Goal: Task Accomplishment & Management: Manage account settings

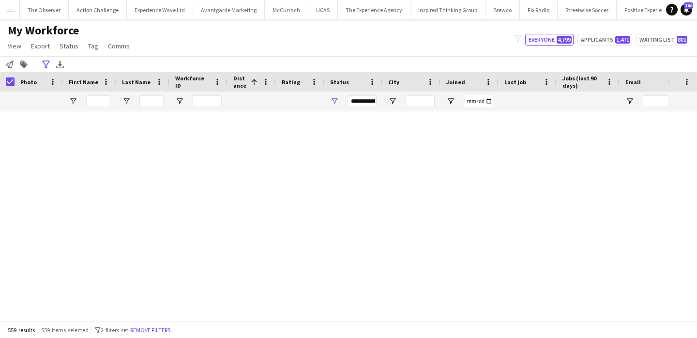
scroll to position [1282, 0]
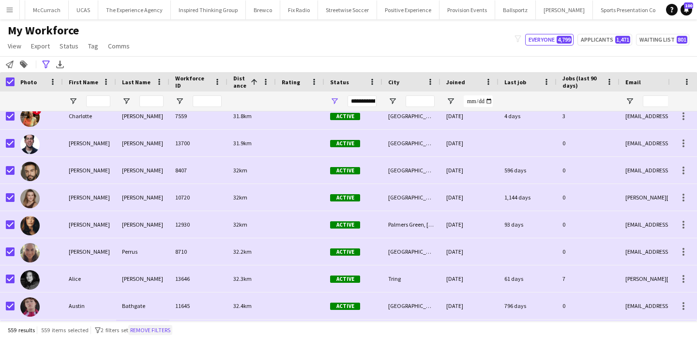
click at [171, 332] on button "Remove filters" at bounding box center [150, 330] width 44 height 11
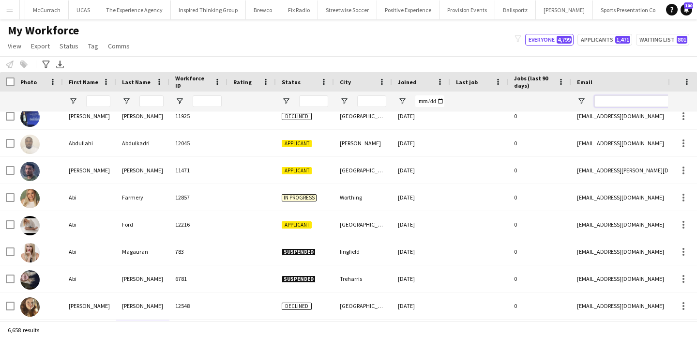
click at [630, 100] on input "Email Filter Input" at bounding box center [676, 101] width 165 height 12
paste input "**********"
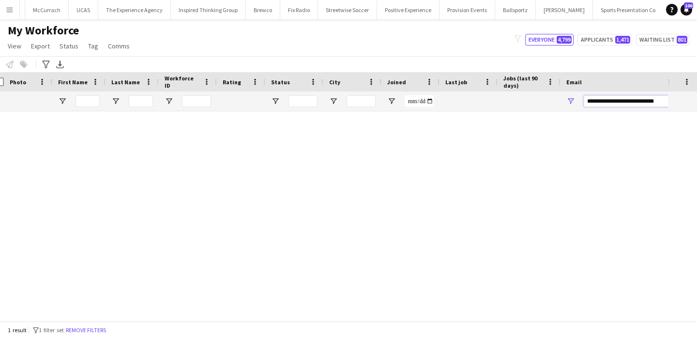
scroll to position [0, 0]
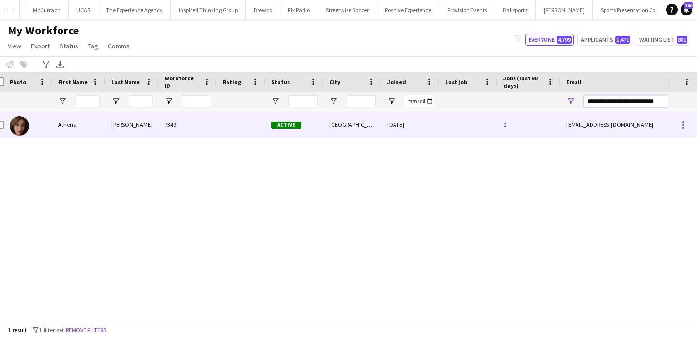
type input "**********"
click at [582, 125] on div "athenaroughton98@hotmail.com" at bounding box center [657, 124] width 194 height 27
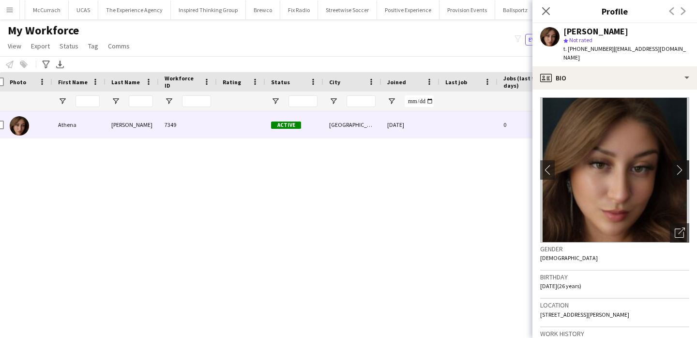
click at [689, 170] on app-icon "chevron-right" at bounding box center [682, 170] width 15 height 10
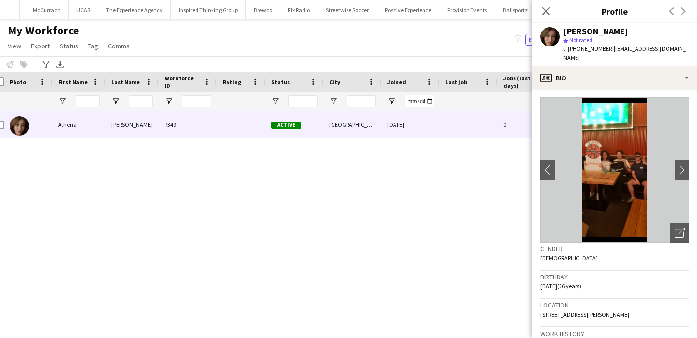
click at [499, 223] on div "Athena Roughton 7349 Active birmingham 19-12-2019 0 athenaroughton98@hotmail.co…" at bounding box center [334, 216] width 668 height 210
click at [243, 36] on div "My Workforce View Views Default view New view Update view Delete view Edit name…" at bounding box center [348, 39] width 697 height 33
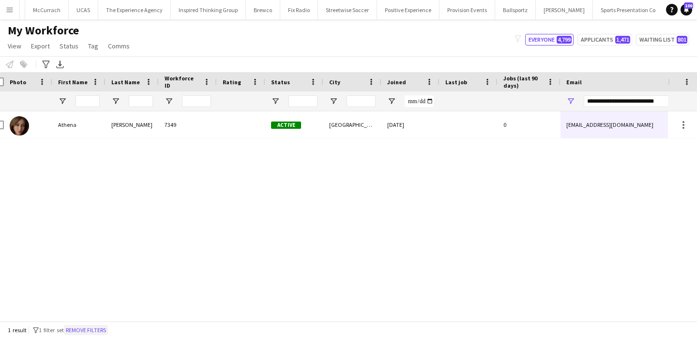
click at [102, 328] on button "Remove filters" at bounding box center [86, 330] width 44 height 11
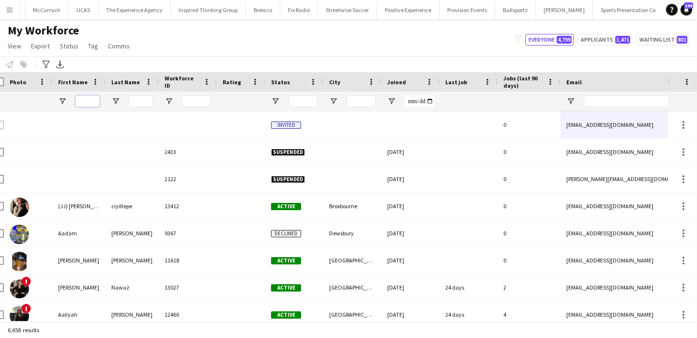
click at [87, 96] on input "First Name Filter Input" at bounding box center [87, 101] width 24 height 12
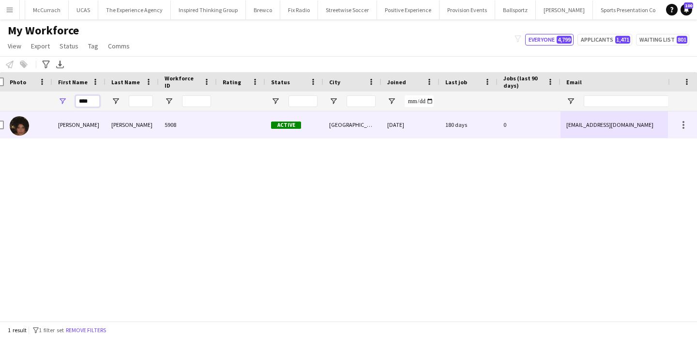
type input "****"
click at [86, 120] on div "Tarnjit" at bounding box center [78, 124] width 53 height 27
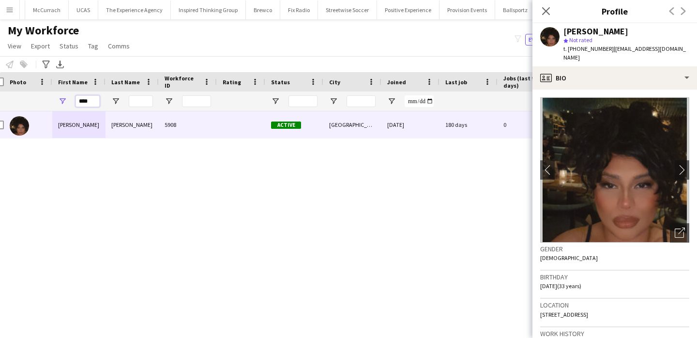
click at [94, 105] on input "****" at bounding box center [87, 101] width 24 height 12
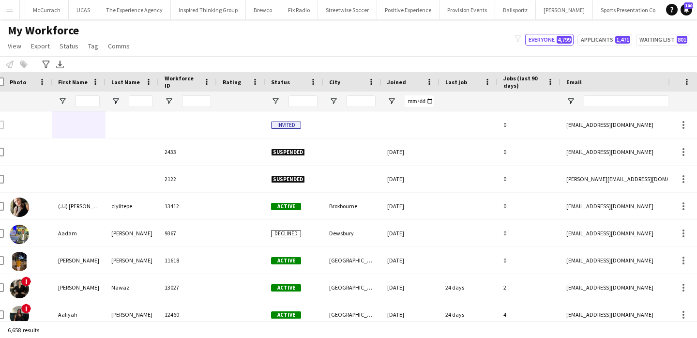
click at [10, 9] on app-icon "Menu" at bounding box center [10, 10] width 8 height 8
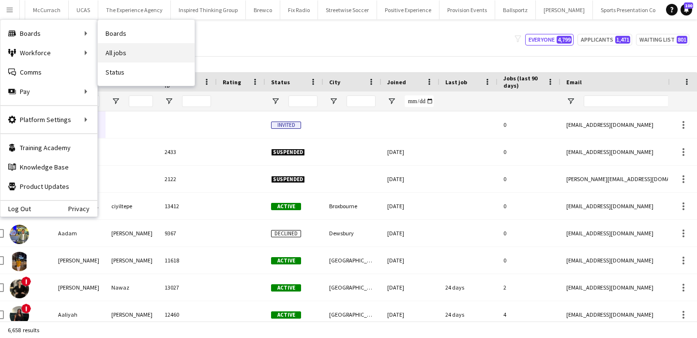
click at [114, 51] on link "All jobs" at bounding box center [146, 52] width 97 height 19
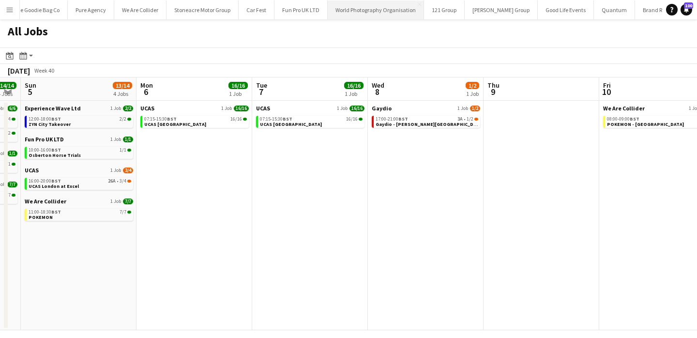
scroll to position [0, 1367]
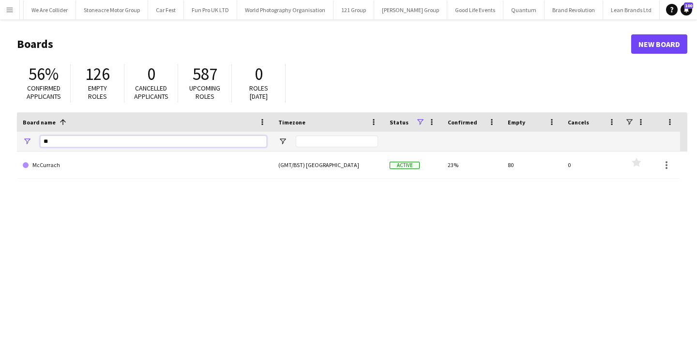
click at [184, 139] on input "**" at bounding box center [153, 141] width 226 height 12
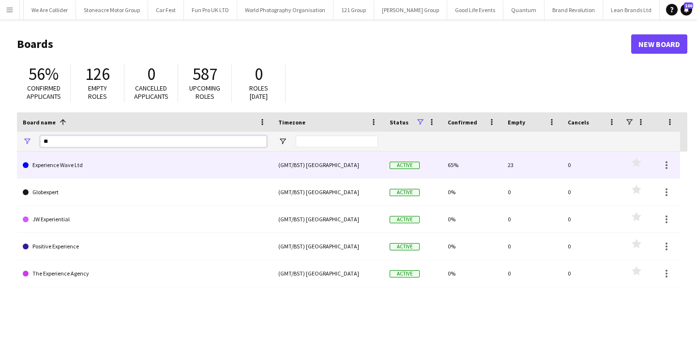
type input "**"
click at [127, 166] on link "Experience Wave Ltd" at bounding box center [145, 164] width 244 height 27
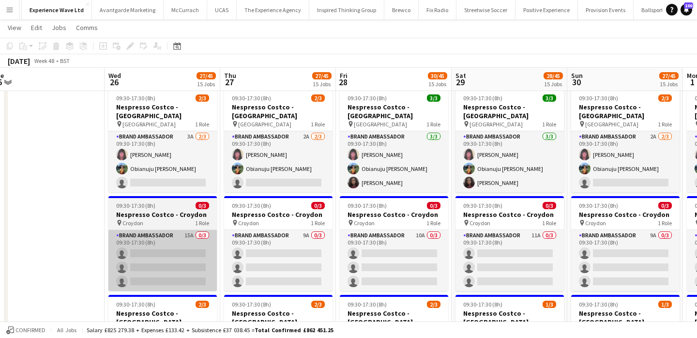
scroll to position [0, 483]
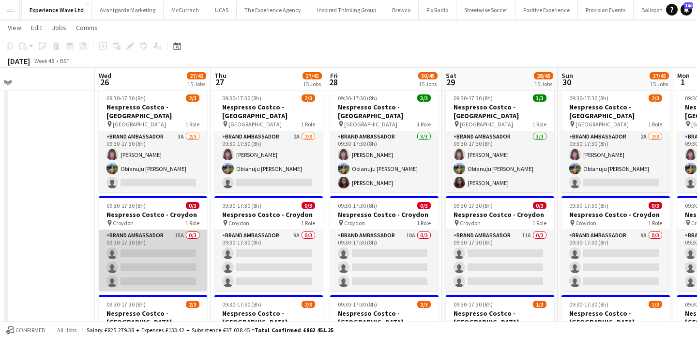
click at [173, 230] on app-card-role "Brand Ambassador 15A 0/3 09:30-17:30 (8h) single-neutral-actions single-neutral…" at bounding box center [153, 260] width 108 height 61
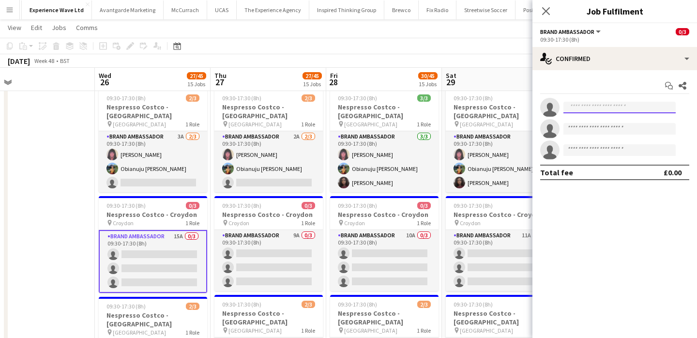
click at [646, 108] on input at bounding box center [619, 108] width 112 height 12
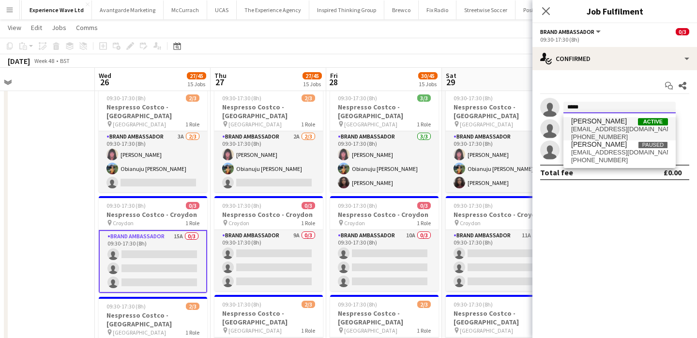
type input "*****"
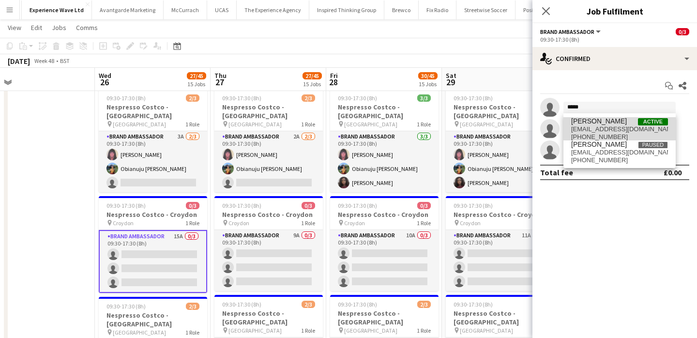
click at [636, 128] on span "bilal.alatrash@hotmail.co.uk" at bounding box center [619, 129] width 97 height 8
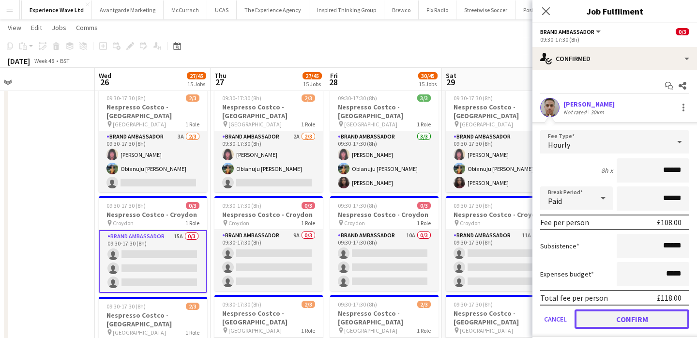
click at [640, 312] on button "Confirm" at bounding box center [631, 318] width 115 height 19
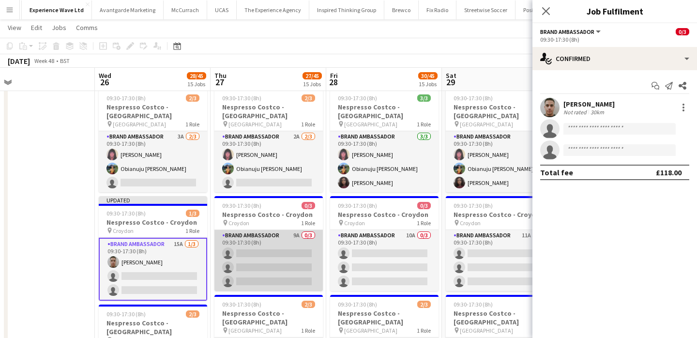
click at [266, 230] on app-card-role "Brand Ambassador 9A 0/3 09:30-17:30 (8h) single-neutral-actions single-neutral-…" at bounding box center [268, 260] width 108 height 61
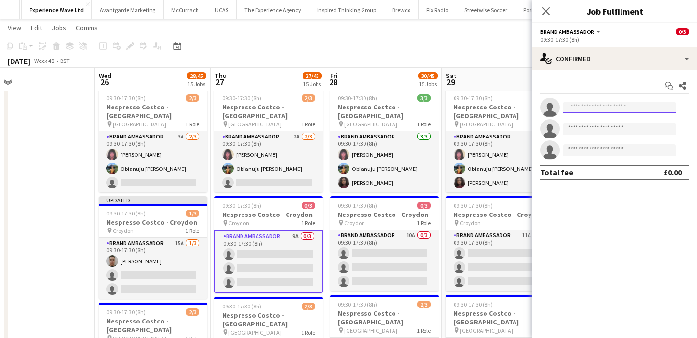
click at [581, 105] on input at bounding box center [619, 108] width 112 height 12
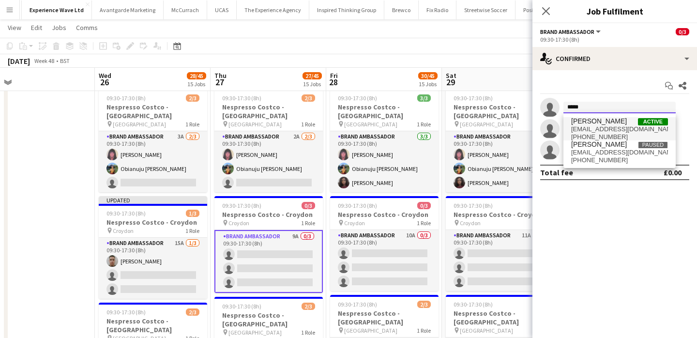
type input "*****"
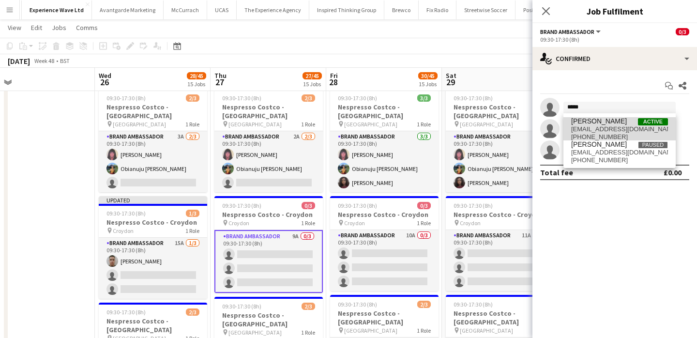
click at [583, 127] on span "bilal.alatrash@hotmail.co.uk" at bounding box center [619, 129] width 97 height 8
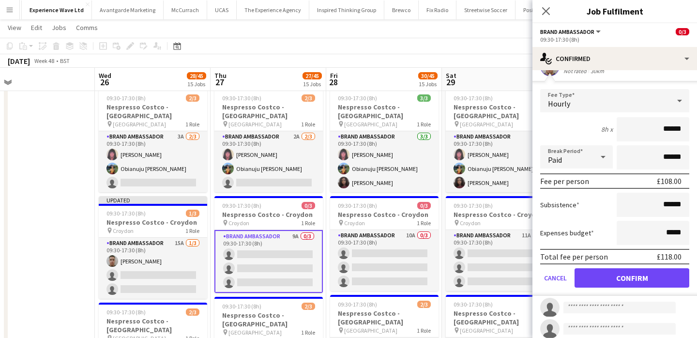
scroll to position [42, 0]
click at [651, 277] on button "Confirm" at bounding box center [631, 276] width 115 height 19
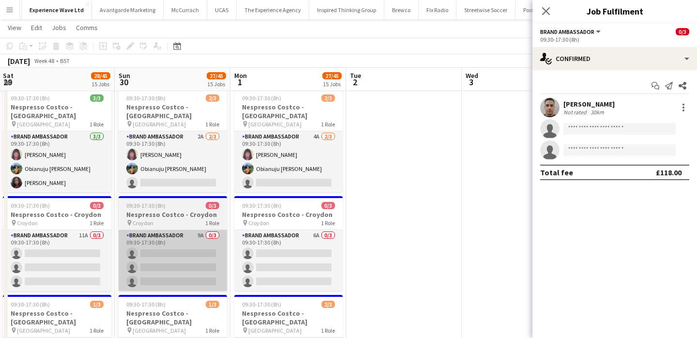
scroll to position [0, 295]
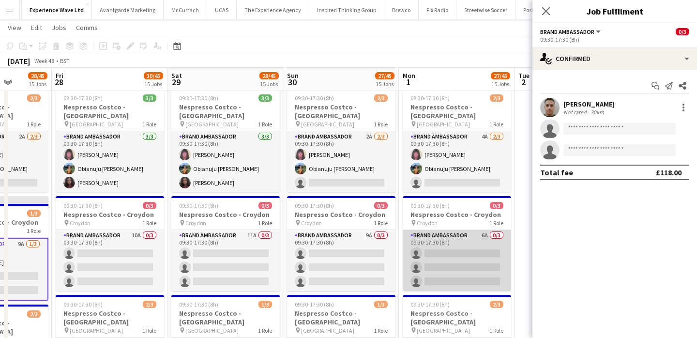
click at [455, 230] on app-card-role "Brand Ambassador 6A 0/3 09:30-17:30 (8h) single-neutral-actions single-neutral-…" at bounding box center [457, 260] width 108 height 61
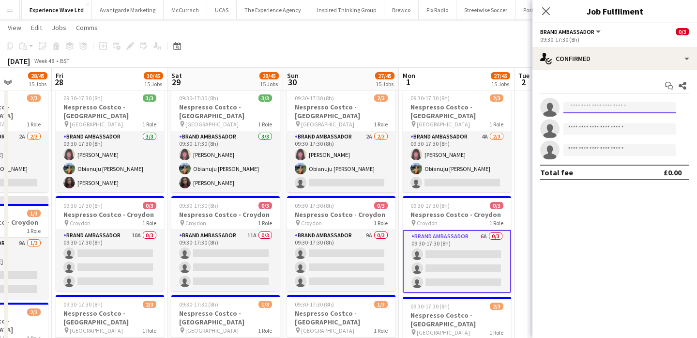
click at [610, 109] on input at bounding box center [619, 108] width 112 height 12
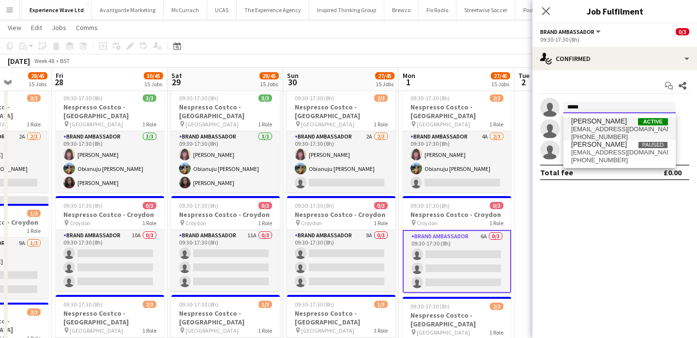
type input "*****"
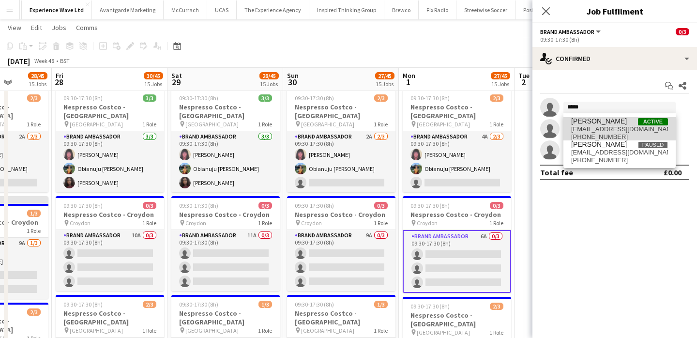
click at [612, 130] on span "bilal.alatrash@hotmail.co.uk" at bounding box center [619, 129] width 97 height 8
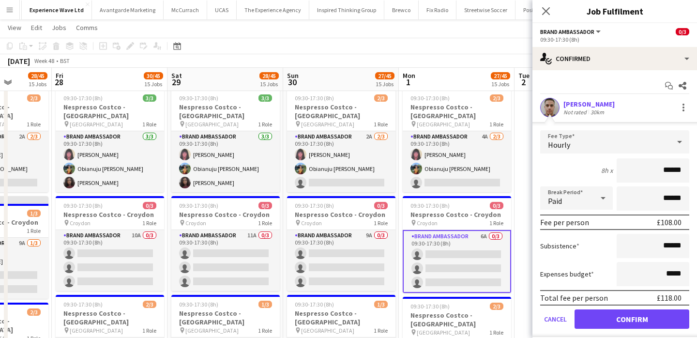
scroll to position [49, 0]
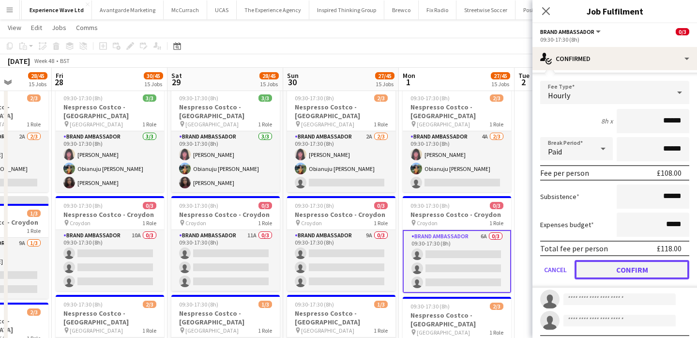
click at [638, 264] on button "Confirm" at bounding box center [631, 269] width 115 height 19
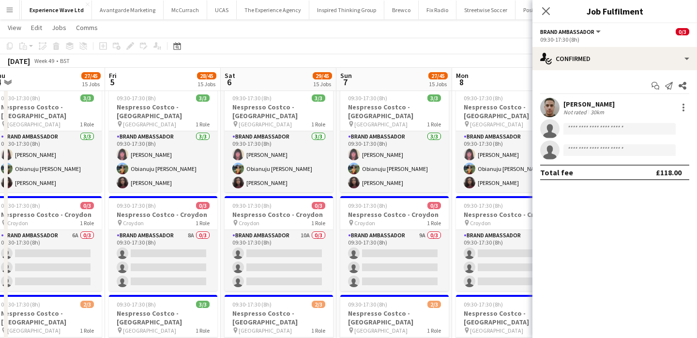
scroll to position [0, 372]
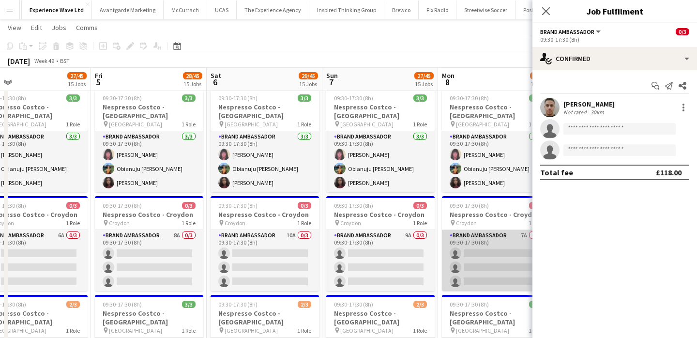
click at [487, 230] on app-card-role "Brand Ambassador 7A 0/3 09:30-17:30 (8h) single-neutral-actions single-neutral-…" at bounding box center [496, 260] width 108 height 61
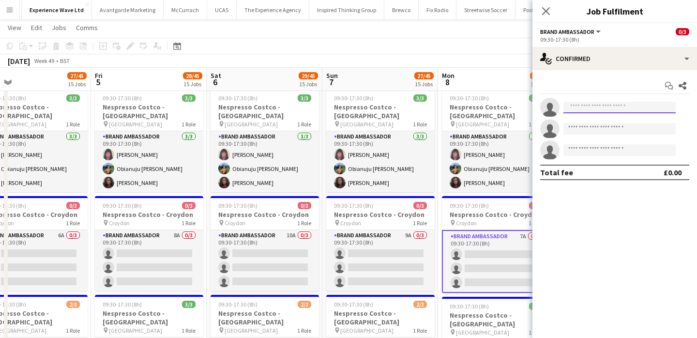
click at [638, 110] on input at bounding box center [619, 108] width 112 height 12
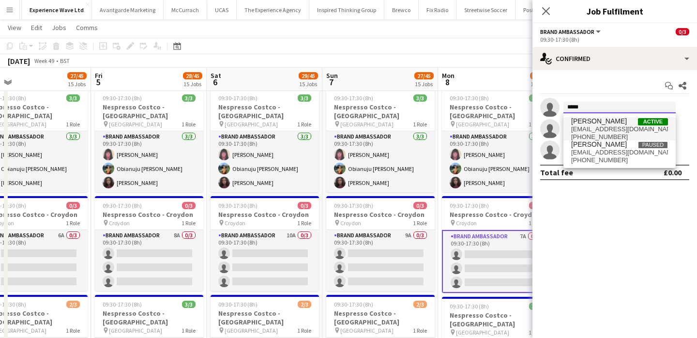
type input "*****"
click at [633, 126] on span "bilal.alatrash@hotmail.co.uk" at bounding box center [619, 129] width 97 height 8
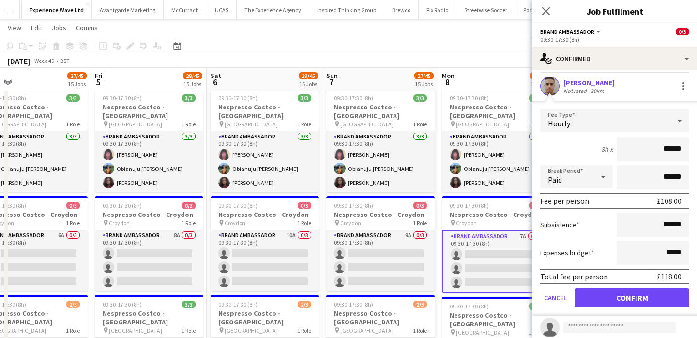
scroll to position [23, 0]
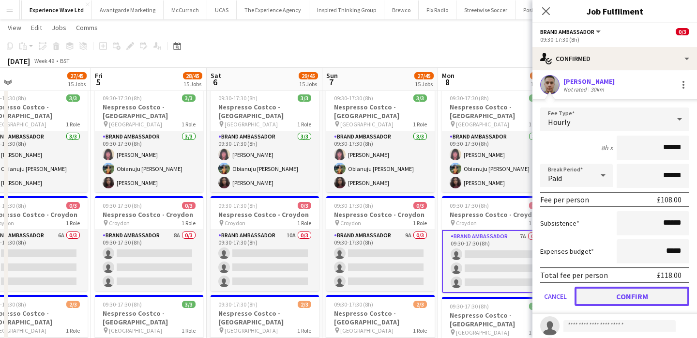
click at [640, 297] on button "Confirm" at bounding box center [631, 295] width 115 height 19
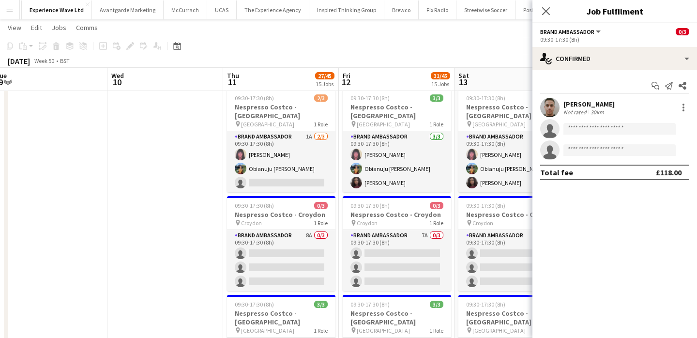
scroll to position [0, 472]
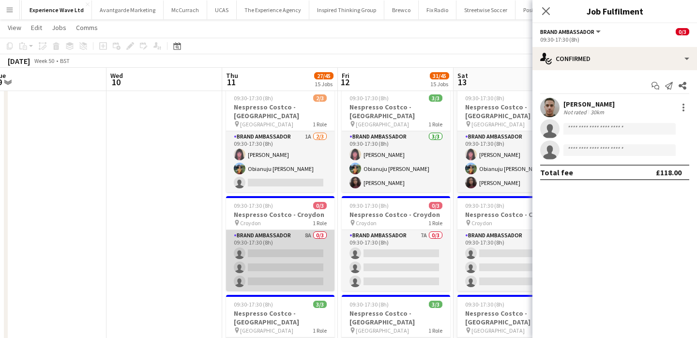
click at [253, 233] on app-card-role "Brand Ambassador 8A 0/3 09:30-17:30 (8h) single-neutral-actions single-neutral-…" at bounding box center [280, 260] width 108 height 61
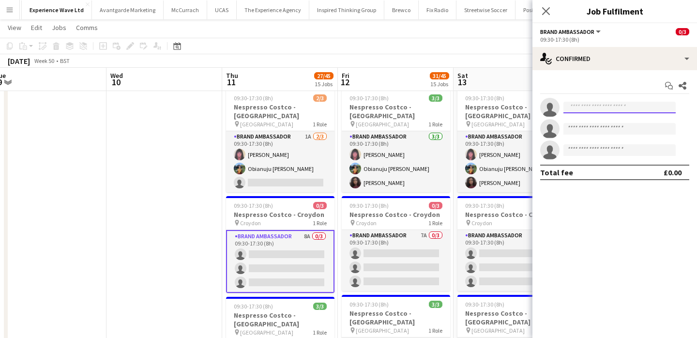
click at [619, 107] on input at bounding box center [619, 108] width 112 height 12
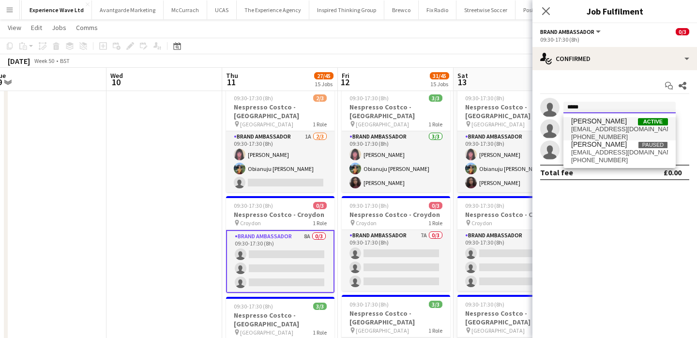
type input "*****"
click at [623, 126] on span "bilal.alatrash@hotmail.co.uk" at bounding box center [619, 129] width 97 height 8
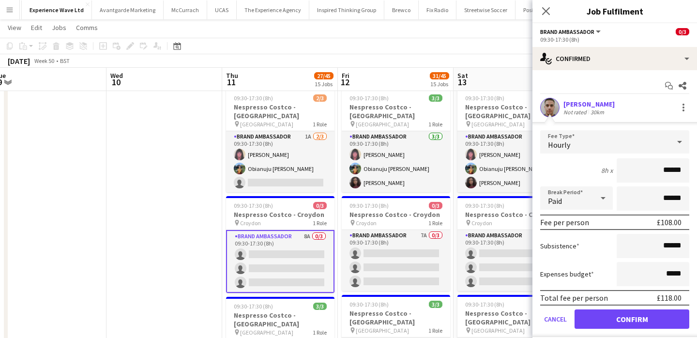
scroll to position [17, 0]
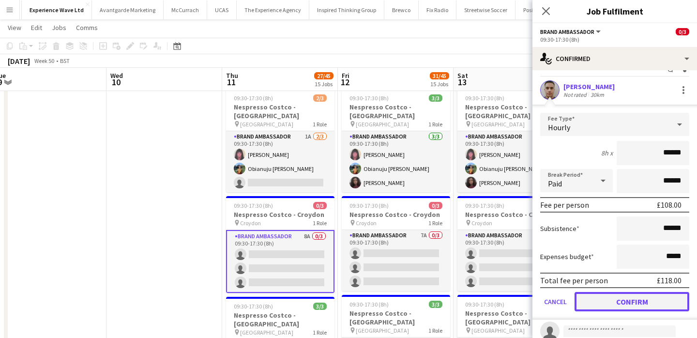
click at [629, 301] on button "Confirm" at bounding box center [631, 301] width 115 height 19
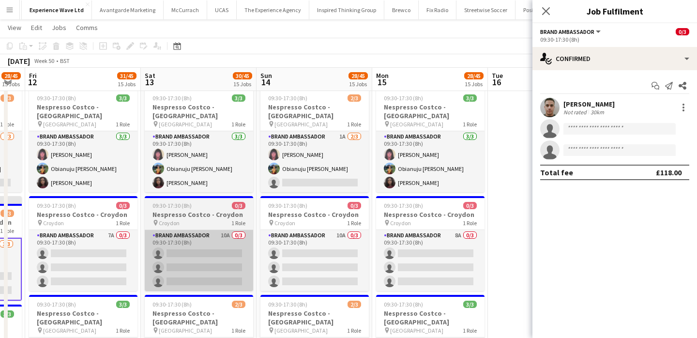
scroll to position [0, 362]
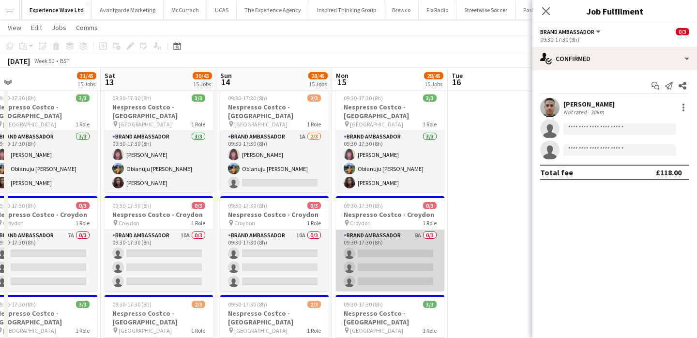
click at [409, 230] on app-card-role "Brand Ambassador 8A 0/3 09:30-17:30 (8h) single-neutral-actions single-neutral-…" at bounding box center [390, 260] width 108 height 61
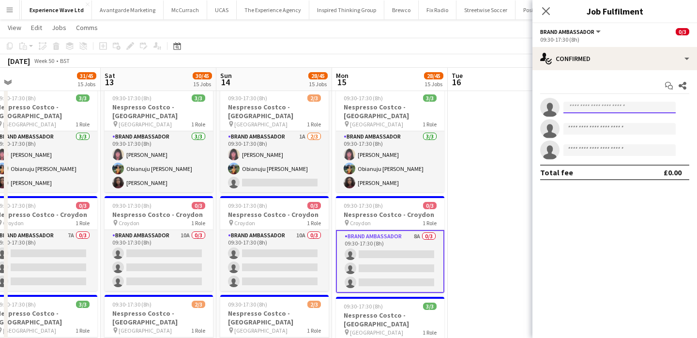
click at [625, 103] on input at bounding box center [619, 108] width 112 height 12
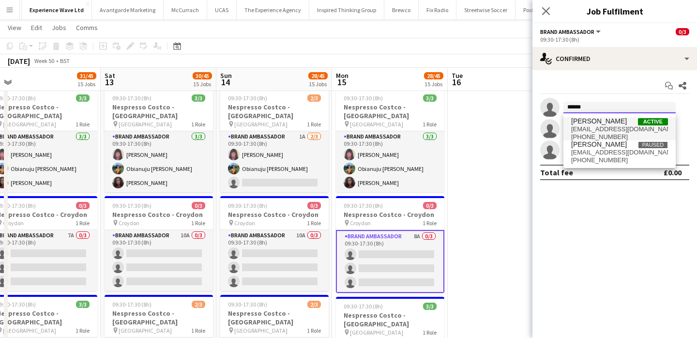
type input "*****"
click at [619, 130] on span "bilal.alatrash@hotmail.co.uk" at bounding box center [619, 129] width 97 height 8
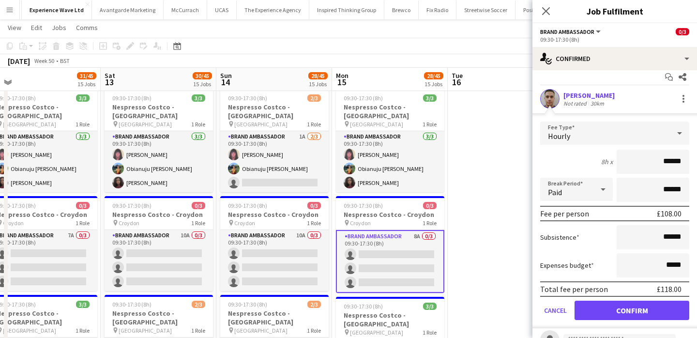
scroll to position [11, 0]
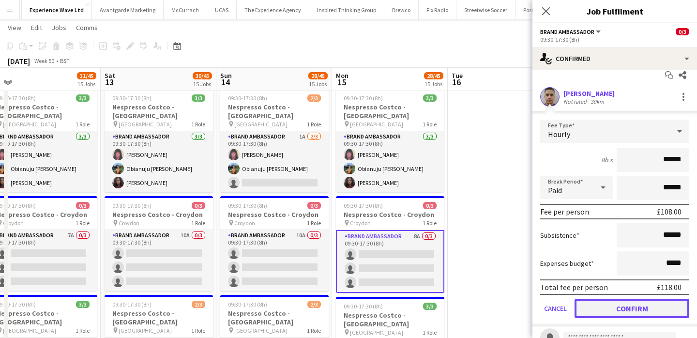
click at [626, 311] on button "Confirm" at bounding box center [631, 308] width 115 height 19
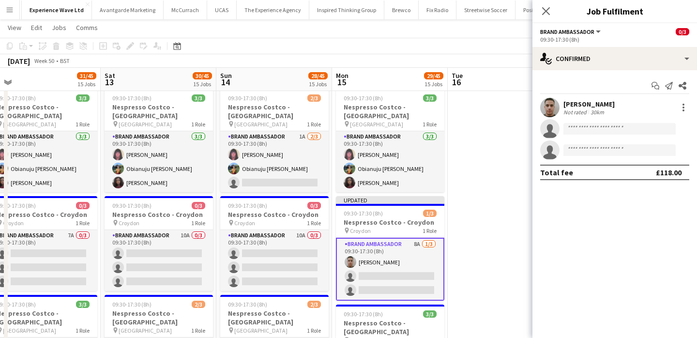
scroll to position [0, 0]
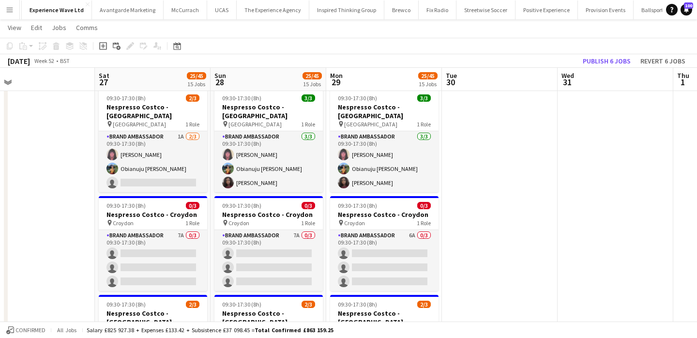
scroll to position [0, 412]
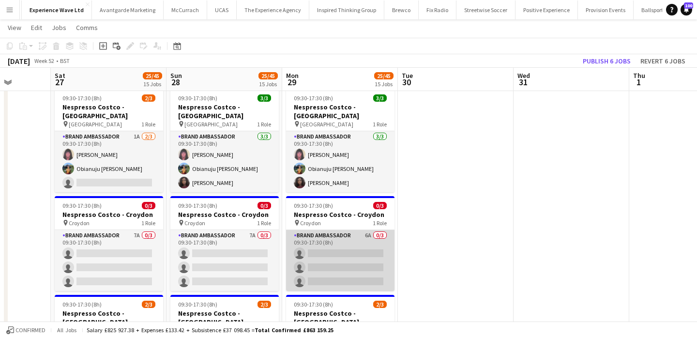
click at [333, 230] on app-card-role "Brand Ambassador 6A 0/3 09:30-17:30 (8h) single-neutral-actions single-neutral-…" at bounding box center [340, 260] width 108 height 61
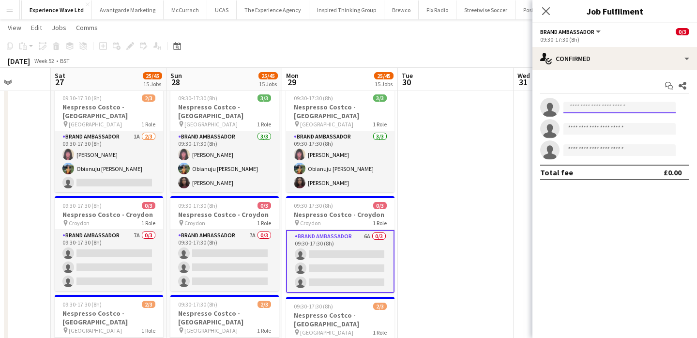
click at [589, 111] on input at bounding box center [619, 108] width 112 height 12
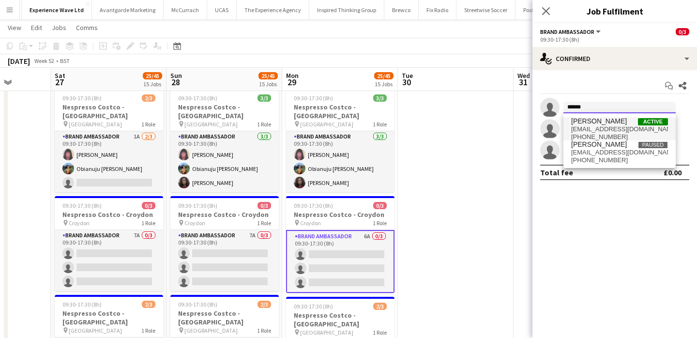
type input "*****"
click at [595, 129] on span "bilal.alatrash@hotmail.co.uk" at bounding box center [619, 129] width 97 height 8
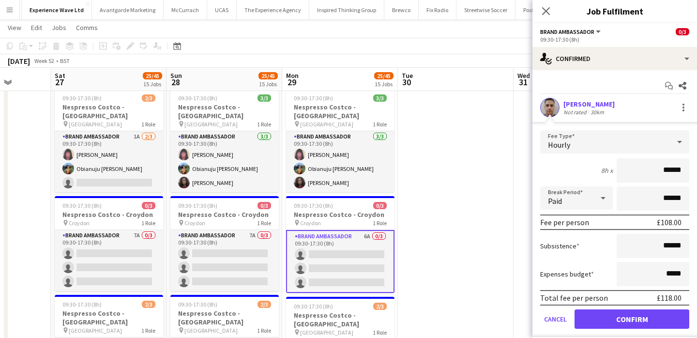
scroll to position [24, 0]
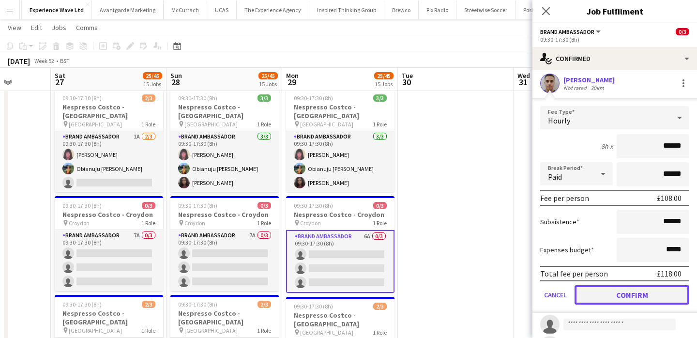
click at [631, 296] on button "Confirm" at bounding box center [631, 294] width 115 height 19
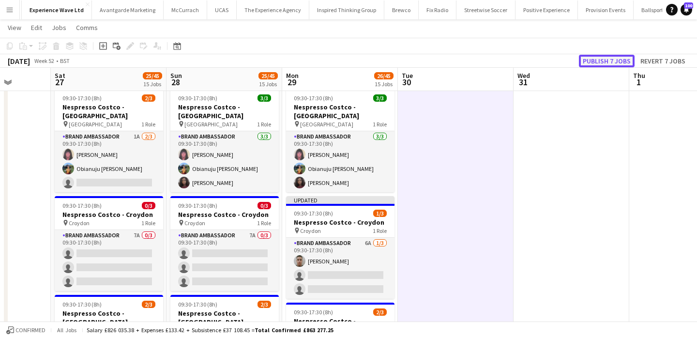
click at [601, 59] on button "Publish 7 jobs" at bounding box center [607, 61] width 56 height 13
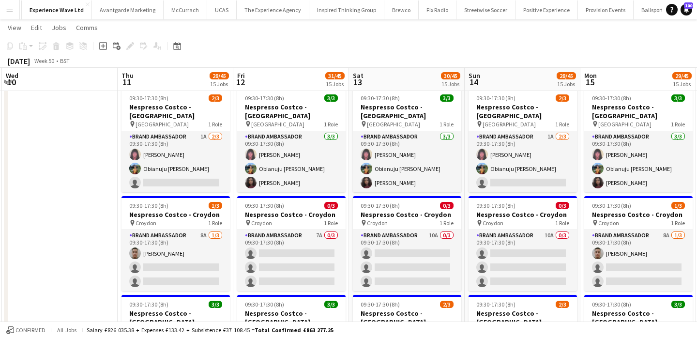
scroll to position [0, 305]
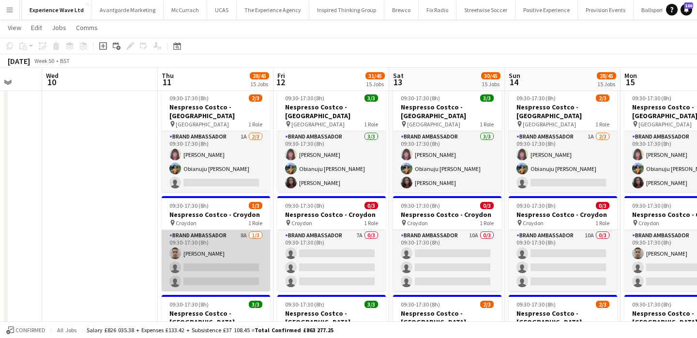
click at [218, 244] on app-card-role "Brand Ambassador 8A 1/3 09:30-17:30 (8h) Bilal Al-atrash single-neutral-actions…" at bounding box center [216, 260] width 108 height 61
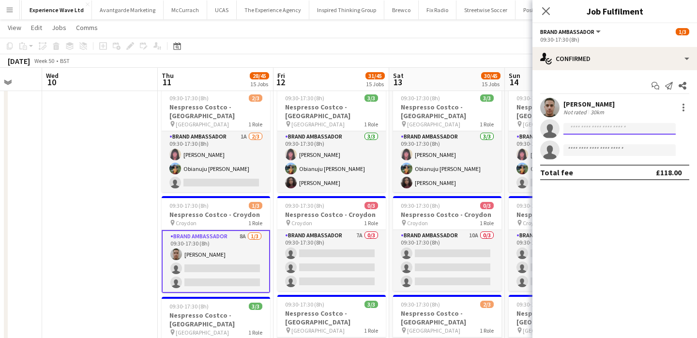
click at [628, 129] on input at bounding box center [619, 129] width 112 height 12
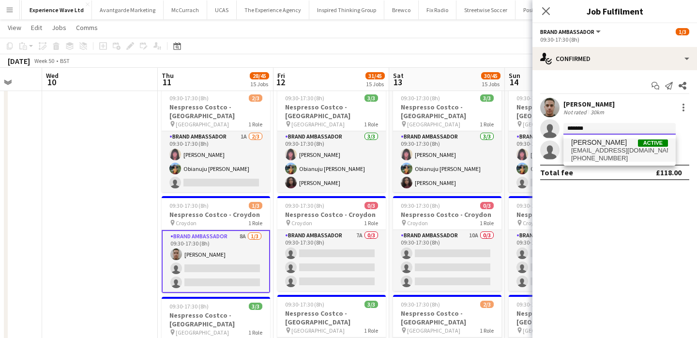
type input "*******"
click at [627, 149] on span "saraengambe14@gmail.com" at bounding box center [619, 151] width 97 height 8
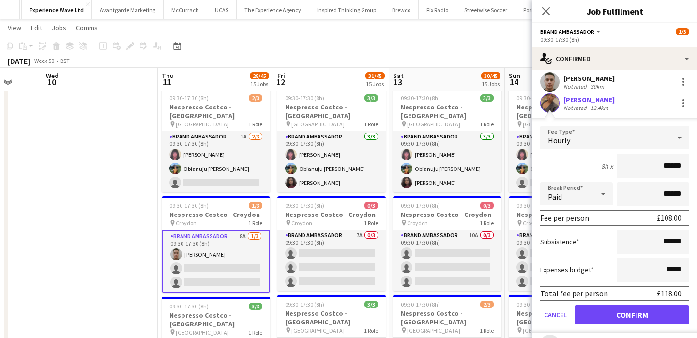
scroll to position [38, 0]
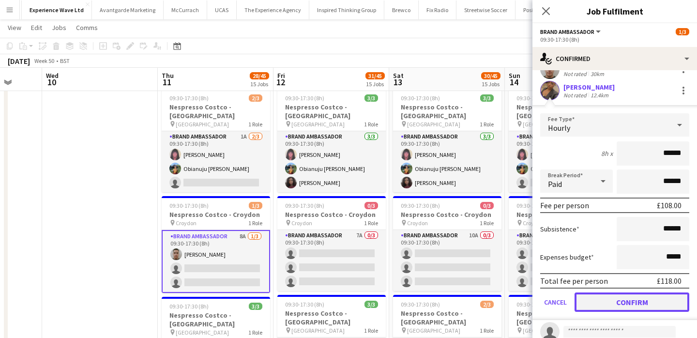
click at [625, 309] on button "Confirm" at bounding box center [631, 301] width 115 height 19
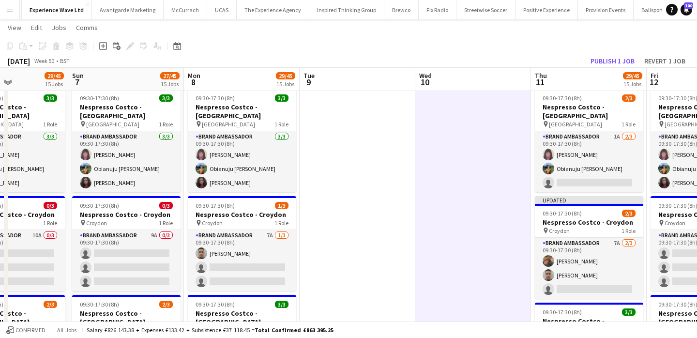
scroll to position [0, 227]
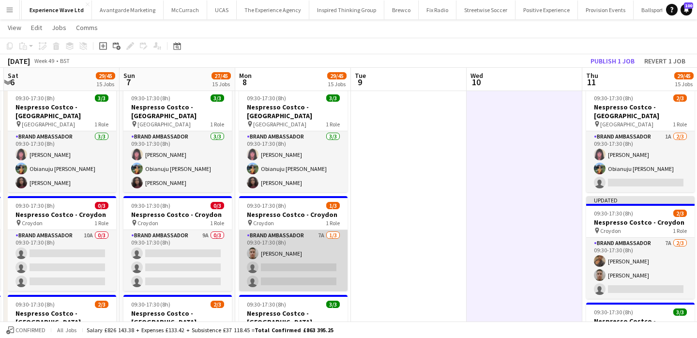
click at [277, 248] on app-card-role "Brand Ambassador 7A 1/3 09:30-17:30 (8h) Bilal Al-atrash single-neutral-actions…" at bounding box center [293, 260] width 108 height 61
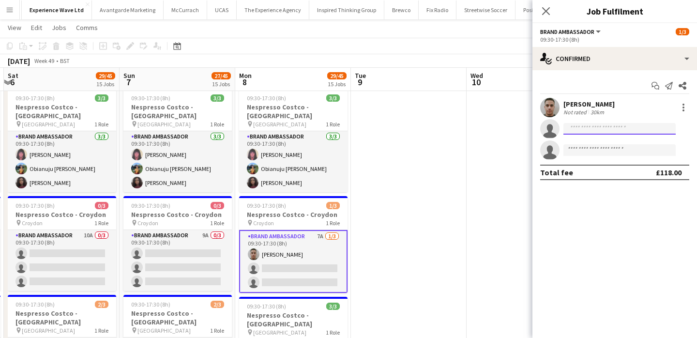
click at [571, 133] on input at bounding box center [619, 129] width 112 height 12
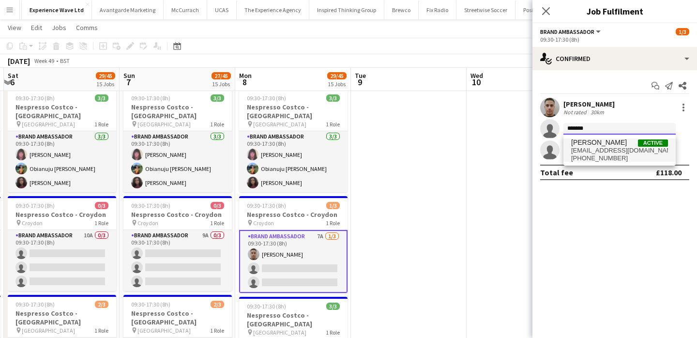
type input "*******"
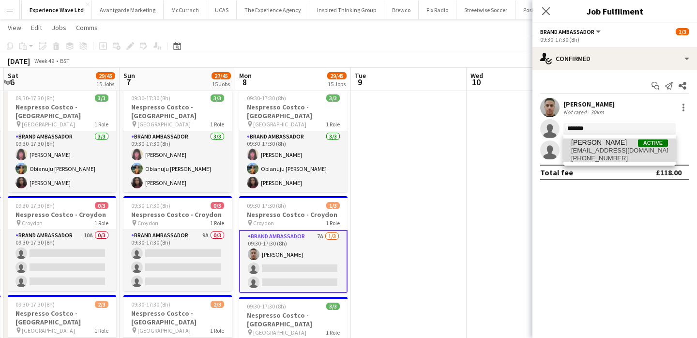
click at [575, 146] on span "Sara Engambe" at bounding box center [599, 142] width 56 height 8
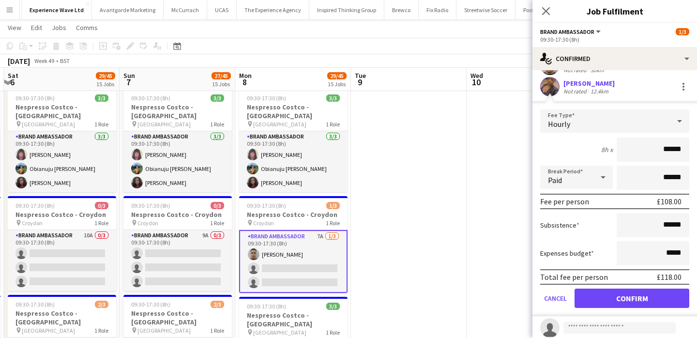
scroll to position [48, 0]
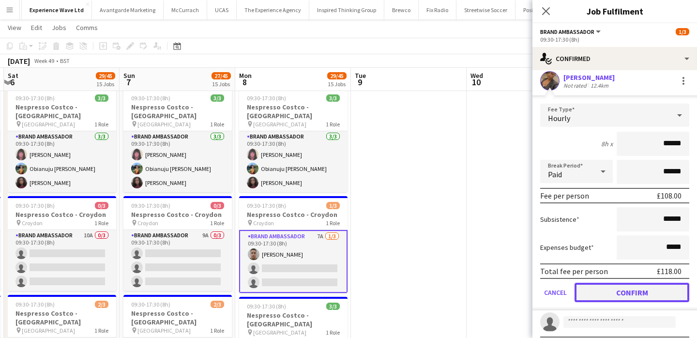
click at [621, 287] on button "Confirm" at bounding box center [631, 292] width 115 height 19
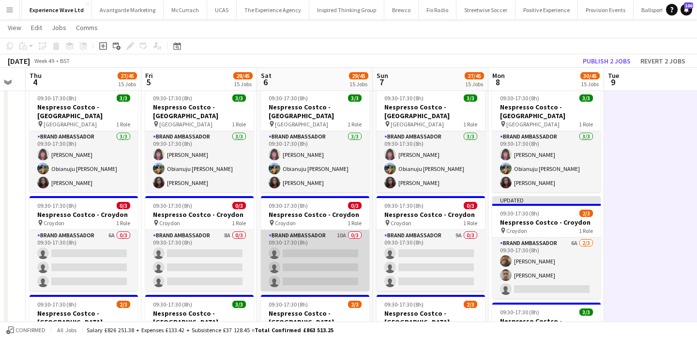
scroll to position [0, 295]
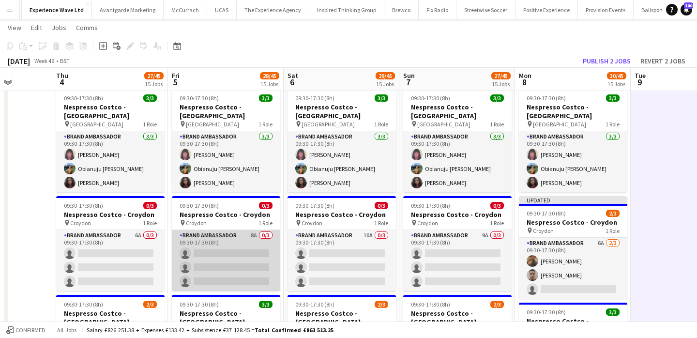
click at [227, 236] on app-card-role "Brand Ambassador 8A 0/3 09:30-17:30 (8h) single-neutral-actions single-neutral-…" at bounding box center [226, 260] width 108 height 61
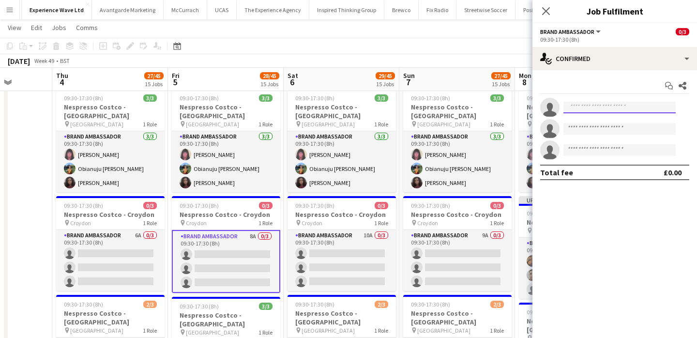
click at [608, 110] on input at bounding box center [619, 108] width 112 height 12
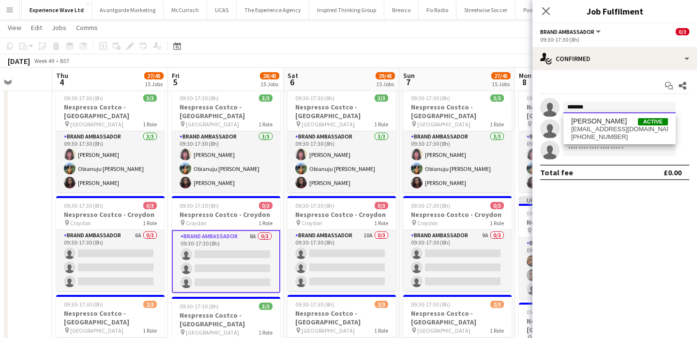
type input "*******"
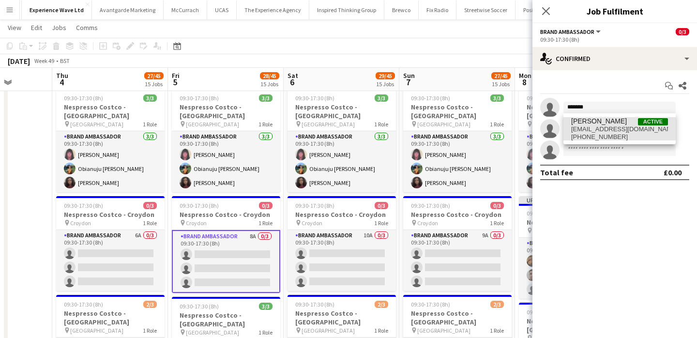
click at [609, 123] on span "Sara Engambe" at bounding box center [599, 121] width 56 height 8
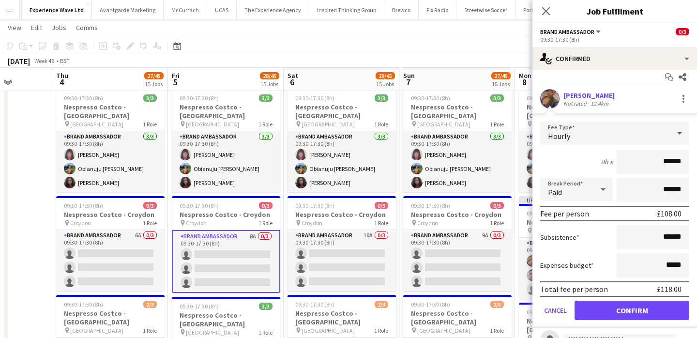
scroll to position [9, 0]
click at [623, 296] on div "Total fee per person £118.00" at bounding box center [614, 288] width 149 height 15
click at [624, 307] on button "Confirm" at bounding box center [631, 309] width 115 height 19
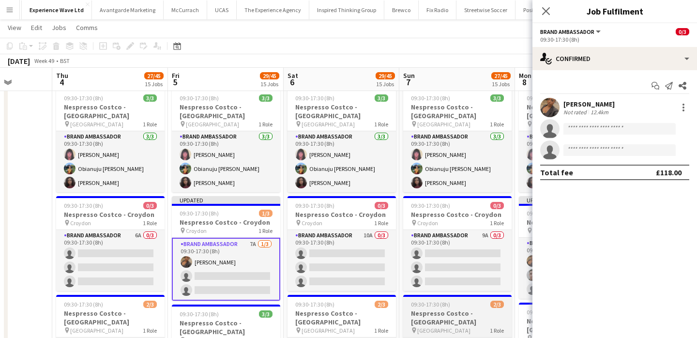
scroll to position [0, 0]
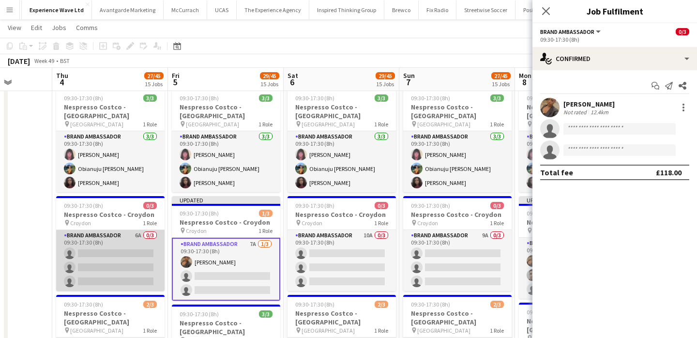
click at [107, 230] on app-card-role "Brand Ambassador 6A 0/3 09:30-17:30 (8h) single-neutral-actions single-neutral-…" at bounding box center [110, 260] width 108 height 61
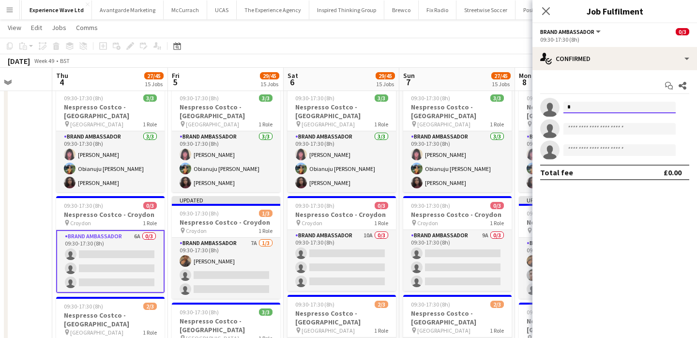
click at [571, 108] on input "*" at bounding box center [619, 108] width 112 height 12
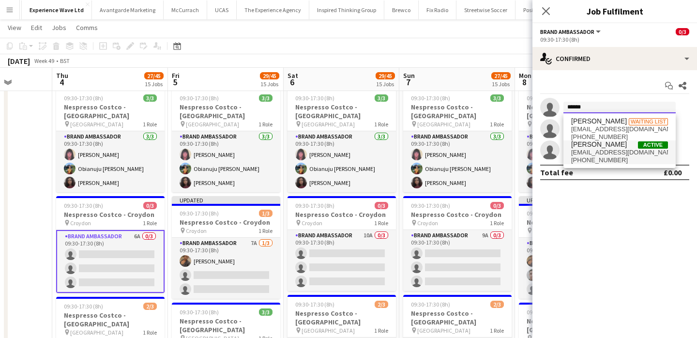
type input "******"
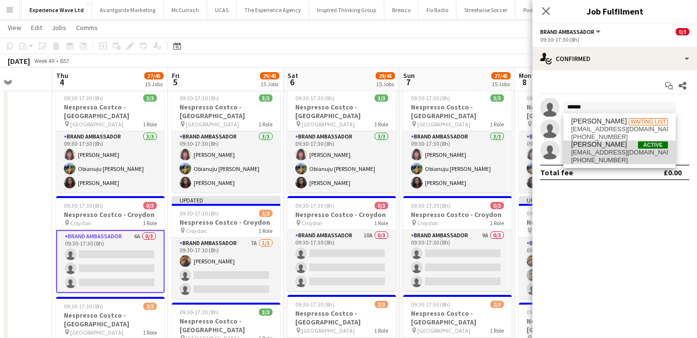
click at [583, 147] on span "Sara Engambe" at bounding box center [599, 144] width 56 height 8
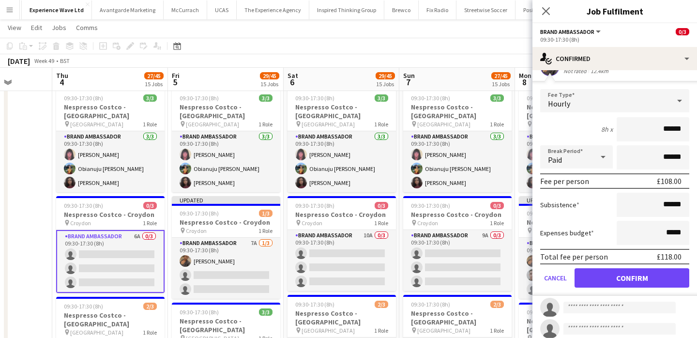
scroll to position [49, 0]
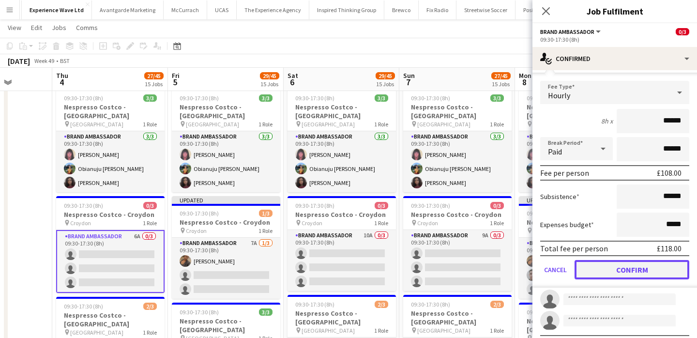
click at [622, 277] on button "Confirm" at bounding box center [631, 269] width 115 height 19
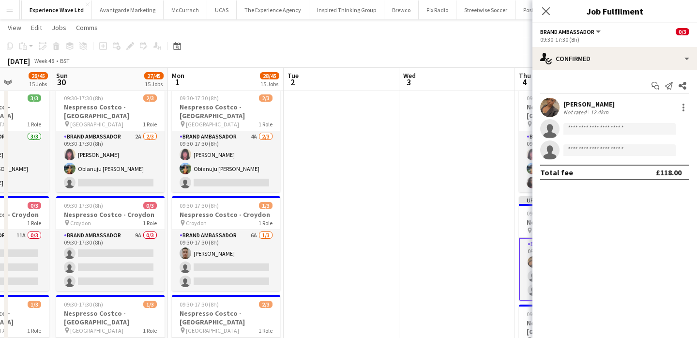
scroll to position [0, 288]
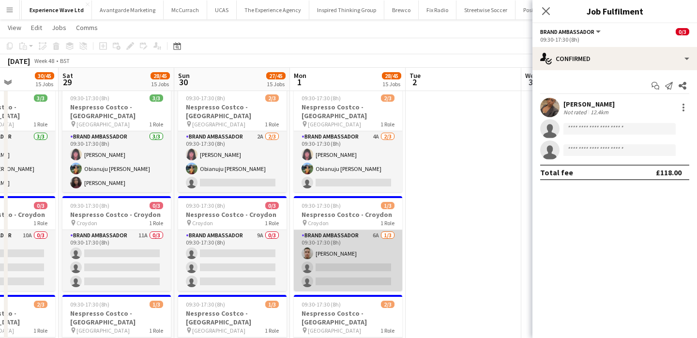
click at [347, 253] on app-card-role "Brand Ambassador 6A 1/3 09:30-17:30 (8h) Bilal Al-atrash single-neutral-actions…" at bounding box center [348, 260] width 108 height 61
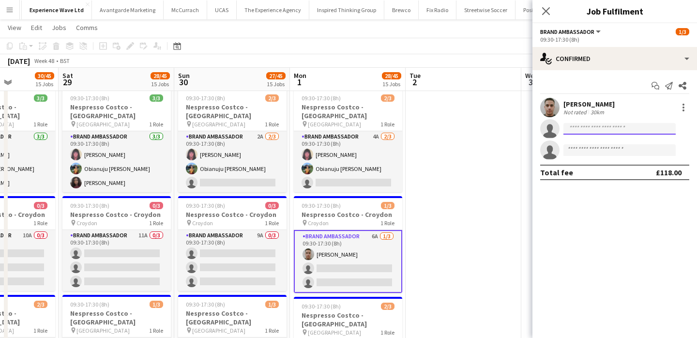
click at [611, 129] on input at bounding box center [619, 129] width 112 height 12
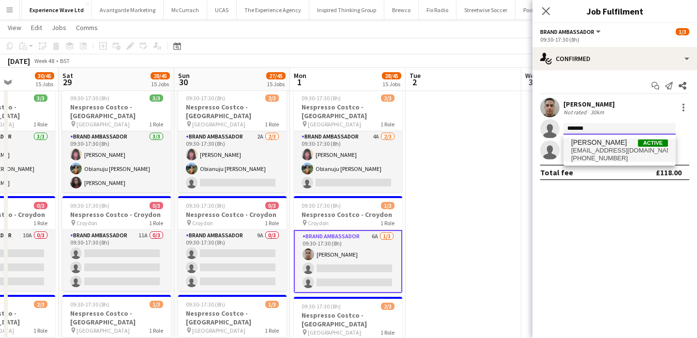
type input "*******"
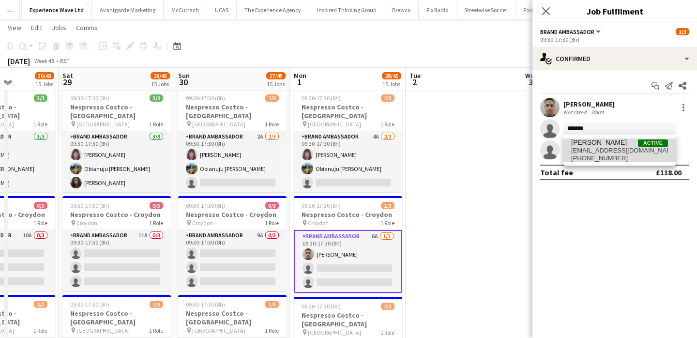
click at [614, 145] on span "Sara Engambe" at bounding box center [599, 142] width 56 height 8
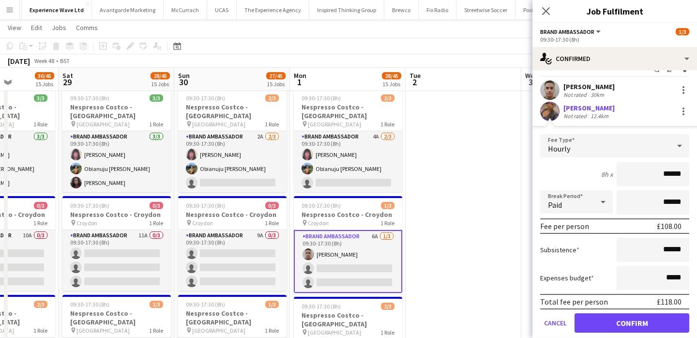
scroll to position [19, 0]
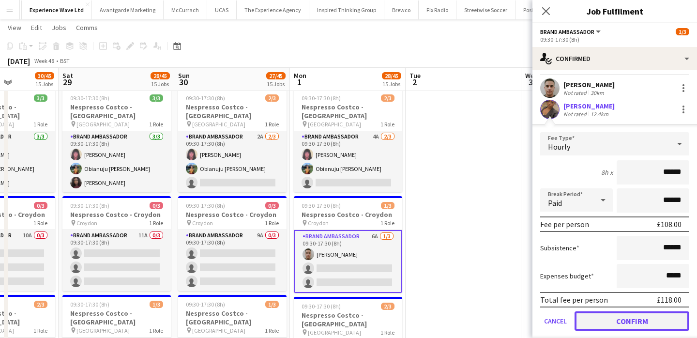
click at [626, 317] on button "Confirm" at bounding box center [631, 320] width 115 height 19
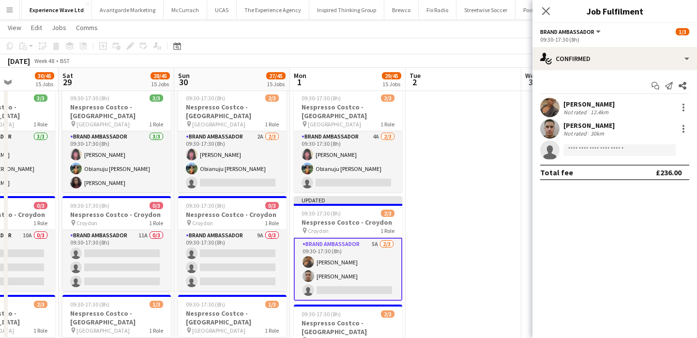
scroll to position [0, 0]
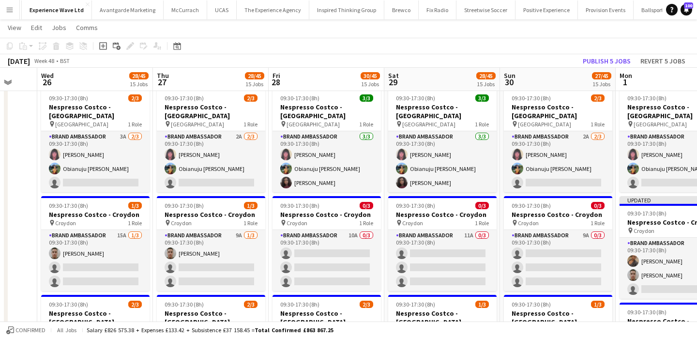
scroll to position [0, 291]
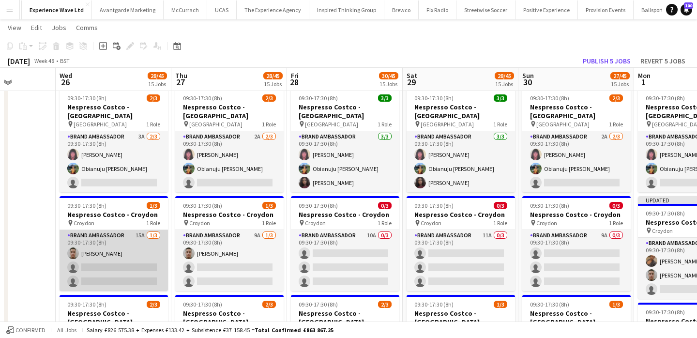
click at [134, 250] on app-card-role "Brand Ambassador 15A 1/3 09:30-17:30 (8h) Bilal Al-atrash single-neutral-action…" at bounding box center [114, 260] width 108 height 61
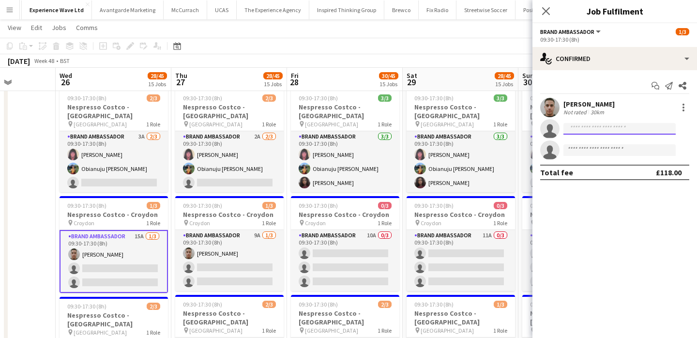
click at [593, 129] on input at bounding box center [619, 129] width 112 height 12
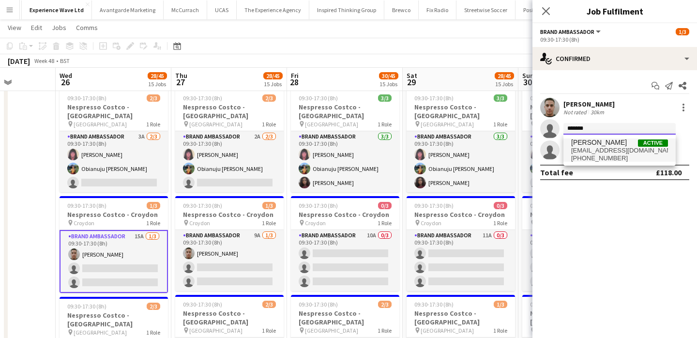
type input "*******"
click at [594, 149] on span "saraengambe14@gmail.com" at bounding box center [619, 151] width 97 height 8
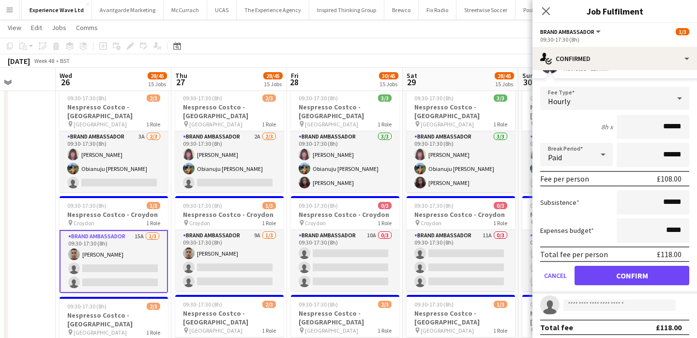
scroll to position [70, 0]
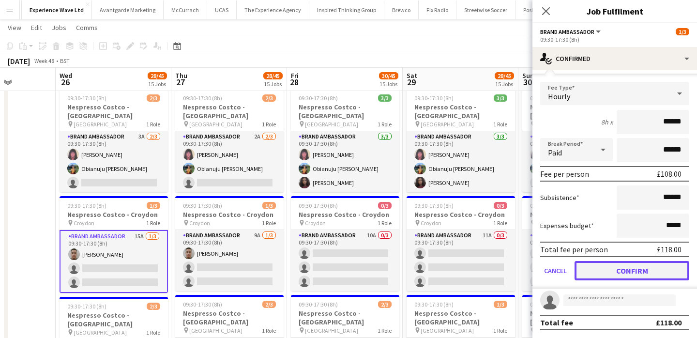
click at [614, 269] on button "Confirm" at bounding box center [631, 270] width 115 height 19
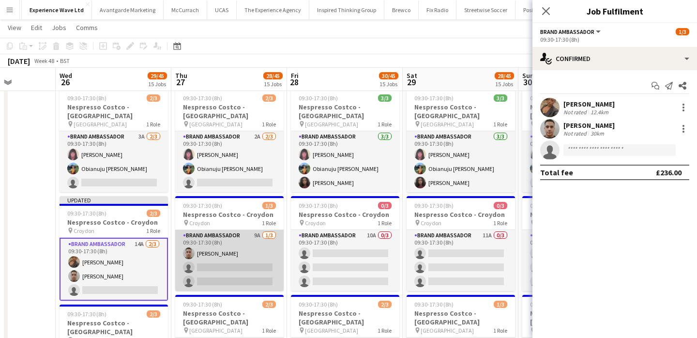
click at [235, 254] on app-card-role "Brand Ambassador 9A 1/3 09:30-17:30 (8h) Bilal Al-atrash single-neutral-actions…" at bounding box center [229, 260] width 108 height 61
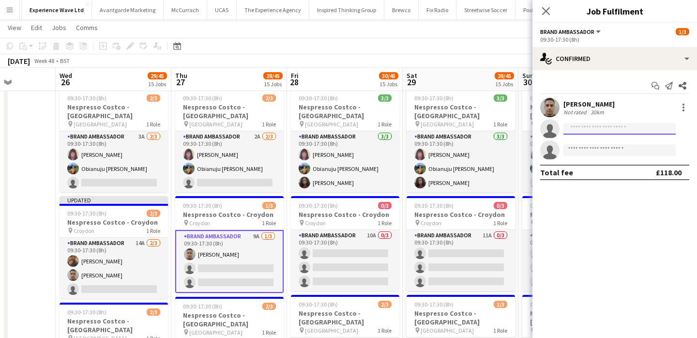
click at [579, 125] on input at bounding box center [619, 129] width 112 height 12
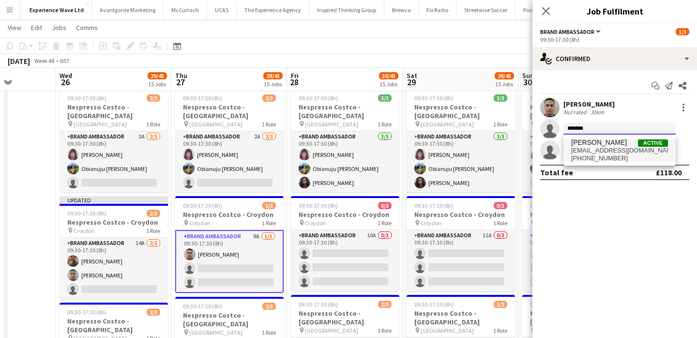
type input "*******"
click at [579, 147] on span "saraengambe14@gmail.com" at bounding box center [619, 151] width 97 height 8
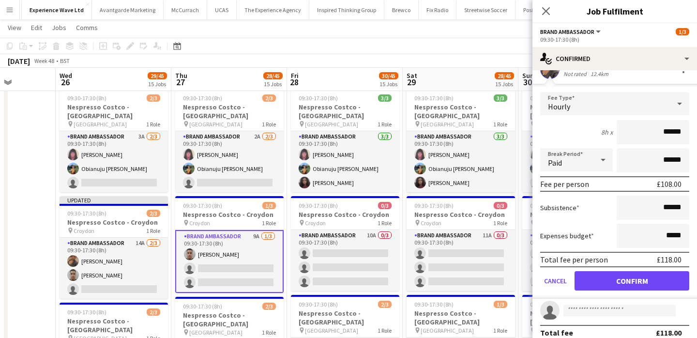
scroll to position [68, 0]
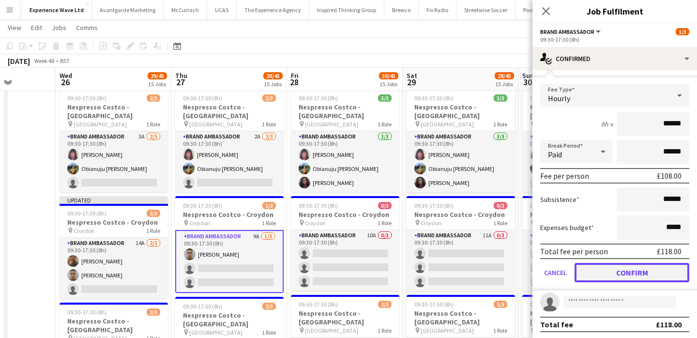
click at [613, 274] on button "Confirm" at bounding box center [631, 272] width 115 height 19
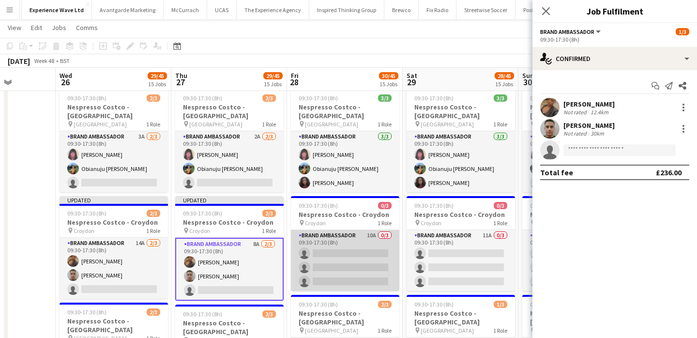
click at [329, 236] on app-card-role "Brand Ambassador 10A 0/3 09:30-17:30 (8h) single-neutral-actions single-neutral…" at bounding box center [345, 260] width 108 height 61
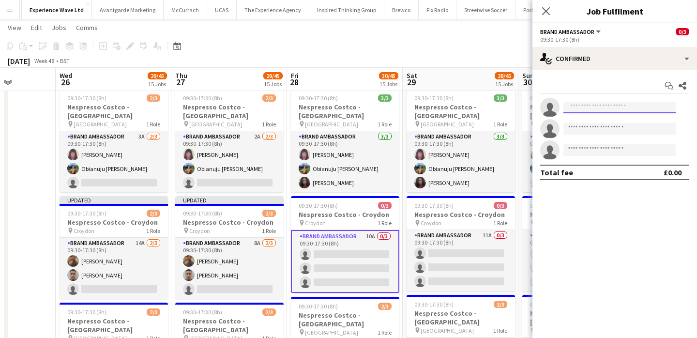
click at [577, 108] on input at bounding box center [619, 108] width 112 height 12
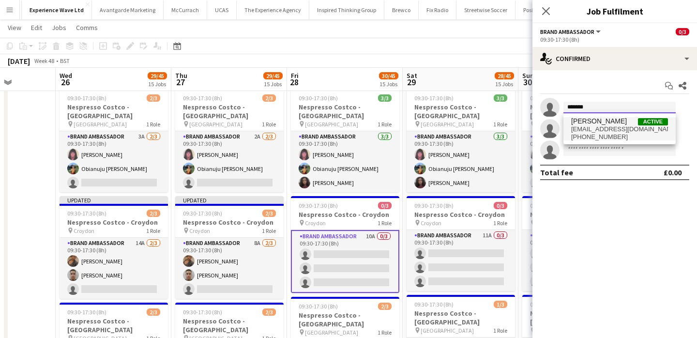
type input "*******"
click at [579, 123] on span "Sara Engambe" at bounding box center [599, 121] width 56 height 8
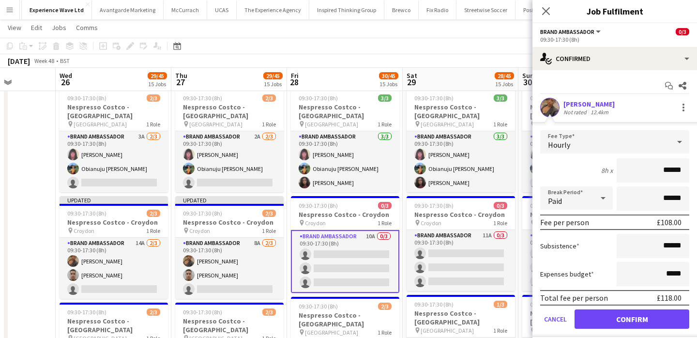
scroll to position [22, 0]
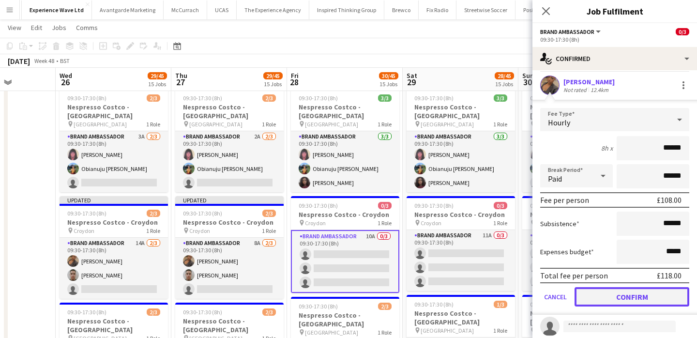
click at [604, 294] on button "Confirm" at bounding box center [631, 296] width 115 height 19
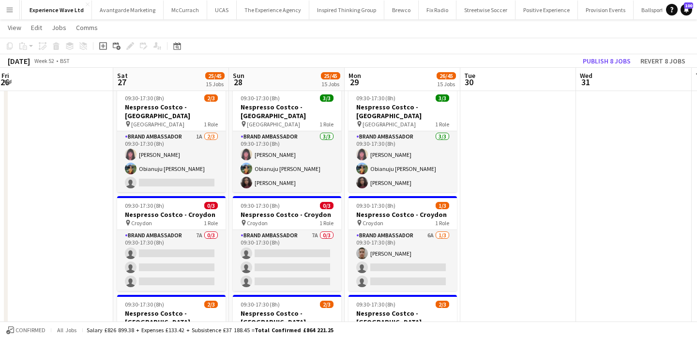
scroll to position [0, 325]
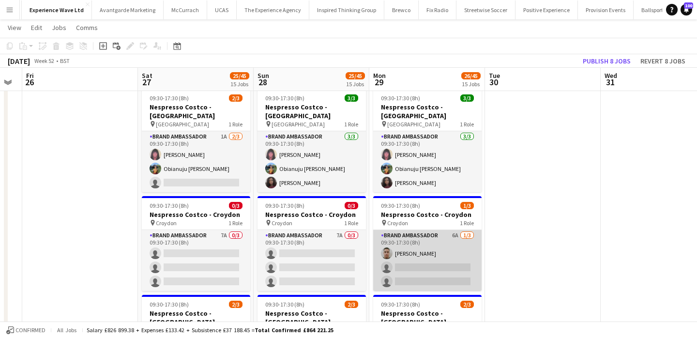
click at [437, 254] on app-card-role "Brand Ambassador 6A 1/3 09:30-17:30 (8h) Bilal Al-atrash single-neutral-actions…" at bounding box center [427, 260] width 108 height 61
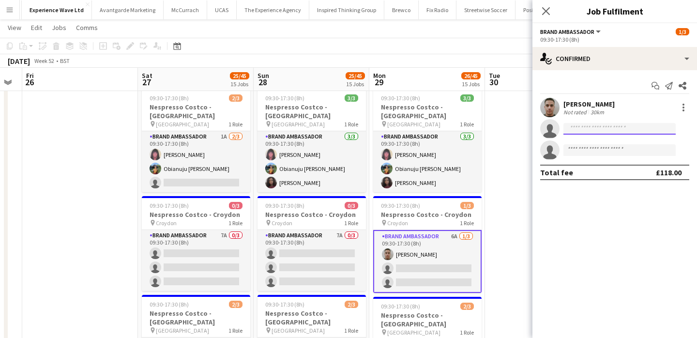
click at [600, 133] on input at bounding box center [619, 129] width 112 height 12
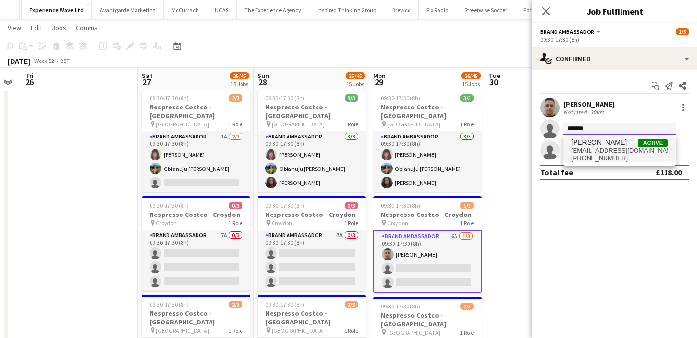
type input "*******"
click at [600, 150] on span "saraengambe14@gmail.com" at bounding box center [619, 151] width 97 height 8
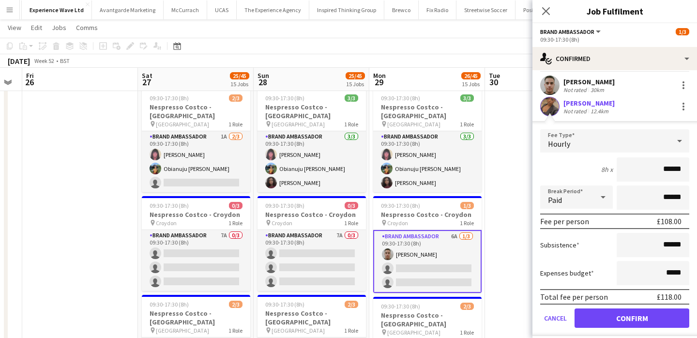
scroll to position [26, 0]
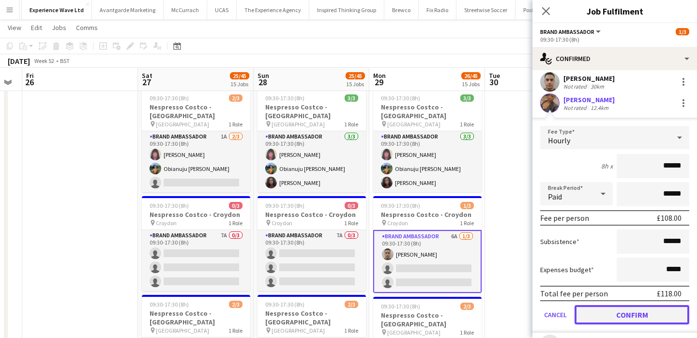
click at [615, 315] on button "Confirm" at bounding box center [631, 314] width 115 height 19
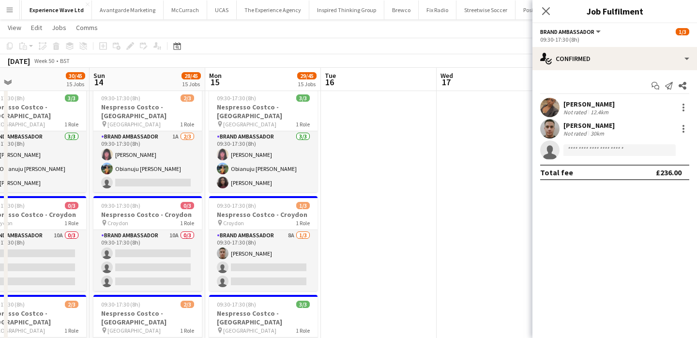
scroll to position [0, 245]
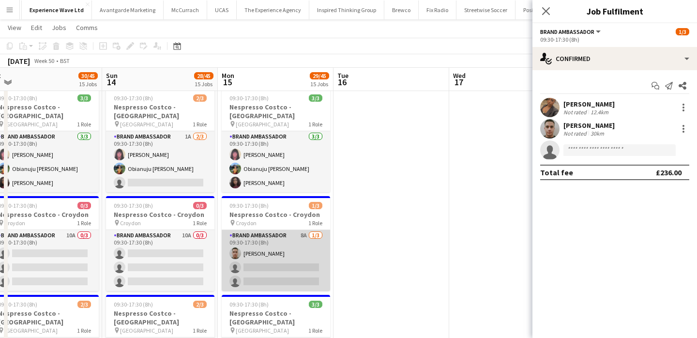
click at [292, 245] on app-card-role "Brand Ambassador 8A 1/3 09:30-17:30 (8h) Bilal Al-atrash single-neutral-actions…" at bounding box center [276, 260] width 108 height 61
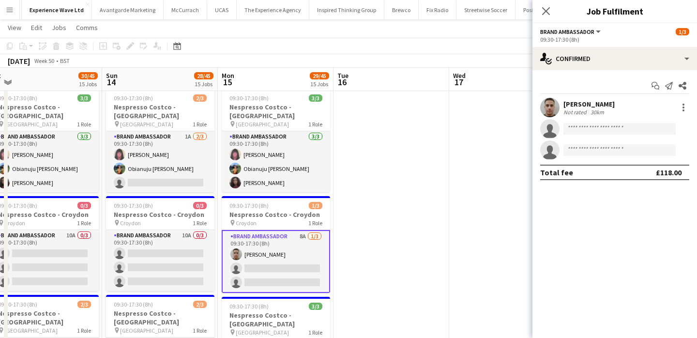
click at [583, 116] on div "Bilal Al-atrash Not rated 30km" at bounding box center [614, 107] width 165 height 19
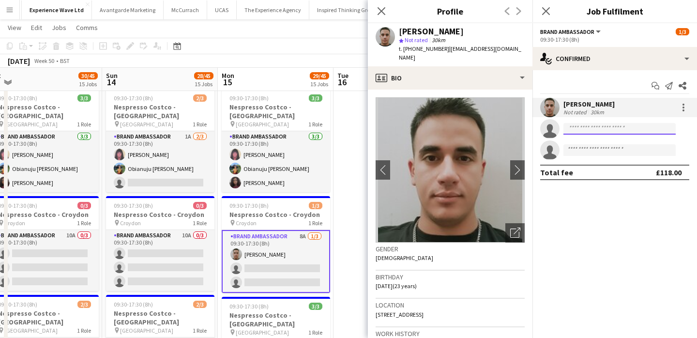
click at [582, 129] on input at bounding box center [619, 129] width 112 height 12
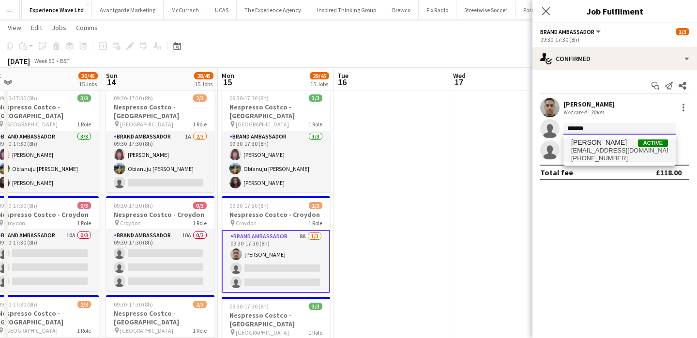
type input "*******"
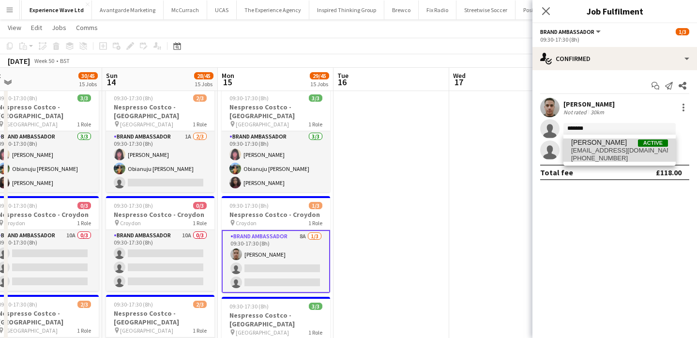
click at [584, 146] on span "Sara Engambe" at bounding box center [599, 142] width 56 height 8
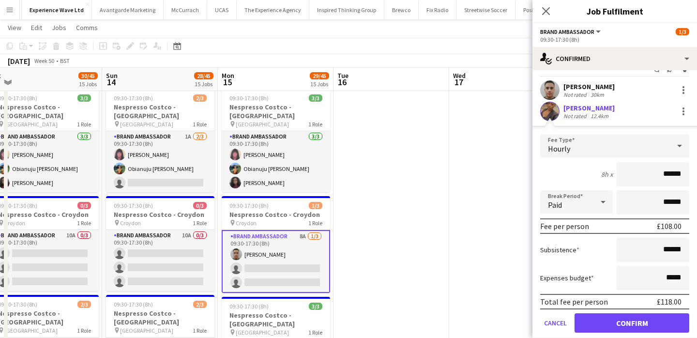
scroll to position [24, 0]
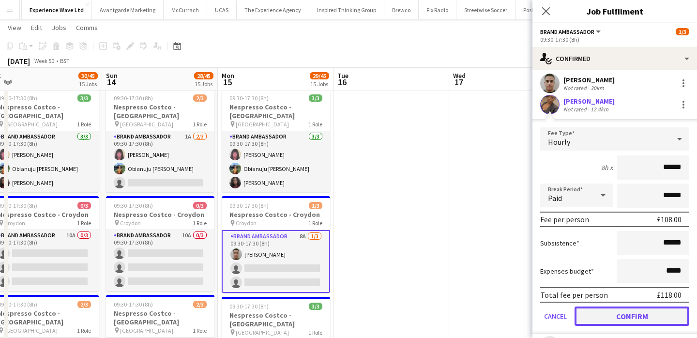
click at [610, 319] on button "Confirm" at bounding box center [631, 315] width 115 height 19
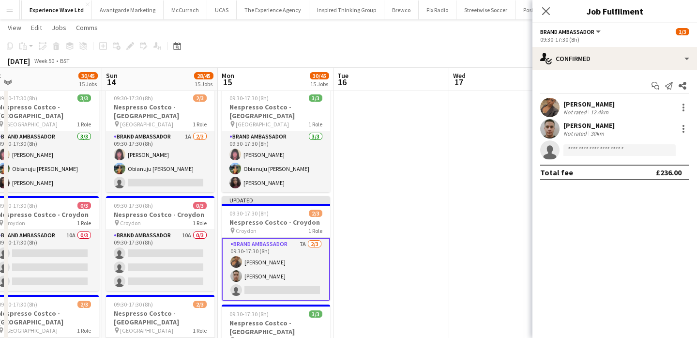
scroll to position [0, 0]
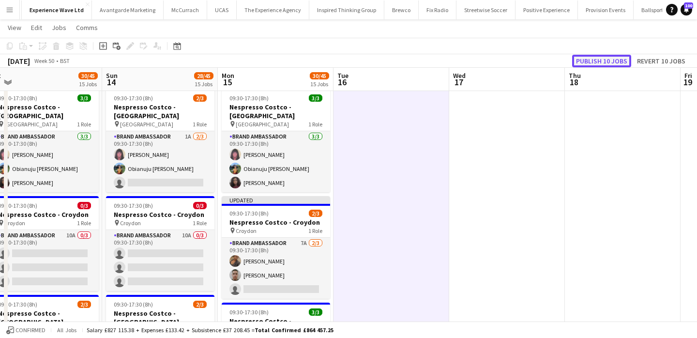
click at [605, 59] on button "Publish 10 jobs" at bounding box center [601, 61] width 59 height 13
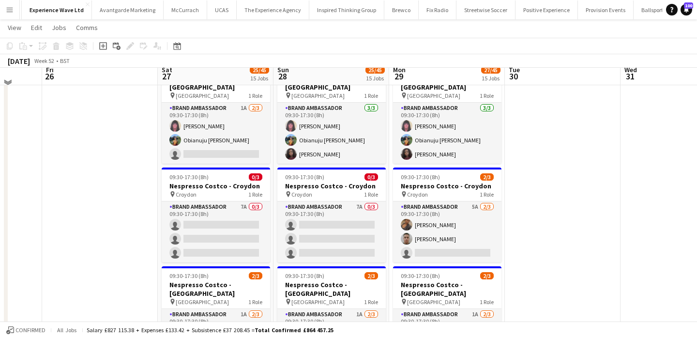
scroll to position [253, 0]
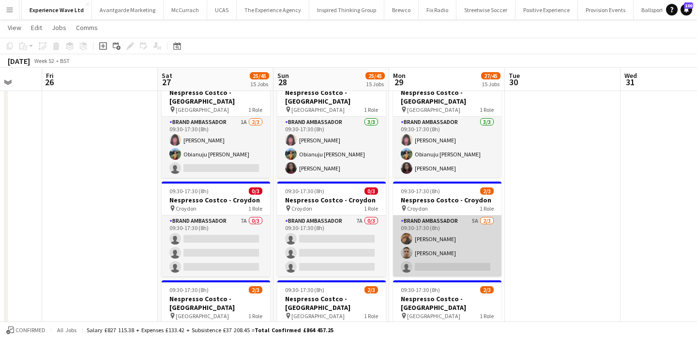
click at [439, 251] on app-card-role "Brand Ambassador 5A 2/3 09:30-17:30 (8h) Sara Engambe Bilal Al-atrash single-ne…" at bounding box center [447, 245] width 108 height 61
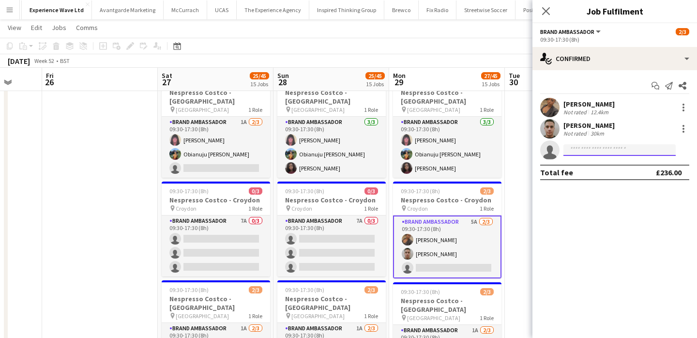
click at [645, 147] on input at bounding box center [619, 150] width 112 height 12
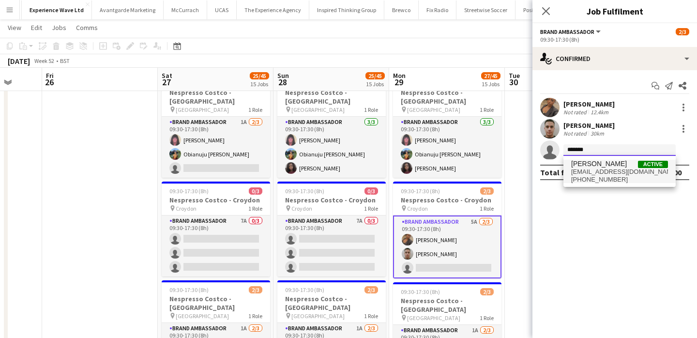
type input "*******"
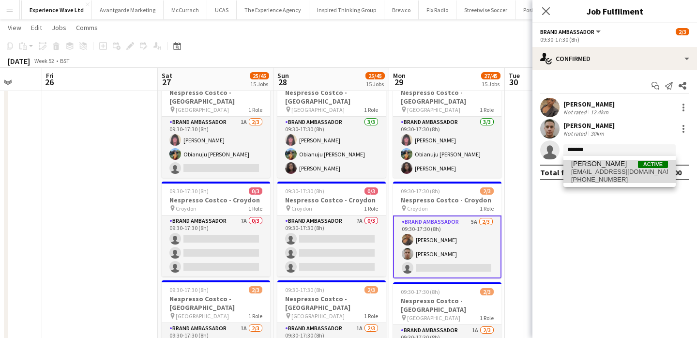
click at [639, 167] on span "Active" at bounding box center [653, 164] width 30 height 7
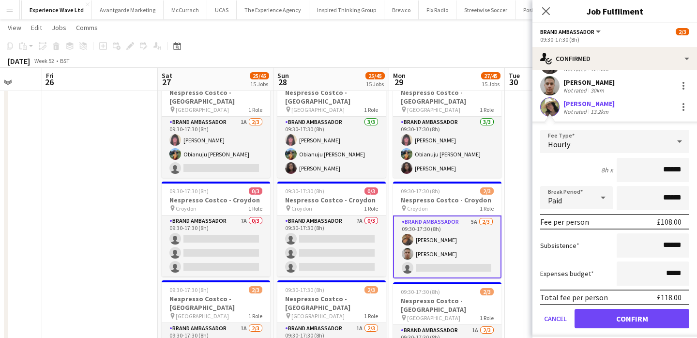
scroll to position [70, 0]
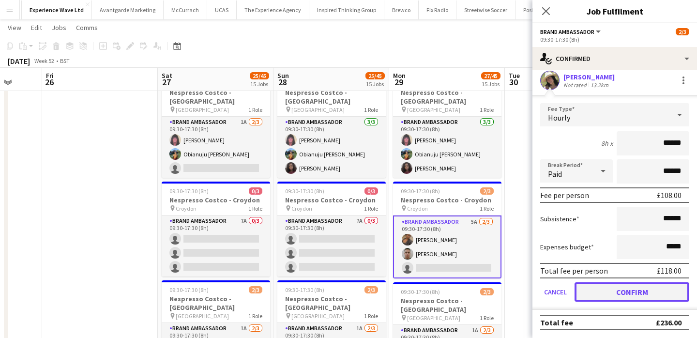
click at [637, 292] on button "Confirm" at bounding box center [631, 291] width 115 height 19
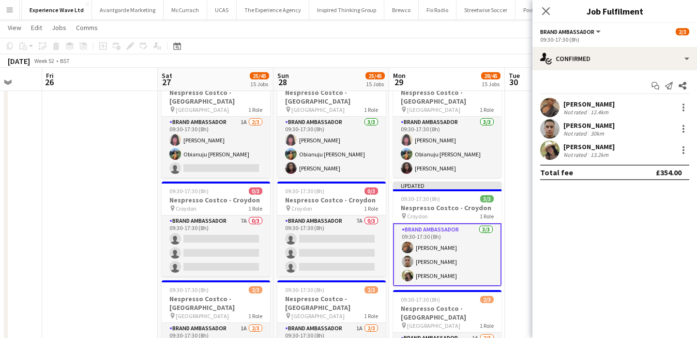
click at [583, 151] on div "Not rated" at bounding box center [575, 154] width 25 height 7
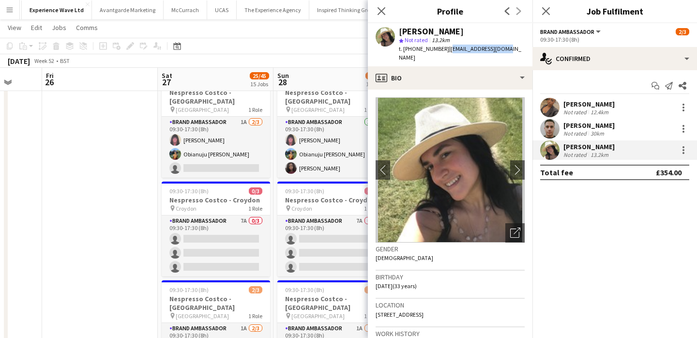
drag, startPoint x: 445, startPoint y: 49, endPoint x: 495, endPoint y: 50, distance: 50.3
click at [495, 50] on span "| r.0cy91@hotmail.com" at bounding box center [460, 53] width 122 height 16
copy span "r.0cy91@hotmail.com"
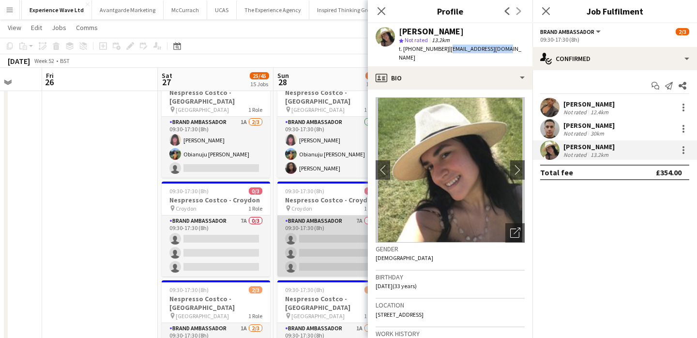
click at [343, 221] on app-card-role "Brand Ambassador 7A 0/3 09:30-17:30 (8h) single-neutral-actions single-neutral-…" at bounding box center [331, 245] width 108 height 61
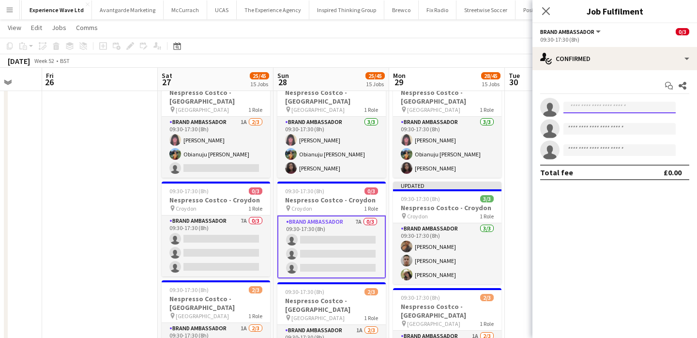
click at [574, 112] on input at bounding box center [619, 108] width 112 height 12
paste input "**********"
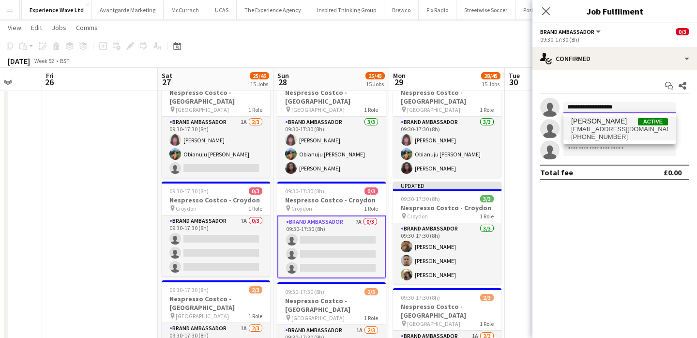
type input "**********"
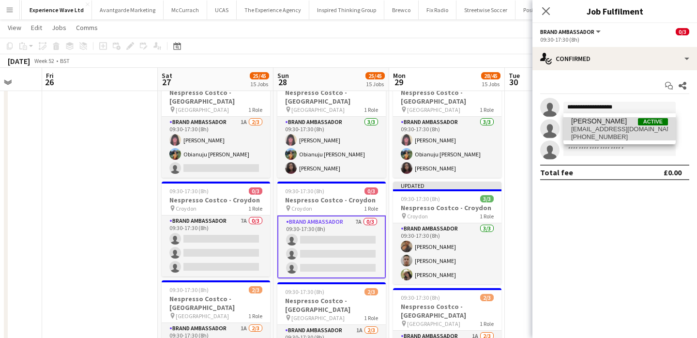
click at [575, 123] on span "rocio cejas" at bounding box center [599, 121] width 56 height 8
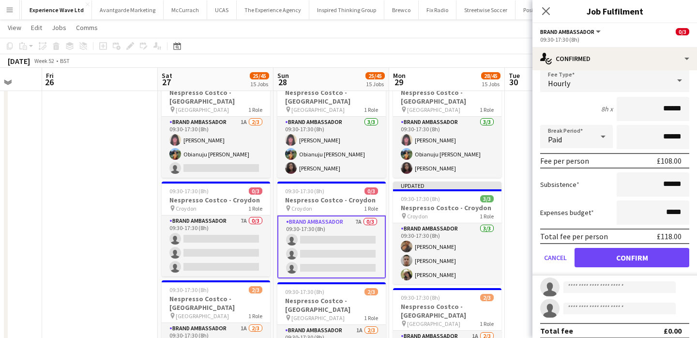
scroll to position [70, 0]
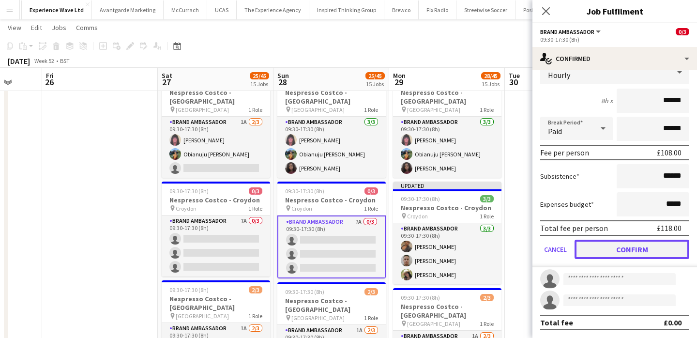
click at [598, 257] on button "Confirm" at bounding box center [631, 249] width 115 height 19
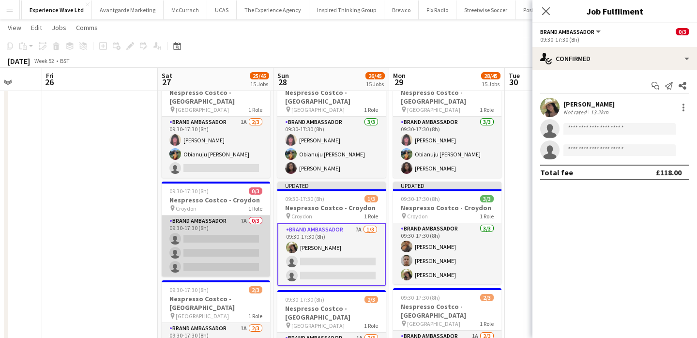
click at [225, 215] on app-card-role "Brand Ambassador 7A 0/3 09:30-17:30 (8h) single-neutral-actions single-neutral-…" at bounding box center [216, 245] width 108 height 61
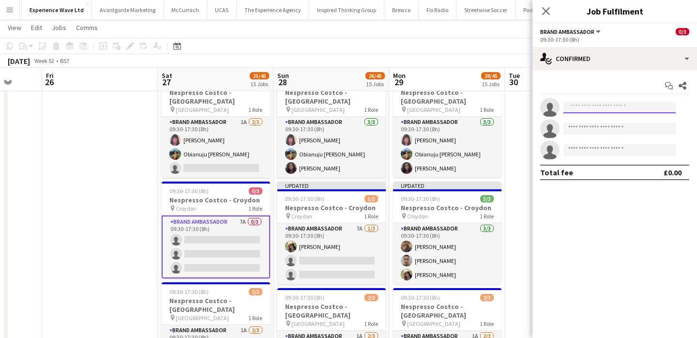
click at [586, 110] on input at bounding box center [619, 108] width 112 height 12
paste input "**********"
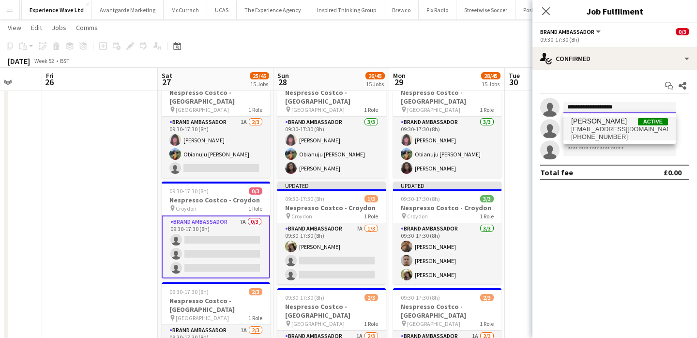
type input "**********"
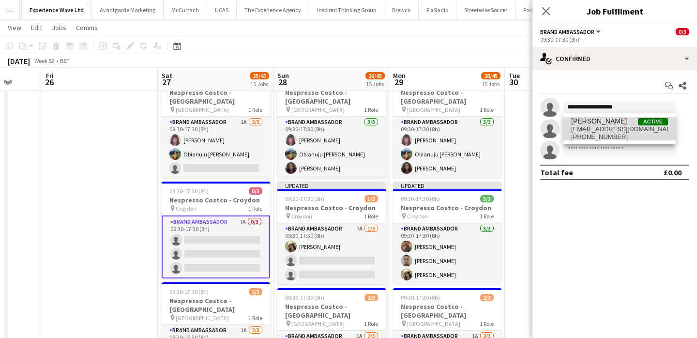
click at [585, 130] on span "r.0cy91@hotmail.com" at bounding box center [619, 129] width 97 height 8
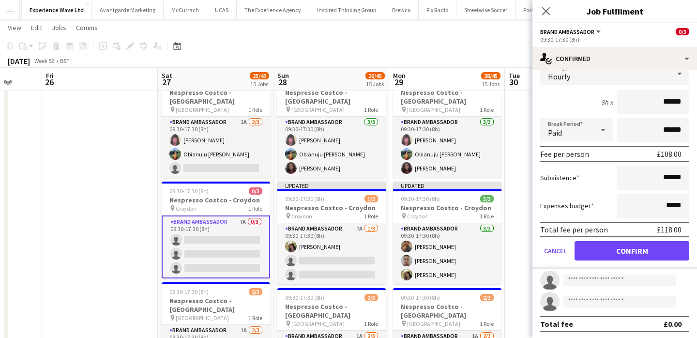
scroll to position [70, 0]
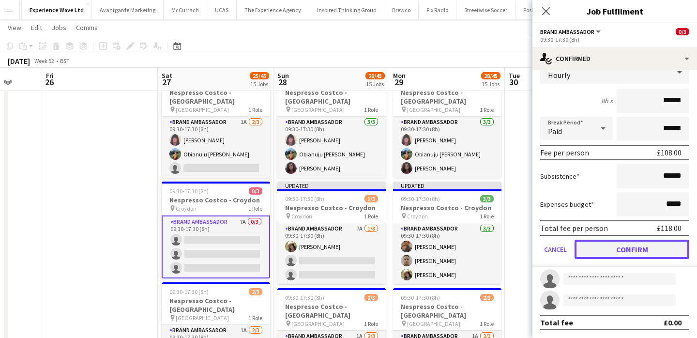
click at [609, 248] on button "Confirm" at bounding box center [631, 249] width 115 height 19
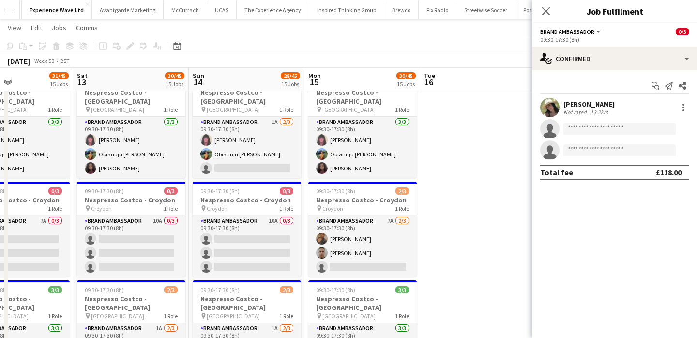
scroll to position [0, 269]
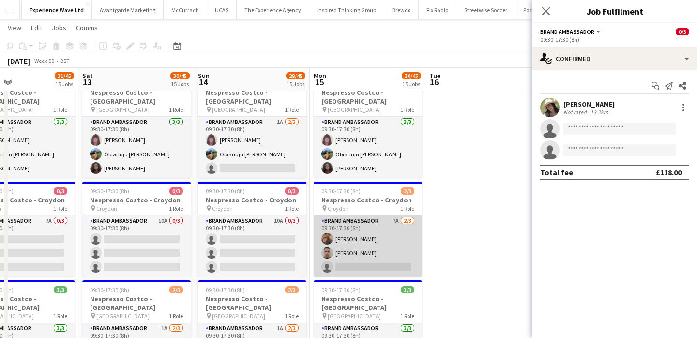
click at [378, 248] on app-card-role "Brand Ambassador 7A 2/3 09:30-17:30 (8h) Sara Engambe Bilal Al-atrash single-ne…" at bounding box center [368, 245] width 108 height 61
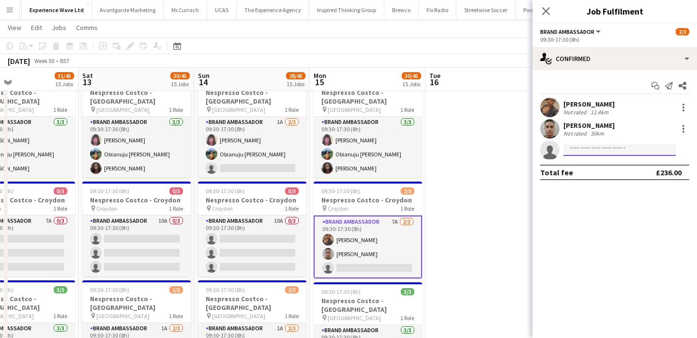
click at [581, 152] on input at bounding box center [619, 150] width 112 height 12
paste input "**********"
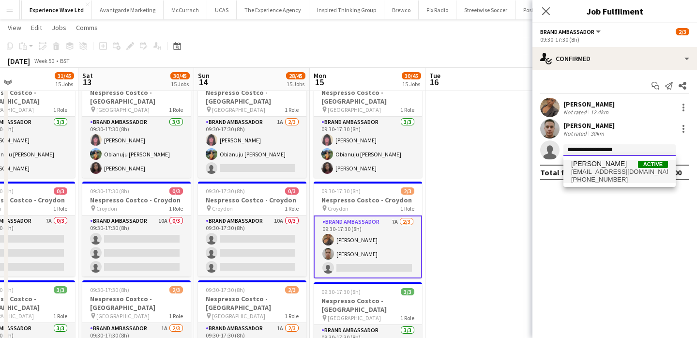
type input "**********"
click at [585, 164] on span "rocio cejas" at bounding box center [599, 164] width 56 height 8
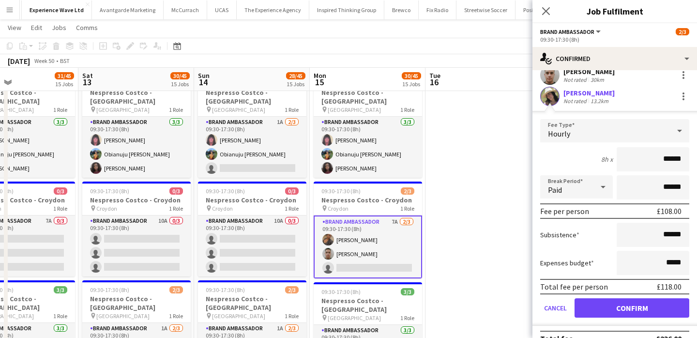
scroll to position [70, 0]
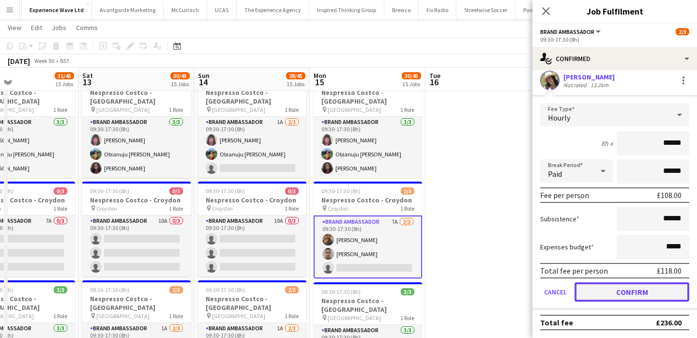
click at [608, 291] on button "Confirm" at bounding box center [631, 291] width 115 height 19
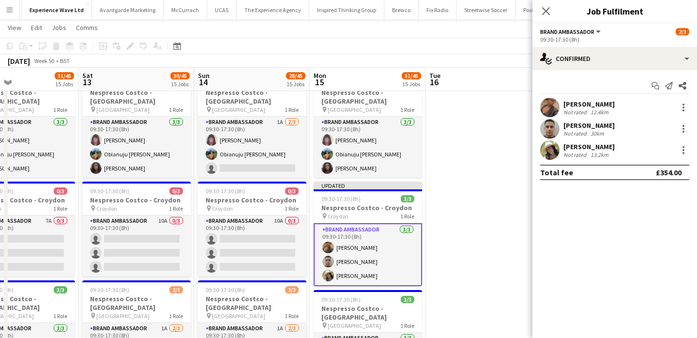
scroll to position [0, 0]
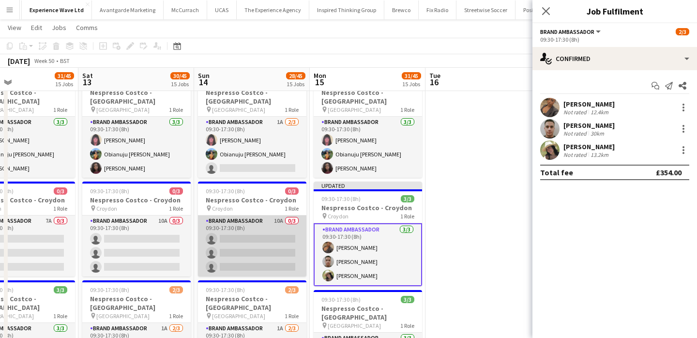
click at [265, 215] on app-card-role "Brand Ambassador 10A 0/3 09:30-17:30 (8h) single-neutral-actions single-neutral…" at bounding box center [252, 245] width 108 height 61
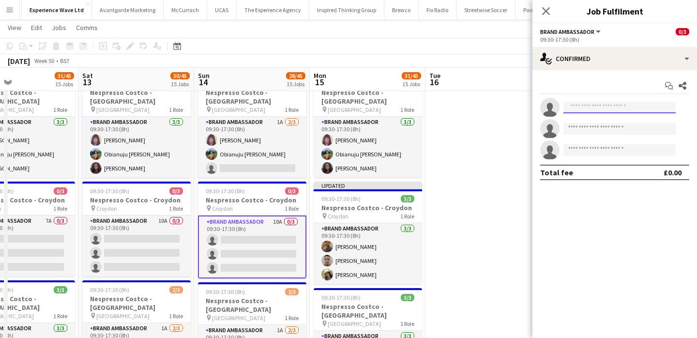
click at [607, 108] on input at bounding box center [619, 108] width 112 height 12
paste input "**********"
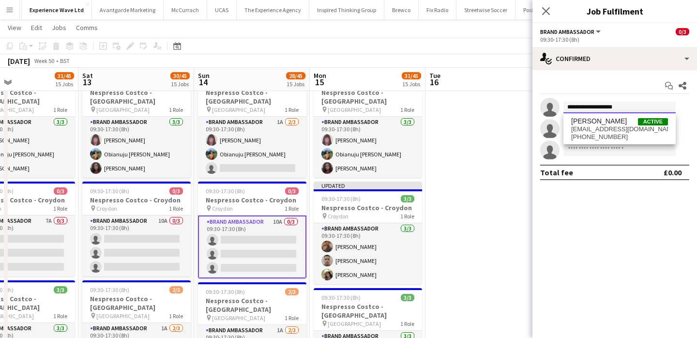
type input "**********"
click at [606, 146] on input at bounding box center [619, 150] width 112 height 12
click at [614, 105] on input "**********" at bounding box center [619, 108] width 112 height 12
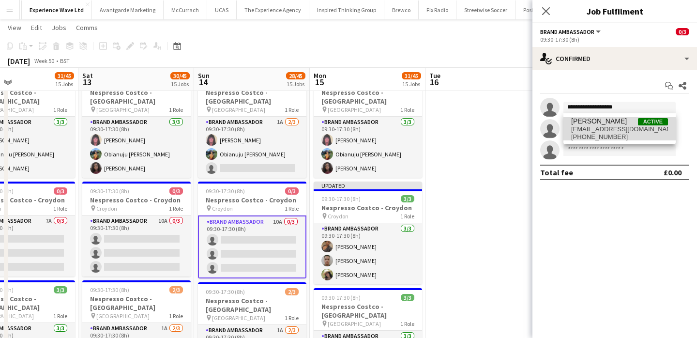
click at [637, 134] on span "+447738478109" at bounding box center [619, 137] width 97 height 8
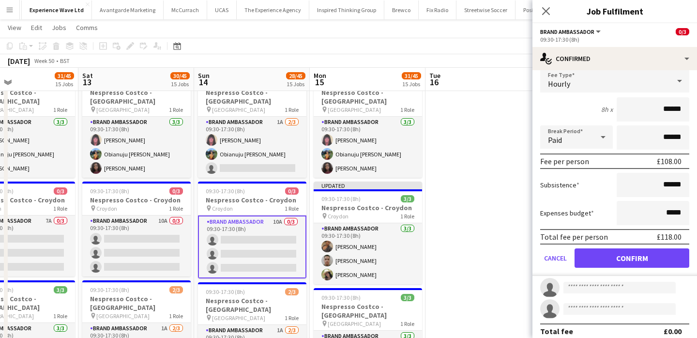
scroll to position [67, 0]
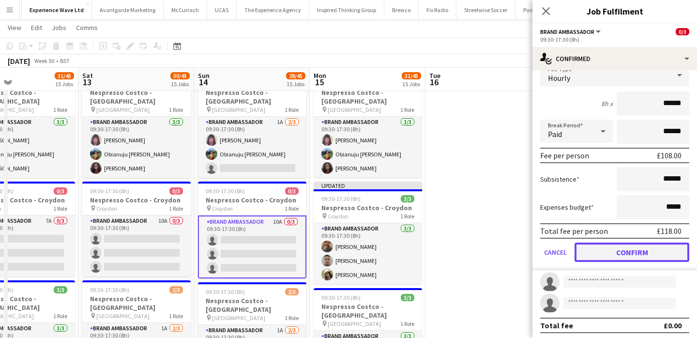
click at [628, 259] on button "Confirm" at bounding box center [631, 251] width 115 height 19
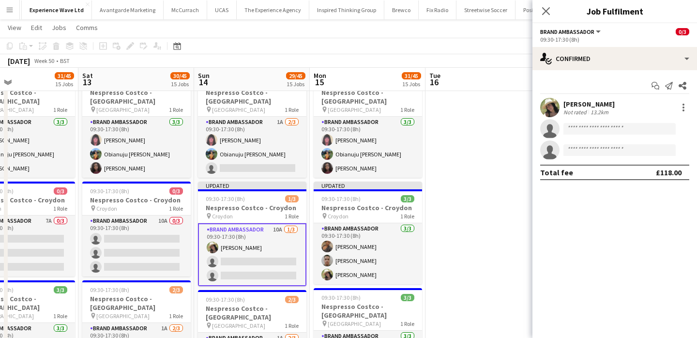
scroll to position [0, 0]
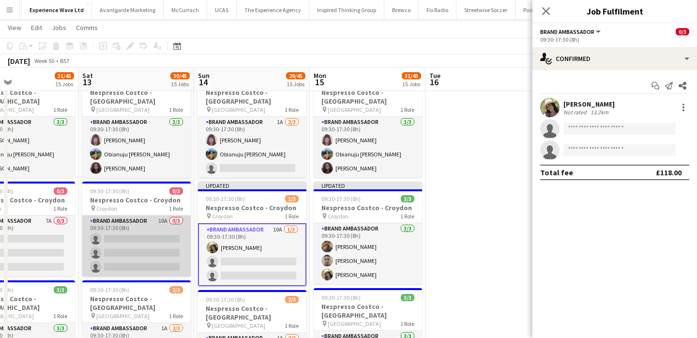
click at [153, 215] on app-card-role "Brand Ambassador 10A 0/3 09:30-17:30 (8h) single-neutral-actions single-neutral…" at bounding box center [136, 245] width 108 height 61
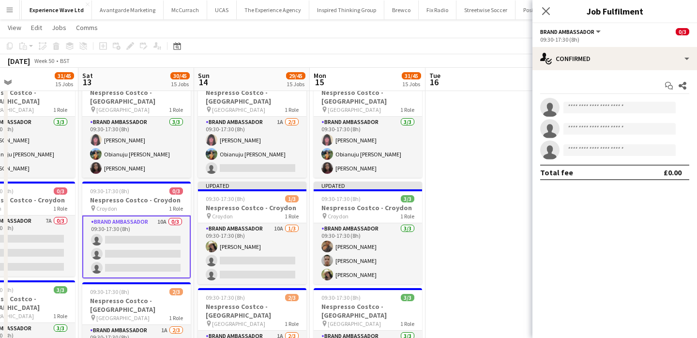
click at [580, 113] on app-invite-slot "single-neutral-actions" at bounding box center [614, 107] width 165 height 19
click at [580, 110] on input at bounding box center [619, 108] width 112 height 12
paste input "**********"
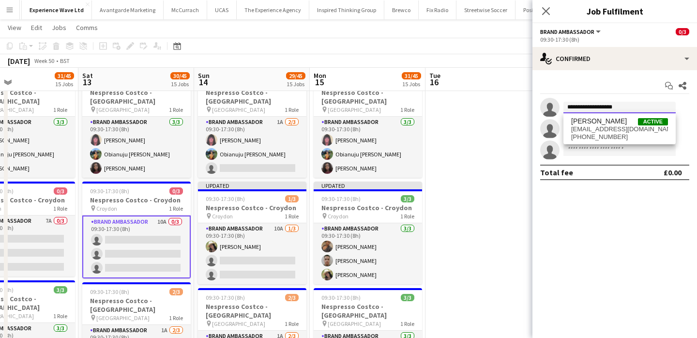
type input "**********"
click at [589, 124] on span "rocio cejas" at bounding box center [599, 121] width 56 height 8
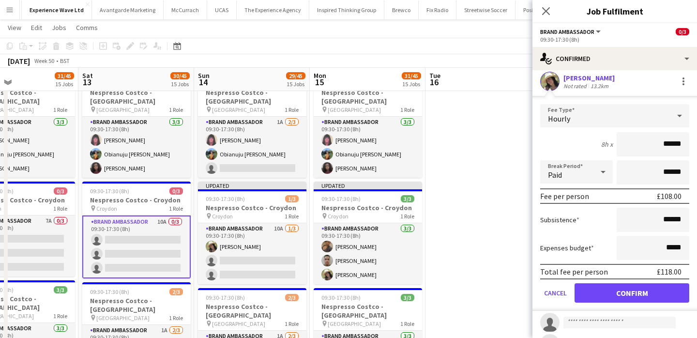
scroll to position [45, 0]
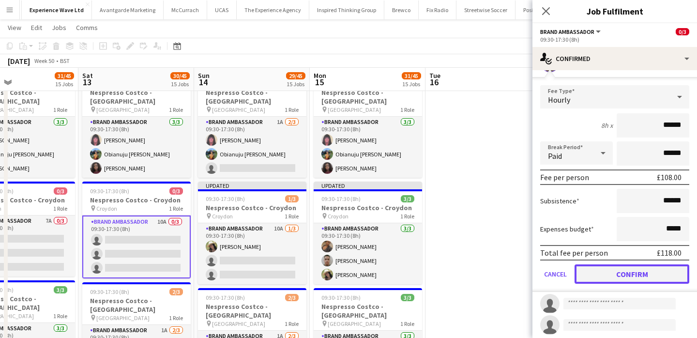
click at [615, 283] on button "Confirm" at bounding box center [631, 273] width 115 height 19
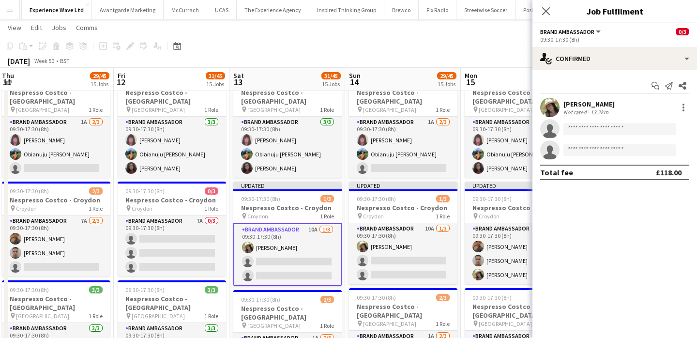
scroll to position [0, 201]
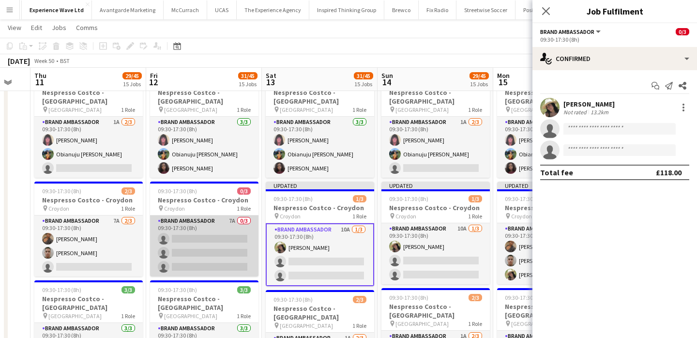
click at [190, 220] on app-card-role "Brand Ambassador 7A 0/3 09:30-17:30 (8h) single-neutral-actions single-neutral-…" at bounding box center [204, 245] width 108 height 61
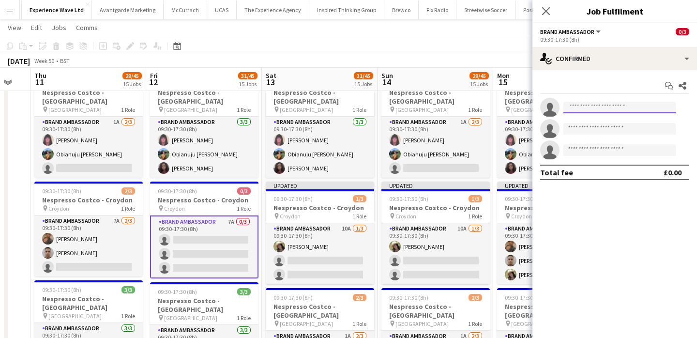
click at [594, 106] on input at bounding box center [619, 108] width 112 height 12
paste input "**********"
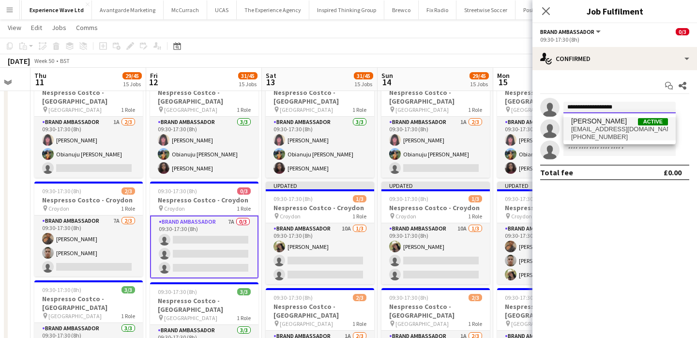
type input "**********"
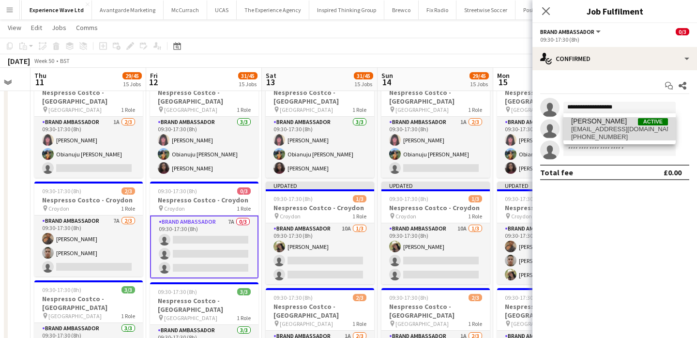
click at [596, 120] on span "rocio cejas" at bounding box center [599, 121] width 56 height 8
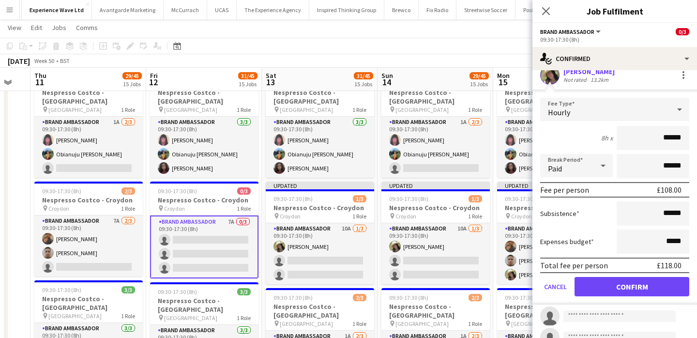
scroll to position [57, 0]
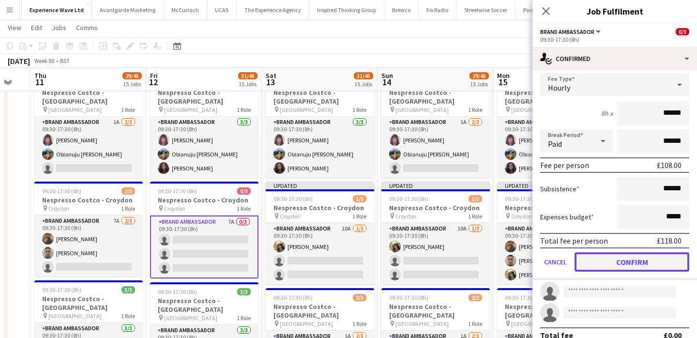
click at [604, 269] on button "Confirm" at bounding box center [631, 261] width 115 height 19
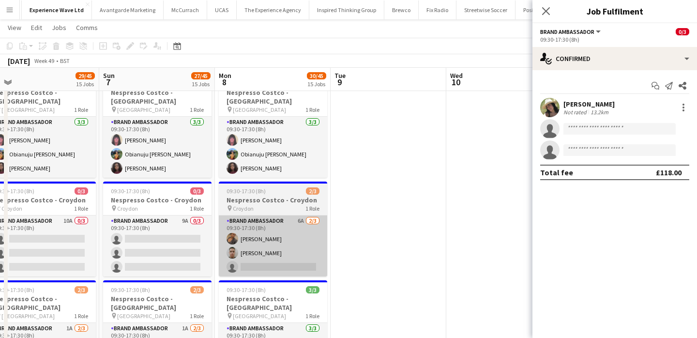
scroll to position [0, 221]
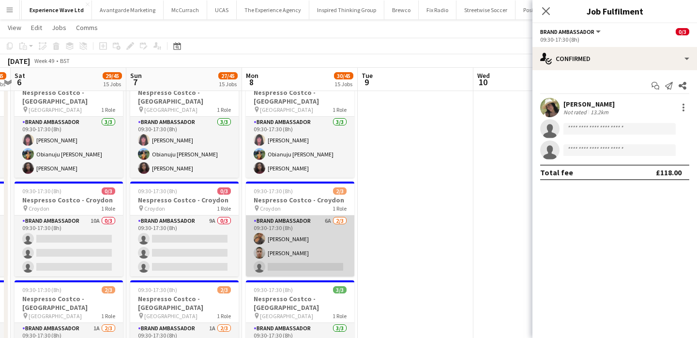
click at [296, 247] on app-card-role "Brand Ambassador 6A 2/3 09:30-17:30 (8h) Sara Engambe Bilal Al-atrash single-ne…" at bounding box center [300, 245] width 108 height 61
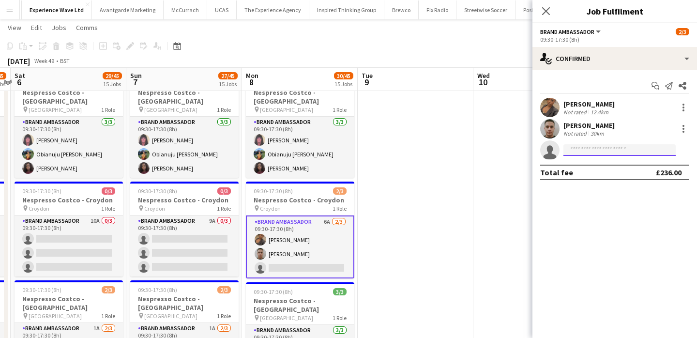
click at [587, 148] on input at bounding box center [619, 150] width 112 height 12
paste input "**********"
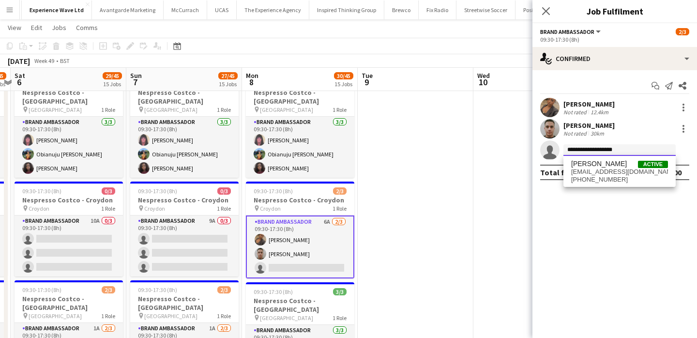
type input "**********"
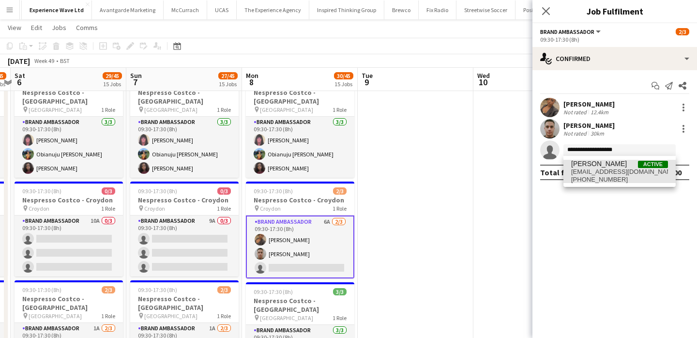
click at [591, 173] on span "r.0cy91@hotmail.com" at bounding box center [619, 172] width 97 height 8
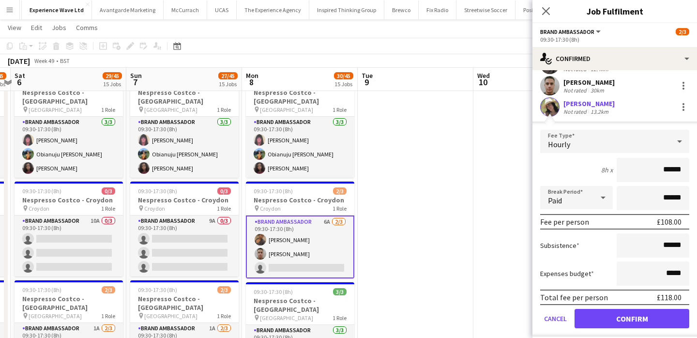
scroll to position [60, 0]
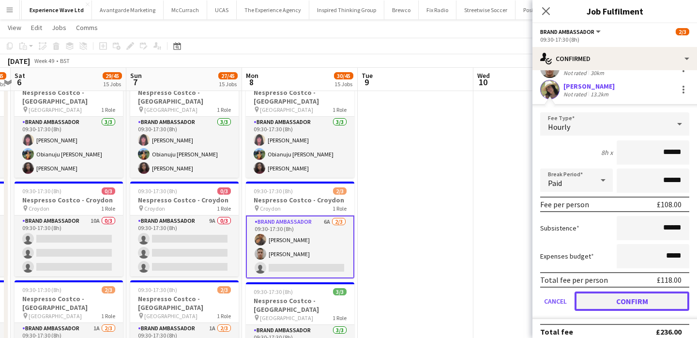
click at [606, 295] on button "Confirm" at bounding box center [631, 300] width 115 height 19
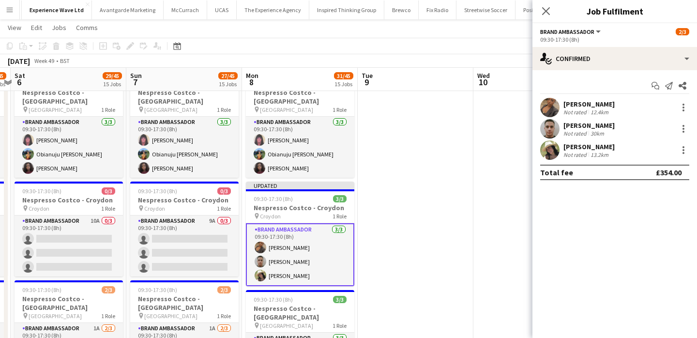
scroll to position [0, 198]
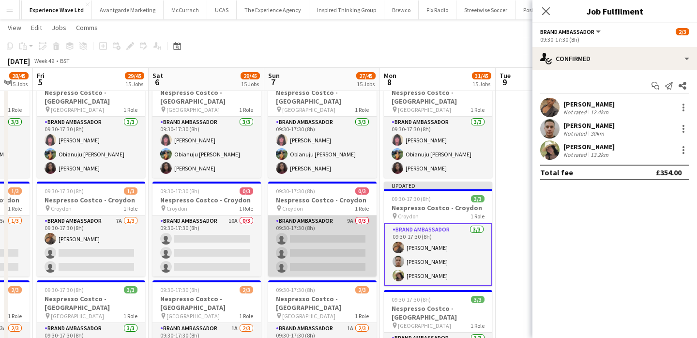
click at [326, 225] on app-card-role "Brand Ambassador 9A 0/3 09:30-17:30 (8h) single-neutral-actions single-neutral-…" at bounding box center [322, 245] width 108 height 61
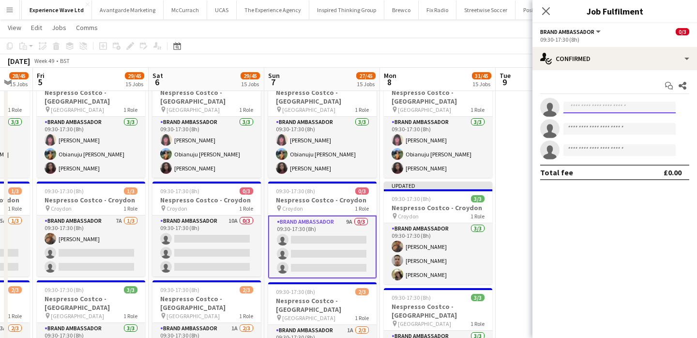
click at [587, 112] on input at bounding box center [619, 108] width 112 height 12
paste input "**********"
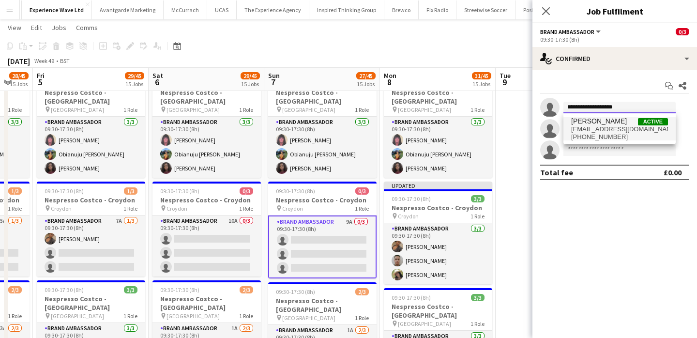
type input "**********"
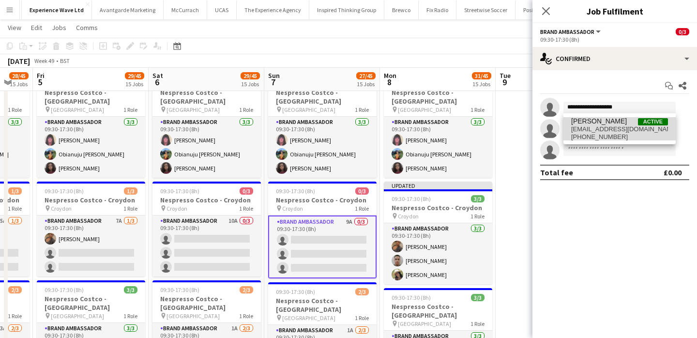
click at [584, 133] on span "+447738478109" at bounding box center [619, 137] width 97 height 8
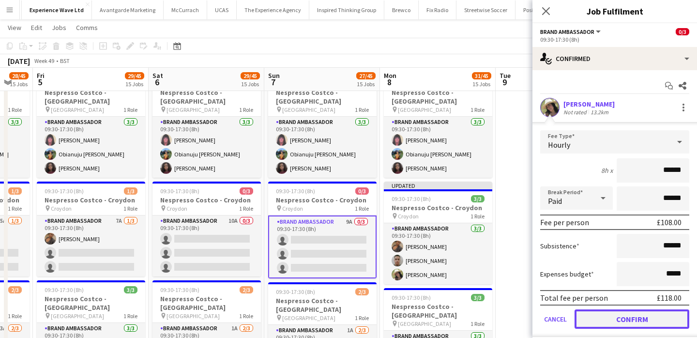
click at [598, 313] on button "Confirm" at bounding box center [631, 318] width 115 height 19
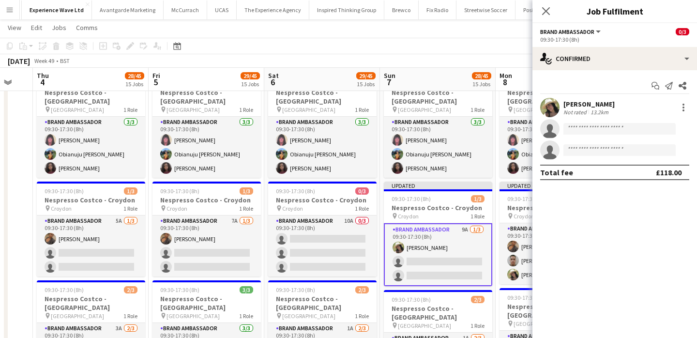
scroll to position [0, 256]
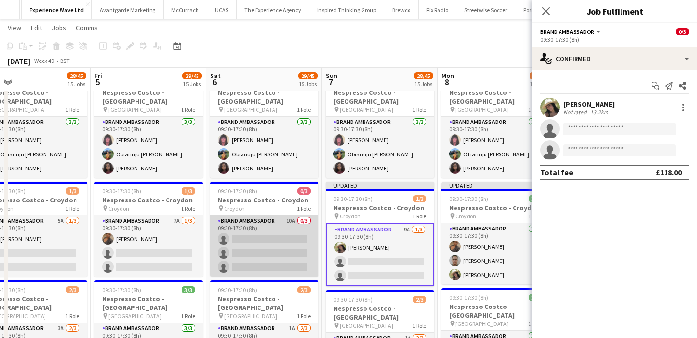
click at [292, 217] on app-card-role "Brand Ambassador 10A 0/3 09:30-17:30 (8h) single-neutral-actions single-neutral…" at bounding box center [264, 245] width 108 height 61
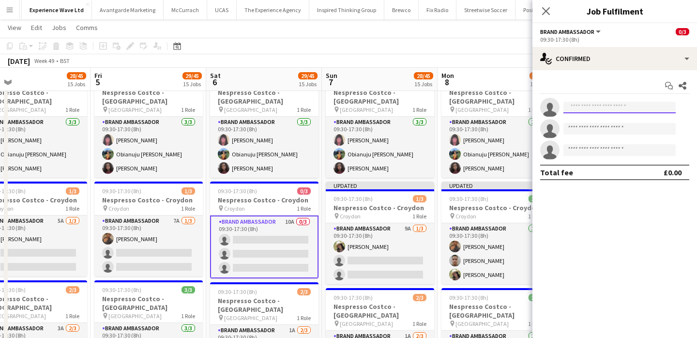
click at [577, 108] on input at bounding box center [619, 108] width 112 height 12
paste input "**********"
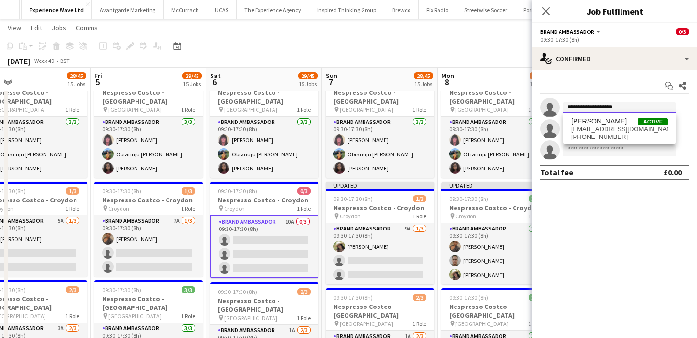
type input "**********"
click at [581, 133] on span "+447738478109" at bounding box center [619, 137] width 97 height 8
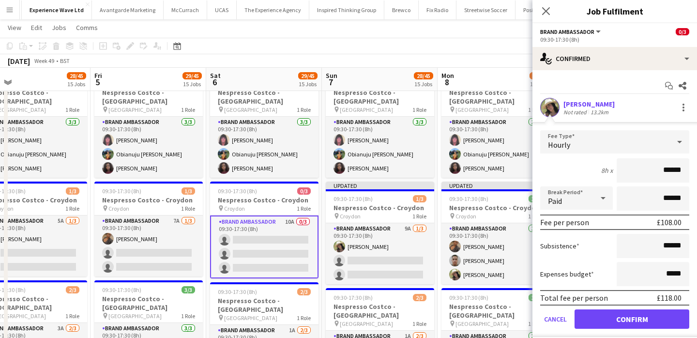
scroll to position [22, 0]
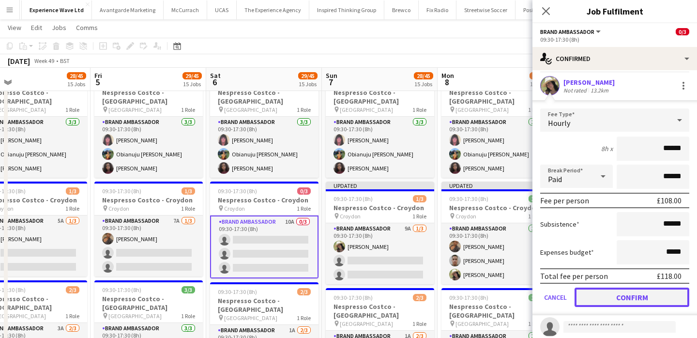
click at [613, 297] on button "Confirm" at bounding box center [631, 296] width 115 height 19
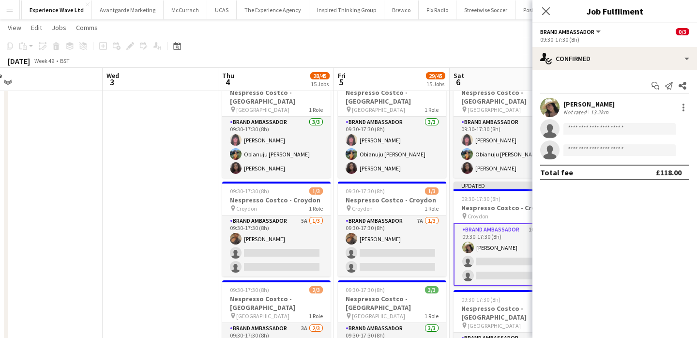
scroll to position [0, 218]
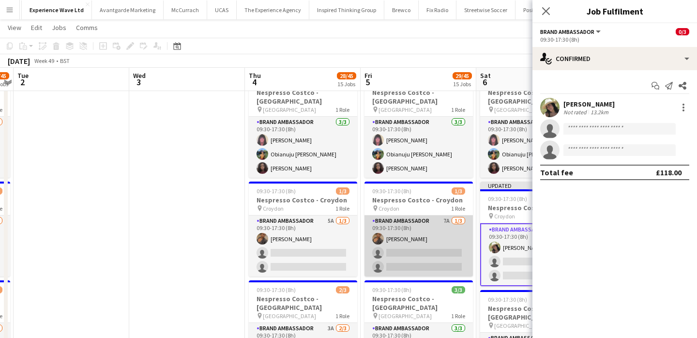
click at [413, 231] on app-card-role "Brand Ambassador 7A 1/3 09:30-17:30 (8h) Sara Engambe single-neutral-actions si…" at bounding box center [418, 245] width 108 height 61
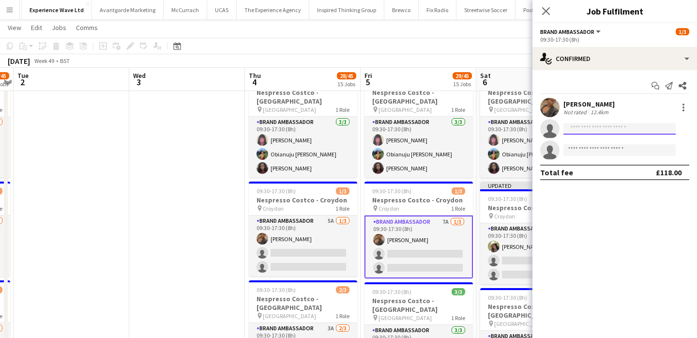
click at [583, 128] on input at bounding box center [619, 129] width 112 height 12
paste input "**********"
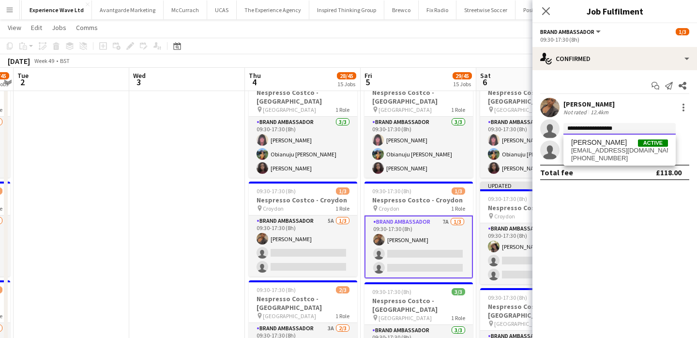
type input "**********"
click at [583, 140] on span "rocio cejas" at bounding box center [599, 142] width 56 height 8
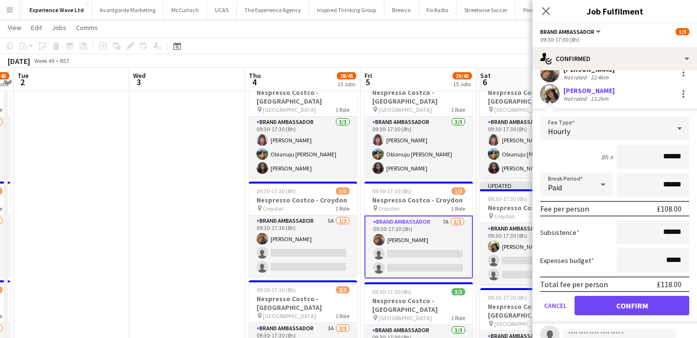
scroll to position [70, 0]
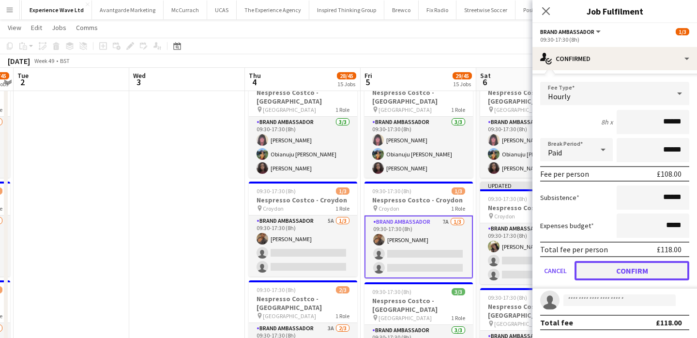
click at [621, 269] on button "Confirm" at bounding box center [631, 270] width 115 height 19
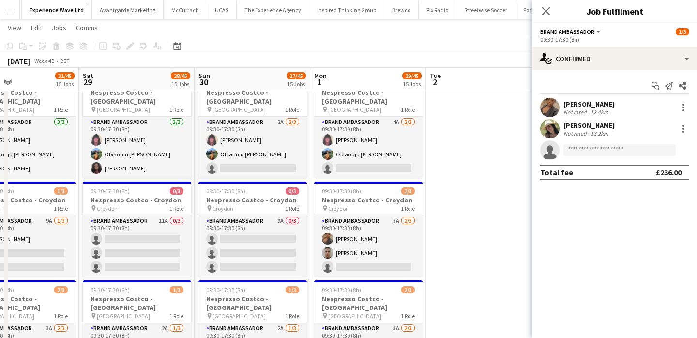
scroll to position [0, 227]
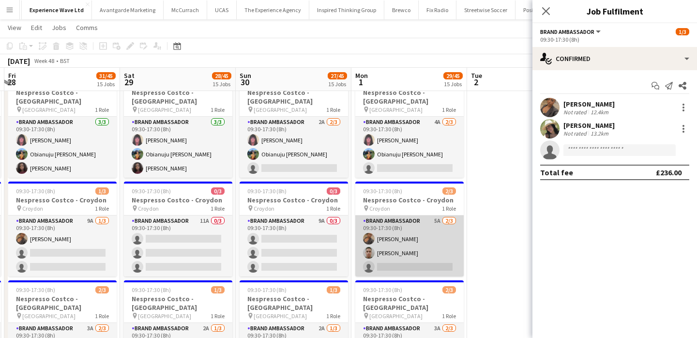
click at [414, 250] on app-card-role "Brand Ambassador 5A 2/3 09:30-17:30 (8h) Sara Engambe Bilal Al-atrash single-ne…" at bounding box center [409, 245] width 108 height 61
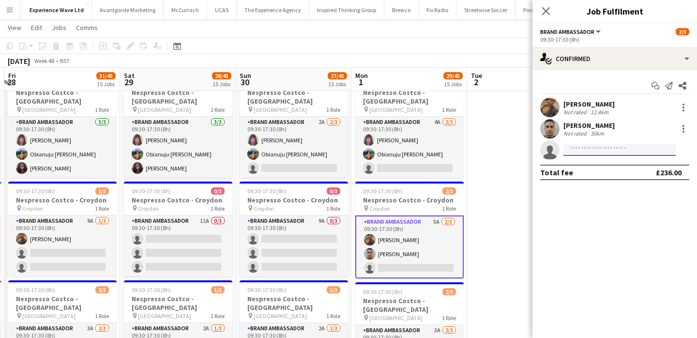
paste input "**********"
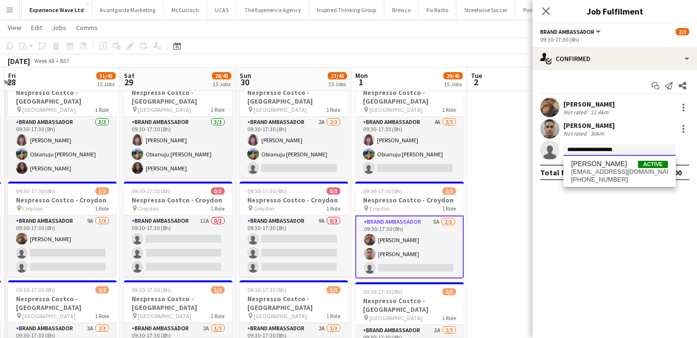
type input "**********"
click at [582, 171] on span "r.0cy91@hotmail.com" at bounding box center [619, 172] width 97 height 8
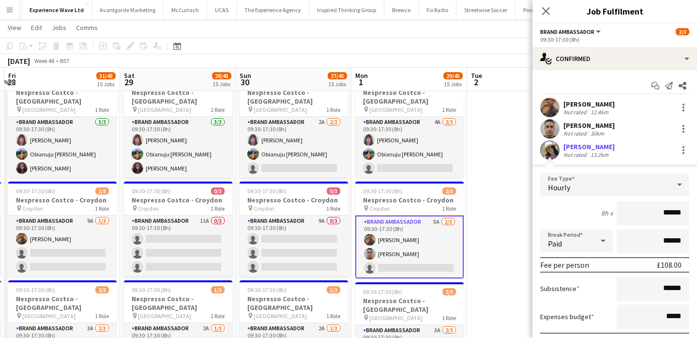
scroll to position [70, 0]
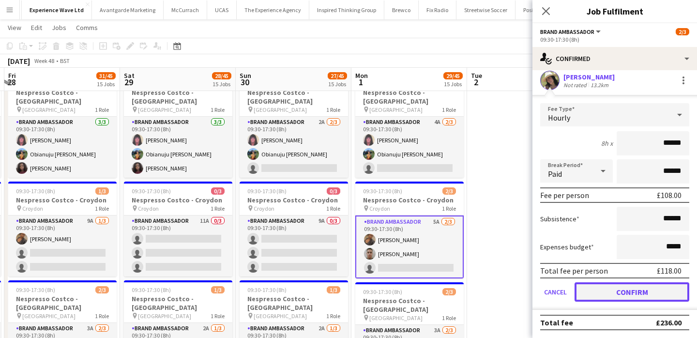
click at [618, 289] on button "Confirm" at bounding box center [631, 291] width 115 height 19
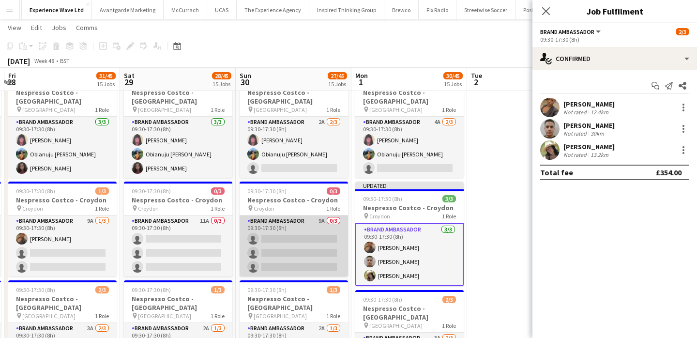
click at [301, 215] on app-card-role "Brand Ambassador 9A 0/3 09:30-17:30 (8h) single-neutral-actions single-neutral-…" at bounding box center [294, 245] width 108 height 61
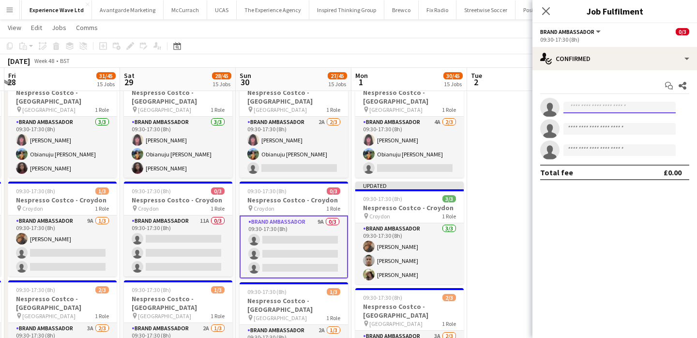
click at [614, 111] on input at bounding box center [619, 108] width 112 height 12
paste input "**********"
type input "**********"
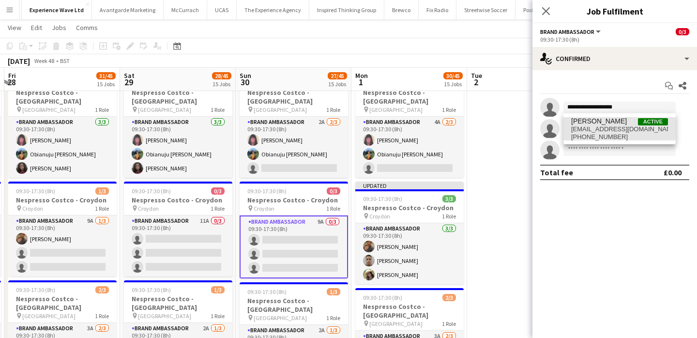
click at [610, 126] on span "r.0cy91@hotmail.com" at bounding box center [619, 129] width 97 height 8
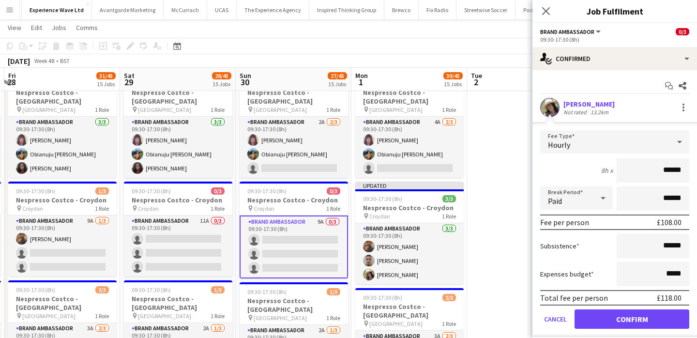
scroll to position [61, 0]
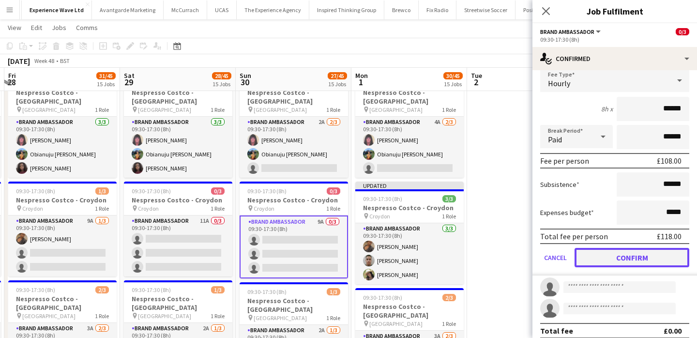
click at [630, 265] on button "Confirm" at bounding box center [631, 257] width 115 height 19
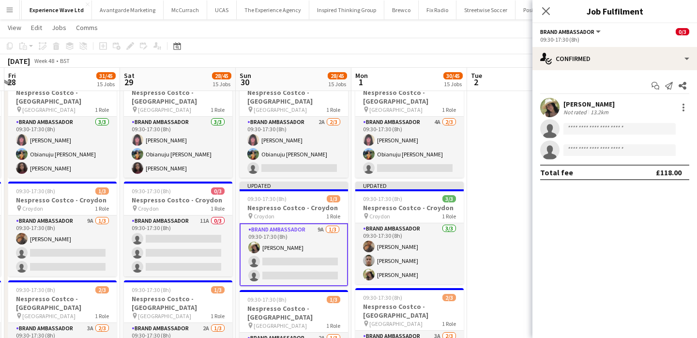
scroll to position [0, 0]
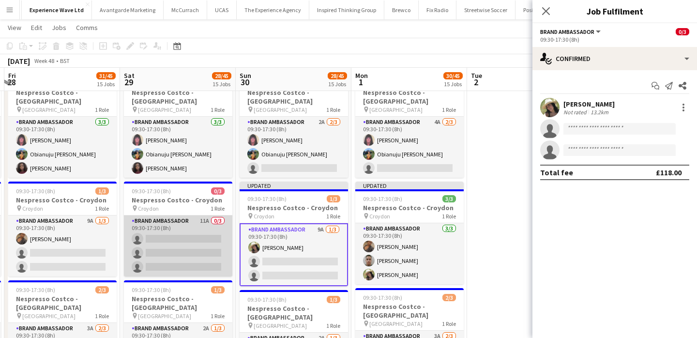
click at [199, 215] on app-card-role "Brand Ambassador 11A 0/3 09:30-17:30 (8h) single-neutral-actions single-neutral…" at bounding box center [178, 245] width 108 height 61
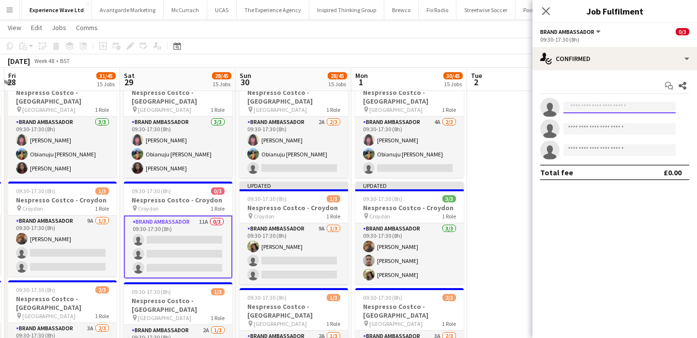
click at [596, 105] on input at bounding box center [619, 108] width 112 height 12
paste input "**********"
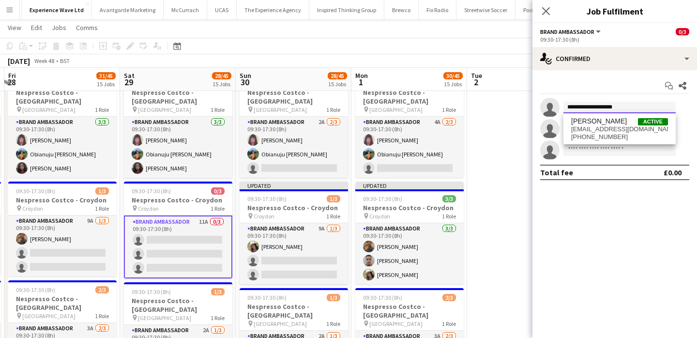
type input "**********"
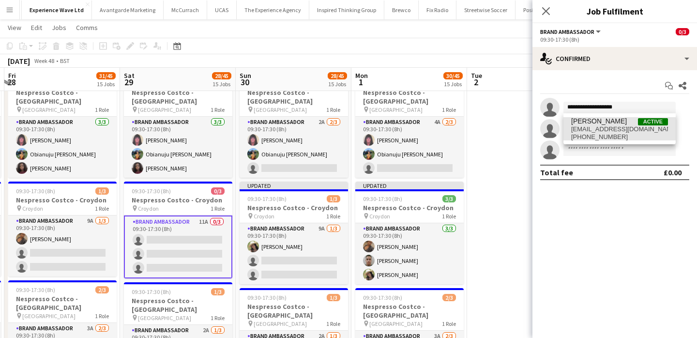
click at [589, 123] on span "rocio cejas" at bounding box center [599, 121] width 56 height 8
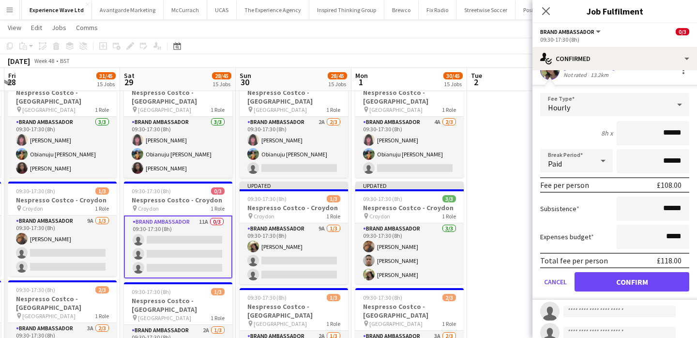
scroll to position [56, 0]
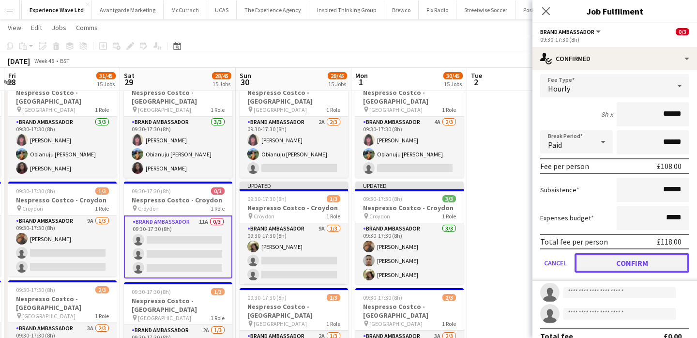
click at [599, 270] on button "Confirm" at bounding box center [631, 262] width 115 height 19
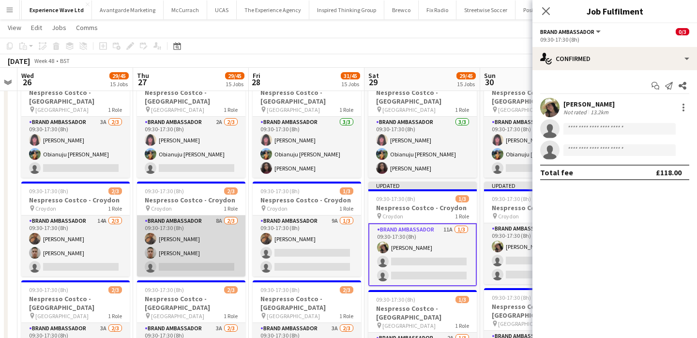
scroll to position [0, 235]
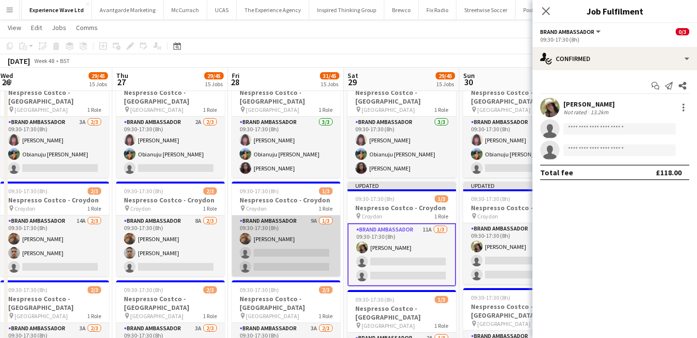
click at [280, 232] on app-card-role "Brand Ambassador 9A 1/3 09:30-17:30 (8h) Sara Engambe single-neutral-actions si…" at bounding box center [286, 245] width 108 height 61
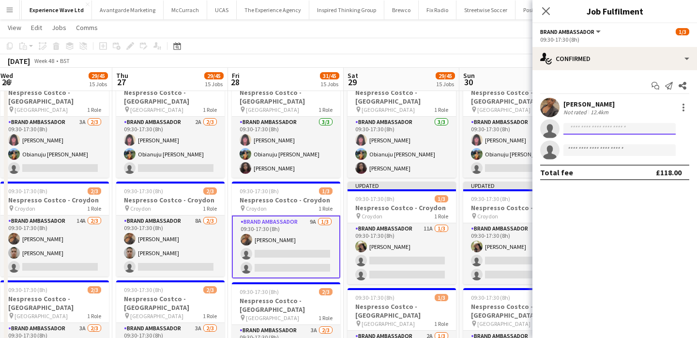
click at [590, 124] on input at bounding box center [619, 129] width 112 height 12
paste input "**********"
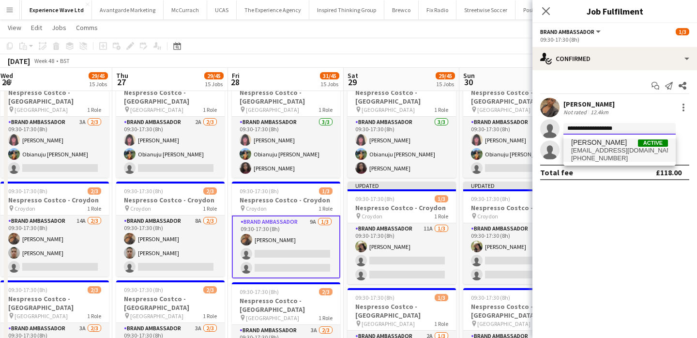
type input "**********"
click at [591, 147] on span "r.0cy91@hotmail.com" at bounding box center [619, 151] width 97 height 8
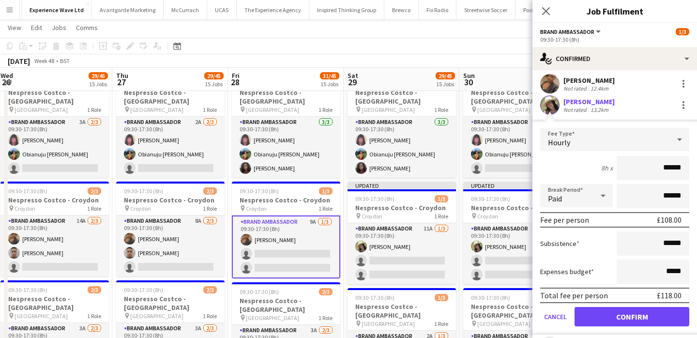
scroll to position [47, 0]
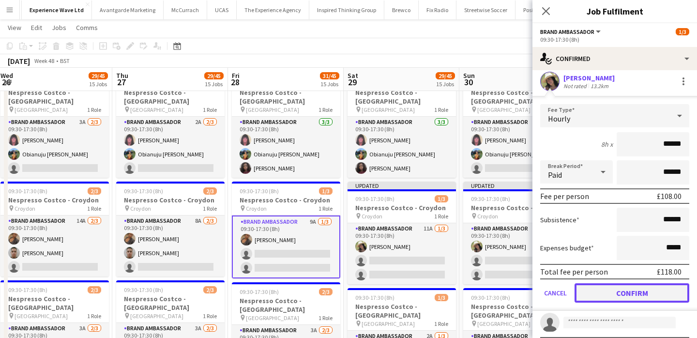
click at [624, 289] on button "Confirm" at bounding box center [631, 292] width 115 height 19
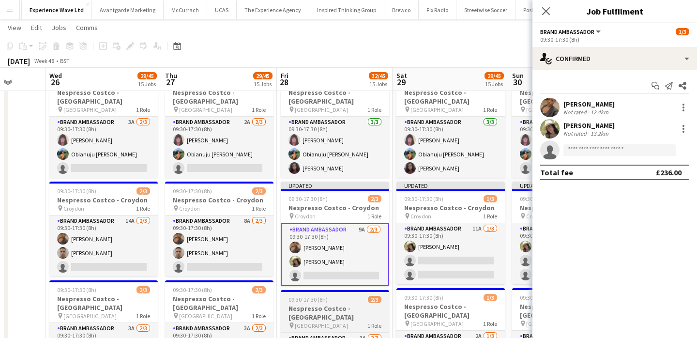
scroll to position [0, 271]
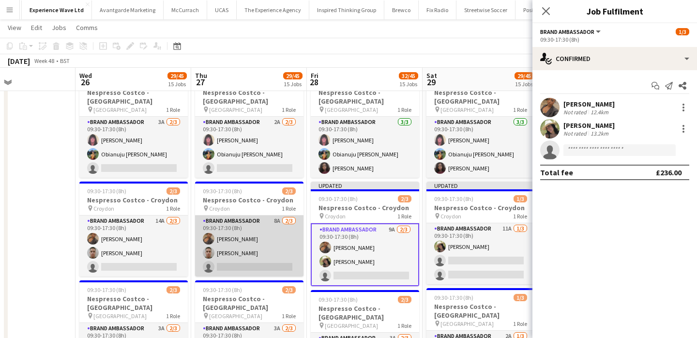
click at [276, 254] on app-card-role "Brand Ambassador 8A 2/3 09:30-17:30 (8h) Sara Engambe Bilal Al-atrash single-ne…" at bounding box center [249, 245] width 108 height 61
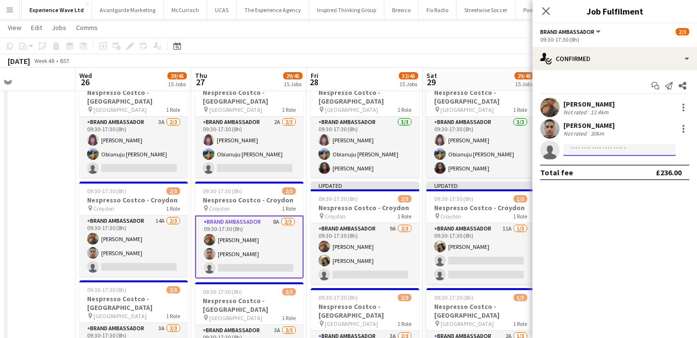
click at [578, 150] on input at bounding box center [619, 150] width 112 height 12
paste input "**********"
type input "**********"
click at [622, 154] on input "**********" at bounding box center [619, 150] width 112 height 12
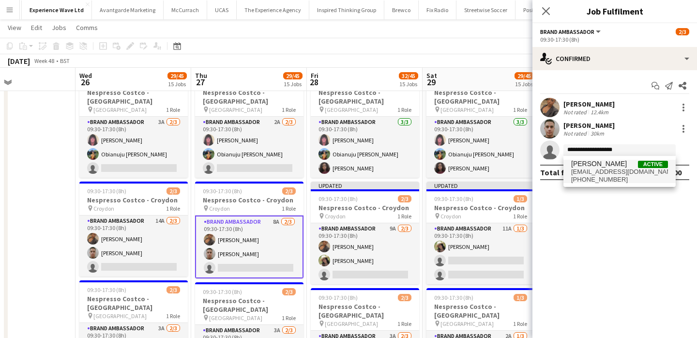
click at [622, 176] on span "+447738478109" at bounding box center [619, 180] width 97 height 8
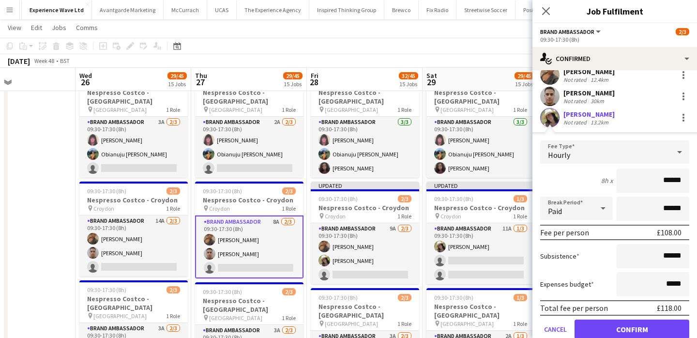
scroll to position [57, 0]
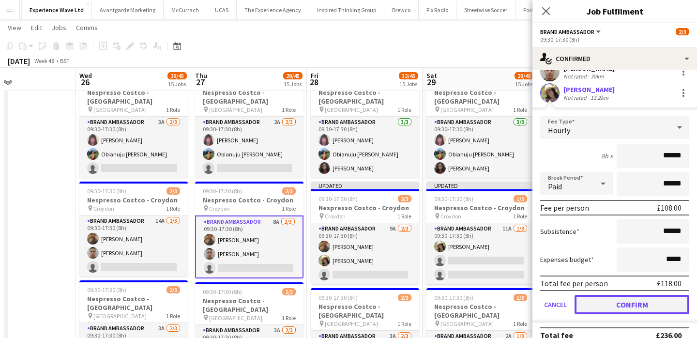
click at [617, 302] on button "Confirm" at bounding box center [631, 304] width 115 height 19
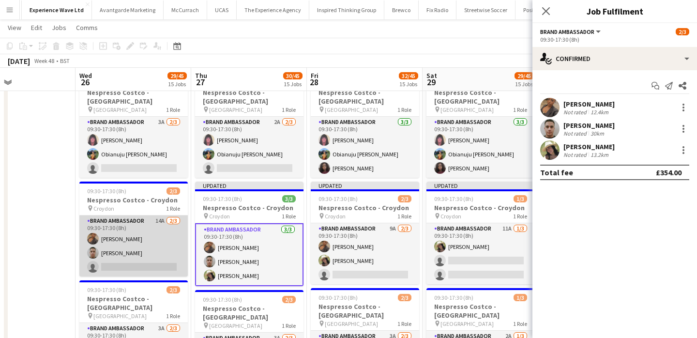
click at [178, 251] on app-card-role "Brand Ambassador 14A 2/3 09:30-17:30 (8h) Sara Engambe Bilal Al-atrash single-n…" at bounding box center [133, 245] width 108 height 61
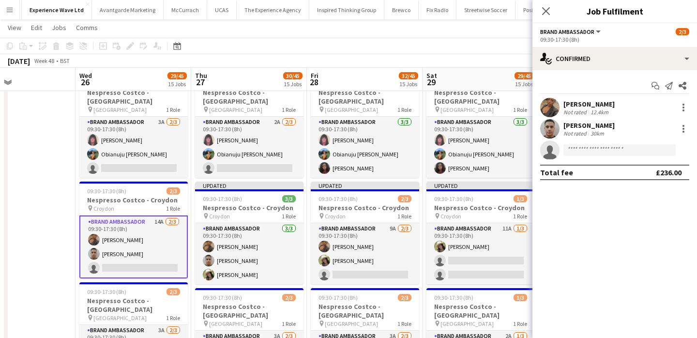
click at [589, 141] on app-invite-slot "single-neutral-actions" at bounding box center [614, 149] width 165 height 19
click at [591, 147] on input at bounding box center [619, 150] width 112 height 12
paste input "**********"
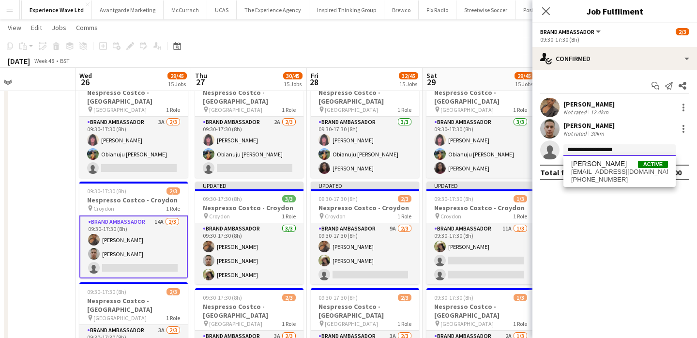
type input "**********"
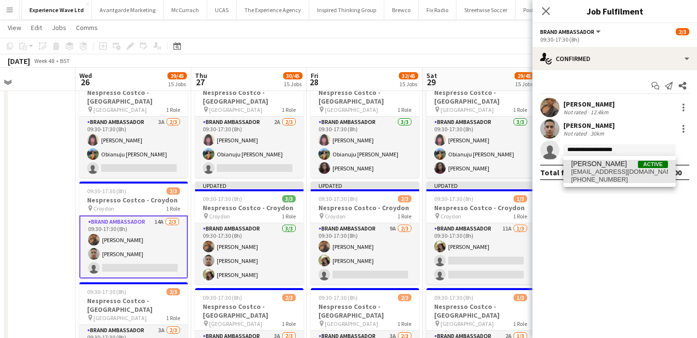
click at [594, 168] on span "r.0cy91@hotmail.com" at bounding box center [619, 172] width 97 height 8
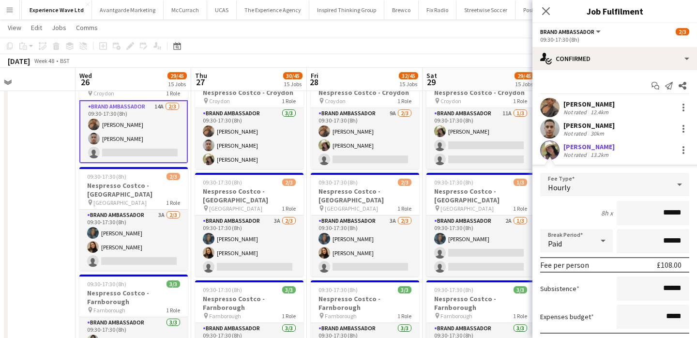
scroll to position [70, 0]
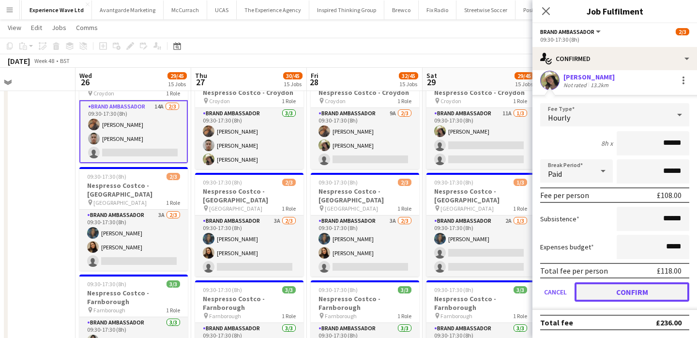
click at [631, 291] on button "Confirm" at bounding box center [631, 291] width 115 height 19
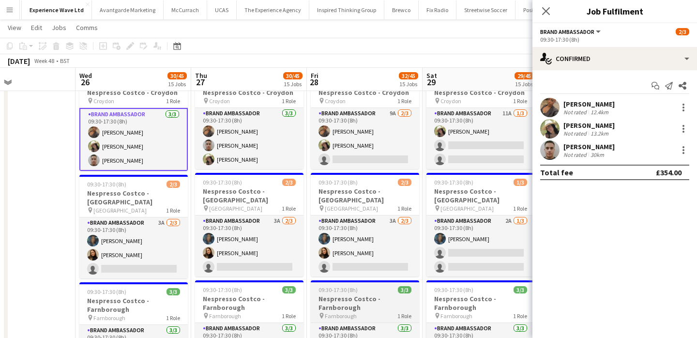
scroll to position [0, 0]
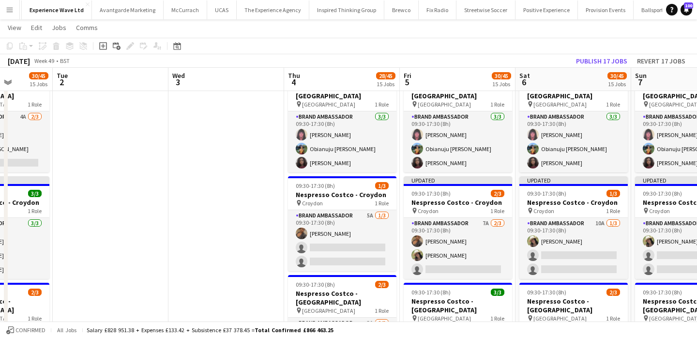
scroll to position [0, 296]
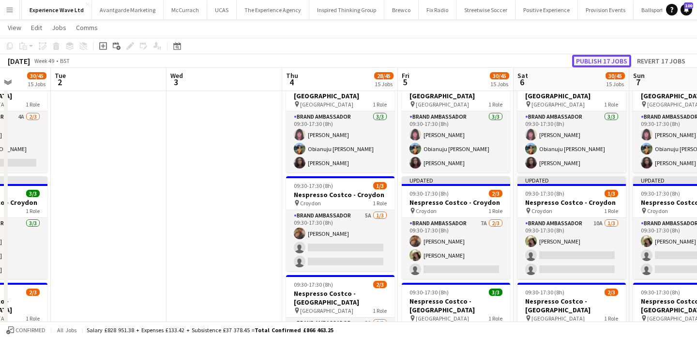
click at [597, 62] on button "Publish 17 jobs" at bounding box center [601, 61] width 59 height 13
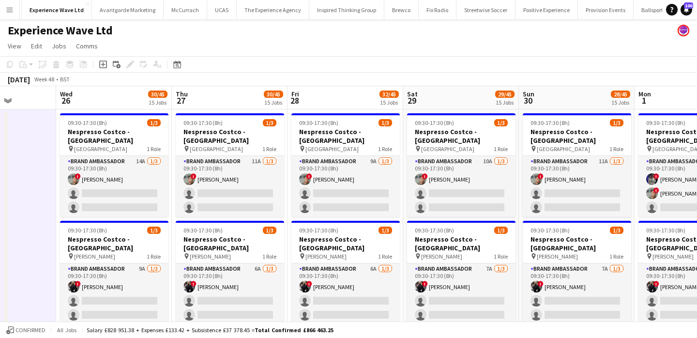
scroll to position [0, 281]
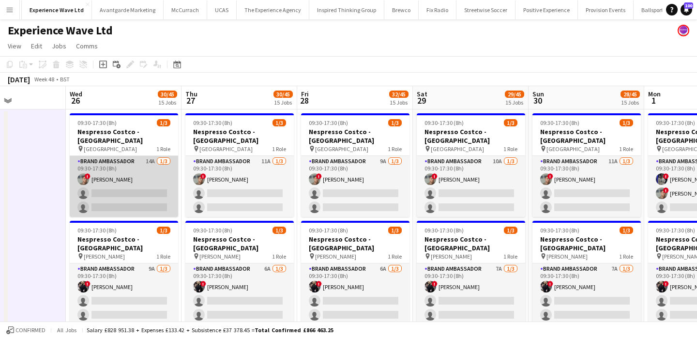
click at [138, 195] on app-card-role "Brand Ambassador 14A 1/3 09:30-17:30 (8h) ! Carl Foster single-neutral-actions …" at bounding box center [124, 186] width 108 height 61
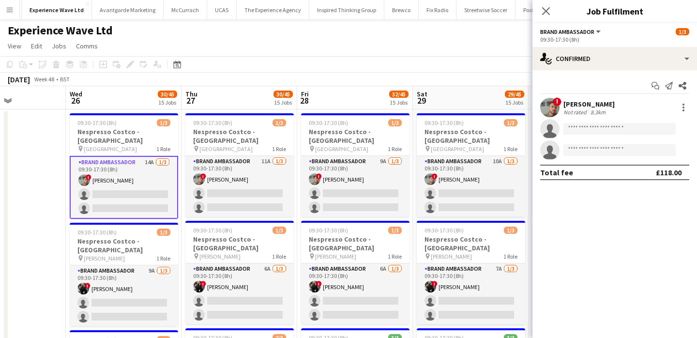
click at [637, 122] on app-invite-slot "single-neutral-actions" at bounding box center [614, 128] width 165 height 19
click at [626, 128] on input at bounding box center [619, 129] width 112 height 12
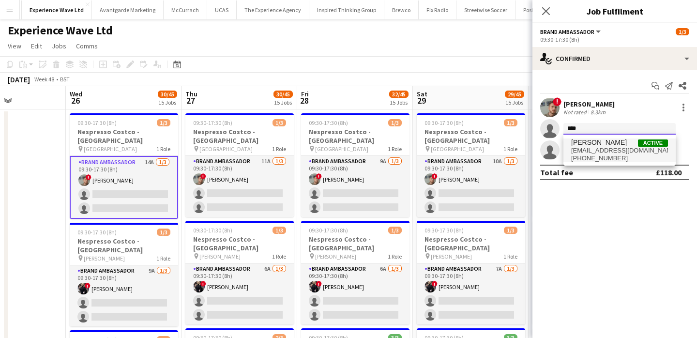
type input "****"
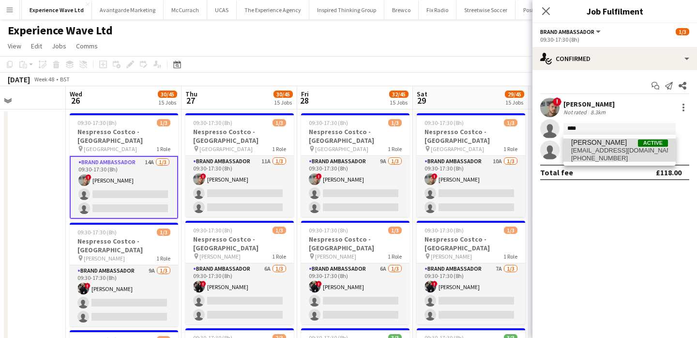
click at [623, 153] on span "tarnklally@gmail.com" at bounding box center [619, 151] width 97 height 8
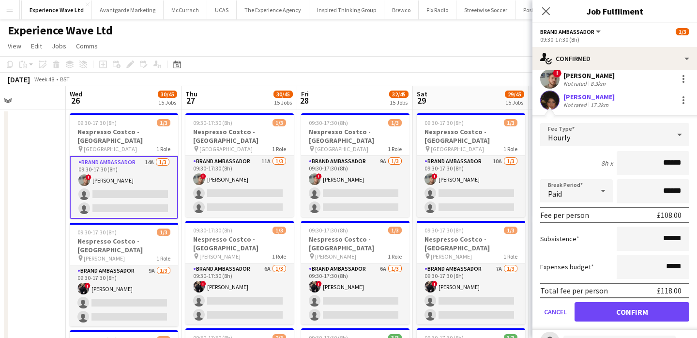
scroll to position [68, 0]
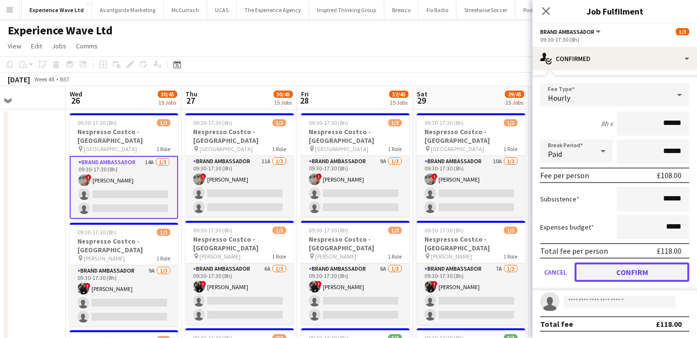
click at [646, 275] on button "Confirm" at bounding box center [631, 271] width 115 height 19
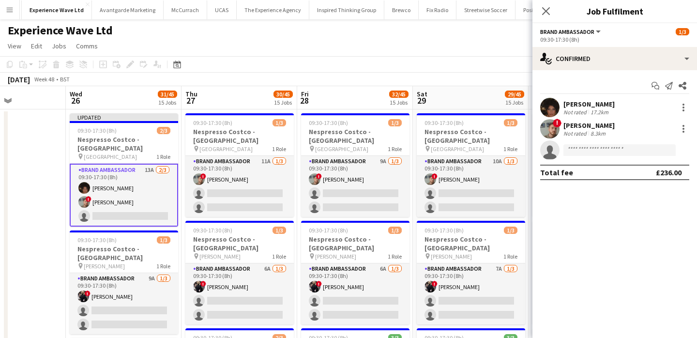
click at [577, 131] on div "Not rated" at bounding box center [575, 133] width 25 height 7
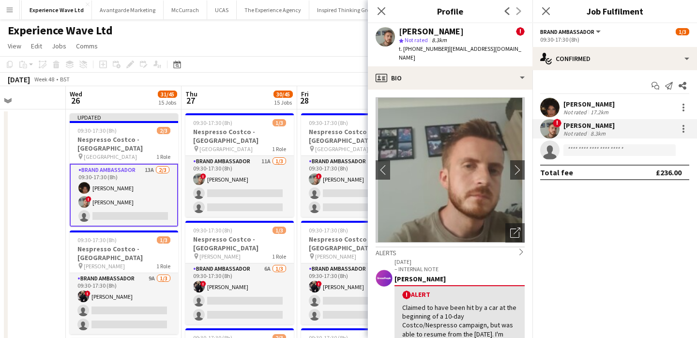
click at [579, 109] on div "Not rated" at bounding box center [575, 111] width 25 height 7
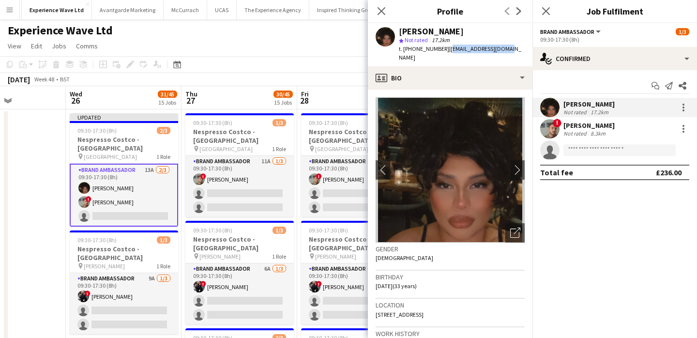
drag, startPoint x: 445, startPoint y: 49, endPoint x: 506, endPoint y: 48, distance: 61.0
click at [506, 48] on app-profile-header "Tarnjit Lally star Not rated 17.2km t. +447394634446 | tarnklally@gmail.com" at bounding box center [450, 44] width 165 height 43
copy span "tarnklally@gmail.com"
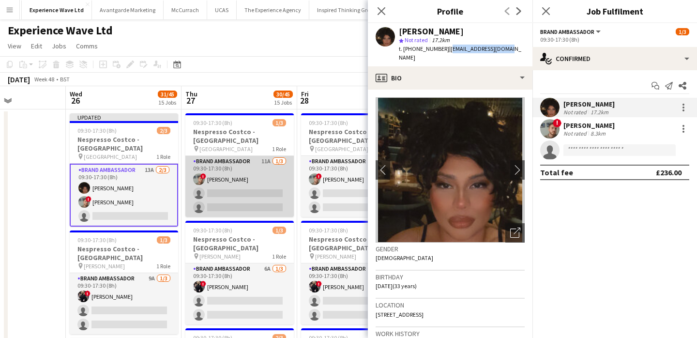
click at [224, 208] on app-card-role "Brand Ambassador 11A 1/3 09:30-17:30 (8h) ! Carl Foster single-neutral-actions …" at bounding box center [239, 186] width 108 height 61
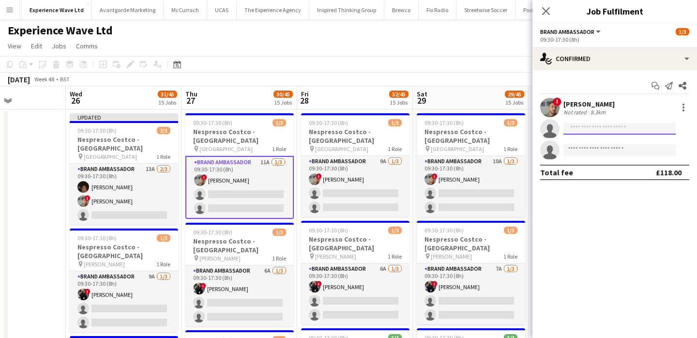
click at [599, 131] on input at bounding box center [619, 129] width 112 height 12
paste input "**********"
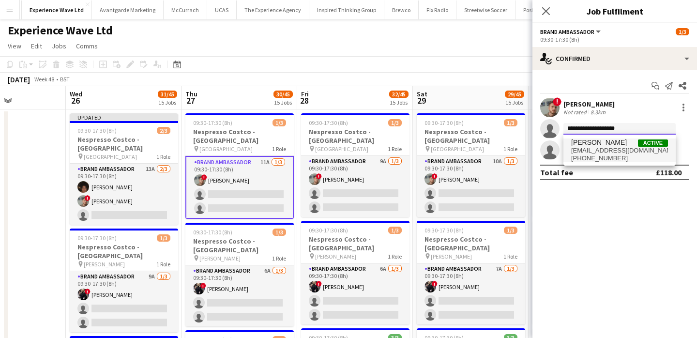
type input "**********"
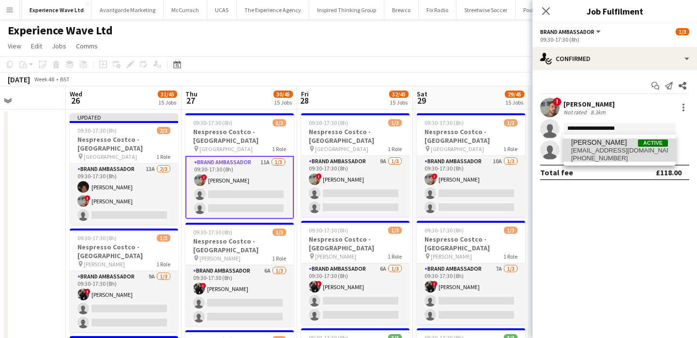
click at [597, 158] on span "+447394634446" at bounding box center [619, 158] width 97 height 8
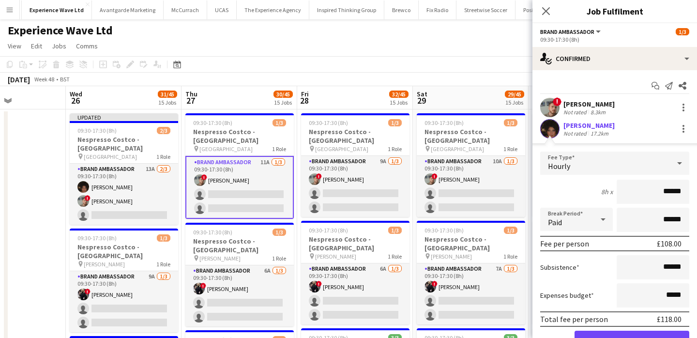
scroll to position [13, 0]
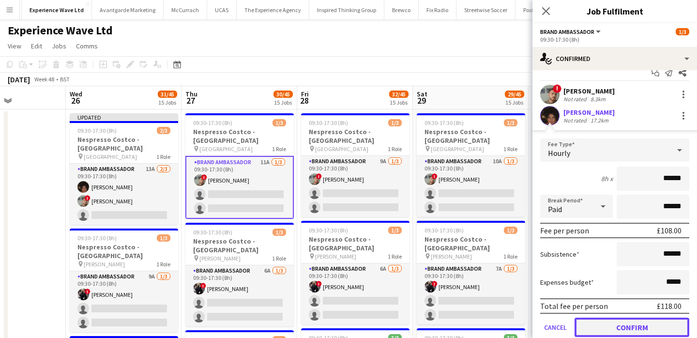
click at [612, 326] on button "Confirm" at bounding box center [631, 326] width 115 height 19
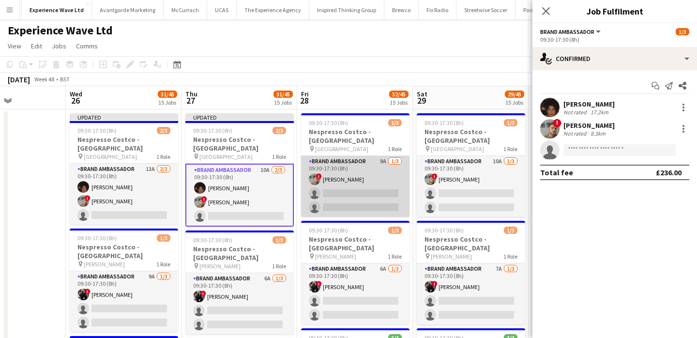
click at [377, 200] on app-card-role "Brand Ambassador 9A 1/3 09:30-17:30 (8h) ! Carl Foster single-neutral-actions s…" at bounding box center [355, 186] width 108 height 61
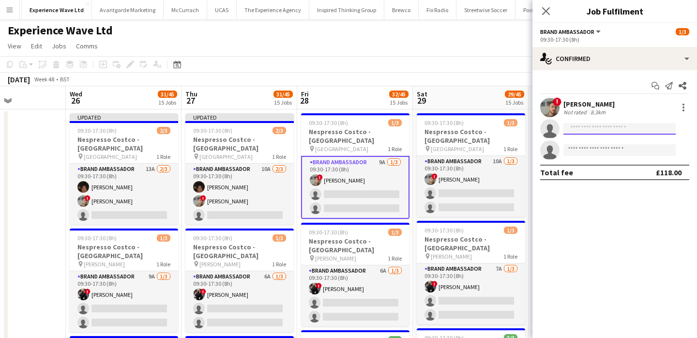
click at [615, 125] on input at bounding box center [619, 129] width 112 height 12
paste input "**********"
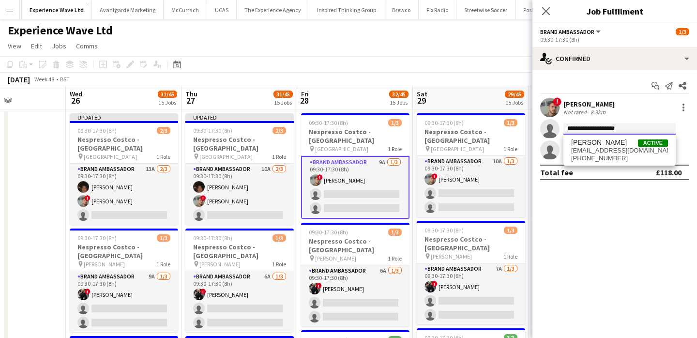
type input "**********"
click at [611, 159] on span "+447394634446" at bounding box center [619, 158] width 97 height 8
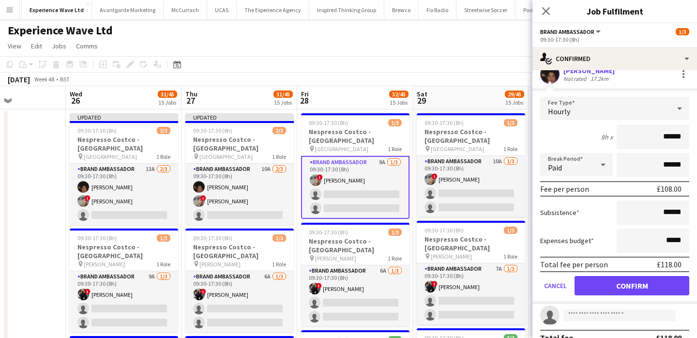
scroll to position [70, 0]
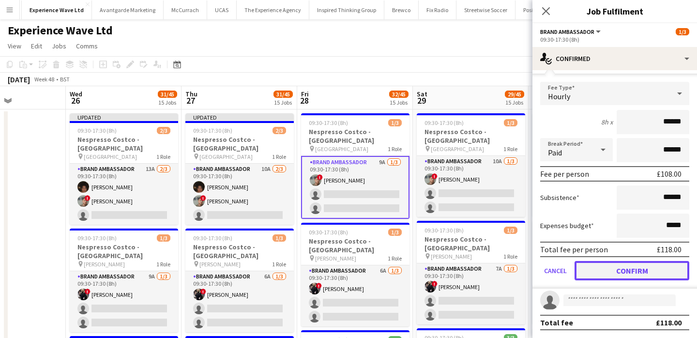
click at [633, 274] on button "Confirm" at bounding box center [631, 270] width 115 height 19
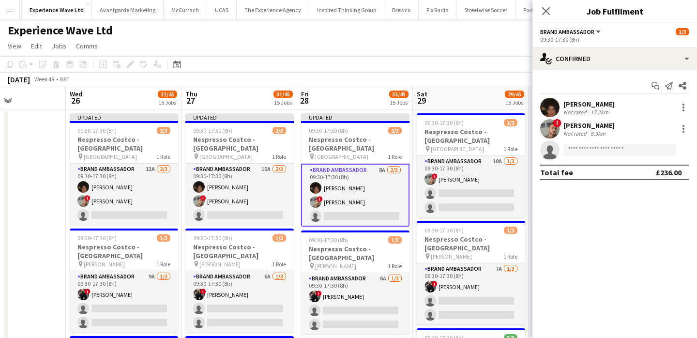
scroll to position [0, 0]
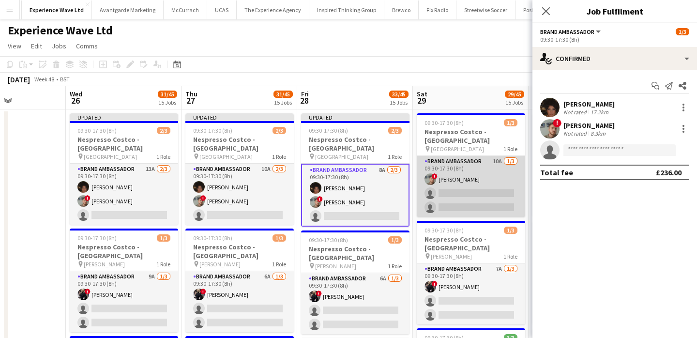
click at [474, 191] on app-card-role "Brand Ambassador 10A 1/3 09:30-17:30 (8h) ! Carl Foster single-neutral-actions …" at bounding box center [471, 186] width 108 height 61
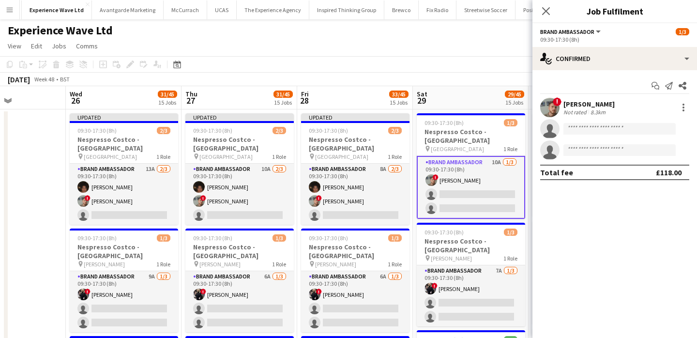
click at [577, 122] on app-invite-slot "single-neutral-actions" at bounding box center [614, 128] width 165 height 19
click at [578, 129] on input at bounding box center [619, 129] width 112 height 12
paste input "**********"
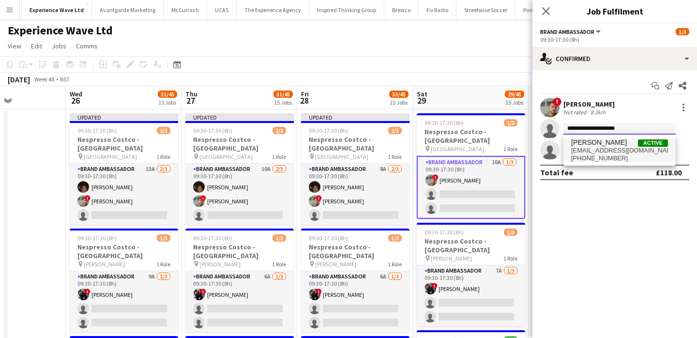
type input "**********"
click at [600, 145] on span "Tarnjit Lally" at bounding box center [599, 142] width 56 height 8
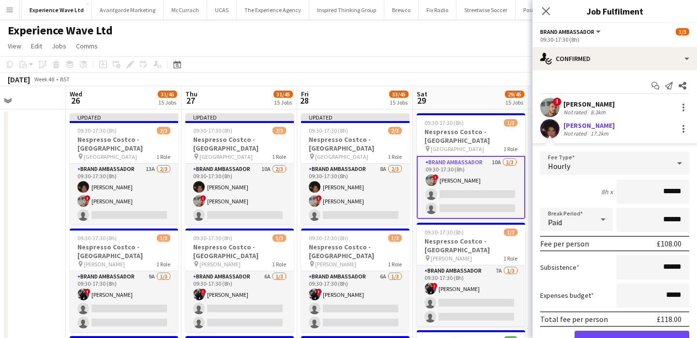
scroll to position [36, 0]
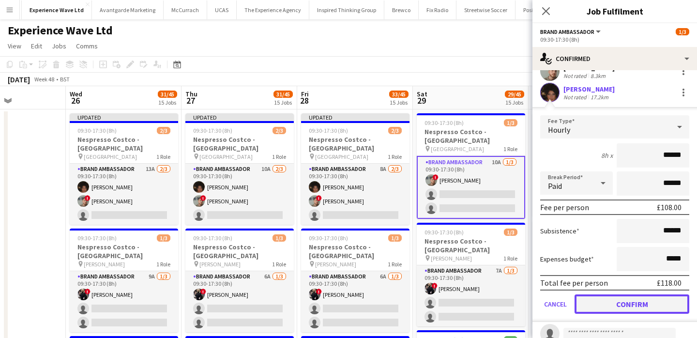
click at [625, 302] on button "Confirm" at bounding box center [631, 303] width 115 height 19
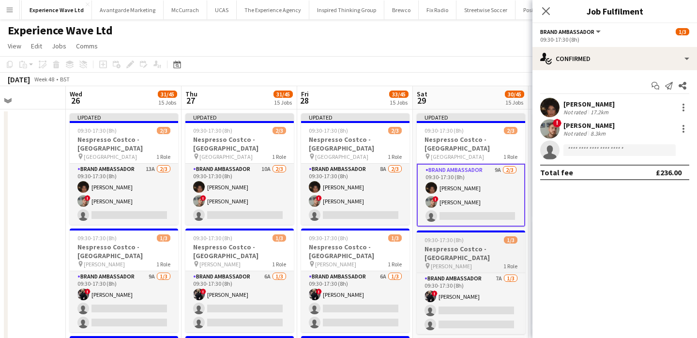
scroll to position [0, 388]
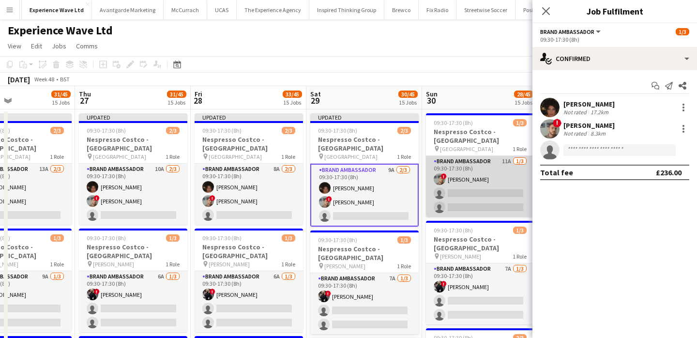
click at [463, 190] on app-card-role "Brand Ambassador 11A 1/3 09:30-17:30 (8h) ! Carl Foster single-neutral-actions …" at bounding box center [480, 186] width 108 height 61
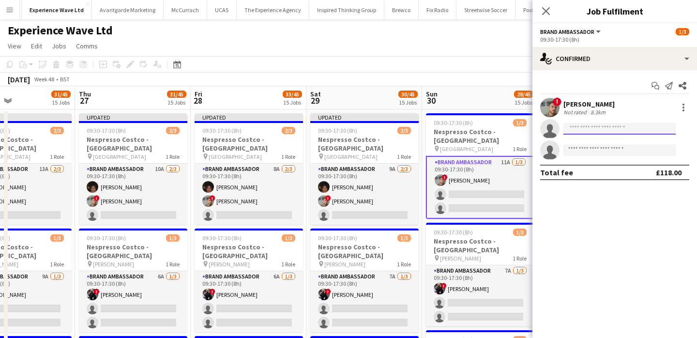
click at [581, 127] on input at bounding box center [619, 129] width 112 height 12
paste input "**********"
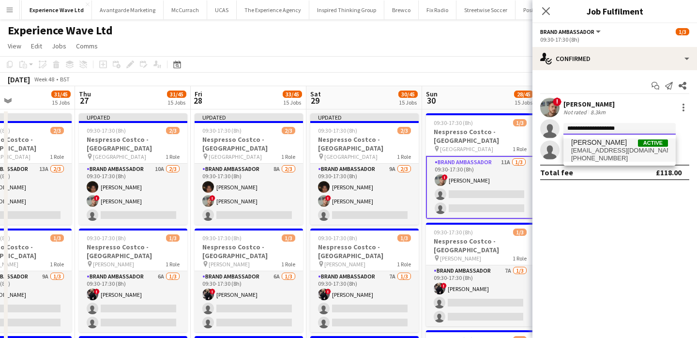
type input "**********"
click at [582, 148] on span "tarnklally@gmail.com" at bounding box center [619, 151] width 97 height 8
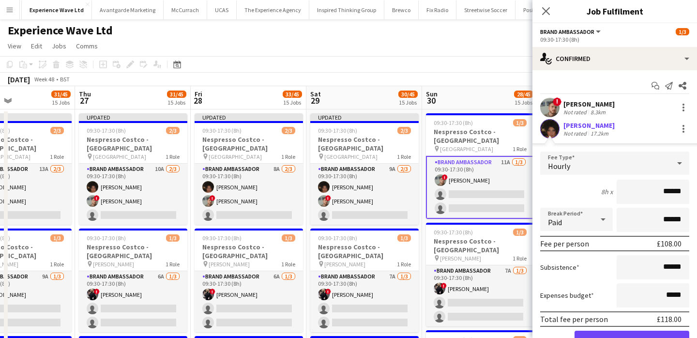
scroll to position [49, 0]
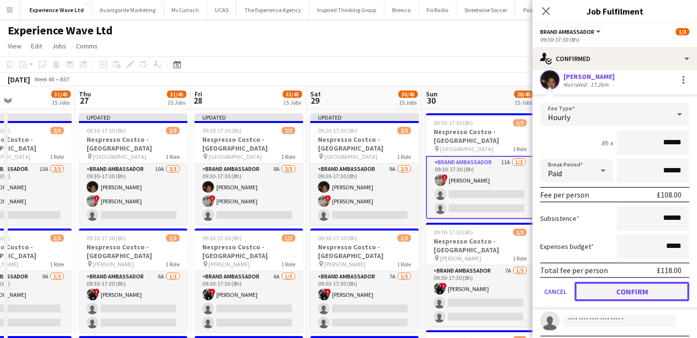
click at [630, 295] on button "Confirm" at bounding box center [631, 291] width 115 height 19
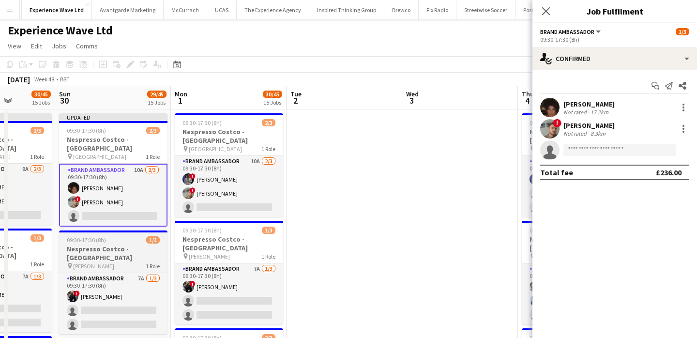
scroll to position [0, 302]
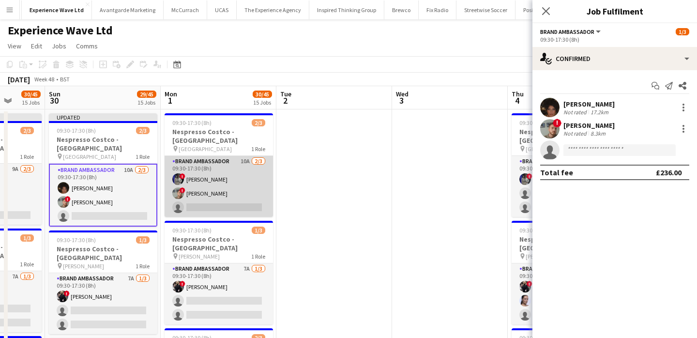
click at [244, 211] on app-card-role "Brand Ambassador 10A 2/3 09:30-17:30 (8h) ! Aalia Nawaz ! Carl Foster single-ne…" at bounding box center [219, 186] width 108 height 61
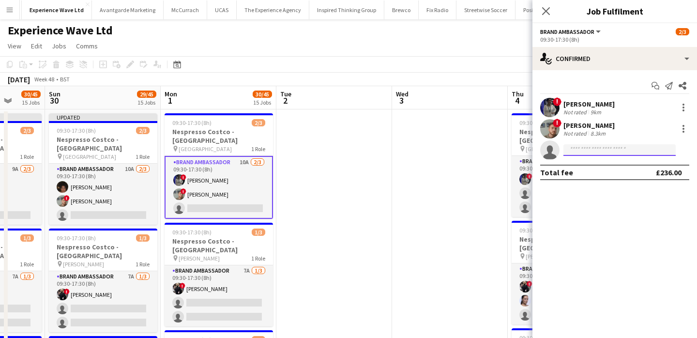
click at [588, 151] on input at bounding box center [619, 150] width 112 height 12
paste input "**********"
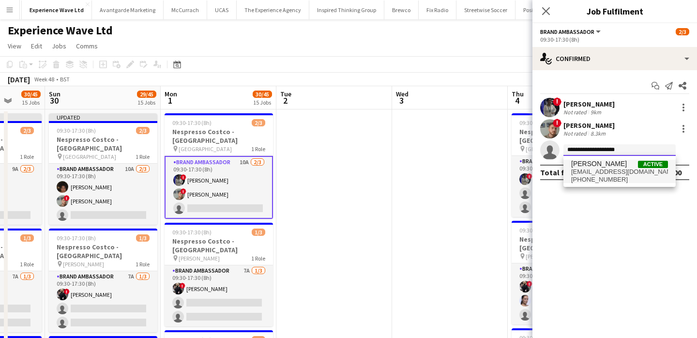
type input "**********"
click at [598, 172] on span "tarnklally@gmail.com" at bounding box center [619, 172] width 97 height 8
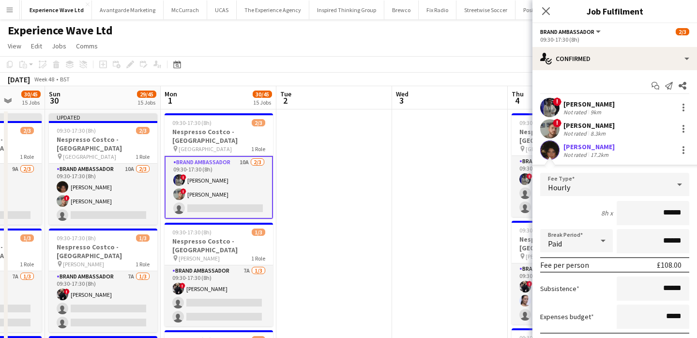
scroll to position [70, 0]
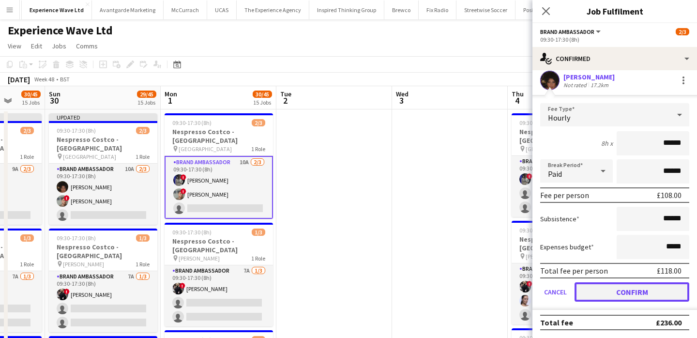
click at [660, 291] on button "Confirm" at bounding box center [631, 291] width 115 height 19
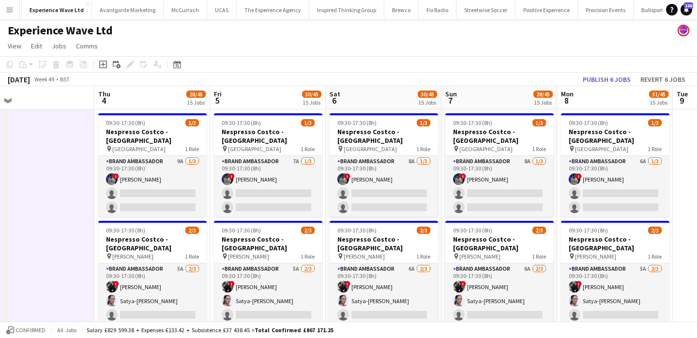
scroll to position [0, 306]
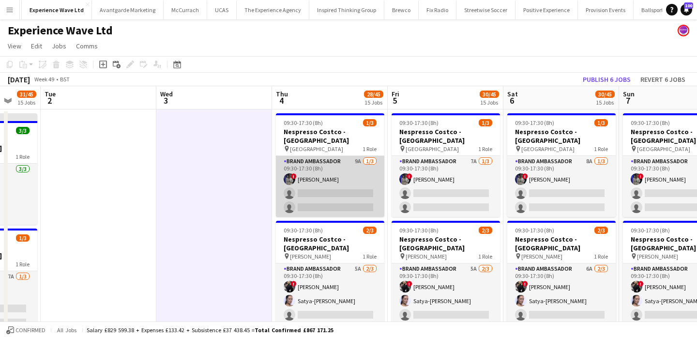
click at [373, 198] on app-card-role "Brand Ambassador 9A 1/3 09:30-17:30 (8h) ! Aalia Nawaz single-neutral-actions s…" at bounding box center [330, 186] width 108 height 61
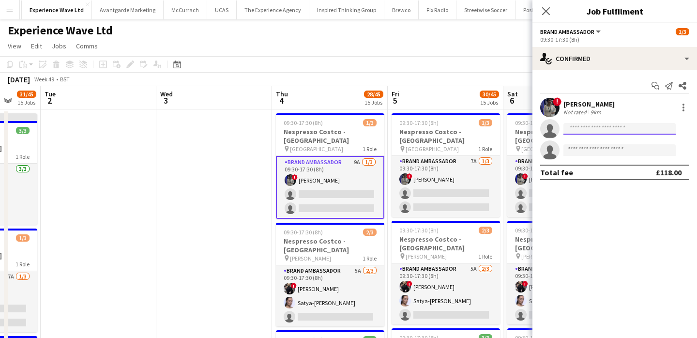
click at [611, 128] on input at bounding box center [619, 129] width 112 height 12
paste input "**********"
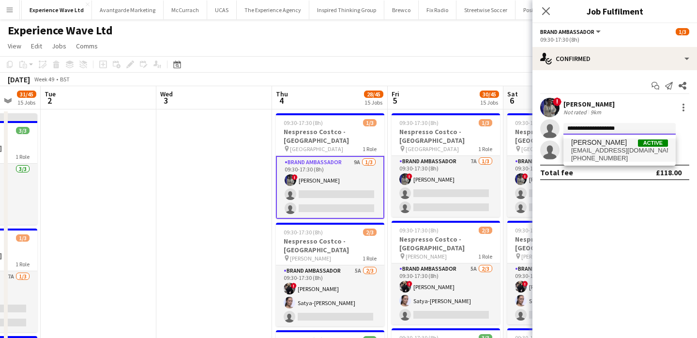
type input "**********"
click at [612, 158] on span "+447394634446" at bounding box center [619, 158] width 97 height 8
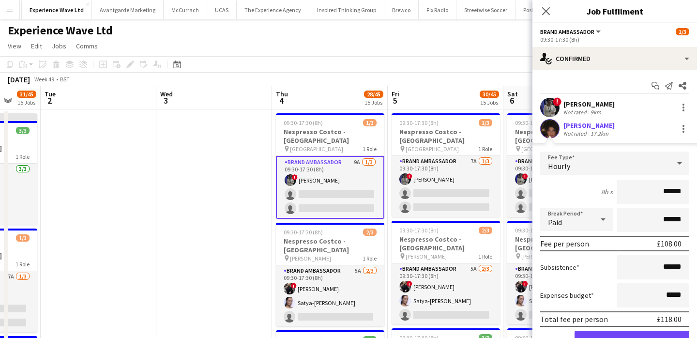
scroll to position [70, 0]
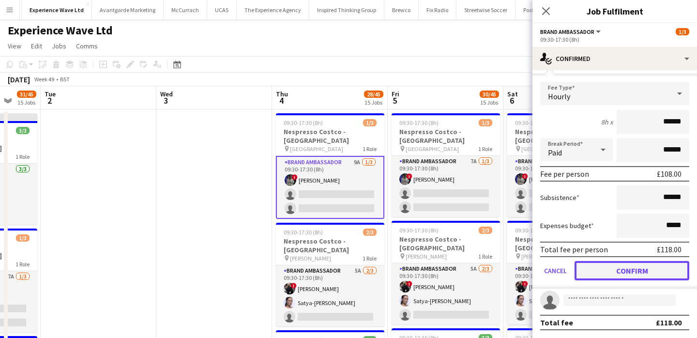
click at [631, 264] on button "Confirm" at bounding box center [631, 270] width 115 height 19
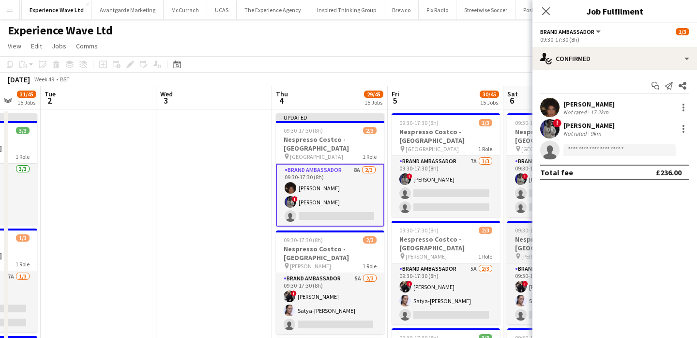
scroll to position [0, 0]
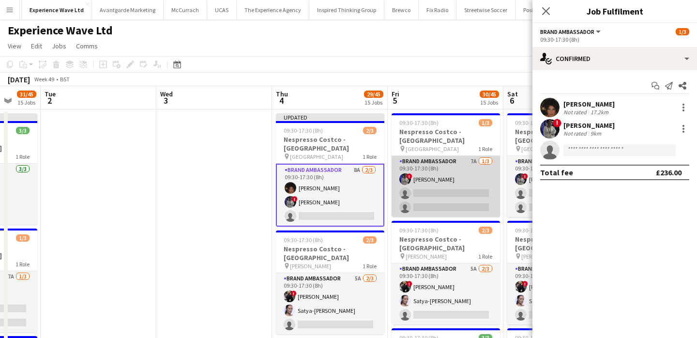
click at [466, 197] on app-card-role "Brand Ambassador 7A 1/3 09:30-17:30 (8h) ! Aalia Nawaz single-neutral-actions s…" at bounding box center [445, 186] width 108 height 61
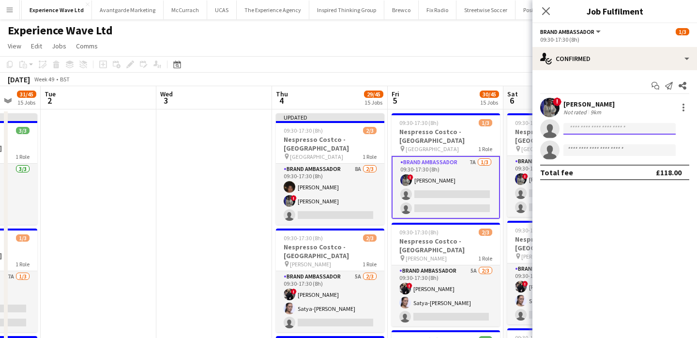
click at [602, 129] on input at bounding box center [619, 129] width 112 height 12
paste input "**********"
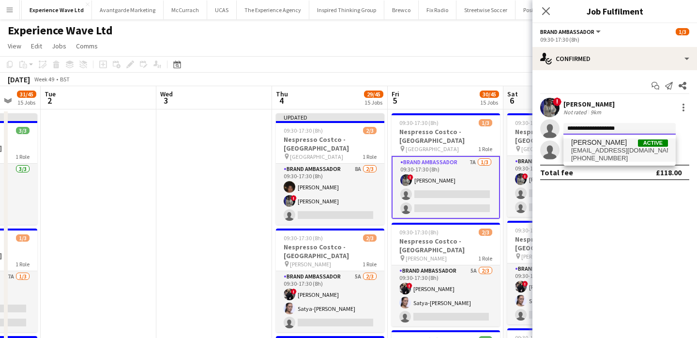
type input "**********"
click at [597, 146] on span "Tarnjit Lally" at bounding box center [599, 142] width 56 height 8
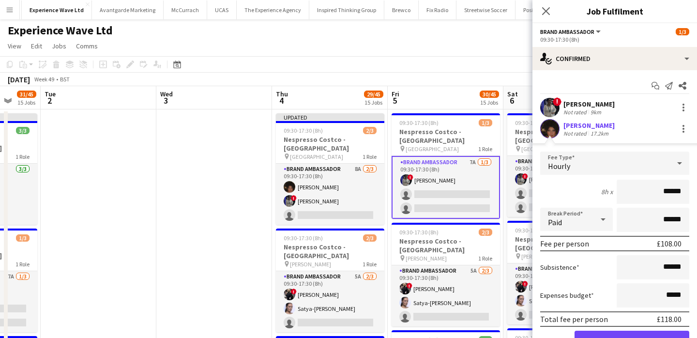
scroll to position [50, 0]
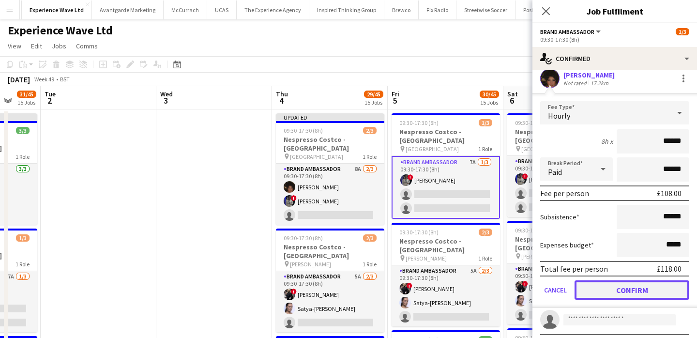
click at [622, 282] on button "Confirm" at bounding box center [631, 289] width 115 height 19
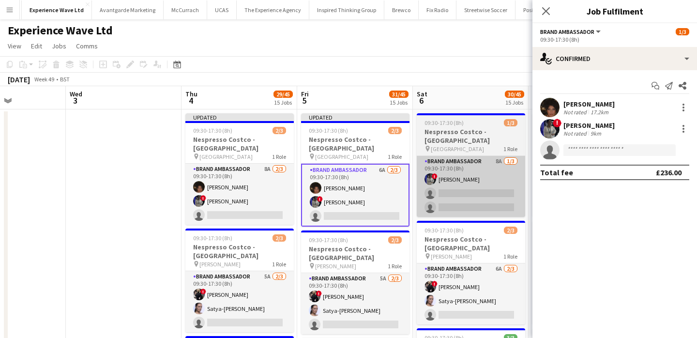
scroll to position [0, 406]
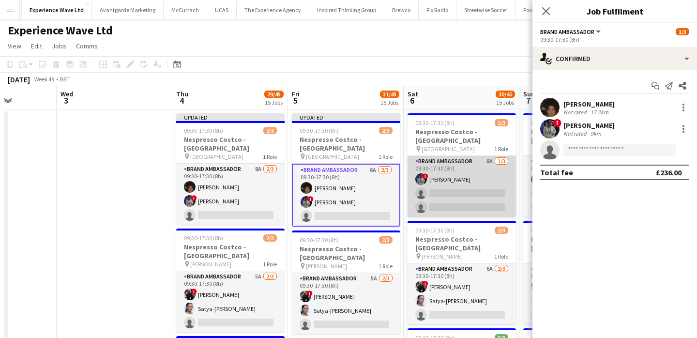
click at [476, 194] on app-card-role "Brand Ambassador 8A 1/3 09:30-17:30 (8h) ! Aalia Nawaz single-neutral-actions s…" at bounding box center [461, 186] width 108 height 61
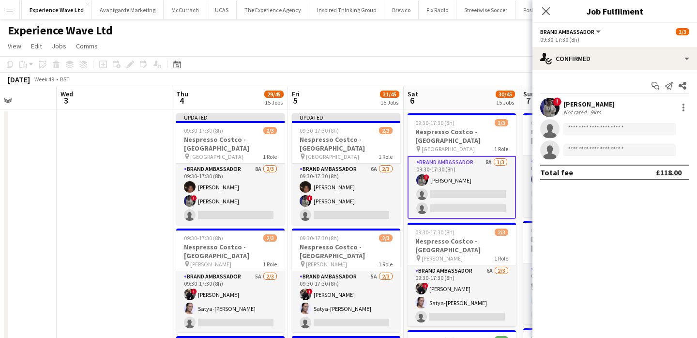
click at [613, 135] on app-invite-slot "single-neutral-actions" at bounding box center [614, 128] width 165 height 19
click at [612, 129] on input at bounding box center [619, 129] width 112 height 12
paste input "**********"
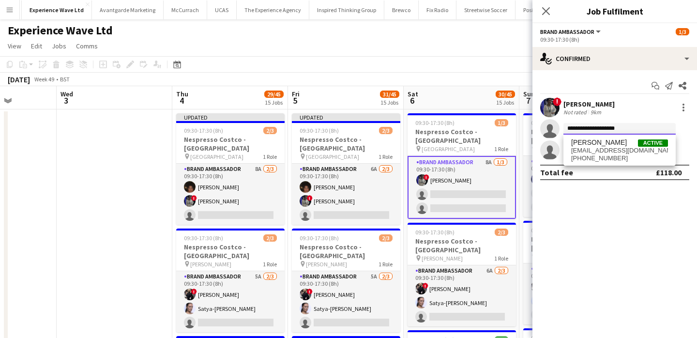
type input "**********"
click at [609, 147] on span "tarnklally@gmail.com" at bounding box center [619, 151] width 97 height 8
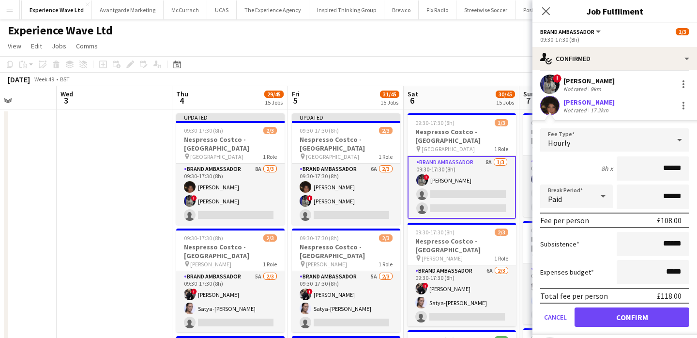
scroll to position [46, 0]
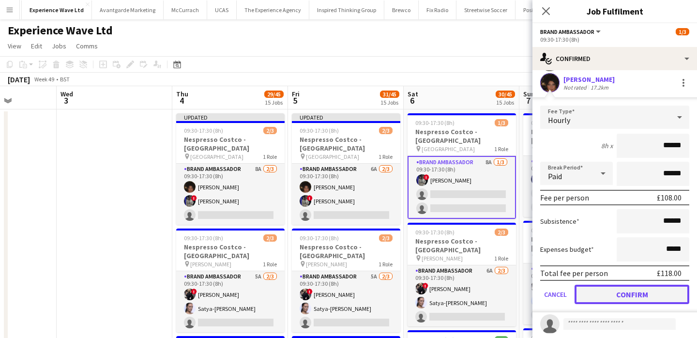
click at [623, 298] on button "Confirm" at bounding box center [631, 294] width 115 height 19
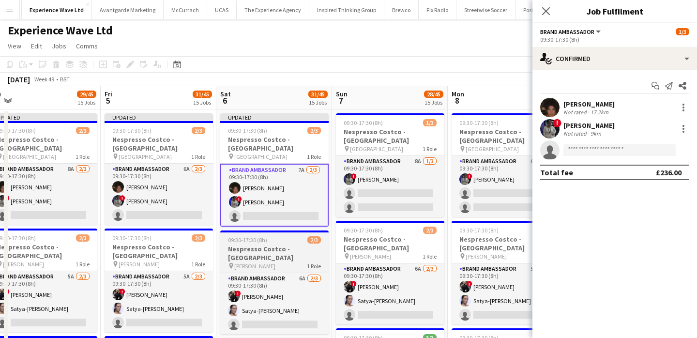
scroll to position [0, 469]
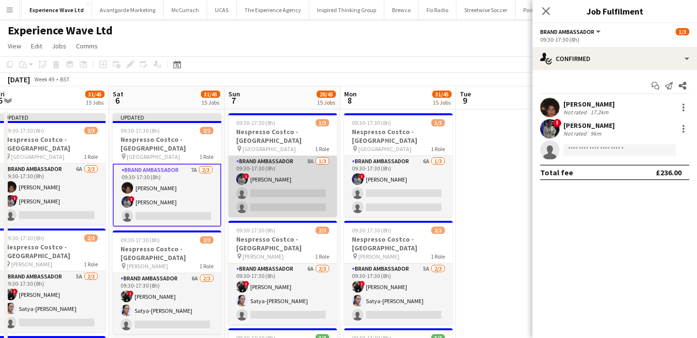
click at [314, 197] on app-card-role "Brand Ambassador 8A 1/3 09:30-17:30 (8h) ! Aalia Nawaz single-neutral-actions s…" at bounding box center [282, 186] width 108 height 61
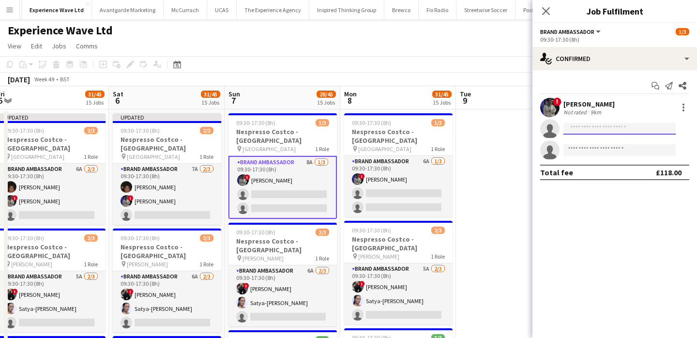
click at [602, 127] on input at bounding box center [619, 129] width 112 height 12
paste input "**********"
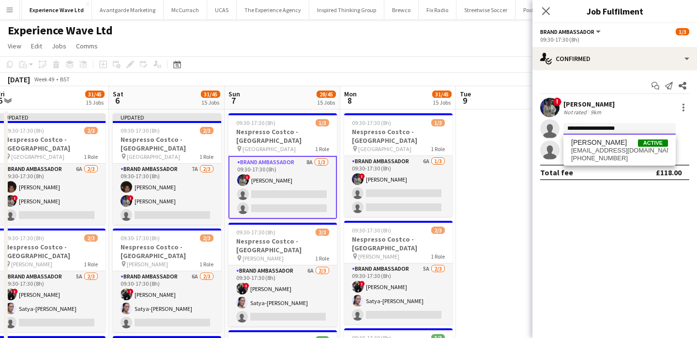
type input "**********"
click at [602, 154] on span "+447394634446" at bounding box center [619, 158] width 97 height 8
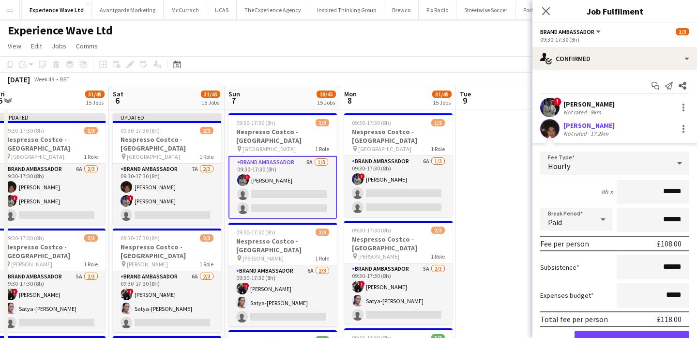
scroll to position [40, 0]
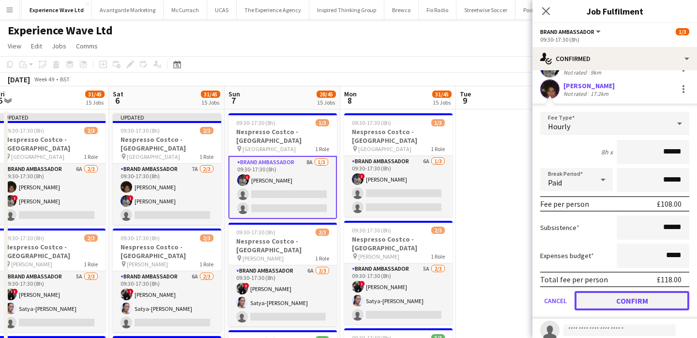
click at [618, 308] on button "Confirm" at bounding box center [631, 300] width 115 height 19
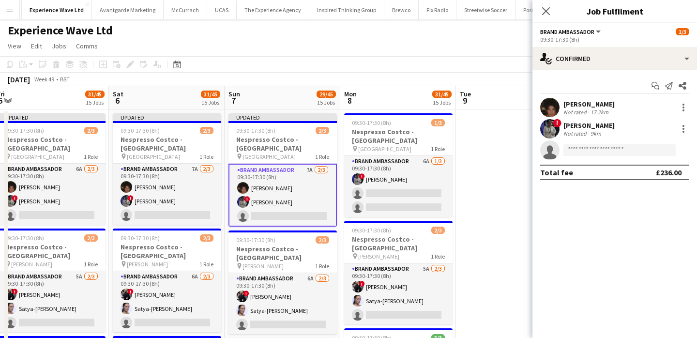
scroll to position [0, 0]
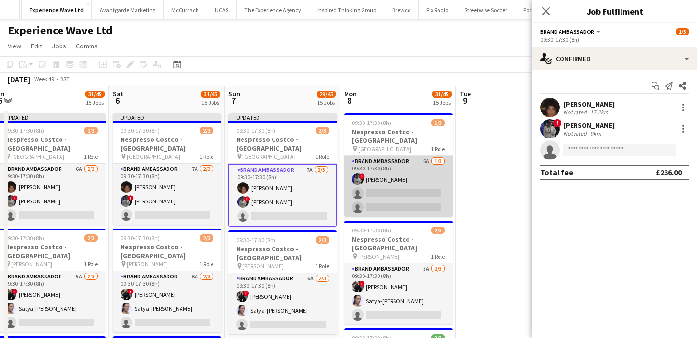
click at [441, 199] on app-card-role "Brand Ambassador 6A 1/3 09:30-17:30 (8h) ! Aalia Nawaz single-neutral-actions s…" at bounding box center [398, 186] width 108 height 61
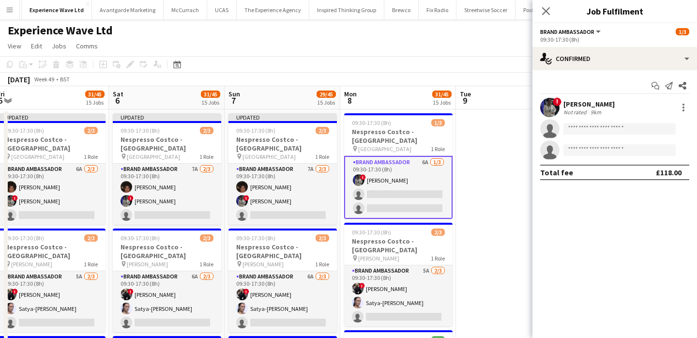
click at [609, 141] on app-invite-slot "single-neutral-actions" at bounding box center [614, 149] width 165 height 19
click at [609, 129] on input at bounding box center [619, 129] width 112 height 12
paste input "**********"
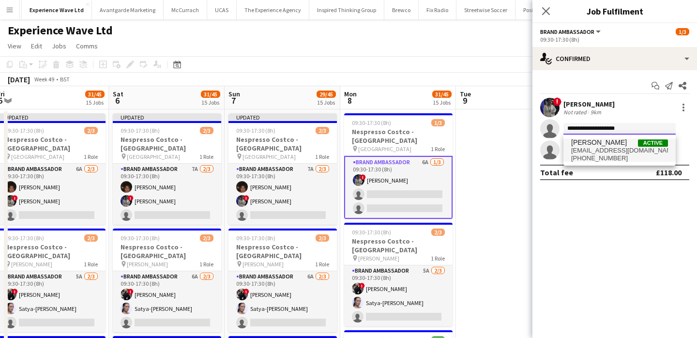
type input "**********"
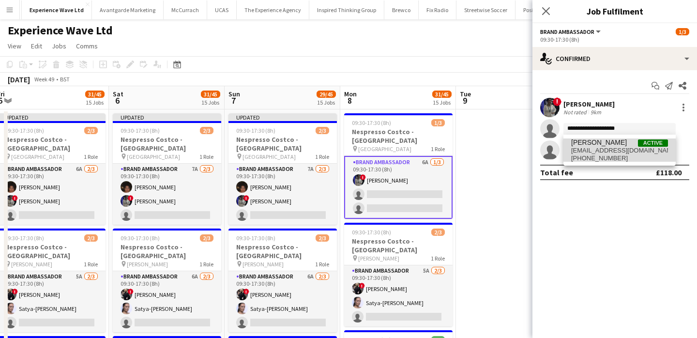
click at [603, 151] on span "tarnklally@gmail.com" at bounding box center [619, 151] width 97 height 8
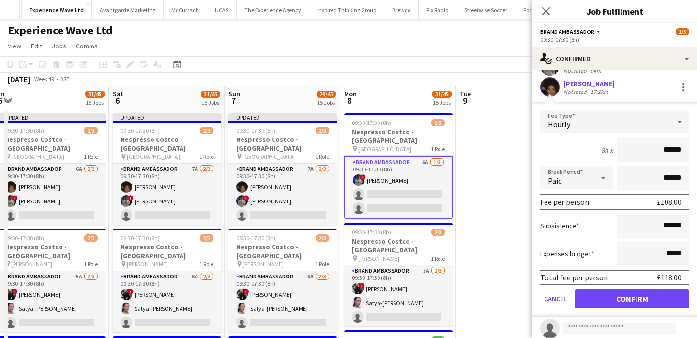
scroll to position [59, 0]
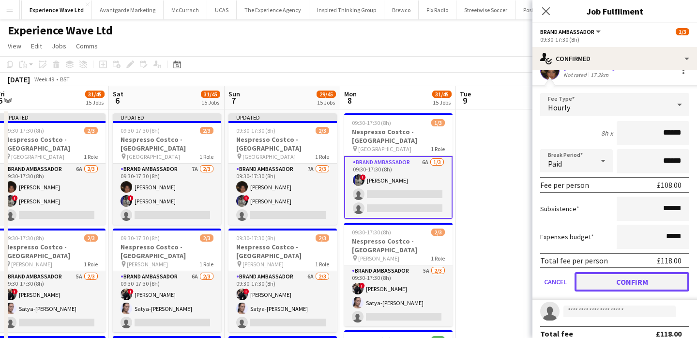
click at [622, 286] on button "Confirm" at bounding box center [631, 281] width 115 height 19
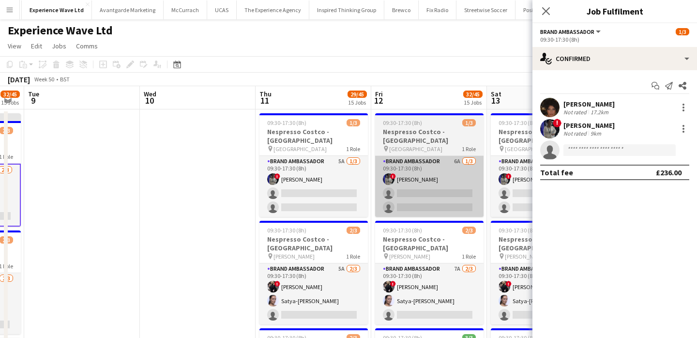
scroll to position [0, 458]
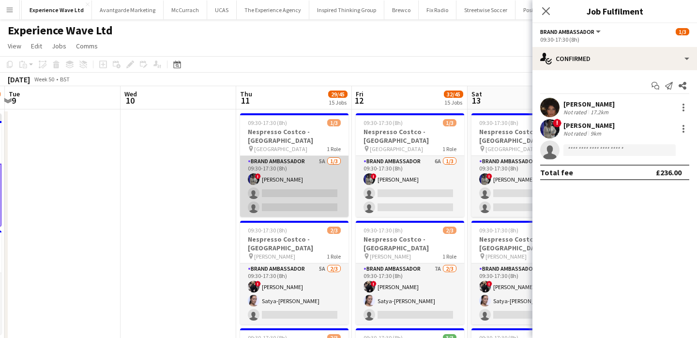
click at [335, 192] on app-card-role "Brand Ambassador 5A 1/3 09:30-17:30 (8h) ! Aalia Nawaz single-neutral-actions s…" at bounding box center [294, 186] width 108 height 61
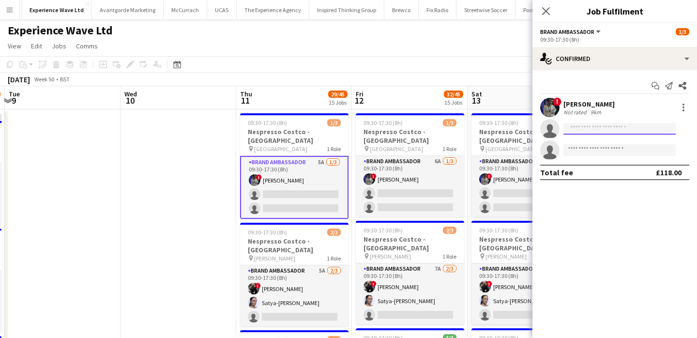
click at [576, 128] on input at bounding box center [619, 129] width 112 height 12
paste input "**********"
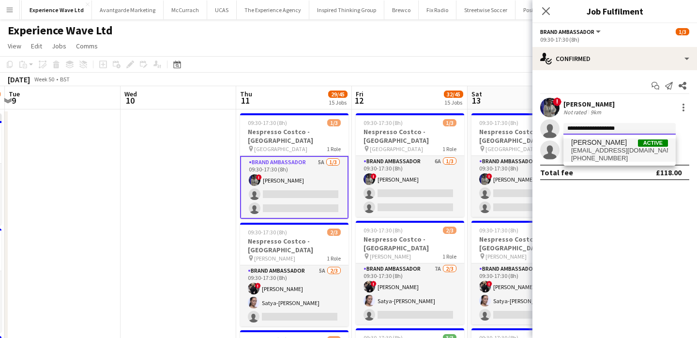
type input "**********"
click at [596, 156] on span "+447394634446" at bounding box center [619, 158] width 97 height 8
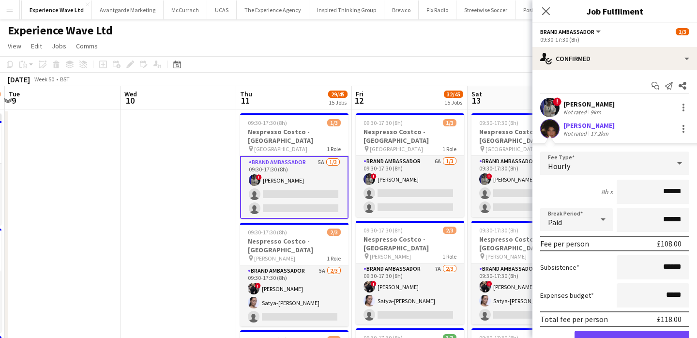
scroll to position [47, 0]
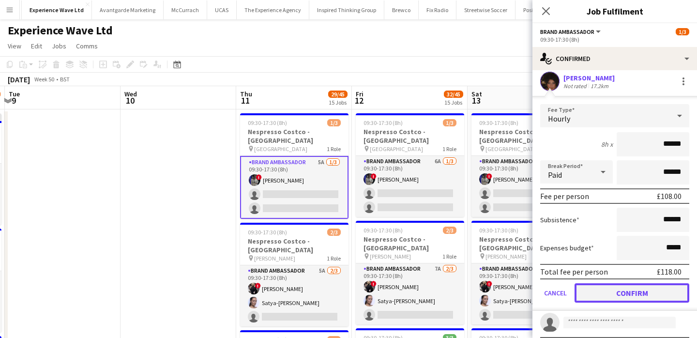
click at [604, 295] on button "Confirm" at bounding box center [631, 292] width 115 height 19
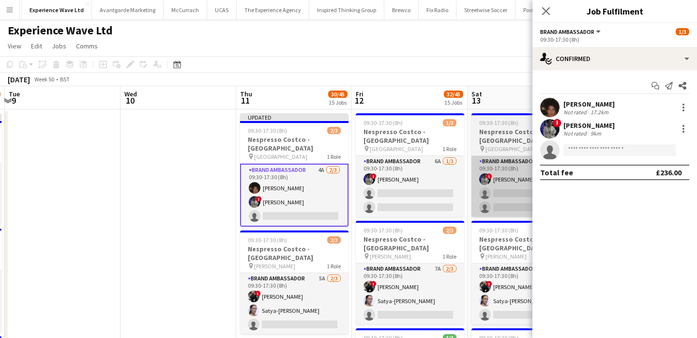
scroll to position [0, 0]
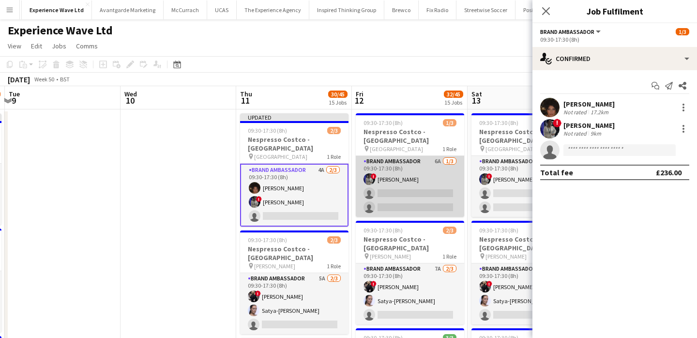
click at [456, 184] on app-card-role "Brand Ambassador 6A 1/3 09:30-17:30 (8h) ! Aalia Nawaz single-neutral-actions s…" at bounding box center [410, 186] width 108 height 61
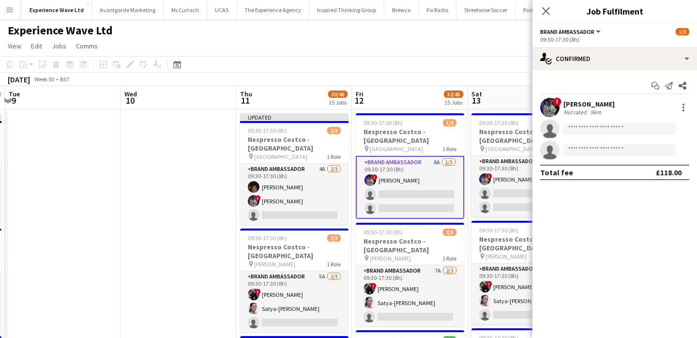
click at [582, 138] on app-invite-slot "single-neutral-actions" at bounding box center [614, 128] width 165 height 19
click at [582, 129] on input at bounding box center [619, 129] width 112 height 12
paste input "**********"
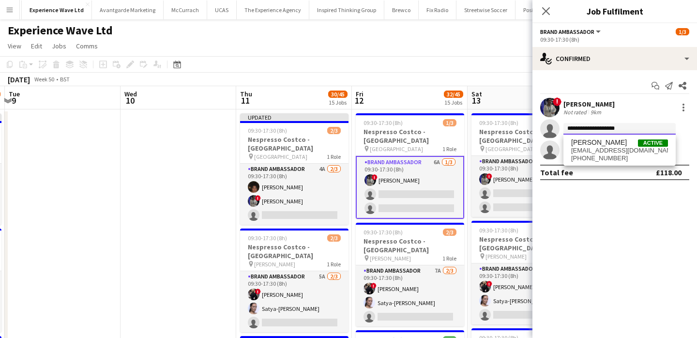
type input "**********"
click at [587, 145] on span "Tarnjit Lally" at bounding box center [599, 142] width 56 height 8
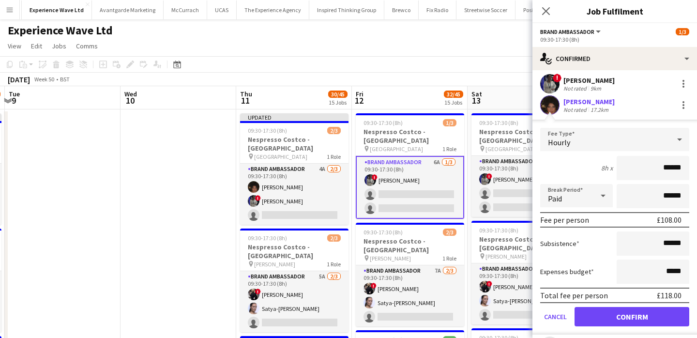
scroll to position [26, 0]
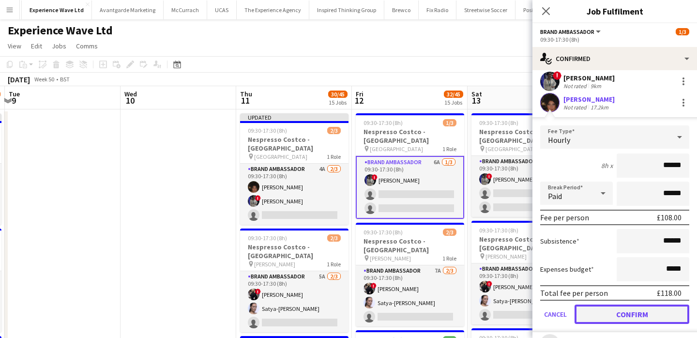
click at [602, 315] on button "Confirm" at bounding box center [631, 313] width 115 height 19
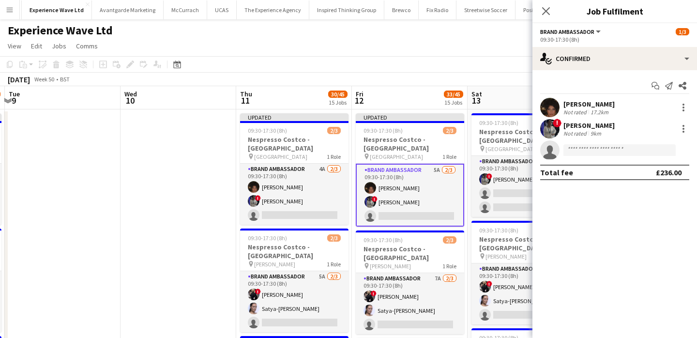
scroll to position [0, 0]
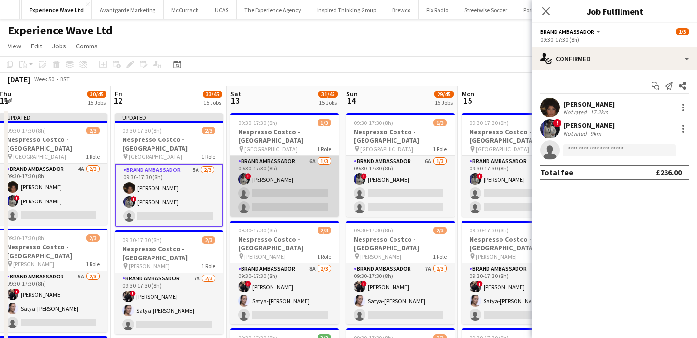
click at [318, 196] on app-card-role "Brand Ambassador 6A 1/3 09:30-17:30 (8h) ! Aalia Nawaz single-neutral-actions s…" at bounding box center [284, 186] width 108 height 61
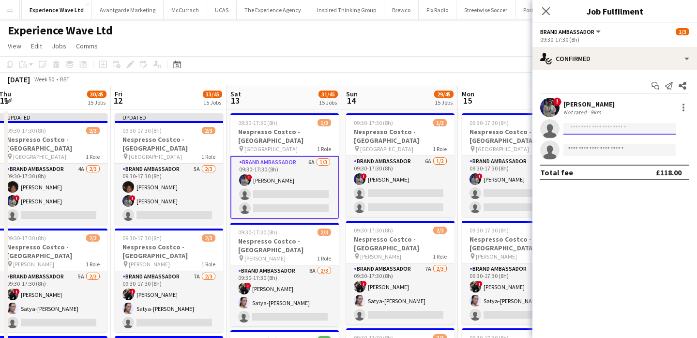
click at [613, 132] on input at bounding box center [619, 129] width 112 height 12
paste input "**********"
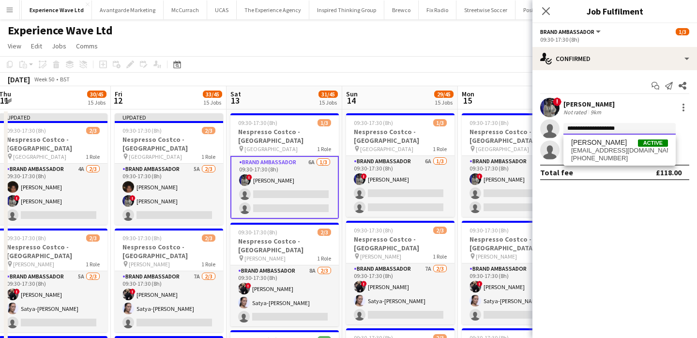
type input "**********"
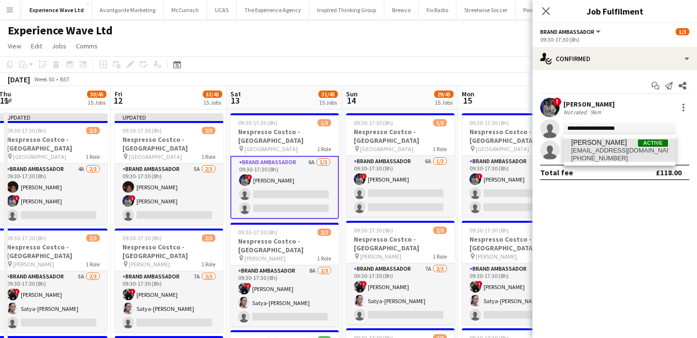
click at [611, 145] on span "Tarnjit Lally Active" at bounding box center [619, 142] width 97 height 8
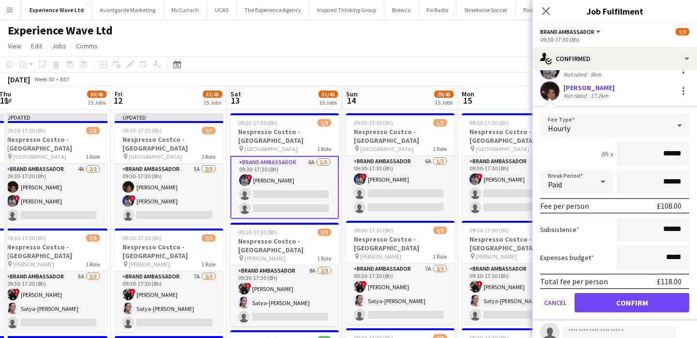
scroll to position [45, 0]
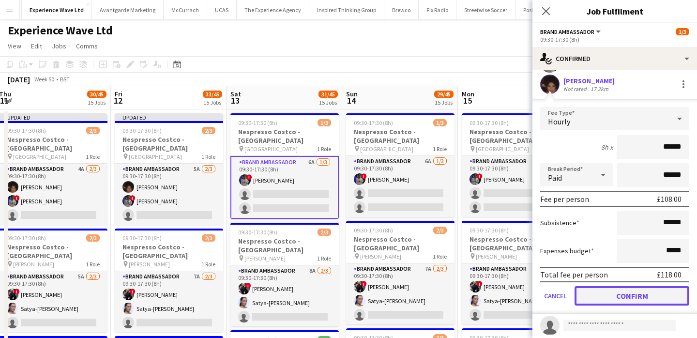
click at [617, 300] on button "Confirm" at bounding box center [631, 295] width 115 height 19
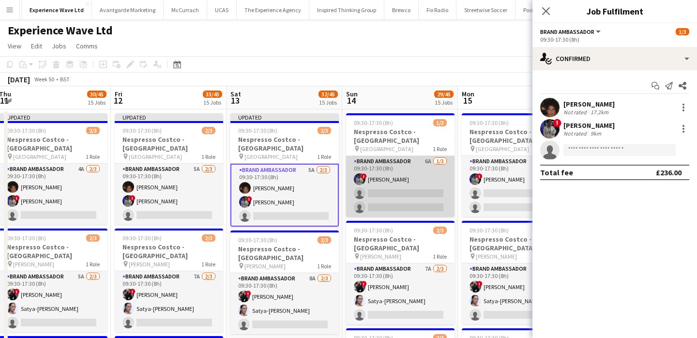
click at [412, 194] on app-card-role "Brand Ambassador 6A 1/3 09:30-17:30 (8h) ! Aalia Nawaz single-neutral-actions s…" at bounding box center [400, 186] width 108 height 61
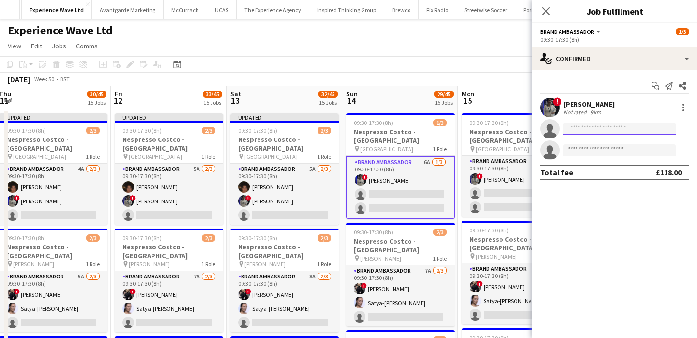
click at [607, 132] on input at bounding box center [619, 129] width 112 height 12
paste input "**********"
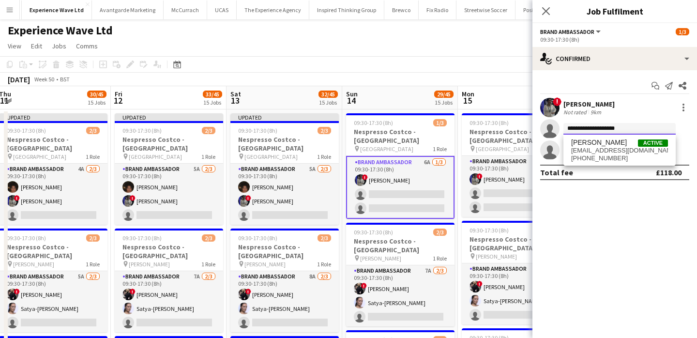
type input "**********"
click at [607, 146] on span "Tarnjit Lally Active" at bounding box center [619, 142] width 97 height 8
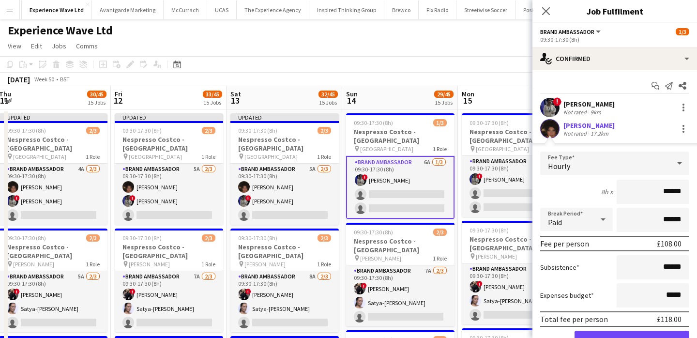
scroll to position [25, 0]
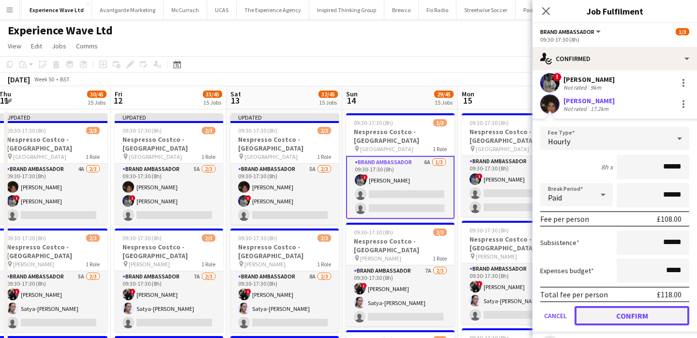
click at [610, 314] on button "Confirm" at bounding box center [631, 315] width 115 height 19
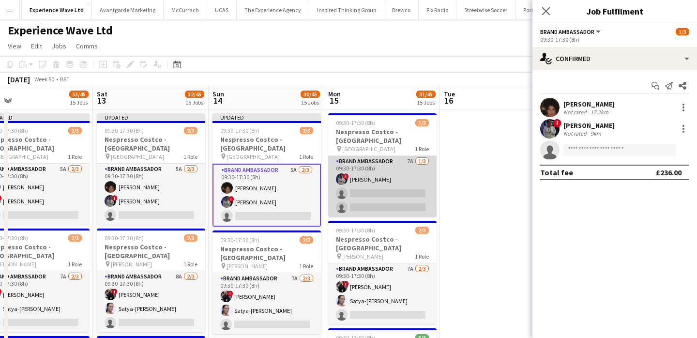
click at [412, 191] on app-card-role "Brand Ambassador 7A 1/3 09:30-17:30 (8h) ! Aalia Nawaz single-neutral-actions s…" at bounding box center [382, 186] width 108 height 61
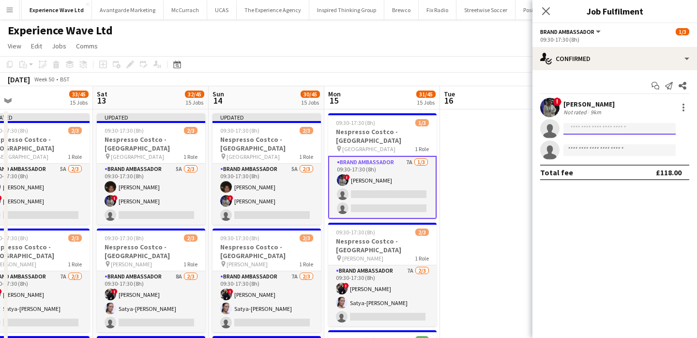
click at [605, 134] on input at bounding box center [619, 129] width 112 height 12
paste input "**********"
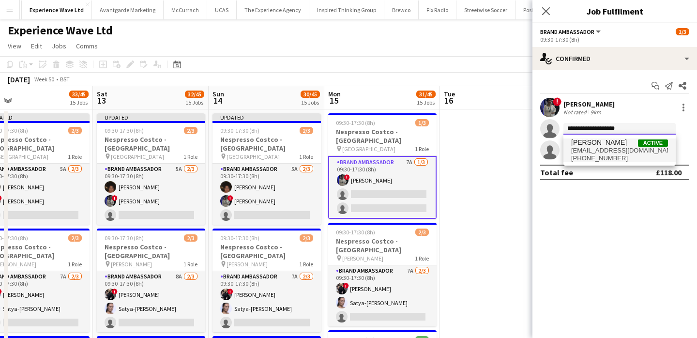
type input "**********"
click at [602, 161] on span "+447394634446" at bounding box center [619, 158] width 97 height 8
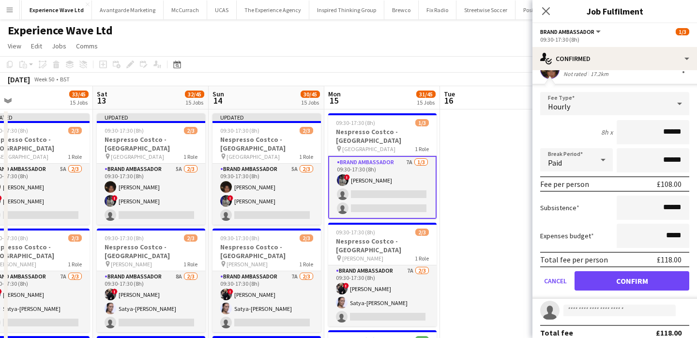
scroll to position [64, 0]
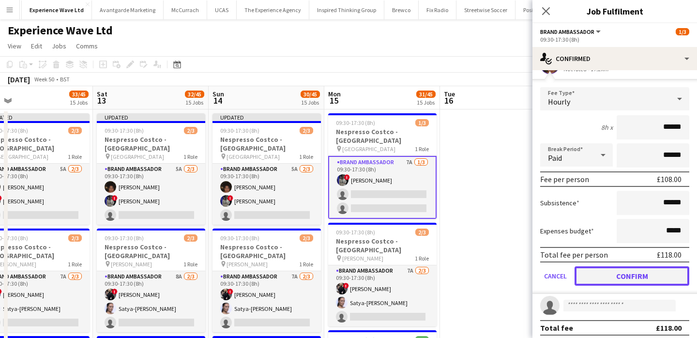
click at [619, 280] on button "Confirm" at bounding box center [631, 275] width 115 height 19
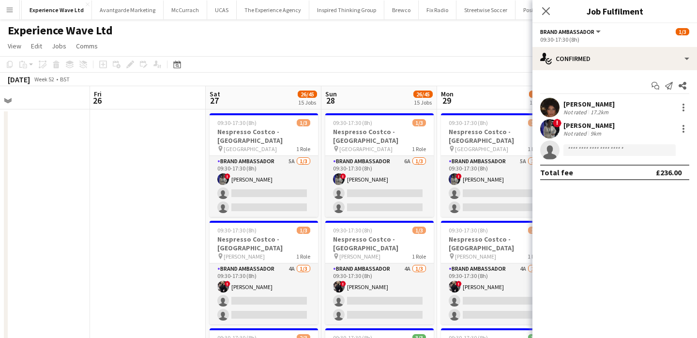
scroll to position [0, 298]
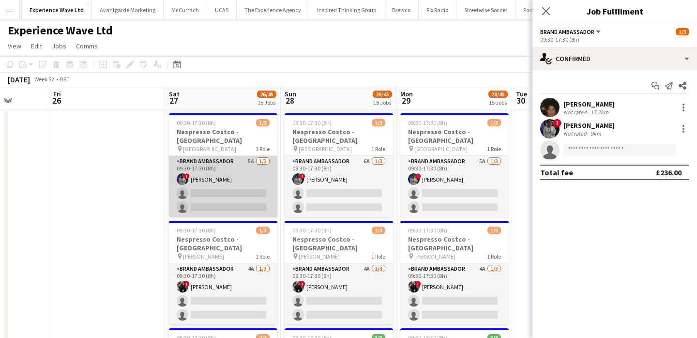
click at [239, 191] on app-card-role "Brand Ambassador 5A 1/3 09:30-17:30 (8h) ! Aalia Nawaz single-neutral-actions s…" at bounding box center [223, 186] width 108 height 61
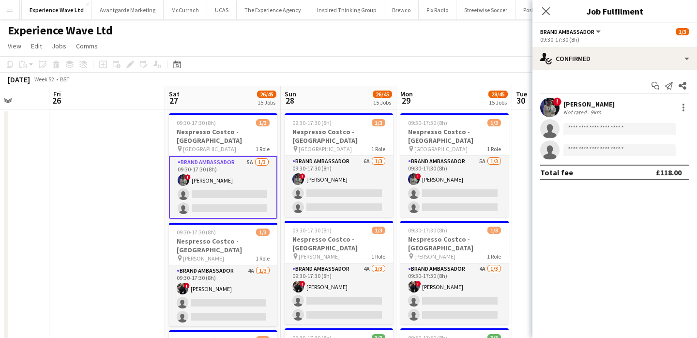
click at [593, 121] on app-invite-slot "single-neutral-actions" at bounding box center [614, 128] width 165 height 19
click at [594, 127] on input at bounding box center [619, 129] width 112 height 12
paste input "**********"
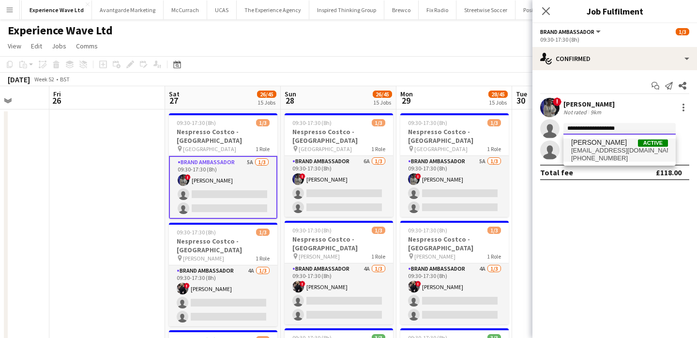
type input "**********"
click at [601, 148] on span "tarnklally@gmail.com" at bounding box center [619, 151] width 97 height 8
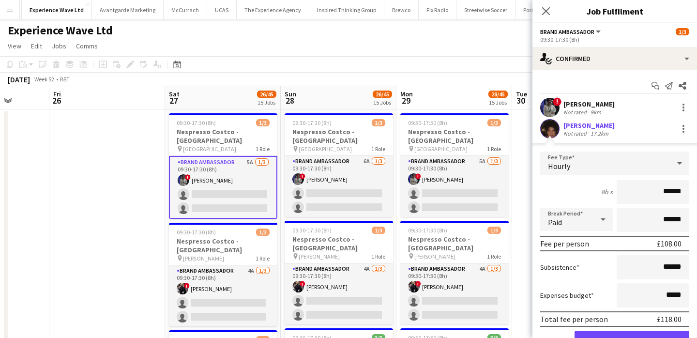
scroll to position [70, 0]
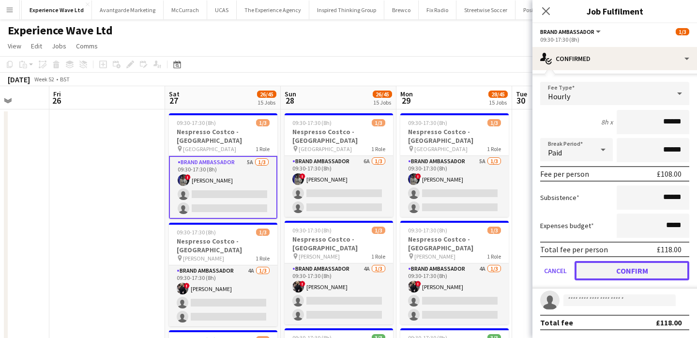
click at [625, 273] on button "Confirm" at bounding box center [631, 270] width 115 height 19
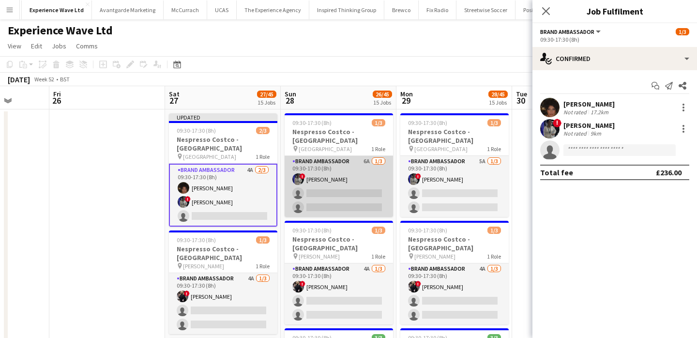
click at [389, 197] on app-card-role "Brand Ambassador 6A 1/3 09:30-17:30 (8h) ! Aalia Nawaz single-neutral-actions s…" at bounding box center [339, 186] width 108 height 61
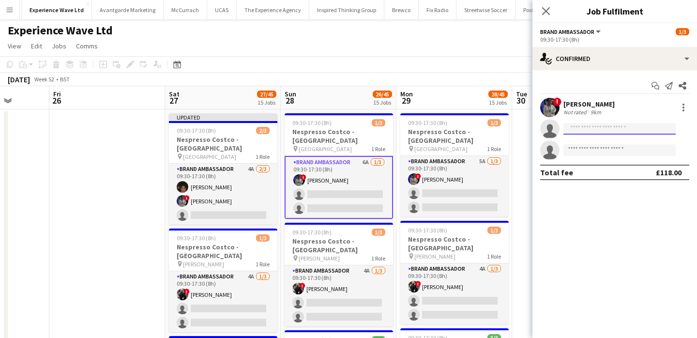
click at [583, 130] on input at bounding box center [619, 129] width 112 height 12
paste input "**********"
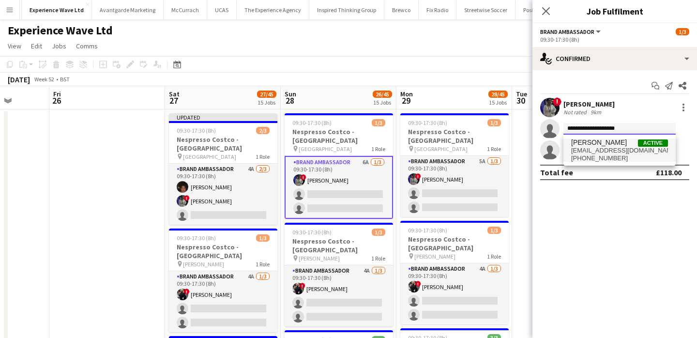
type input "**********"
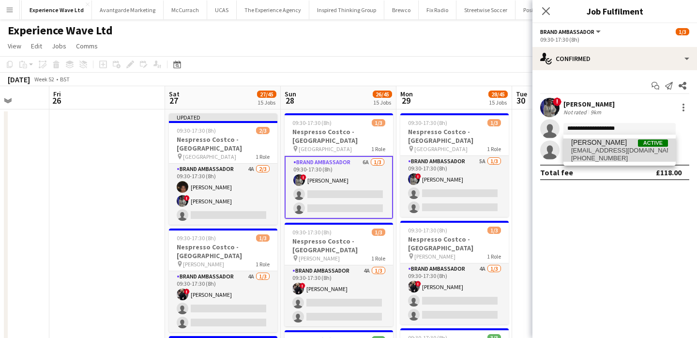
click at [590, 148] on span "tarnklally@gmail.com" at bounding box center [619, 151] width 97 height 8
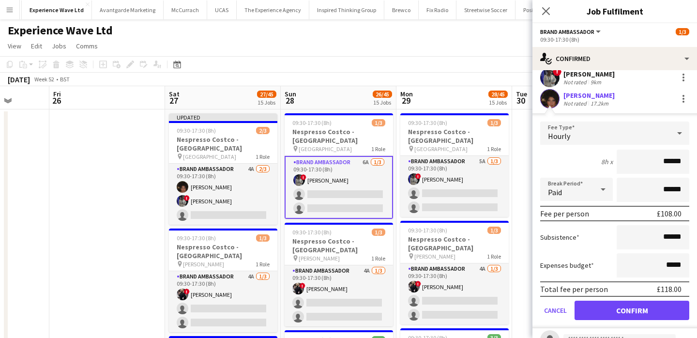
scroll to position [49, 0]
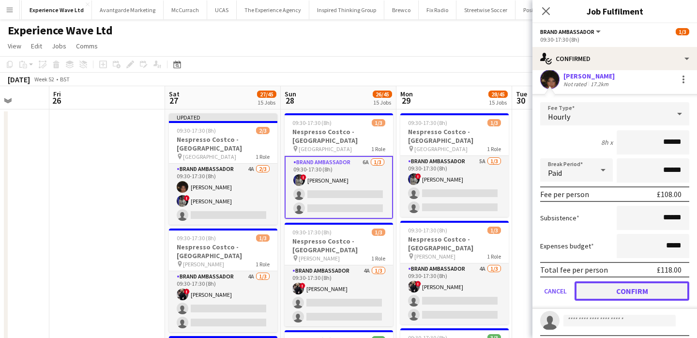
click at [611, 288] on button "Confirm" at bounding box center [631, 290] width 115 height 19
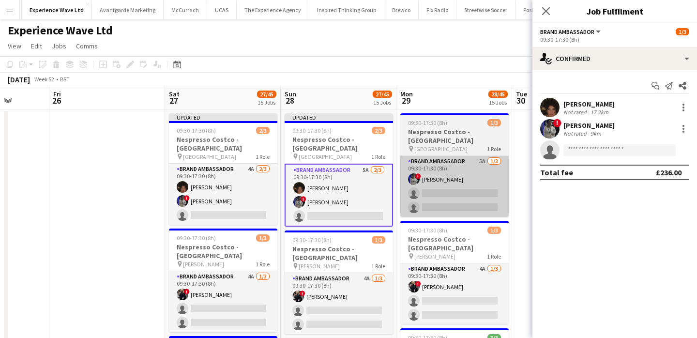
scroll to position [0, 0]
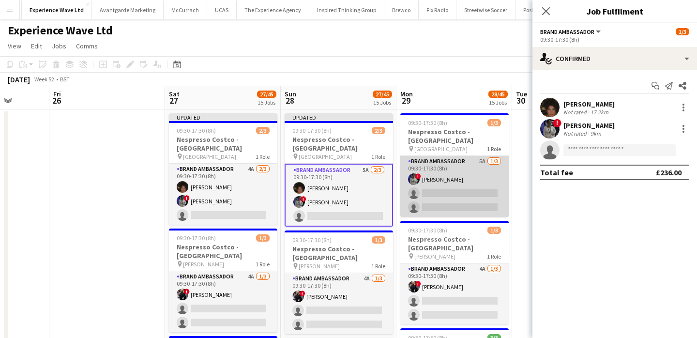
click at [451, 189] on app-card-role "Brand Ambassador 5A 1/3 09:30-17:30 (8h) ! Aalia Nawaz single-neutral-actions s…" at bounding box center [454, 186] width 108 height 61
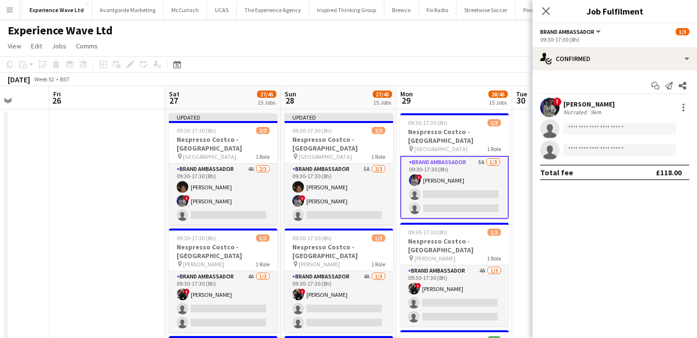
click at [598, 137] on app-invite-slot "single-neutral-actions" at bounding box center [614, 128] width 165 height 19
click at [598, 130] on input at bounding box center [619, 129] width 112 height 12
paste input "**********"
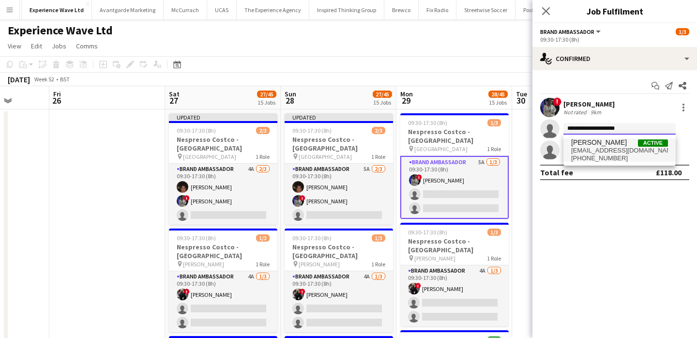
type input "**********"
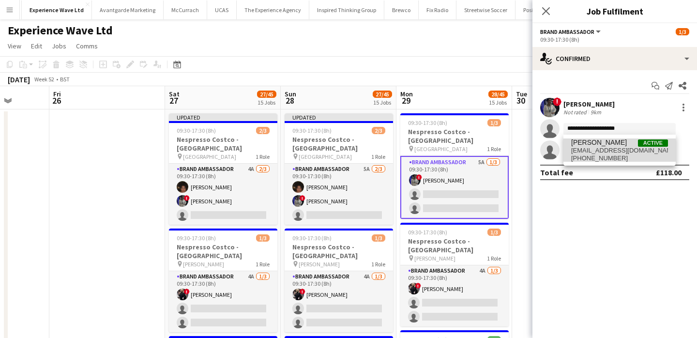
click at [601, 150] on span "tarnklally@gmail.com" at bounding box center [619, 151] width 97 height 8
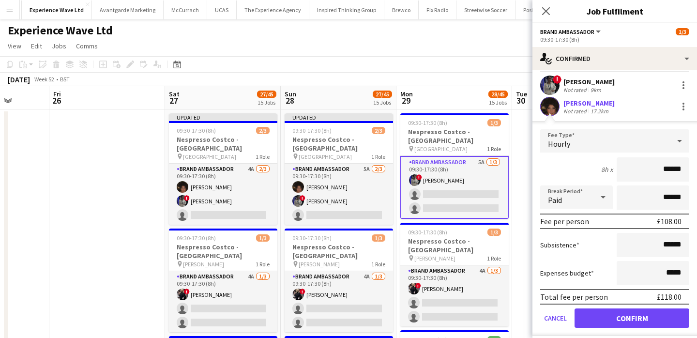
scroll to position [31, 0]
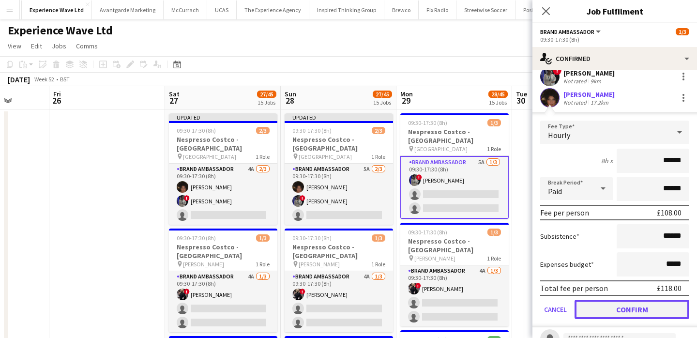
click at [602, 304] on button "Confirm" at bounding box center [631, 309] width 115 height 19
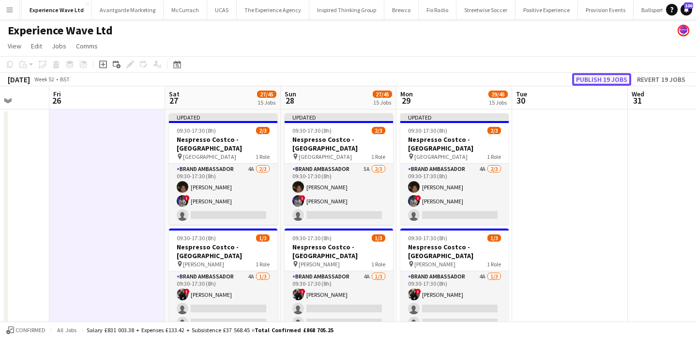
click at [586, 81] on button "Publish 19 jobs" at bounding box center [601, 79] width 59 height 13
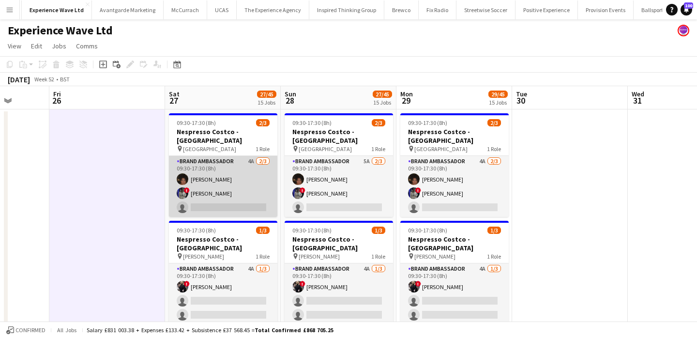
click at [213, 191] on app-card-role "Brand Ambassador 4A 2/3 09:30-17:30 (8h) Tarnjit Lally ! Aalia Nawaz single-neu…" at bounding box center [223, 186] width 108 height 61
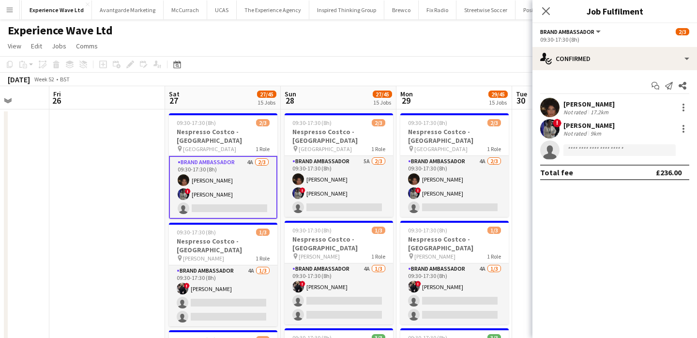
click at [546, 108] on app-user-avatar at bounding box center [549, 107] width 19 height 19
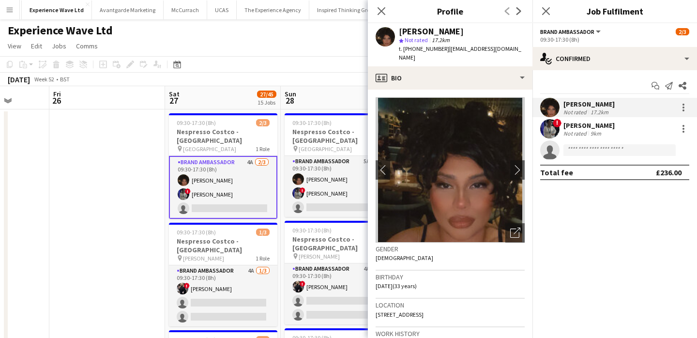
click at [429, 33] on div "Tarnjit Lally" at bounding box center [431, 31] width 65 height 9
drag, startPoint x: 429, startPoint y: 33, endPoint x: 414, endPoint y: 33, distance: 14.5
click at [415, 33] on div "Tarnjit Lally" at bounding box center [431, 31] width 65 height 9
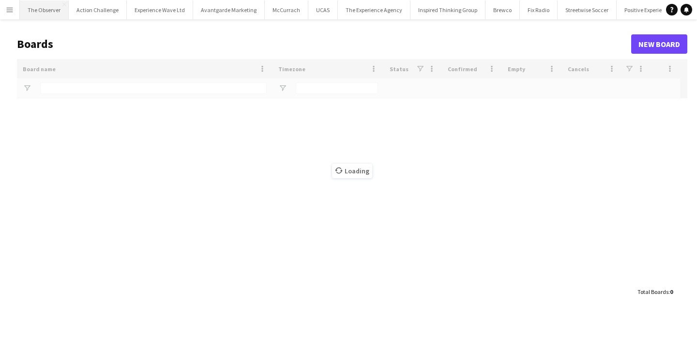
type input "**"
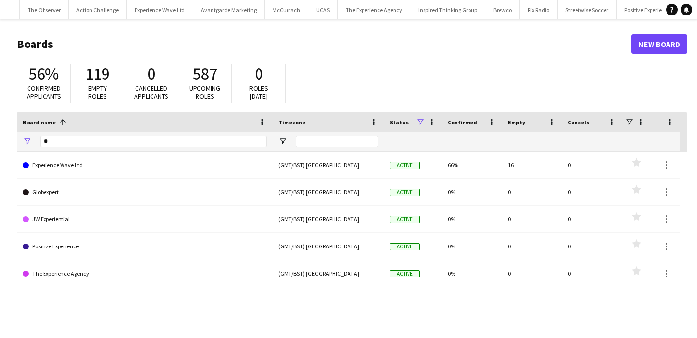
click at [12, 12] on app-icon "Menu" at bounding box center [10, 10] width 8 height 8
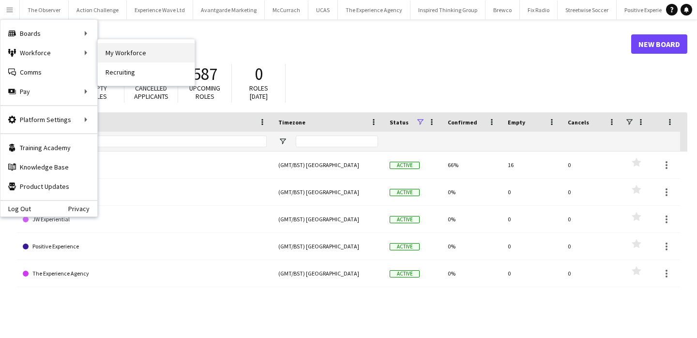
click at [103, 50] on link "My Workforce" at bounding box center [146, 52] width 97 height 19
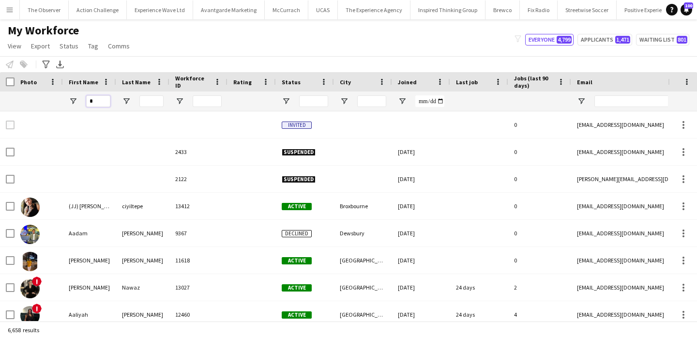
click at [93, 101] on input "*" at bounding box center [98, 101] width 24 height 12
type input "****"
click at [143, 101] on input "Last Name Filter Input" at bounding box center [151, 101] width 24 height 12
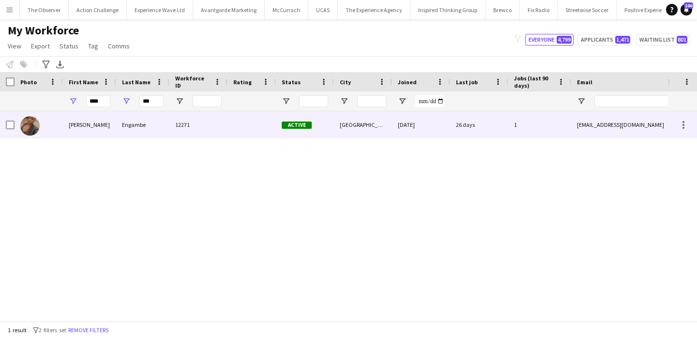
click at [142, 122] on div "Engambe" at bounding box center [142, 124] width 53 height 27
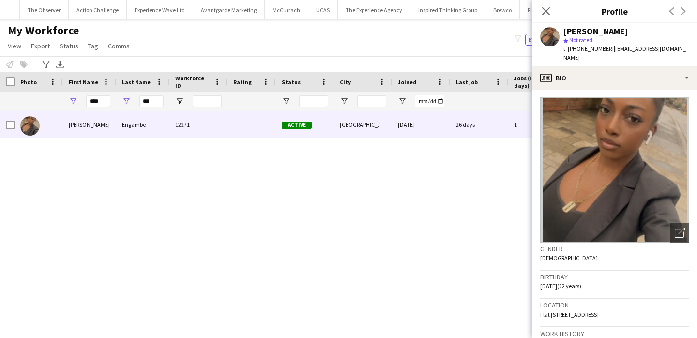
scroll to position [512, 0]
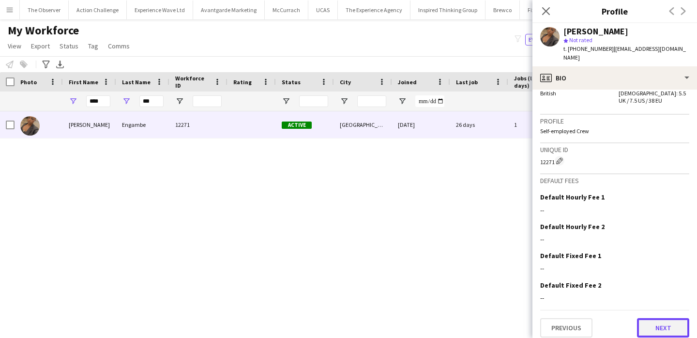
click at [657, 330] on button "Next" at bounding box center [663, 327] width 52 height 19
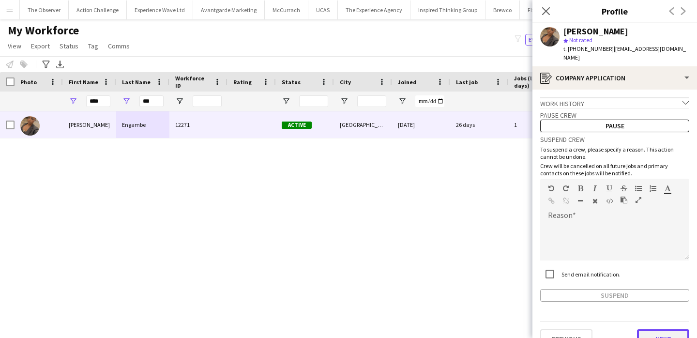
click at [655, 334] on button "Next" at bounding box center [663, 338] width 52 height 19
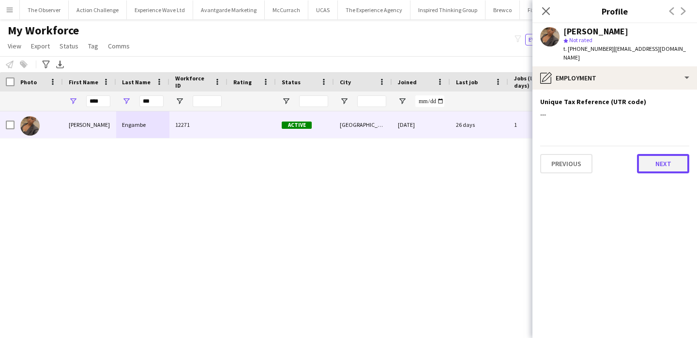
click at [670, 160] on button "Next" at bounding box center [663, 163] width 52 height 19
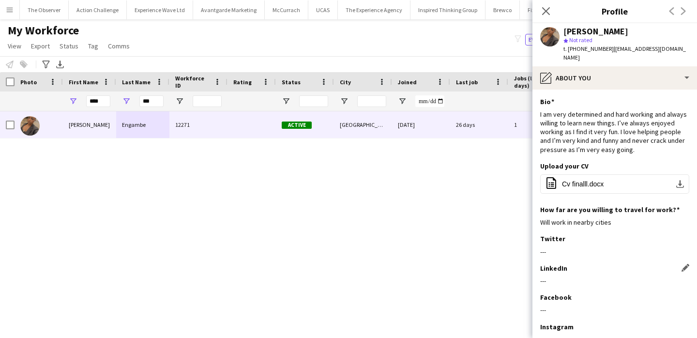
scroll to position [60, 0]
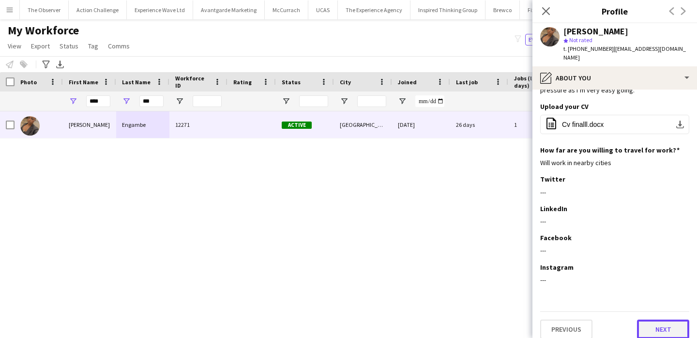
click at [662, 320] on button "Next" at bounding box center [663, 328] width 52 height 19
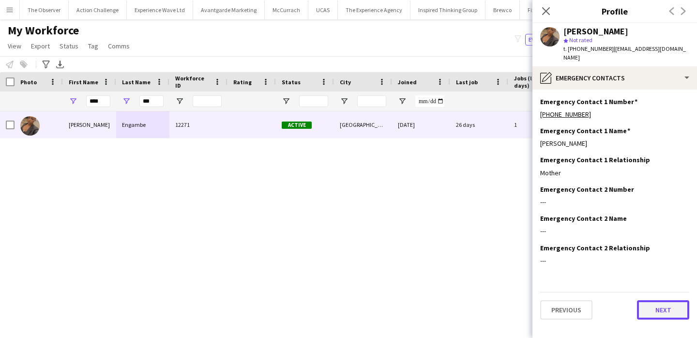
click at [660, 307] on button "Next" at bounding box center [663, 309] width 52 height 19
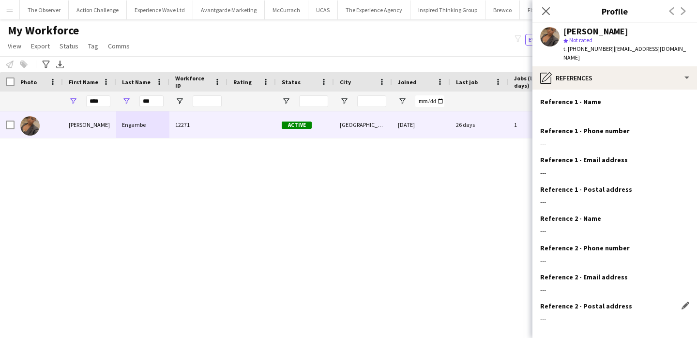
scroll to position [39, 0]
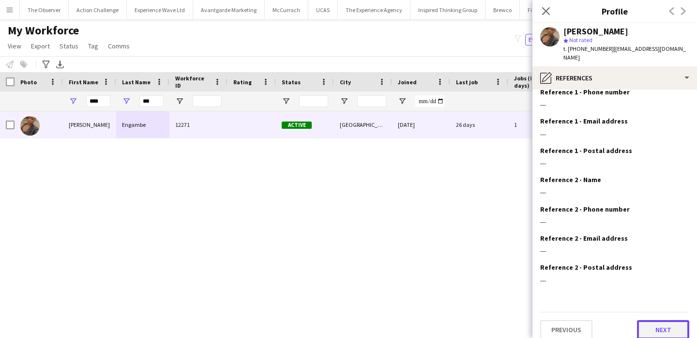
click at [660, 329] on button "Next" at bounding box center [663, 329] width 52 height 19
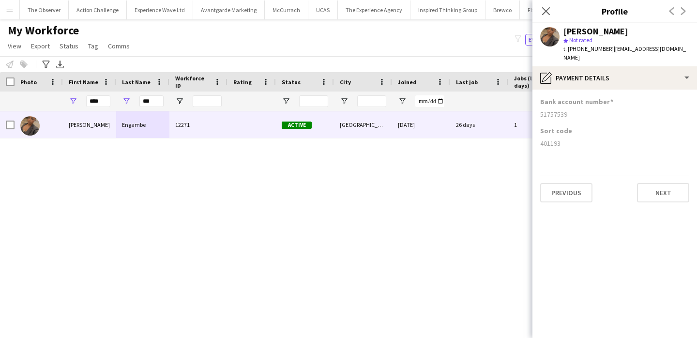
click at [672, 199] on app-section-data-types "Bank account number 51757539 Sort code 401193 Previous Next" at bounding box center [614, 214] width 165 height 248
click at [672, 192] on button "Next" at bounding box center [663, 192] width 52 height 19
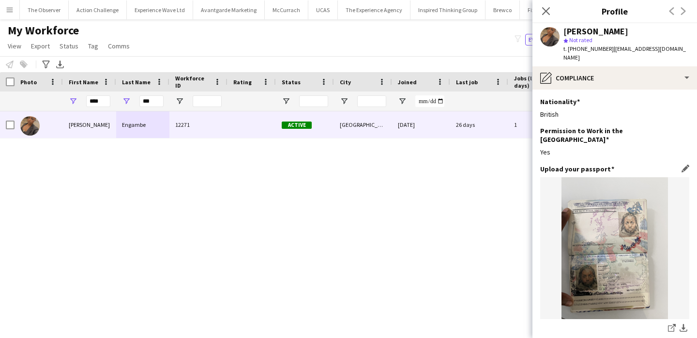
scroll to position [167, 0]
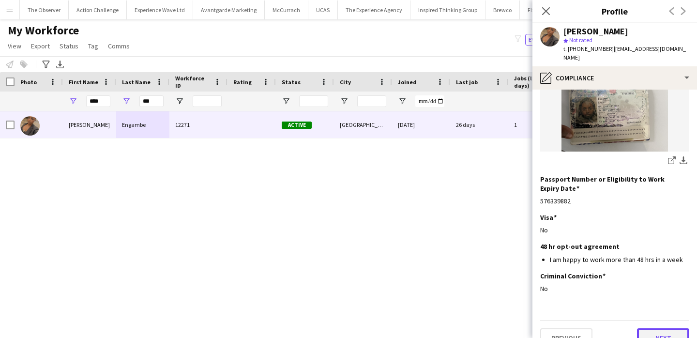
click at [652, 328] on button "Next" at bounding box center [663, 337] width 52 height 19
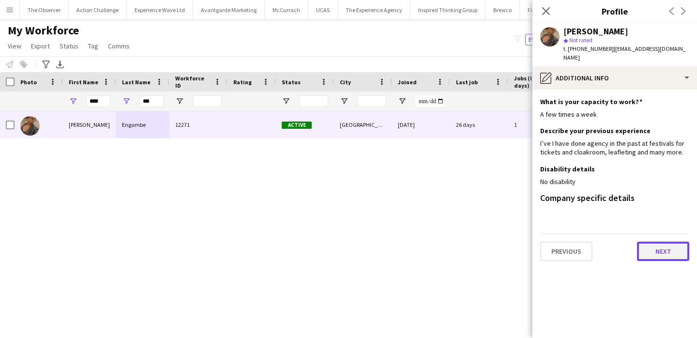
click at [658, 241] on button "Next" at bounding box center [663, 250] width 52 height 19
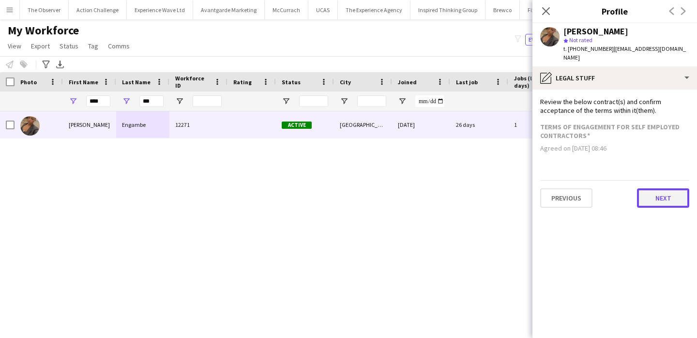
click at [665, 194] on button "Next" at bounding box center [663, 197] width 52 height 19
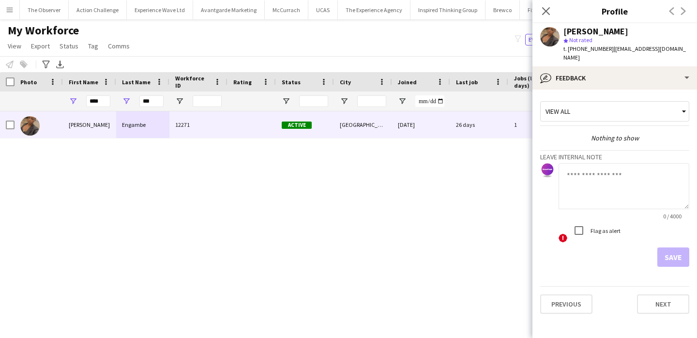
click at [653, 306] on app-crew-profile-feedback-tab "View all Nothing to show Leave internal note 0 / 4000 ! Flag as alert Save Prev…" at bounding box center [614, 214] width 165 height 248
click at [653, 294] on button "Next" at bounding box center [663, 303] width 52 height 19
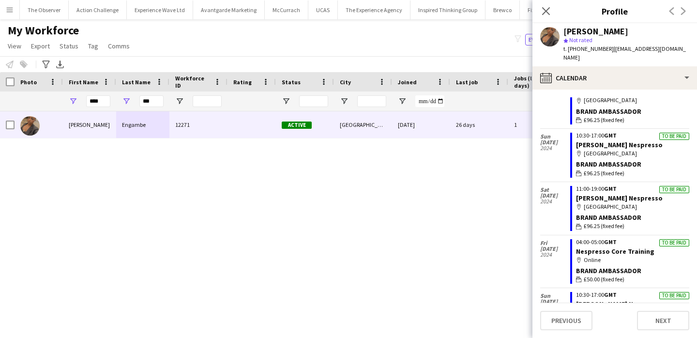
scroll to position [4046, 0]
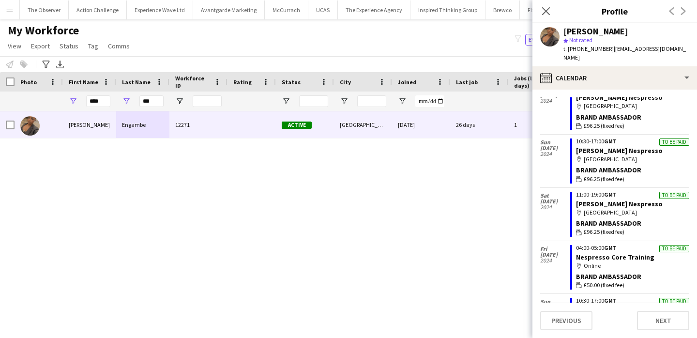
click at [441, 216] on div "Sara Engambe 12271 Active New Malden 25-05-2024 26 days 1 saraengambe14@gmail.c…" at bounding box center [334, 216] width 668 height 210
click at [157, 100] on input "***" at bounding box center [151, 101] width 24 height 12
type input "*"
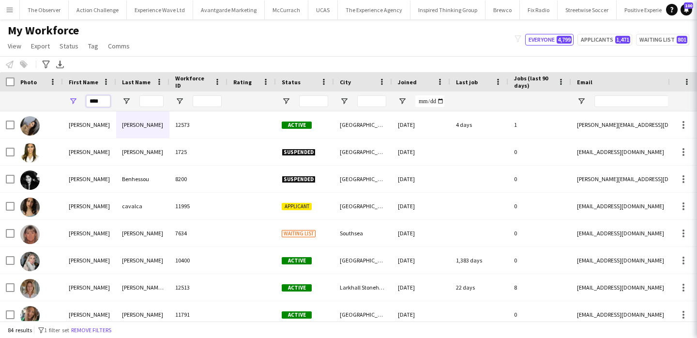
click at [104, 102] on input "****" at bounding box center [98, 101] width 24 height 12
type input "*"
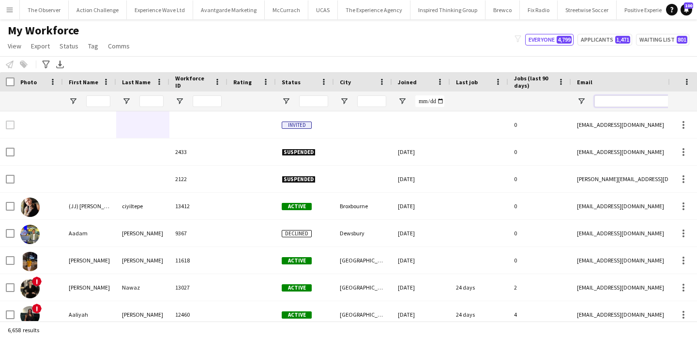
click at [632, 99] on input "Email Filter Input" at bounding box center [676, 101] width 165 height 12
paste input "**********"
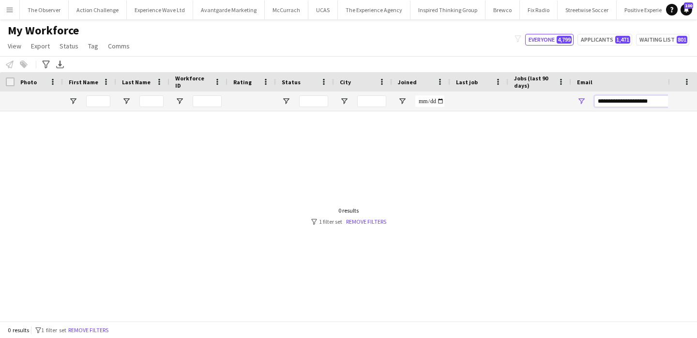
type input "**********"
click at [381, 217] on div "0 results filter-1 1 filter set Remove filters" at bounding box center [348, 216] width 75 height 18
click at [376, 221] on link "Remove filters" at bounding box center [366, 221] width 40 height 7
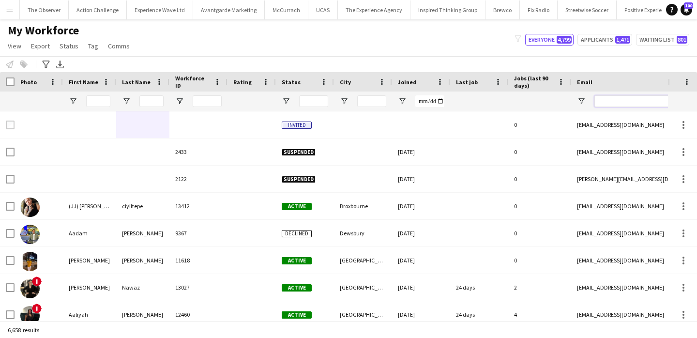
click at [602, 105] on input "Email Filter Input" at bounding box center [676, 101] width 165 height 12
paste input "**********"
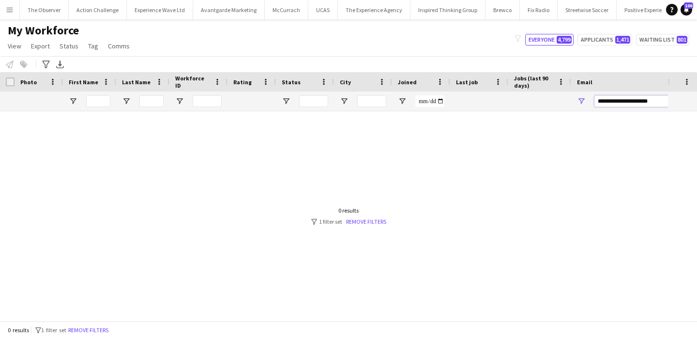
click at [607, 105] on input "**********" at bounding box center [676, 101] width 165 height 12
paste input "***"
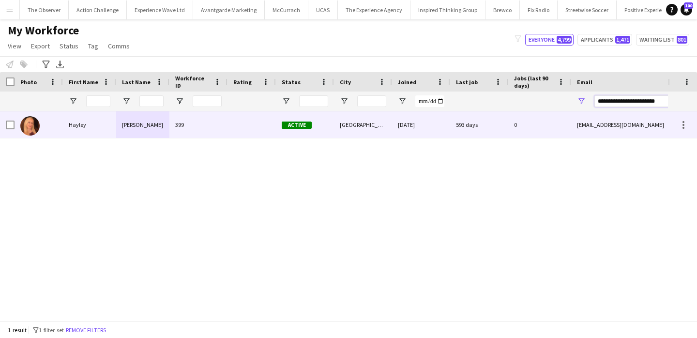
type input "**********"
click at [395, 120] on div "17-12-2019" at bounding box center [421, 124] width 58 height 27
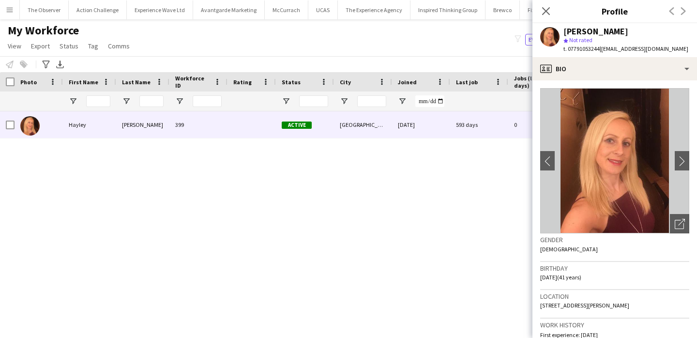
click at [682, 174] on img at bounding box center [614, 160] width 149 height 145
click at [682, 166] on button "chevron-right" at bounding box center [681, 160] width 19 height 19
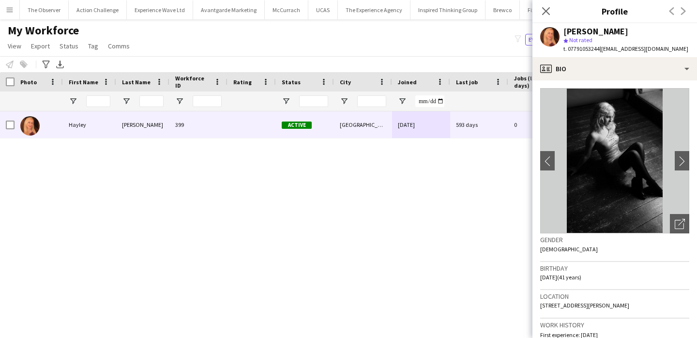
click at [3, 8] on button "Menu" at bounding box center [9, 9] width 19 height 19
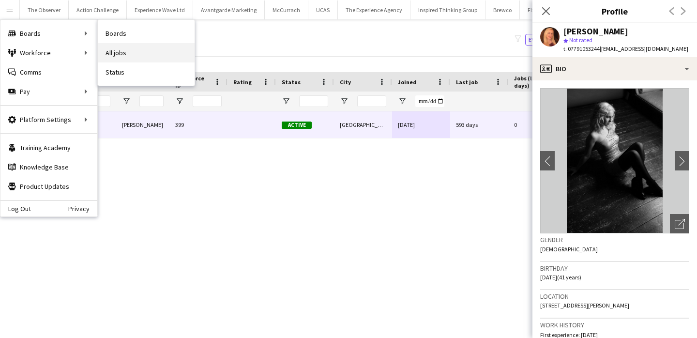
click at [135, 48] on link "All jobs" at bounding box center [146, 52] width 97 height 19
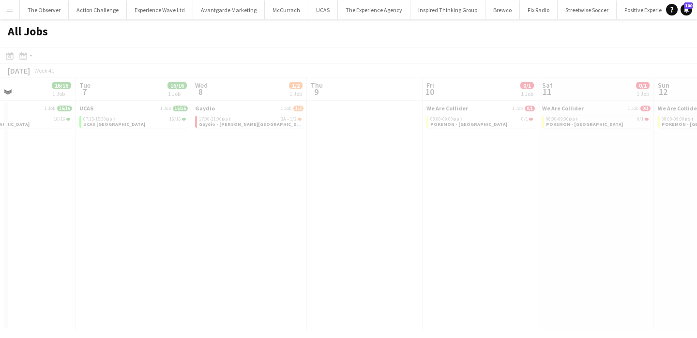
scroll to position [0, 294]
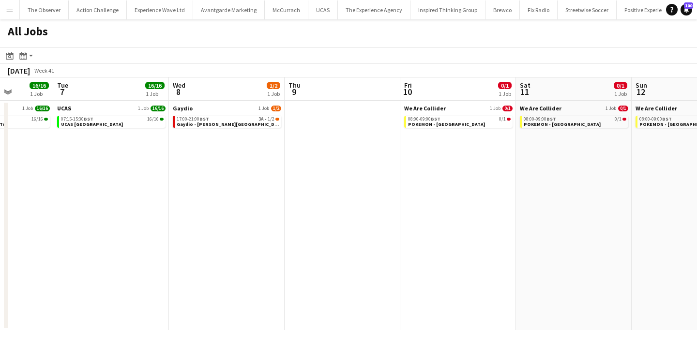
click at [15, 3] on button "Menu" at bounding box center [9, 9] width 19 height 19
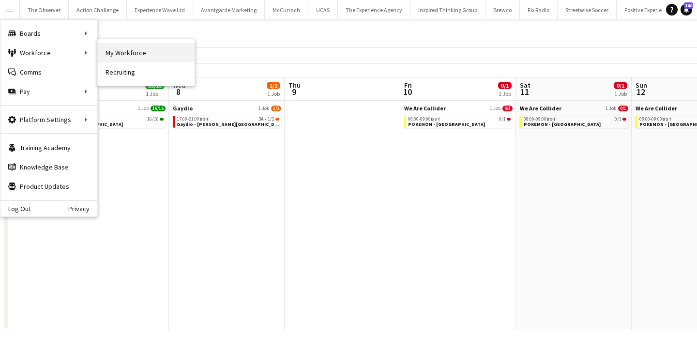
click at [104, 47] on link "My Workforce" at bounding box center [146, 52] width 97 height 19
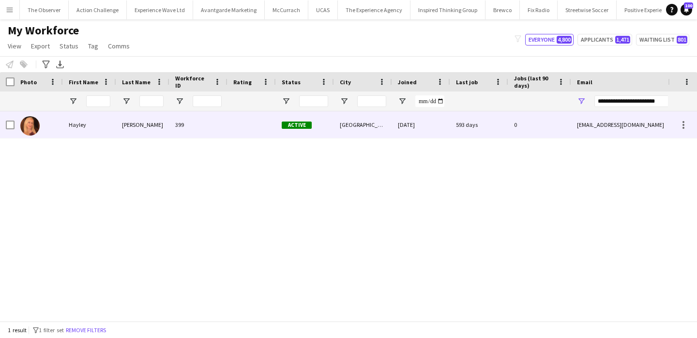
click at [126, 137] on div "Mullins" at bounding box center [142, 124] width 53 height 27
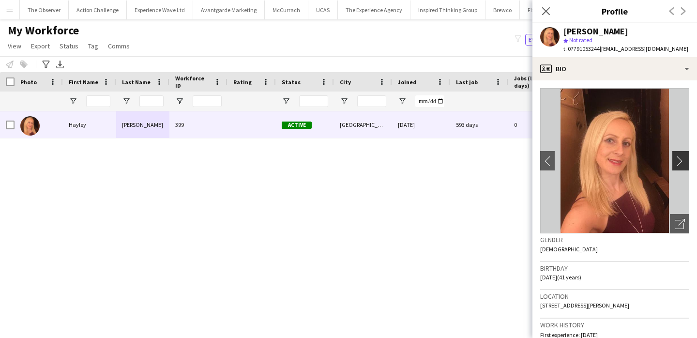
click at [680, 166] on app-icon "chevron-right" at bounding box center [682, 161] width 15 height 10
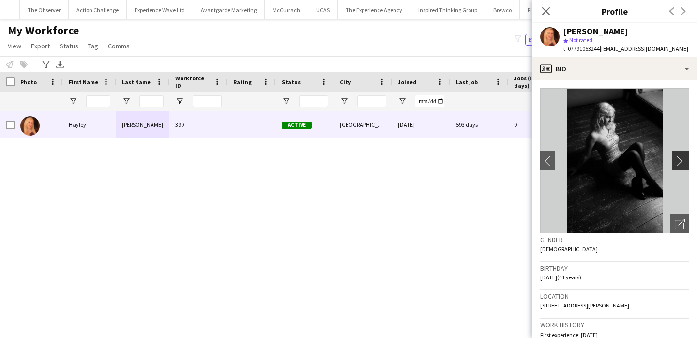
click at [680, 166] on app-icon "chevron-right" at bounding box center [682, 161] width 15 height 10
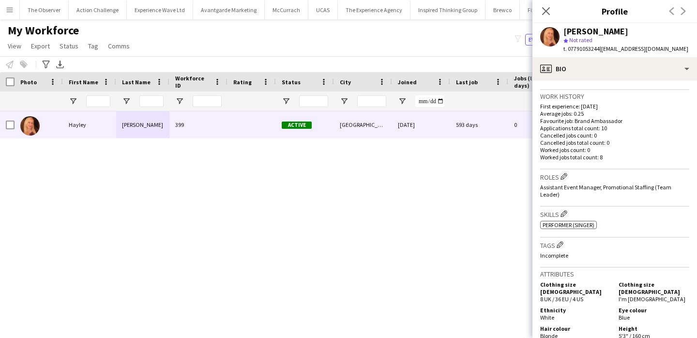
scroll to position [482, 0]
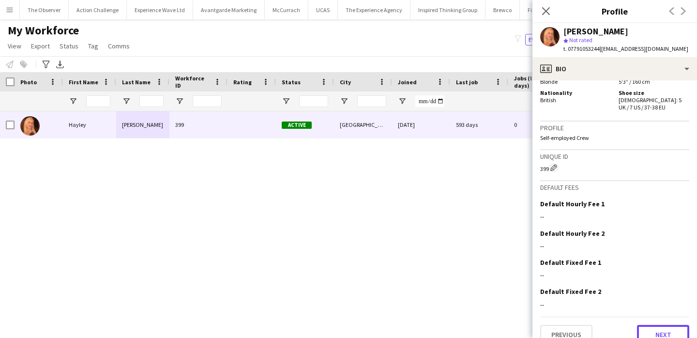
click at [651, 325] on button "Next" at bounding box center [663, 334] width 52 height 19
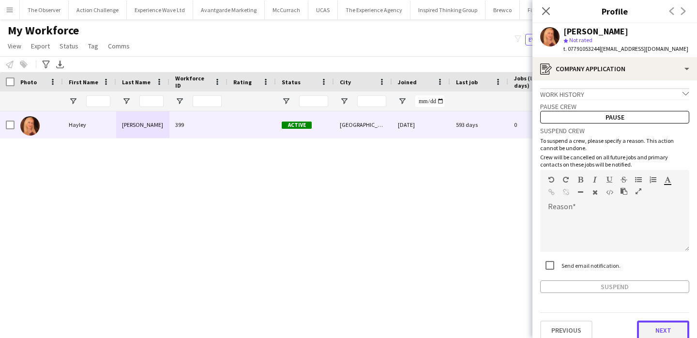
click at [649, 327] on button "Next" at bounding box center [663, 329] width 52 height 19
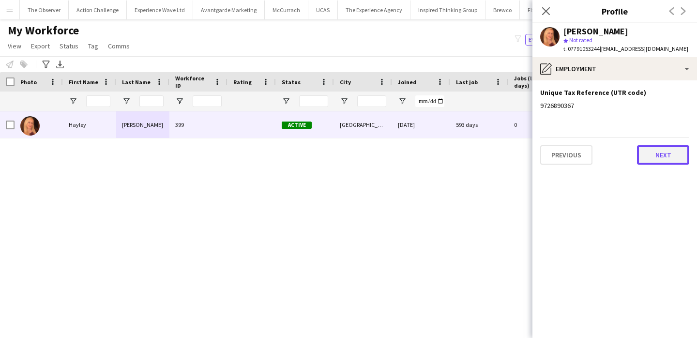
click at [669, 150] on button "Next" at bounding box center [663, 154] width 52 height 19
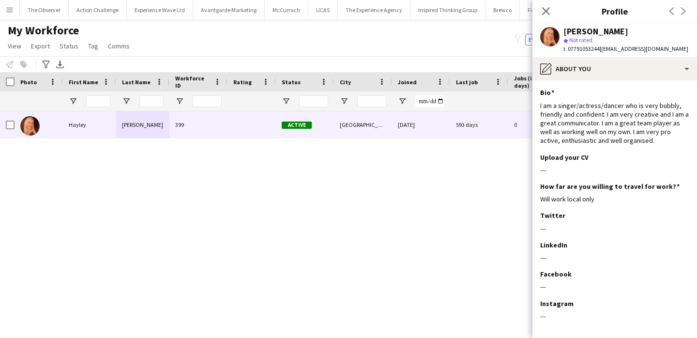
scroll to position [45, 0]
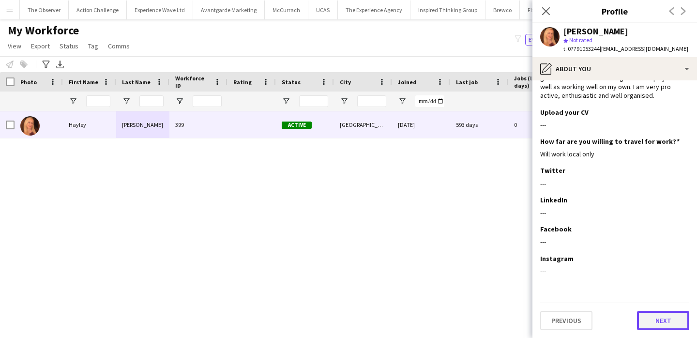
click at [645, 325] on button "Next" at bounding box center [663, 320] width 52 height 19
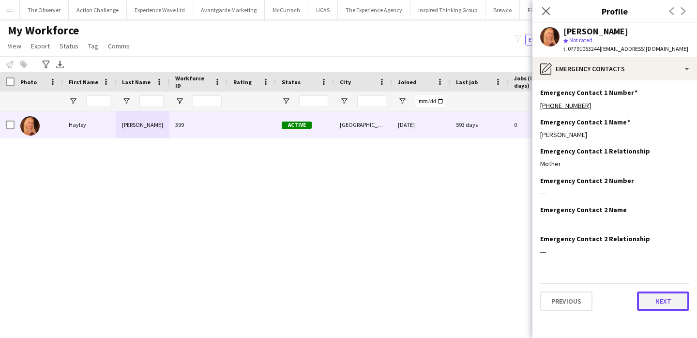
click at [654, 300] on button "Next" at bounding box center [663, 300] width 52 height 19
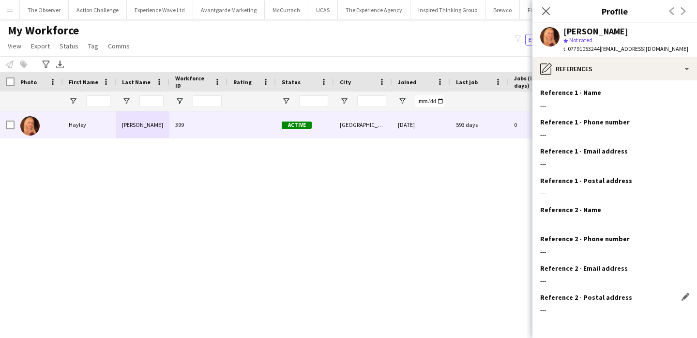
scroll to position [39, 0]
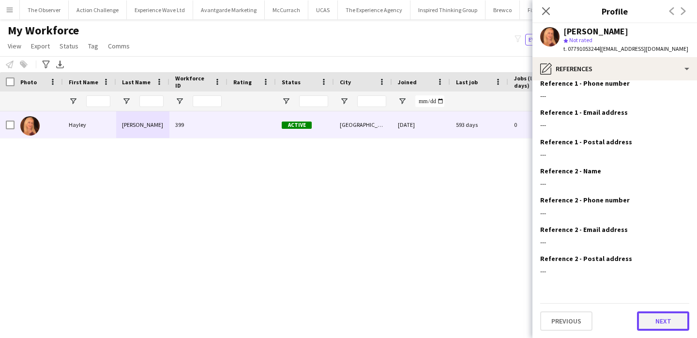
click at [654, 321] on button "Next" at bounding box center [663, 320] width 52 height 19
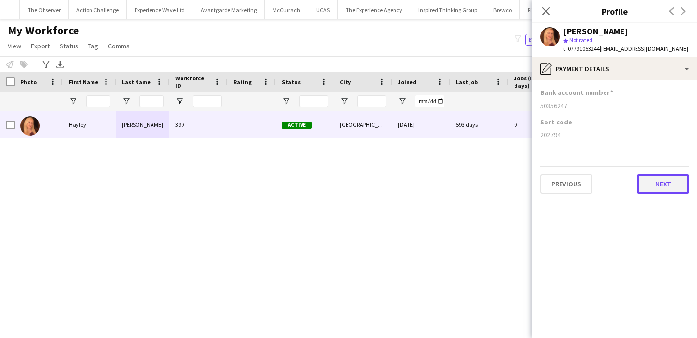
click at [654, 181] on button "Next" at bounding box center [663, 183] width 52 height 19
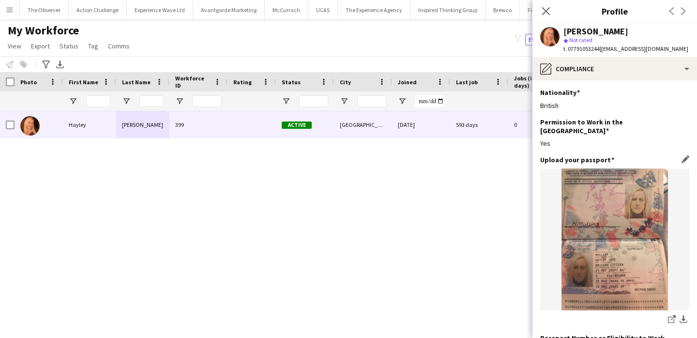
scroll to position [167, 0]
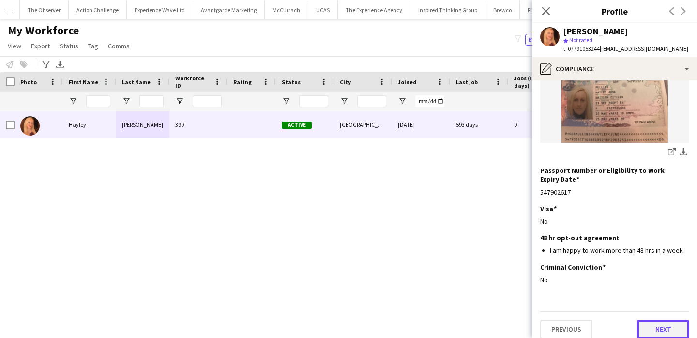
click at [653, 324] on button "Next" at bounding box center [663, 328] width 52 height 19
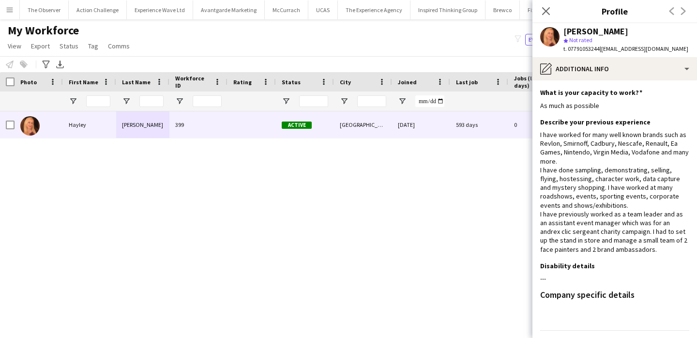
scroll to position [28, 0]
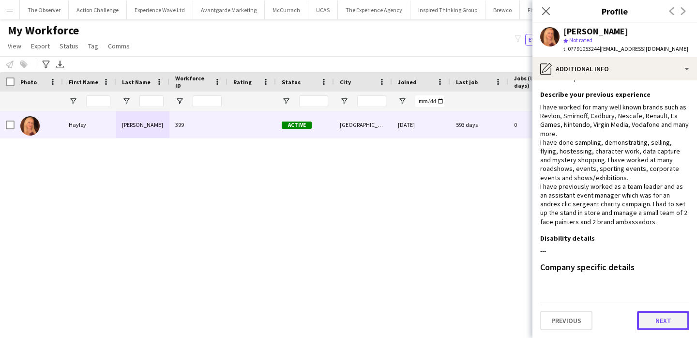
click at [649, 325] on button "Next" at bounding box center [663, 320] width 52 height 19
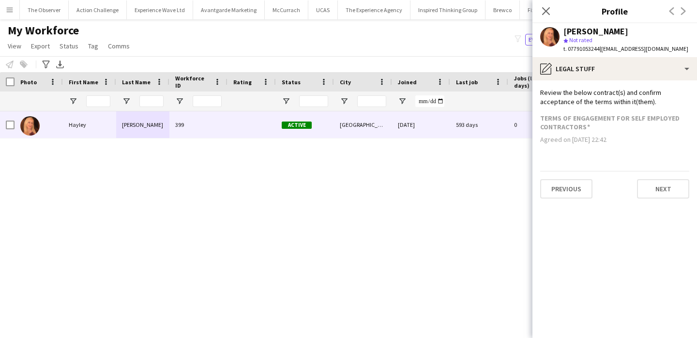
scroll to position [0, 0]
click at [659, 187] on button "Next" at bounding box center [663, 188] width 52 height 19
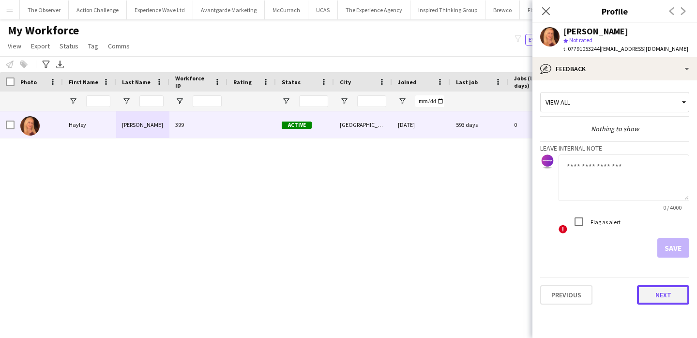
click at [658, 291] on button "Next" at bounding box center [663, 294] width 52 height 19
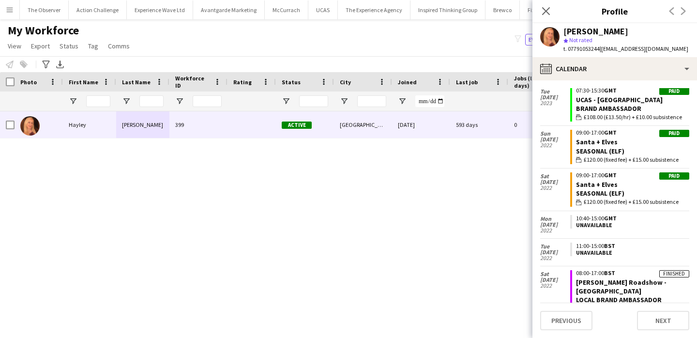
scroll to position [676, 0]
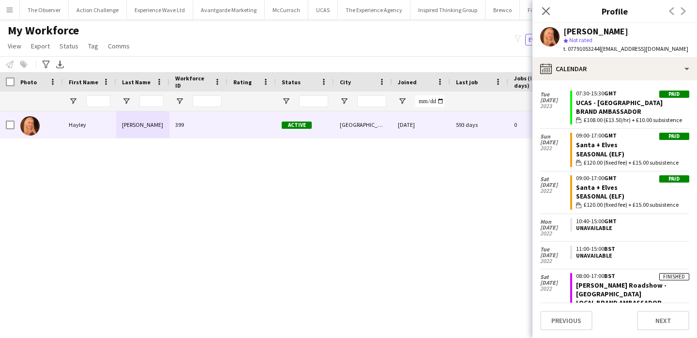
click at [326, 50] on div "My Workforce View Views Default view New view Update view Delete view Edit name…" at bounding box center [348, 39] width 697 height 33
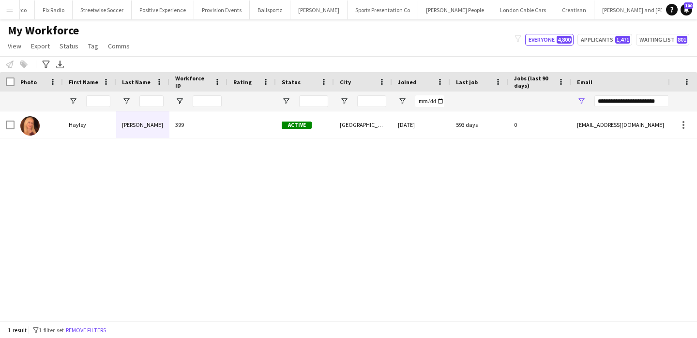
scroll to position [0, 977]
click at [268, 55] on div "My Workforce View Views Default view New view Update view Delete view Edit name…" at bounding box center [348, 39] width 697 height 33
click at [7, 9] on app-icon "Menu" at bounding box center [10, 10] width 8 height 8
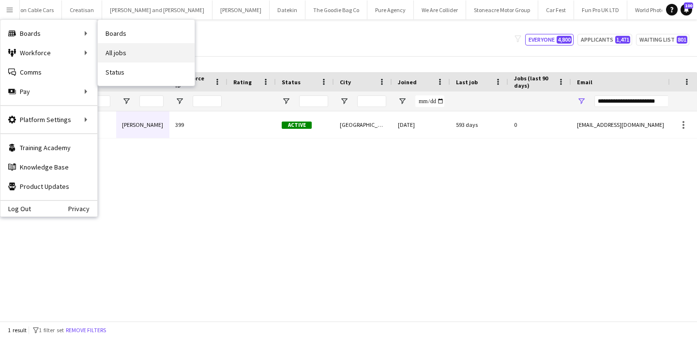
click at [130, 56] on link "All jobs" at bounding box center [146, 52] width 97 height 19
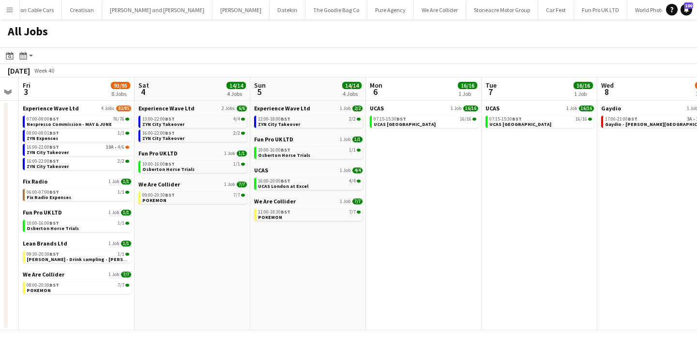
scroll to position [0, 490]
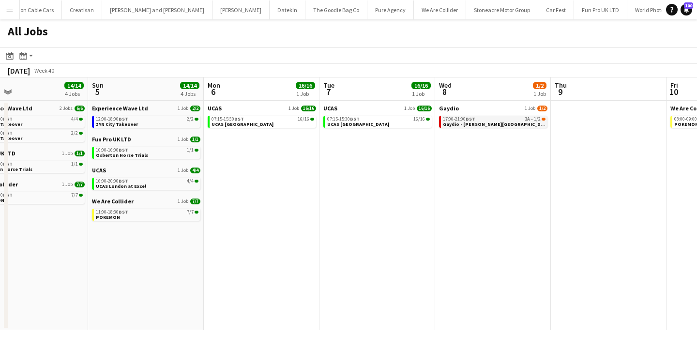
click at [472, 123] on span "Gaydio - [PERSON_NAME][GEOGRAPHIC_DATA] Student Shopping Night" at bounding box center [526, 124] width 166 height 6
click at [15, 13] on button "Menu" at bounding box center [9, 9] width 19 height 19
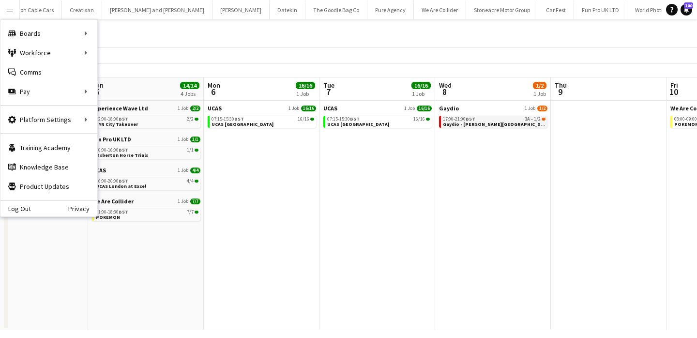
click at [451, 120] on span "17:00-21:00 BST" at bounding box center [459, 119] width 32 height 5
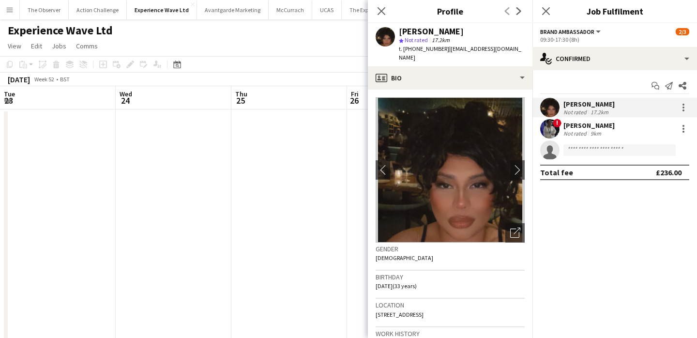
scroll to position [0, 298]
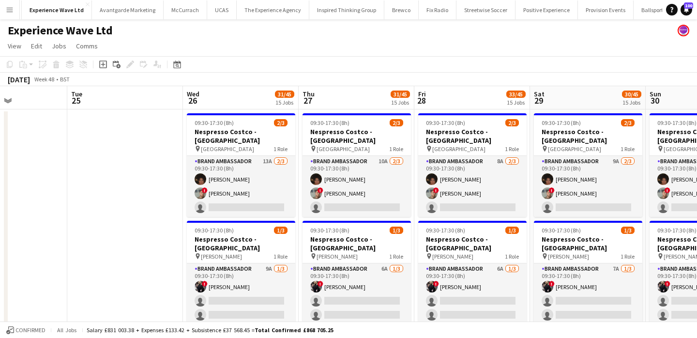
scroll to position [0, 424]
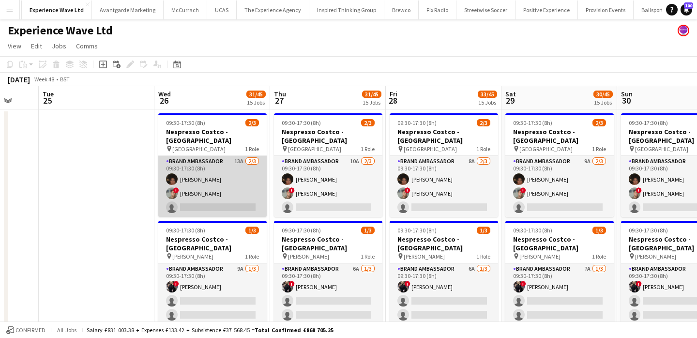
click at [200, 210] on app-card-role "Brand Ambassador 13A 2/3 09:30-17:30 (8h) Tarnjit Lally ! Carl Foster single-ne…" at bounding box center [212, 186] width 108 height 61
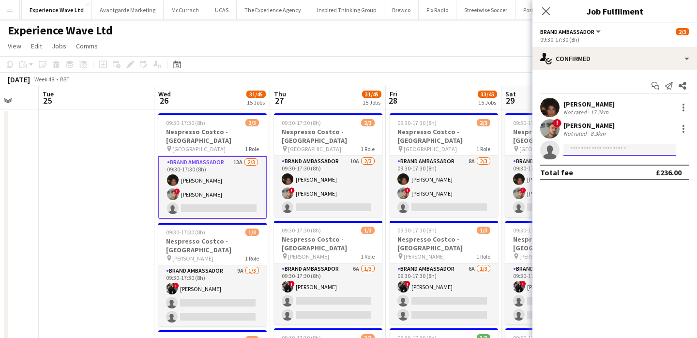
click at [601, 144] on input at bounding box center [619, 150] width 112 height 12
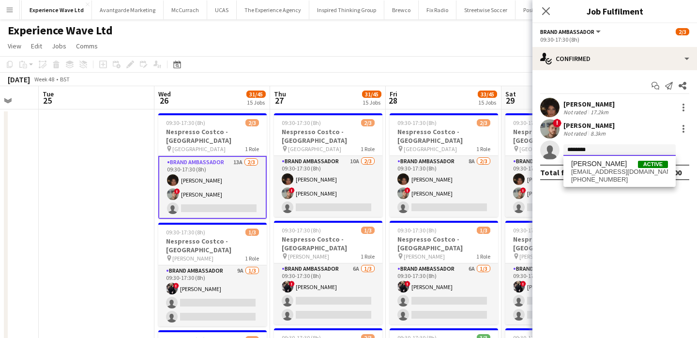
type input "********"
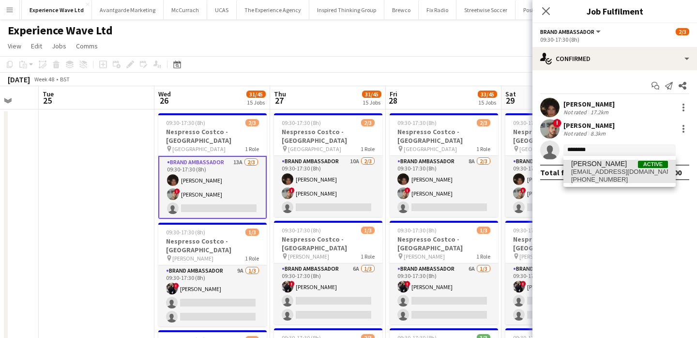
click at [602, 167] on span "Elaine Brazier" at bounding box center [599, 164] width 56 height 8
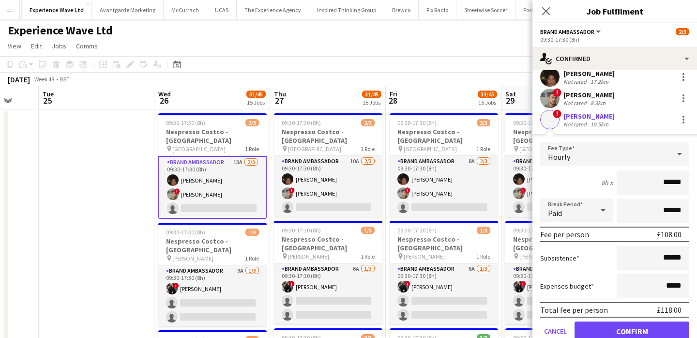
scroll to position [70, 0]
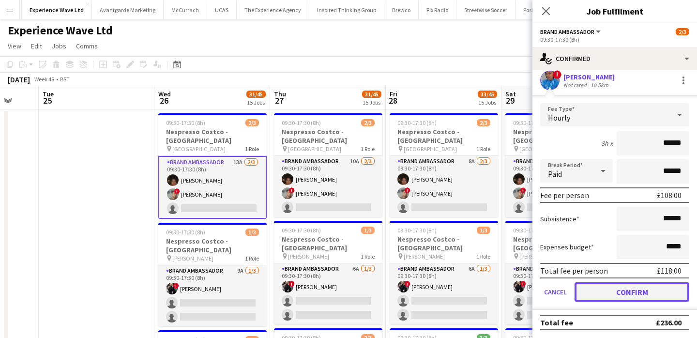
click at [631, 288] on button "Confirm" at bounding box center [631, 291] width 115 height 19
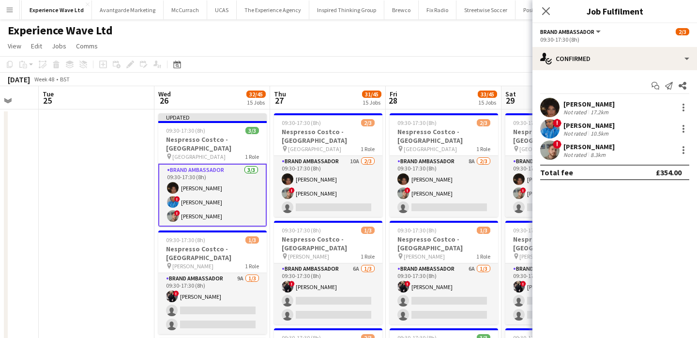
click at [553, 133] on app-user-avatar at bounding box center [549, 128] width 19 height 19
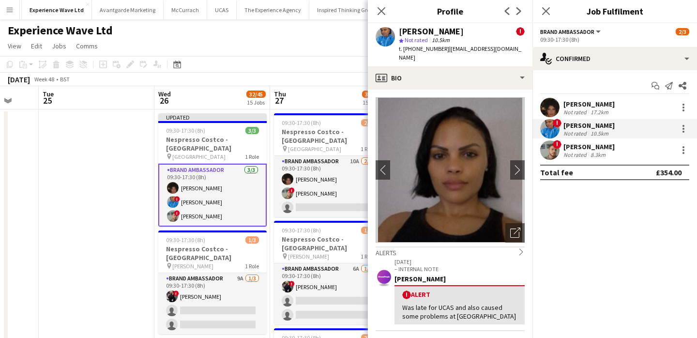
click at [553, 133] on app-user-avatar at bounding box center [549, 128] width 19 height 19
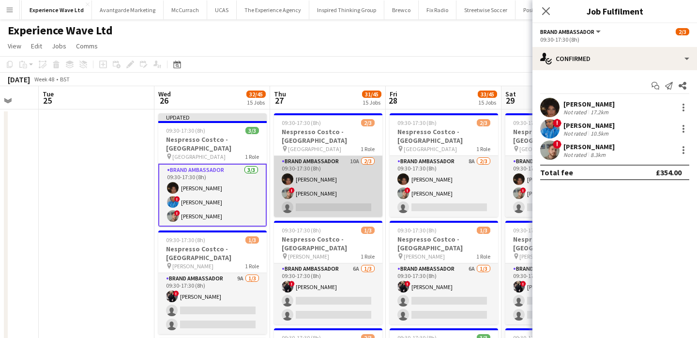
click at [309, 202] on app-card-role "Brand Ambassador 10A 2/3 09:30-17:30 (8h) Tarnjit Lally ! Carl Foster single-ne…" at bounding box center [328, 186] width 108 height 61
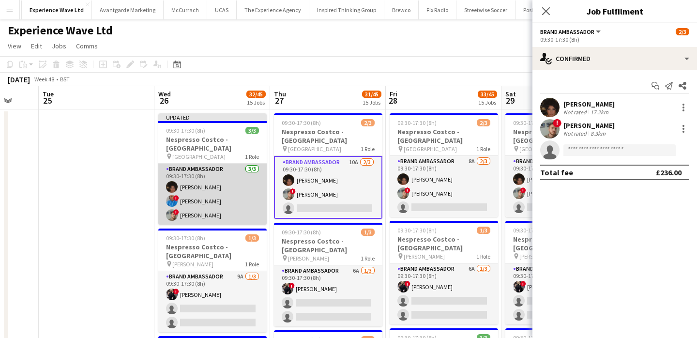
click at [195, 204] on app-card-role "Brand Ambassador 3/3 09:30-17:30 (8h) Tarnjit Lally ! Elaine Brazier ! Carl Fos…" at bounding box center [212, 194] width 108 height 61
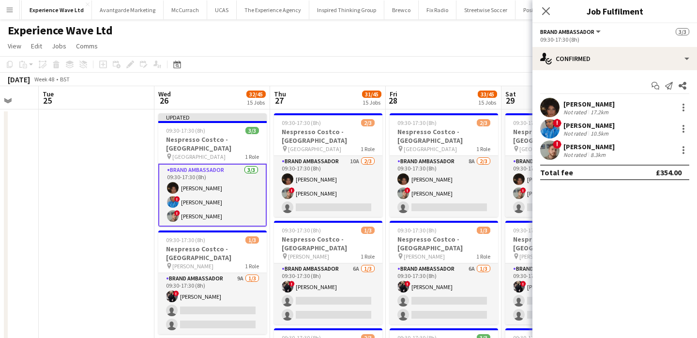
click at [566, 133] on div "Not rated" at bounding box center [575, 133] width 25 height 7
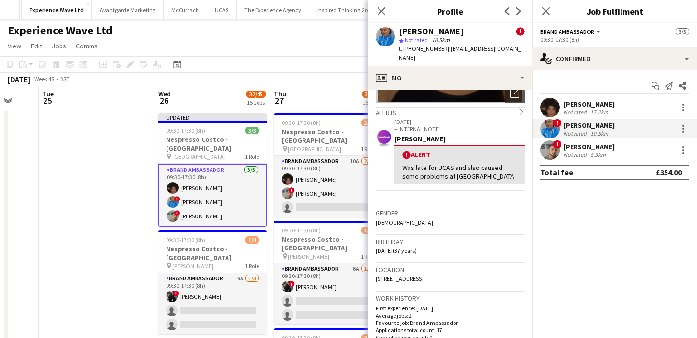
scroll to position [146, 0]
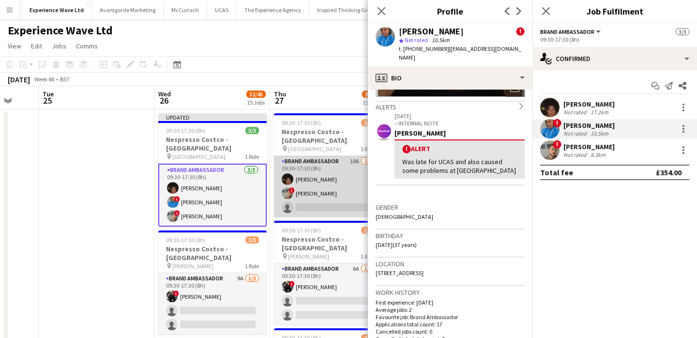
click at [315, 203] on app-card-role "Brand Ambassador 10A 2/3 09:30-17:30 (8h) Tarnjit Lally ! Carl Foster single-ne…" at bounding box center [328, 186] width 108 height 61
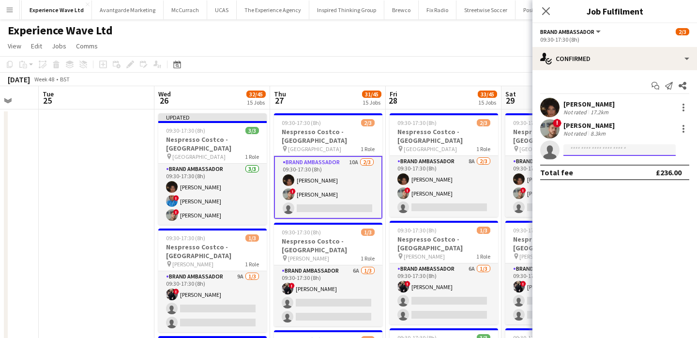
click at [575, 151] on input at bounding box center [619, 150] width 112 height 12
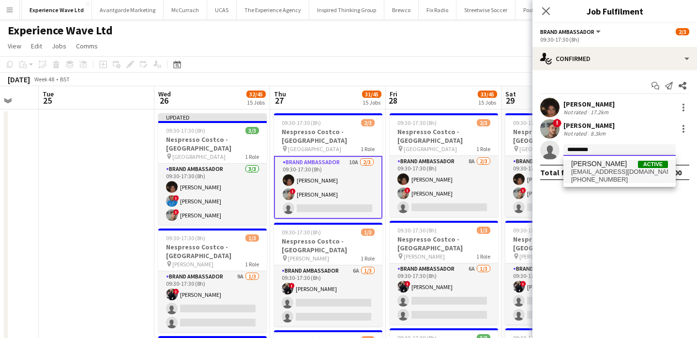
type input "*********"
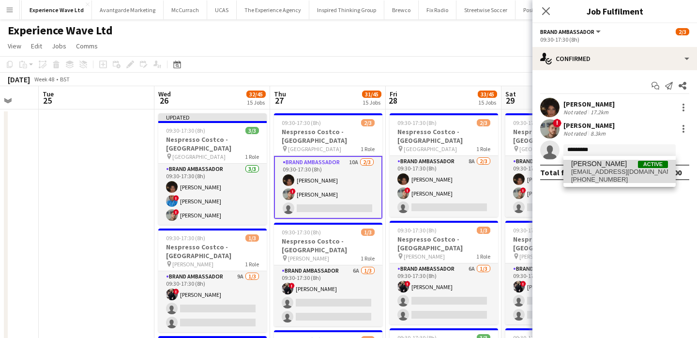
click at [590, 163] on span "Elaine Brazier" at bounding box center [599, 164] width 56 height 8
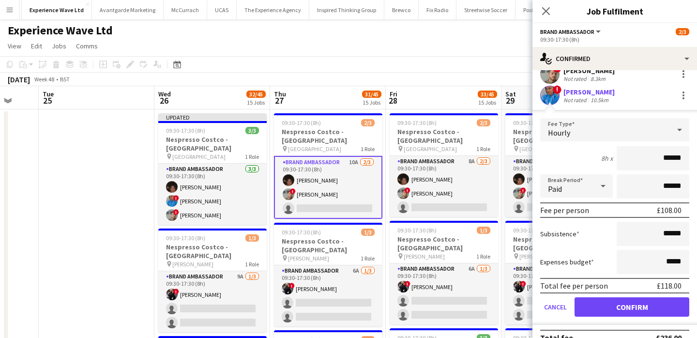
scroll to position [65, 0]
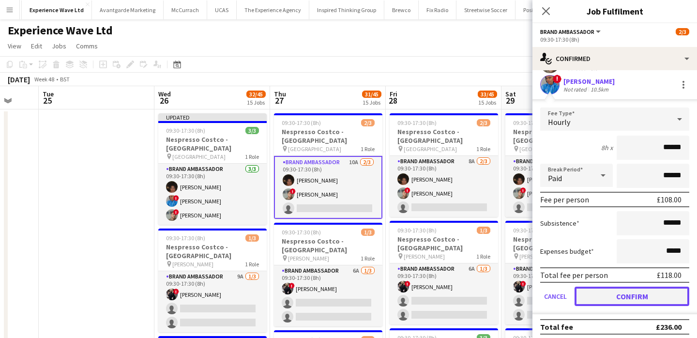
click at [623, 294] on button "Confirm" at bounding box center [631, 295] width 115 height 19
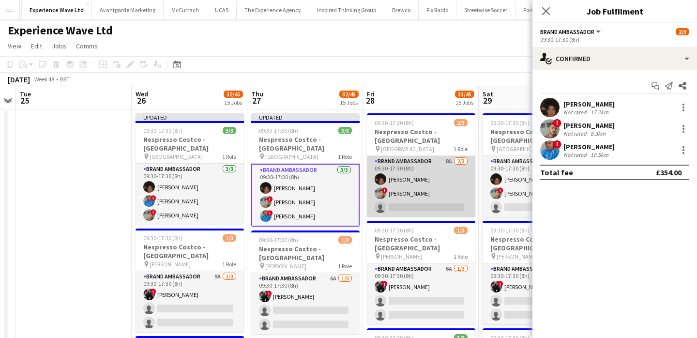
scroll to position [0, 454]
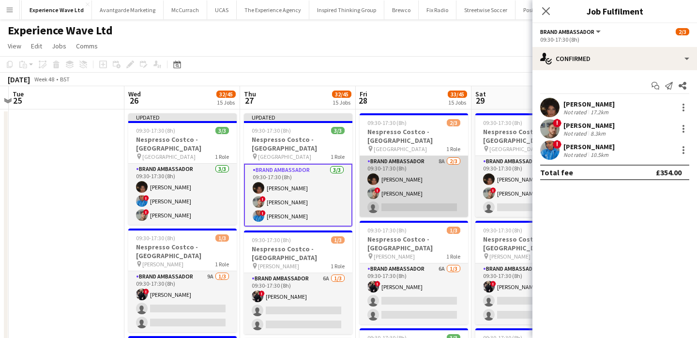
click at [409, 209] on app-card-role "Brand Ambassador 8A 2/3 09:30-17:30 (8h) Tarnjit Lally ! Carl Foster single-neu…" at bounding box center [414, 186] width 108 height 61
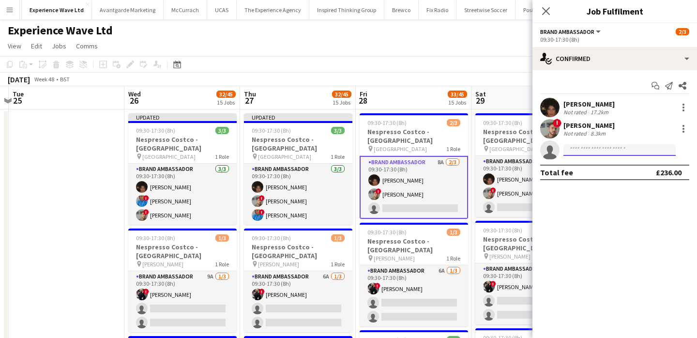
click at [631, 152] on input at bounding box center [619, 150] width 112 height 12
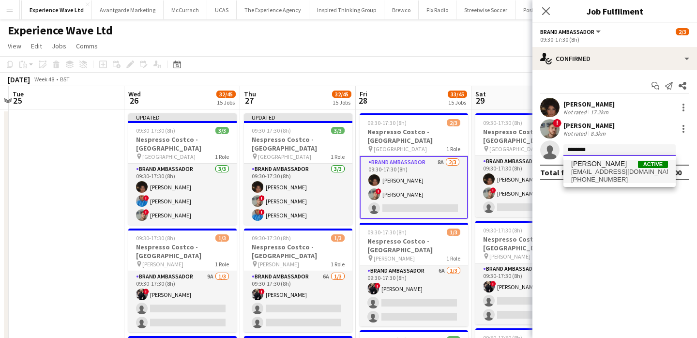
type input "********"
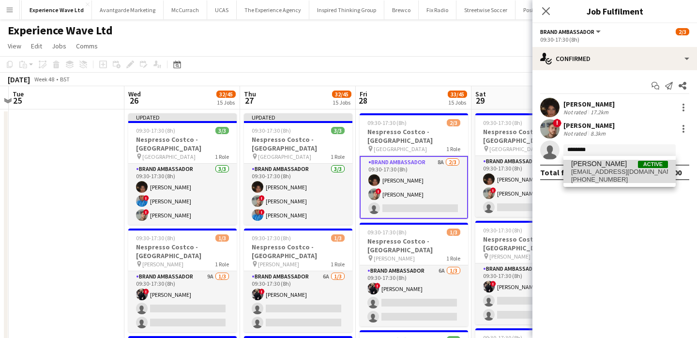
click at [631, 167] on span "Elaine Brazier Active" at bounding box center [619, 164] width 97 height 8
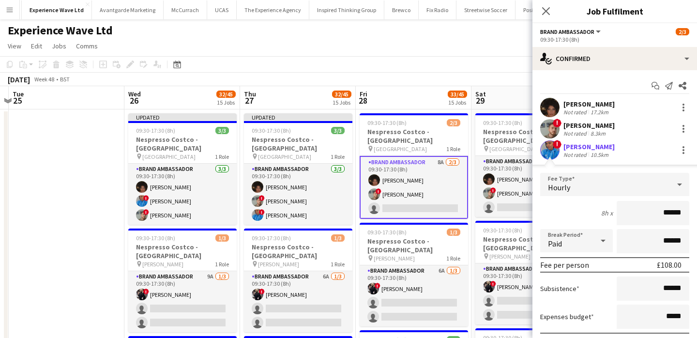
scroll to position [70, 0]
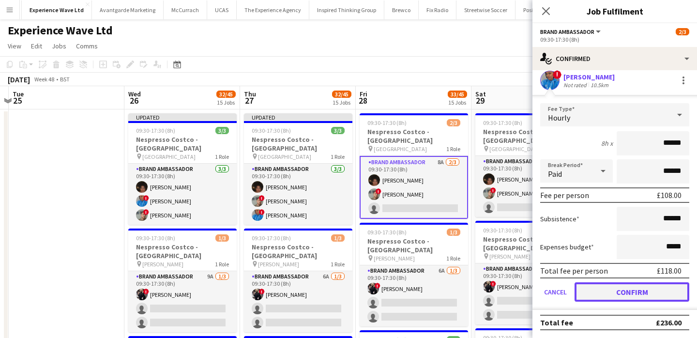
click at [628, 293] on button "Confirm" at bounding box center [631, 291] width 115 height 19
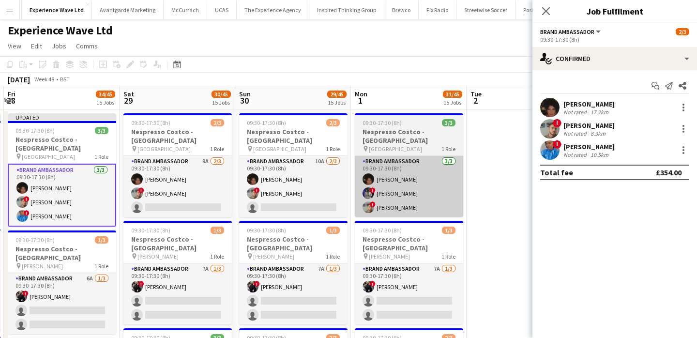
scroll to position [0, 349]
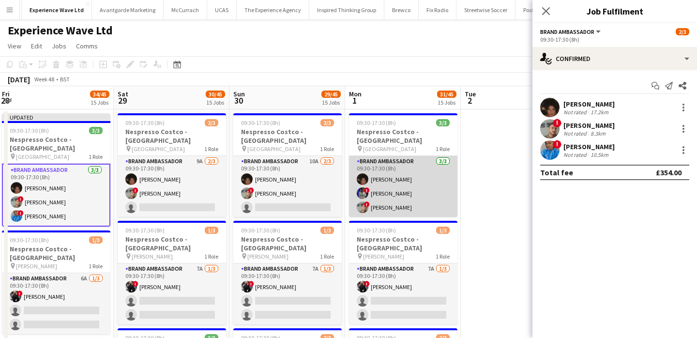
click at [411, 213] on app-card-role "Brand Ambassador 3/3 09:30-17:30 (8h) Tarnjit Lally ! Aalia Nawaz ! Carl Foster" at bounding box center [403, 186] width 108 height 61
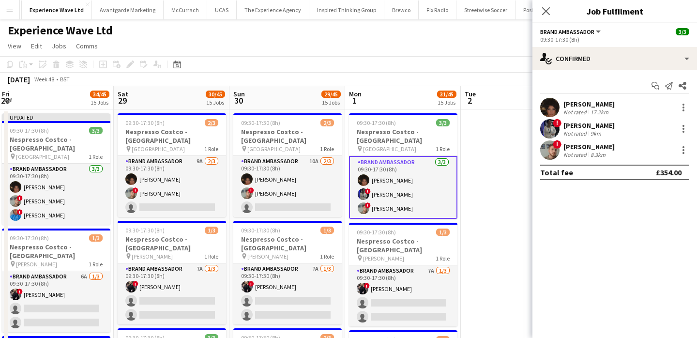
click at [411, 213] on app-card-role "Brand Ambassador 3/3 09:30-17:30 (8h) Tarnjit Lally ! Aalia Nawaz ! Carl Foster" at bounding box center [403, 187] width 108 height 63
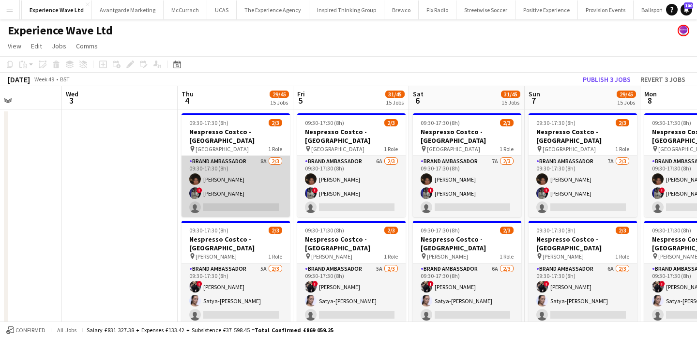
scroll to position [0, 410]
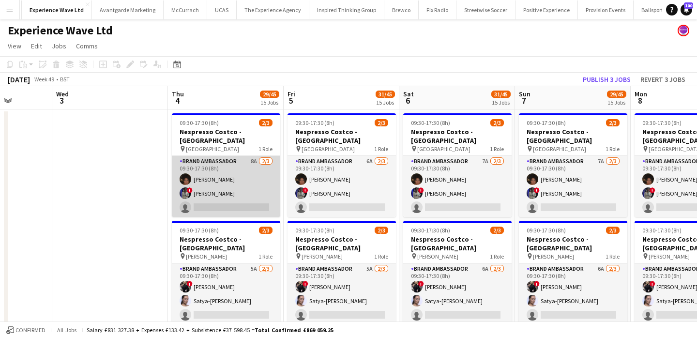
click at [261, 205] on app-card-role "Brand Ambassador 8A 2/3 09:30-17:30 (8h) Tarnjit Lally ! Aalia Nawaz single-neu…" at bounding box center [226, 186] width 108 height 61
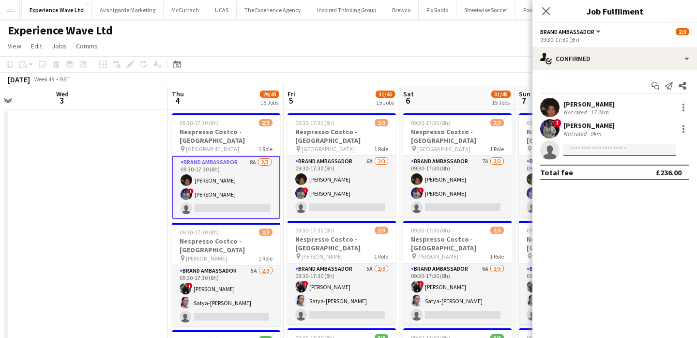
click at [582, 146] on input at bounding box center [619, 150] width 112 height 12
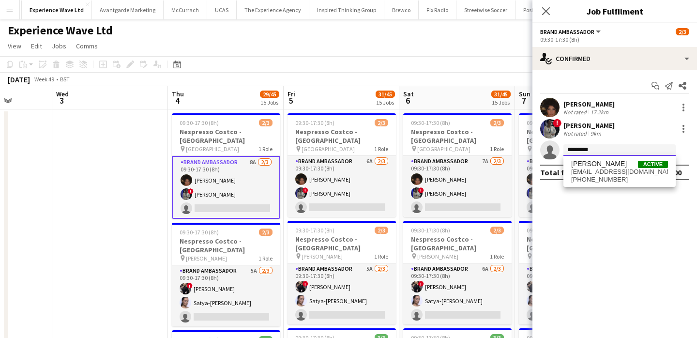
type input "*********"
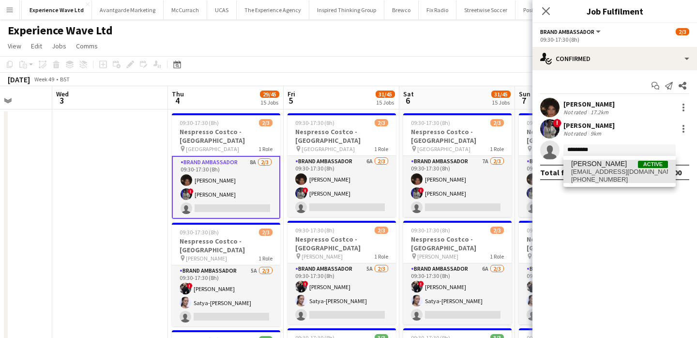
click at [598, 168] on span "elleb249@yahoo.co.uk" at bounding box center [619, 172] width 97 height 8
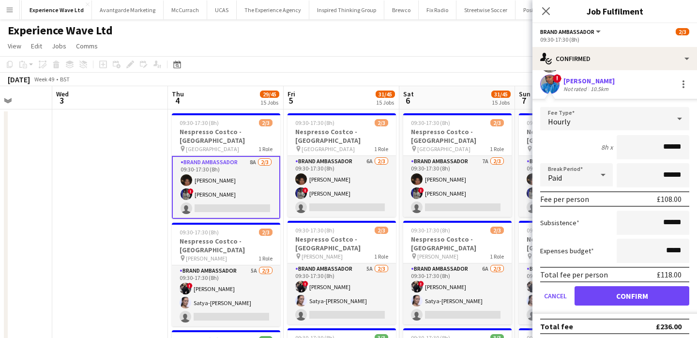
scroll to position [70, 0]
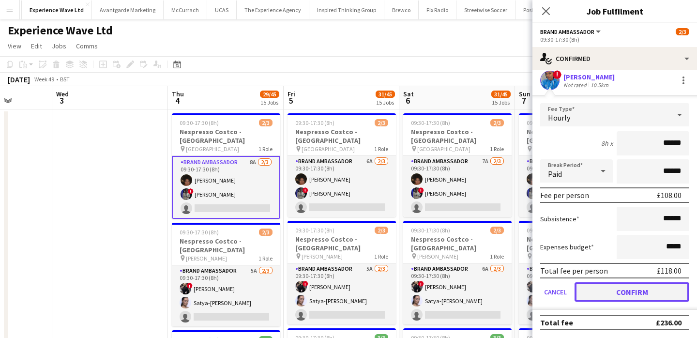
click at [622, 292] on button "Confirm" at bounding box center [631, 291] width 115 height 19
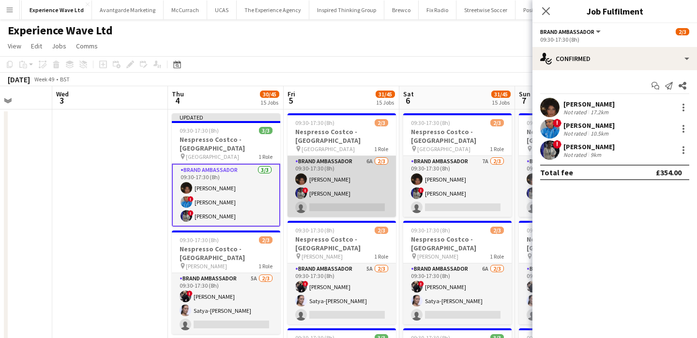
click at [358, 206] on app-card-role "Brand Ambassador 6A 2/3 09:30-17:30 (8h) Tarnjit Lally ! Aalia Nawaz single-neu…" at bounding box center [341, 186] width 108 height 61
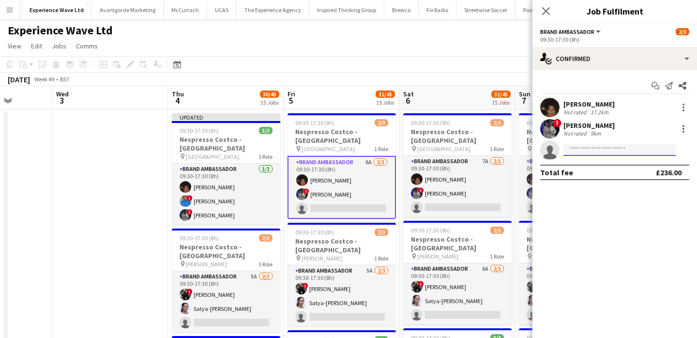
click at [594, 154] on input at bounding box center [619, 150] width 112 height 12
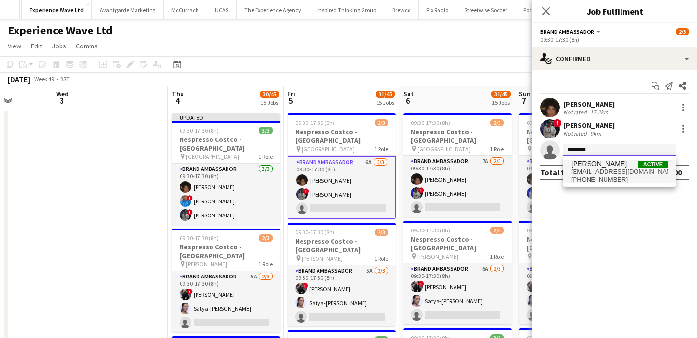
type input "********"
click at [604, 174] on span "elleb249@yahoo.co.uk" at bounding box center [619, 172] width 97 height 8
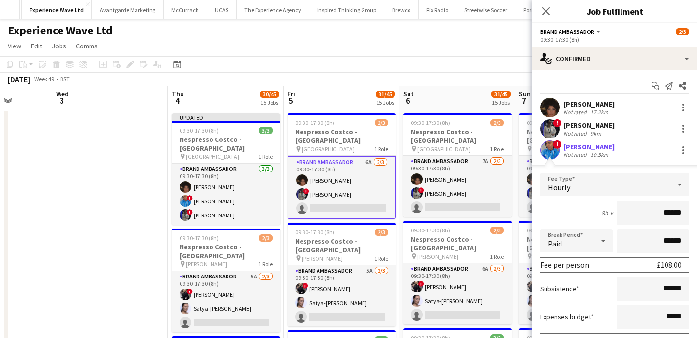
scroll to position [70, 0]
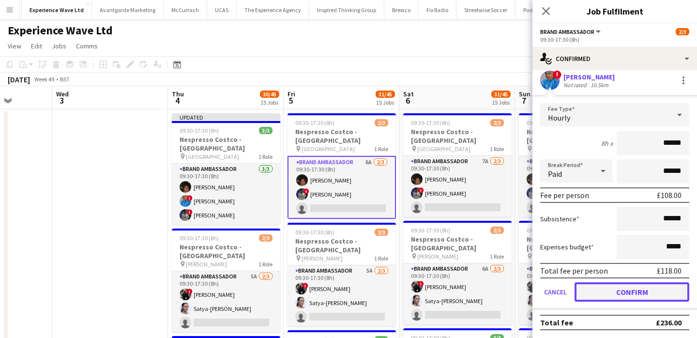
click at [619, 292] on button "Confirm" at bounding box center [631, 291] width 115 height 19
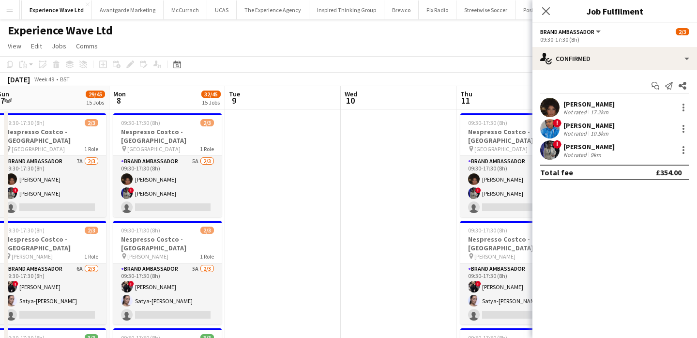
scroll to position [0, 311]
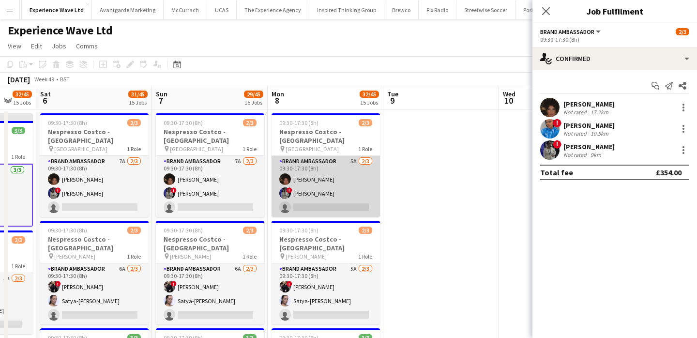
click at [349, 211] on app-card-role "Brand Ambassador 5A 2/3 09:30-17:30 (8h) Tarnjit Lally ! Aalia Nawaz single-neu…" at bounding box center [325, 186] width 108 height 61
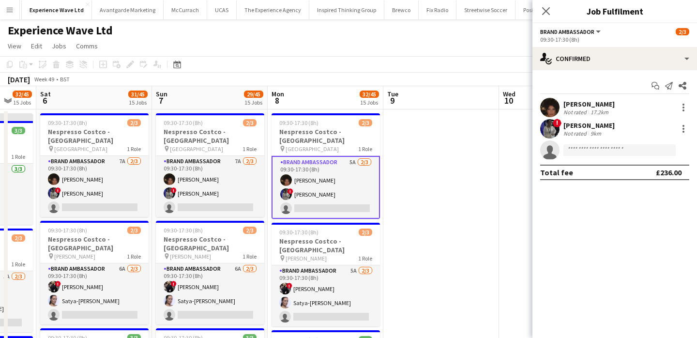
click at [561, 146] on form at bounding box center [624, 150] width 130 height 12
click at [572, 150] on input at bounding box center [619, 150] width 112 height 12
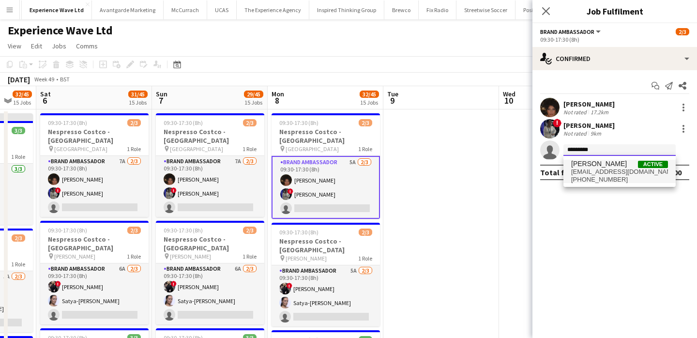
type input "*********"
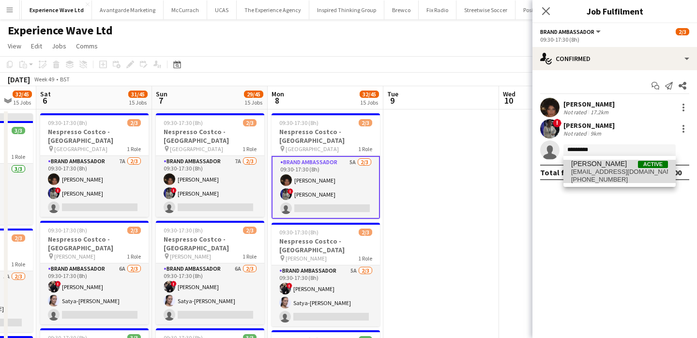
click at [590, 173] on span "elleb249@yahoo.co.uk" at bounding box center [619, 172] width 97 height 8
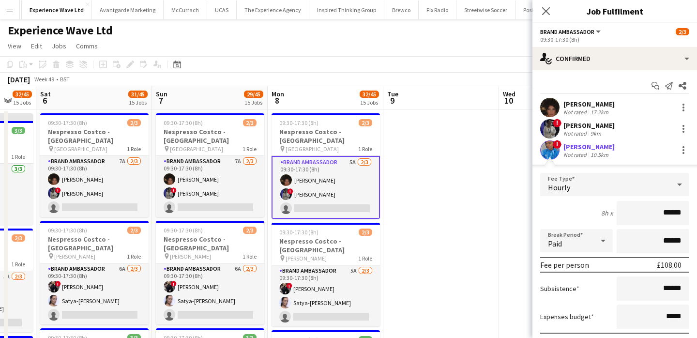
scroll to position [70, 0]
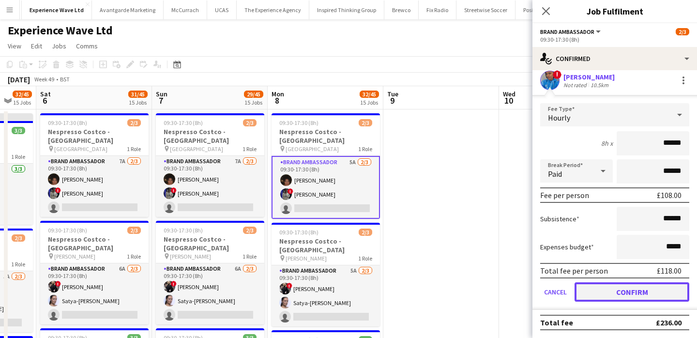
click at [620, 288] on button "Confirm" at bounding box center [631, 291] width 115 height 19
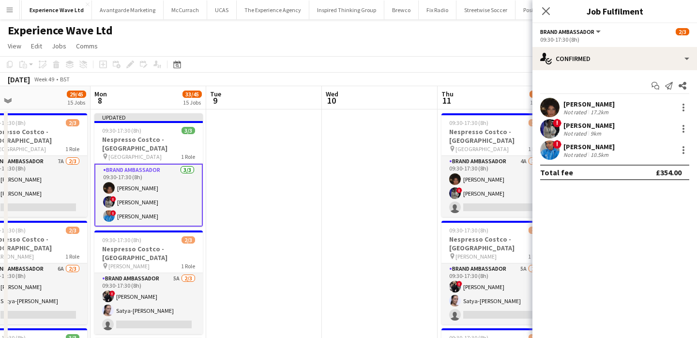
scroll to position [0, 345]
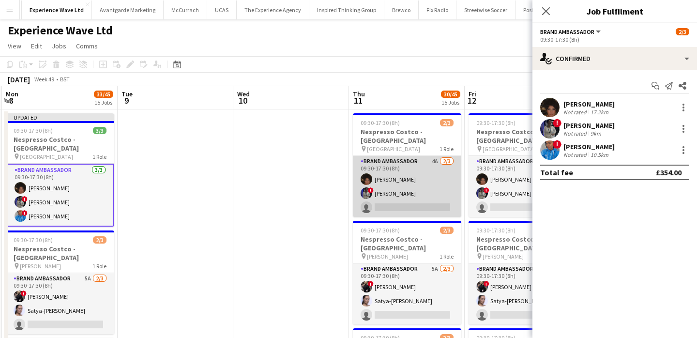
click at [437, 207] on app-card-role "Brand Ambassador 4A 2/3 09:30-17:30 (8h) Tarnjit Lally ! Aalia Nawaz single-neu…" at bounding box center [407, 186] width 108 height 61
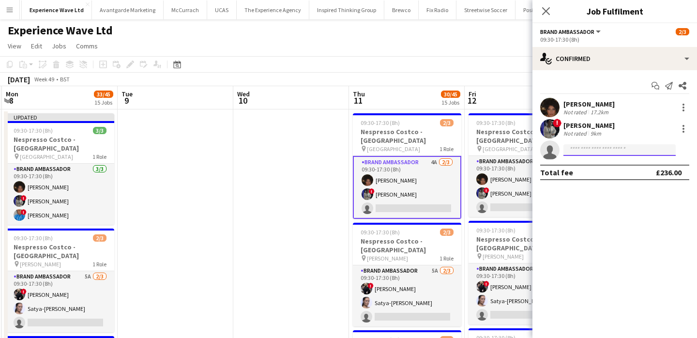
click at [572, 148] on input at bounding box center [619, 150] width 112 height 12
type input "*********"
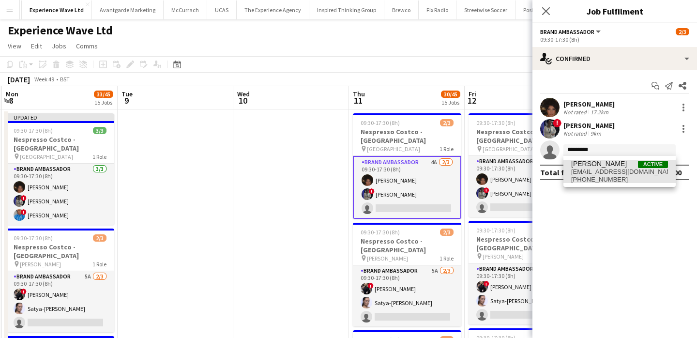
click at [577, 160] on span "Elaine Brazier" at bounding box center [599, 164] width 56 height 8
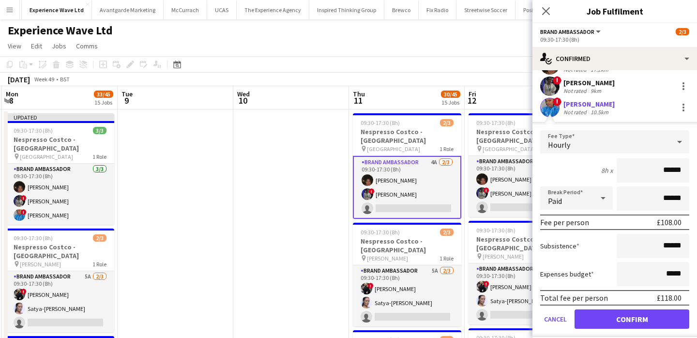
scroll to position [70, 0]
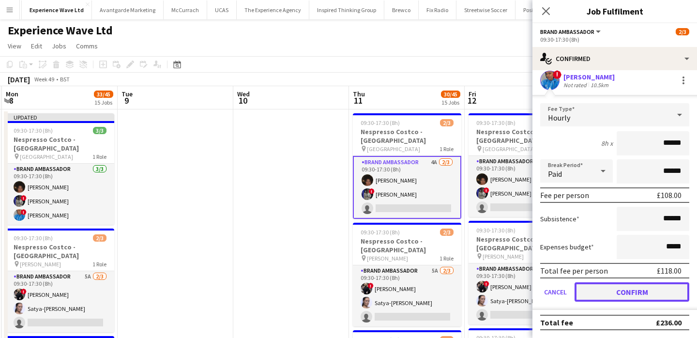
click at [629, 298] on button "Confirm" at bounding box center [631, 291] width 115 height 19
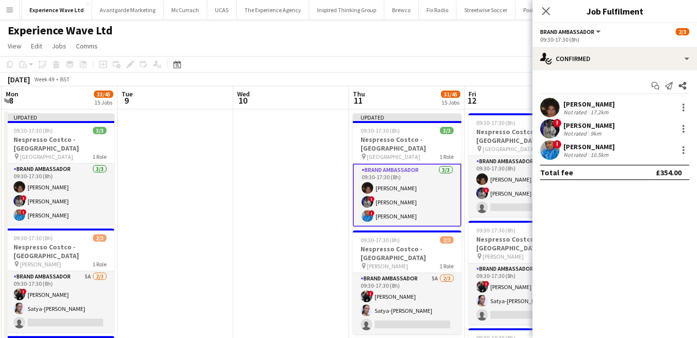
scroll to position [0, 0]
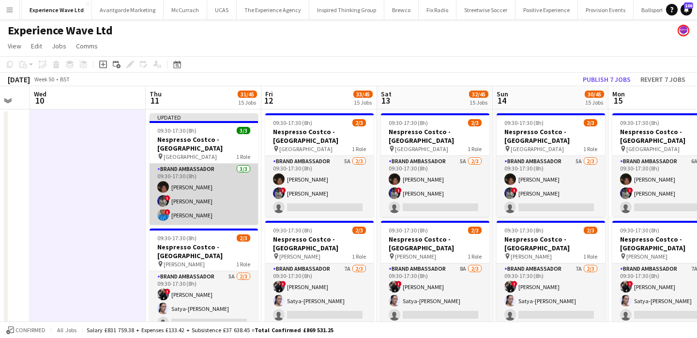
scroll to position [0, 317]
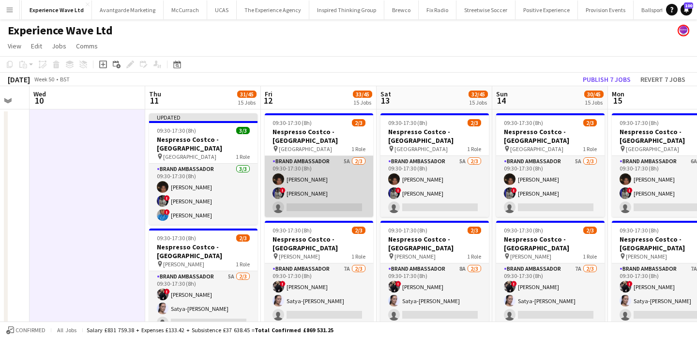
click at [319, 208] on app-card-role "Brand Ambassador 5A 2/3 09:30-17:30 (8h) Tarnjit Lally ! Aalia Nawaz single-neu…" at bounding box center [319, 186] width 108 height 61
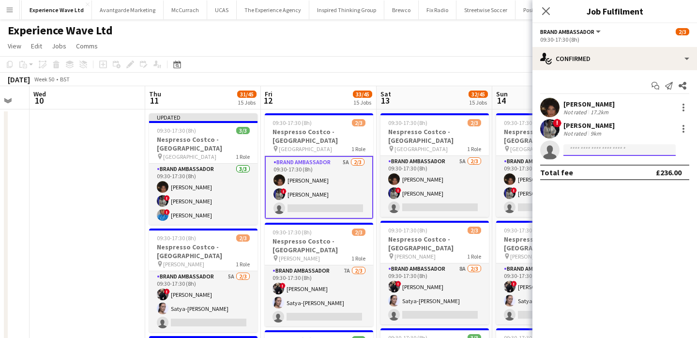
click at [593, 151] on input at bounding box center [619, 150] width 112 height 12
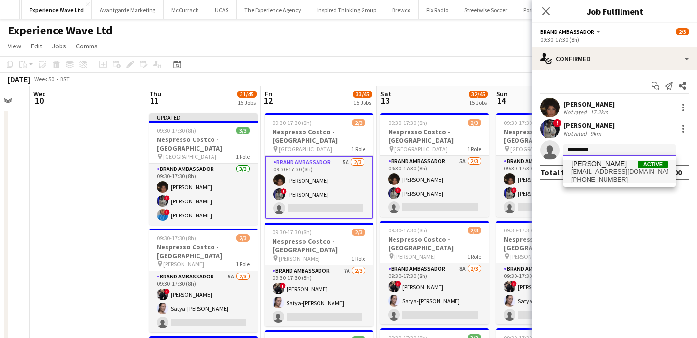
type input "*********"
click at [609, 176] on span "+447516471226" at bounding box center [619, 180] width 97 height 8
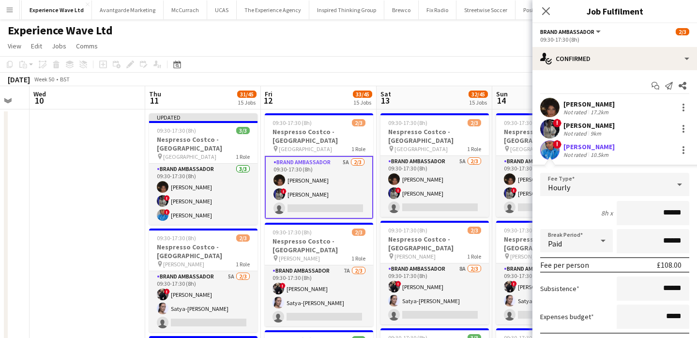
scroll to position [70, 0]
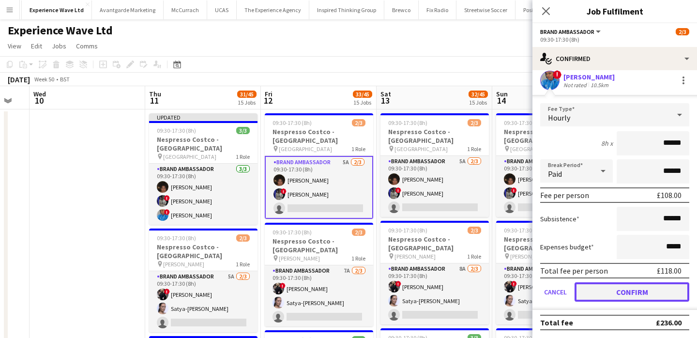
click at [618, 296] on button "Confirm" at bounding box center [631, 291] width 115 height 19
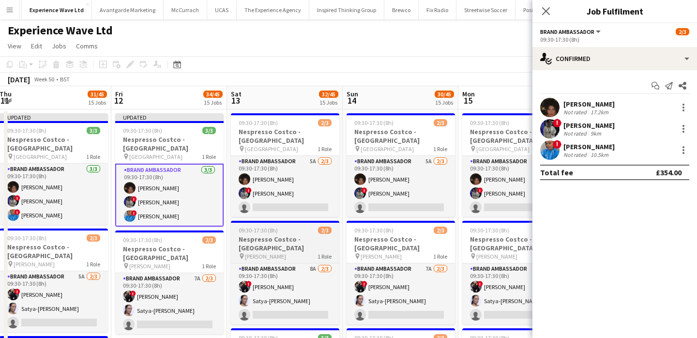
scroll to position [0, 468]
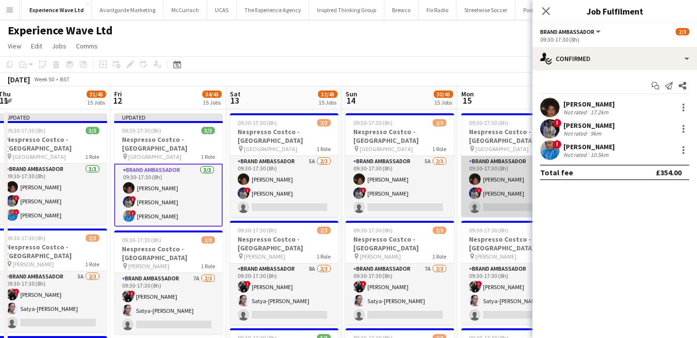
click at [503, 210] on app-card-role "Brand Ambassador 6A 2/3 09:30-17:30 (8h) Tarnjit Lally ! Aalia Nawaz single-neu…" at bounding box center [515, 186] width 108 height 61
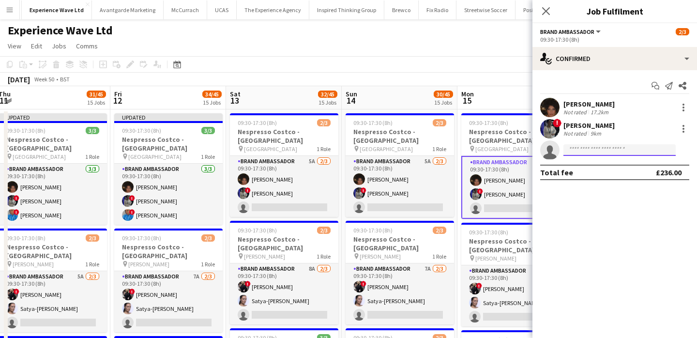
click at [601, 152] on input at bounding box center [619, 150] width 112 height 12
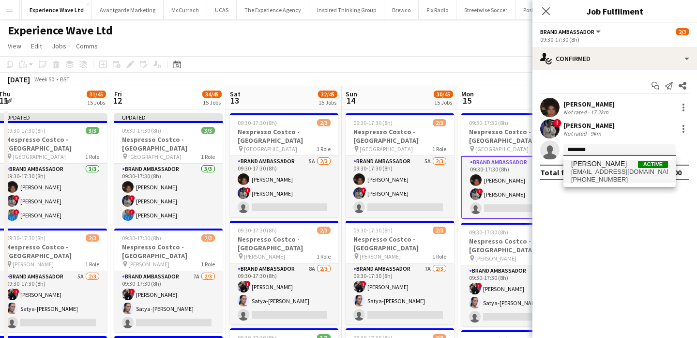
type input "********"
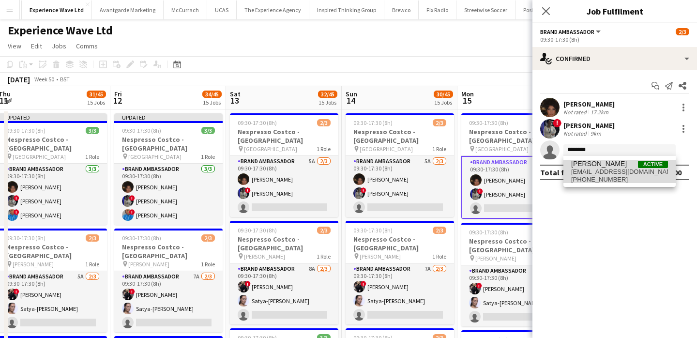
click at [603, 167] on span "Elaine Brazier" at bounding box center [599, 164] width 56 height 8
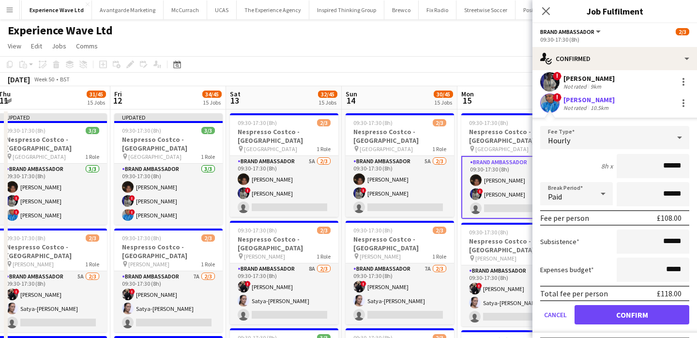
scroll to position [70, 0]
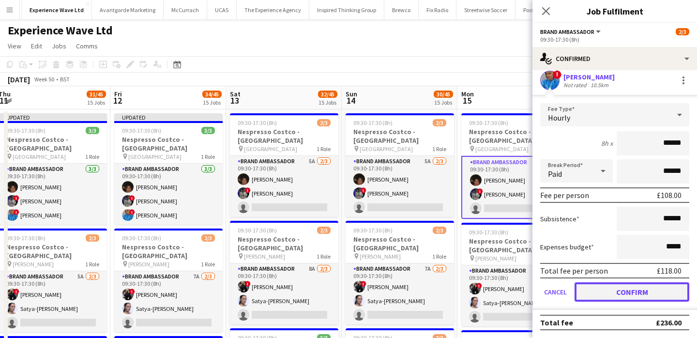
click at [651, 291] on button "Confirm" at bounding box center [631, 291] width 115 height 19
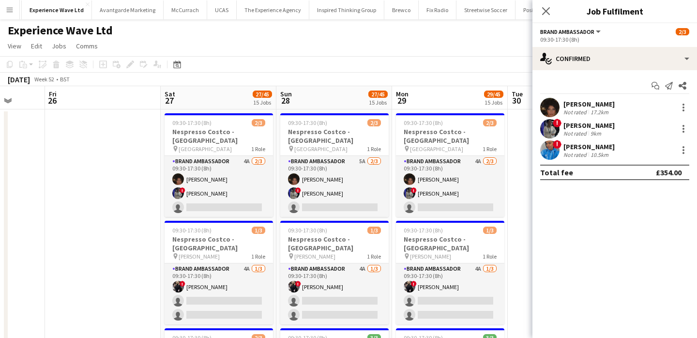
scroll to position [0, 291]
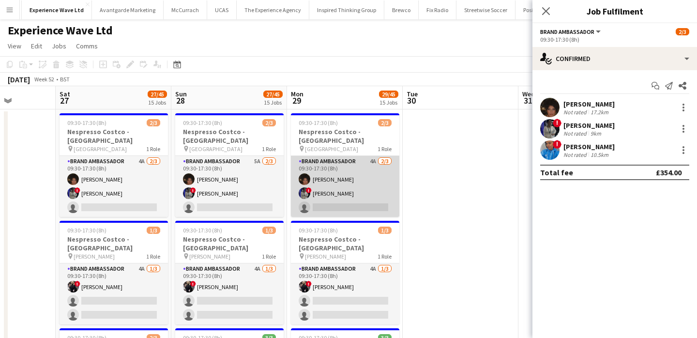
click at [379, 208] on app-card-role "Brand Ambassador 4A 2/3 09:30-17:30 (8h) Tarnjit Lally ! Aalia Nawaz single-neu…" at bounding box center [345, 186] width 108 height 61
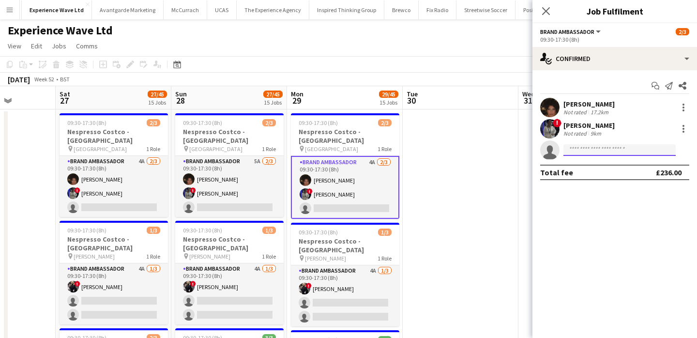
click at [568, 150] on input at bounding box center [619, 150] width 112 height 12
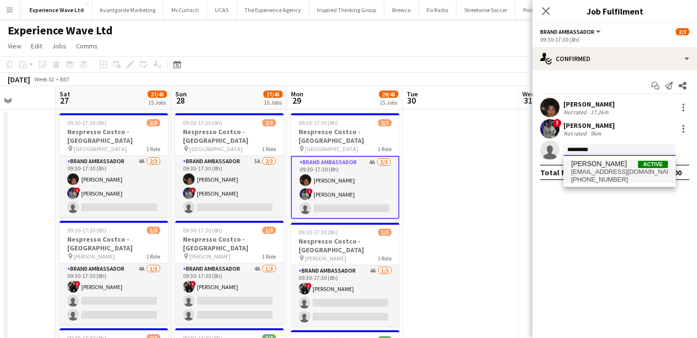
type input "*********"
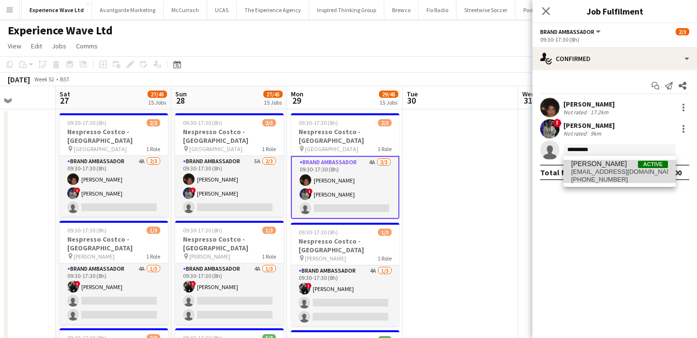
click at [581, 169] on span "elleb249@yahoo.co.uk" at bounding box center [619, 172] width 97 height 8
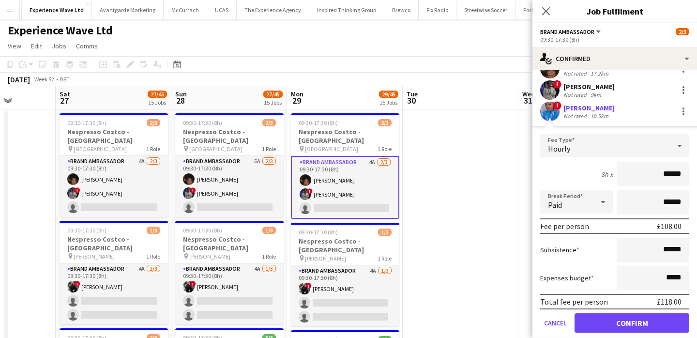
scroll to position [70, 0]
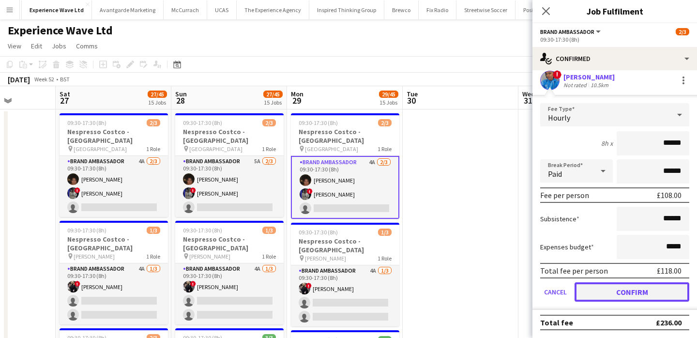
click at [610, 289] on button "Confirm" at bounding box center [631, 291] width 115 height 19
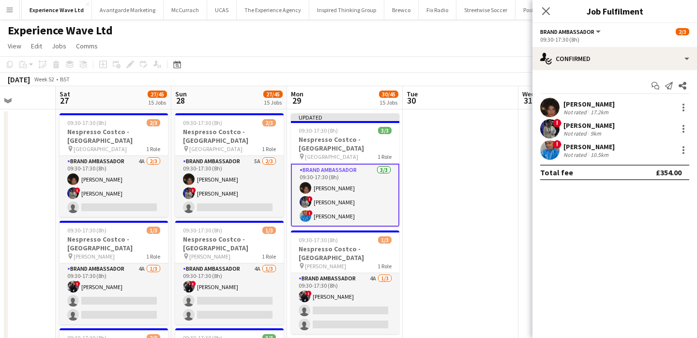
scroll to position [0, 0]
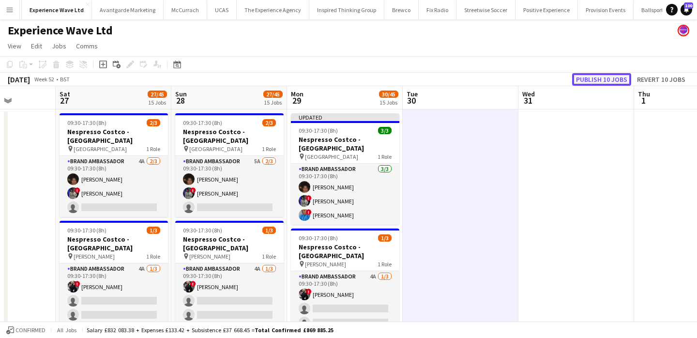
click at [615, 77] on button "Publish 10 jobs" at bounding box center [601, 79] width 59 height 13
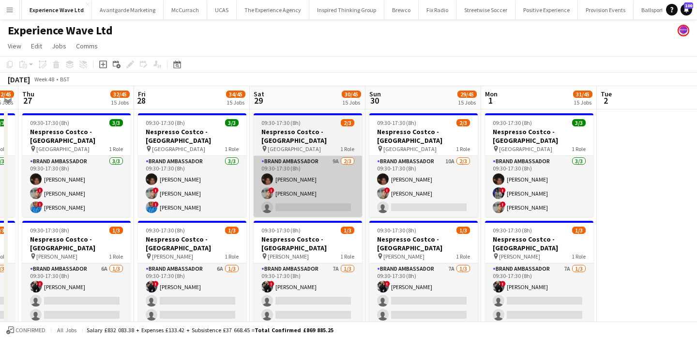
scroll to position [0, 342]
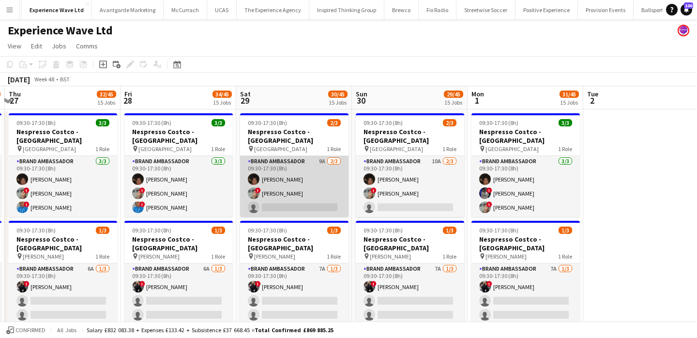
click at [303, 211] on app-card-role "Brand Ambassador 9A 2/3 09:30-17:30 (8h) Tarnjit Lally ! Carl Foster single-neu…" at bounding box center [294, 186] width 108 height 61
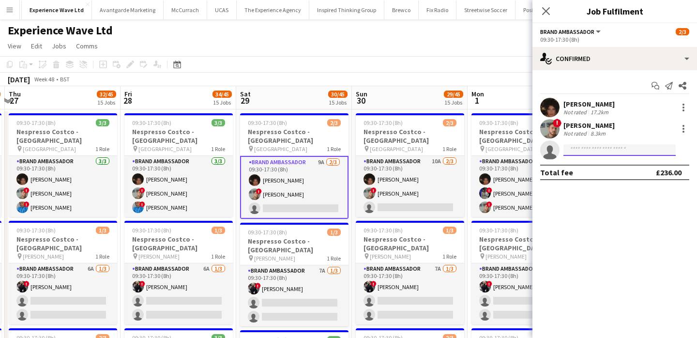
click at [597, 151] on input at bounding box center [619, 150] width 112 height 12
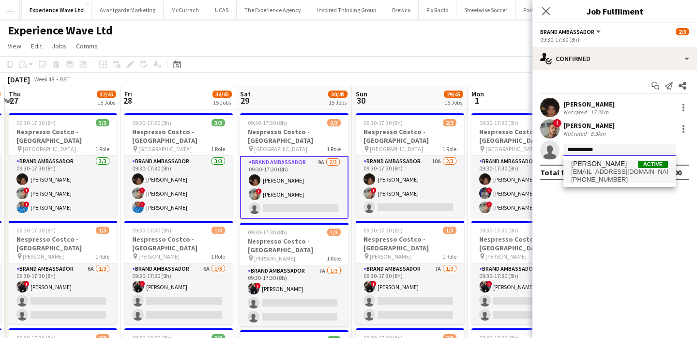
type input "**********"
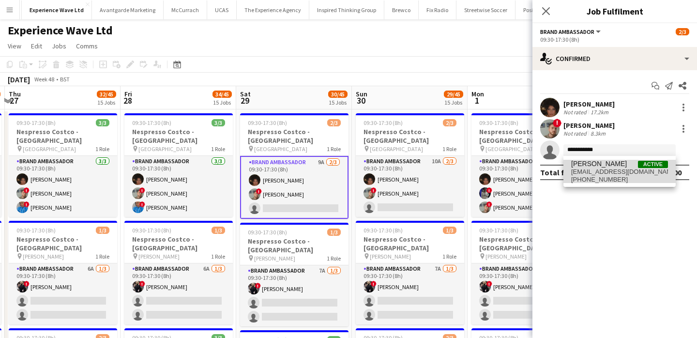
click at [616, 168] on span "elishalb@hotmail.co.uk" at bounding box center [619, 172] width 97 height 8
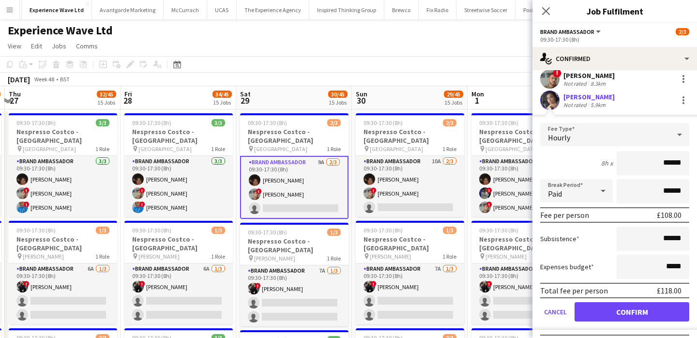
scroll to position [54, 0]
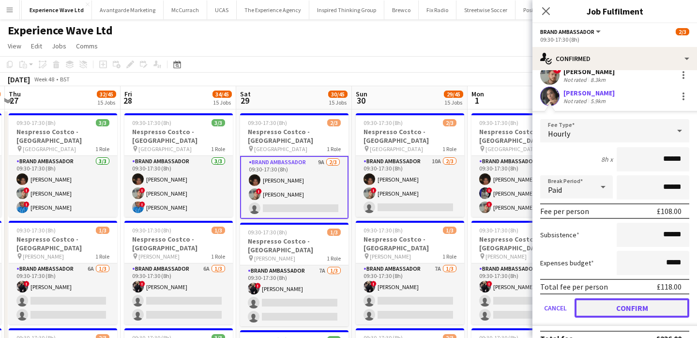
click at [639, 307] on button "Confirm" at bounding box center [631, 307] width 115 height 19
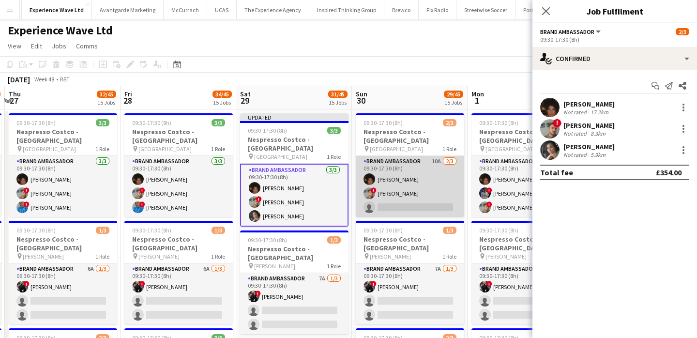
click at [425, 211] on app-card-role "Brand Ambassador 10A 2/3 09:30-17:30 (8h) Tarnjit Lally ! Carl Foster single-ne…" at bounding box center [410, 186] width 108 height 61
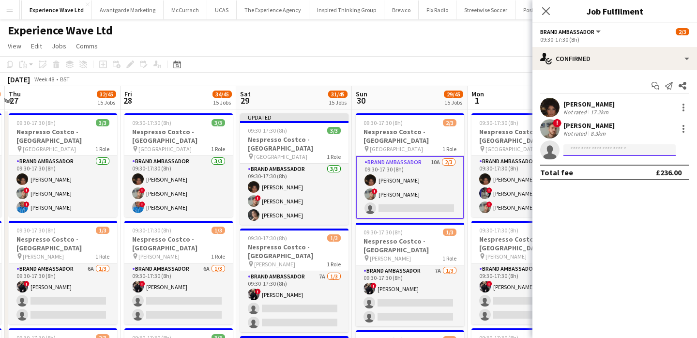
click at [585, 148] on input at bounding box center [619, 150] width 112 height 12
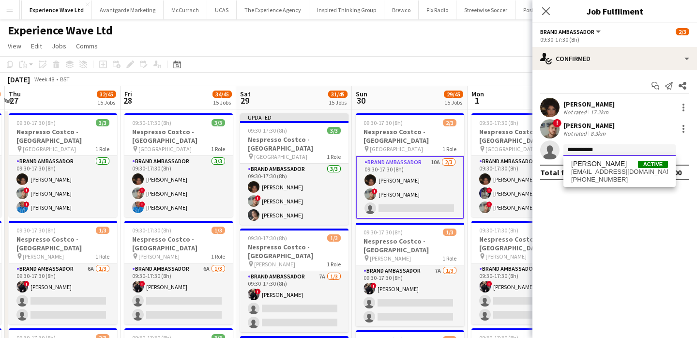
type input "**********"
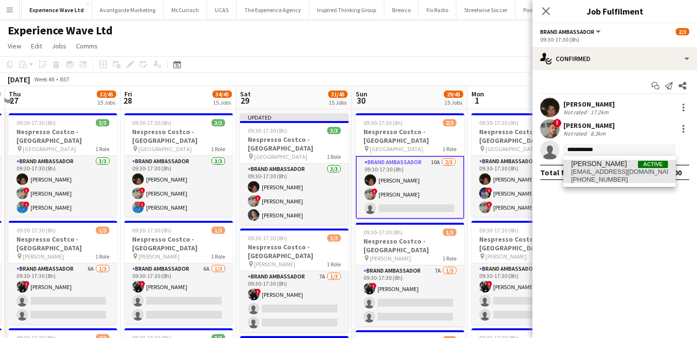
click at [598, 169] on span "elishalb@hotmail.co.uk" at bounding box center [619, 172] width 97 height 8
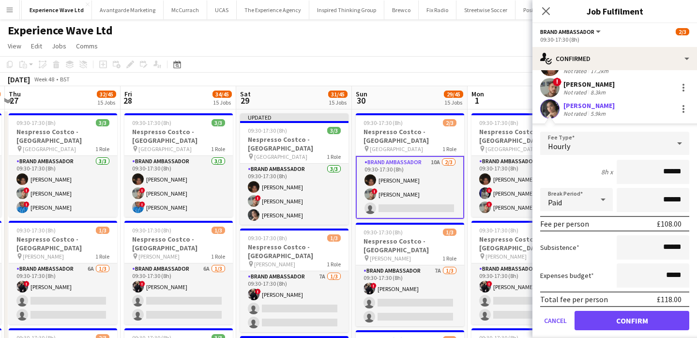
scroll to position [70, 0]
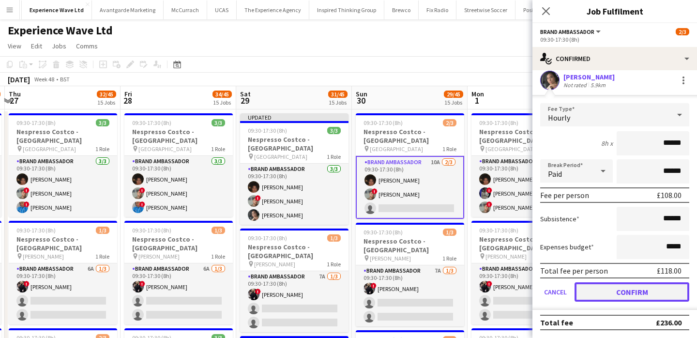
click at [617, 293] on button "Confirm" at bounding box center [631, 291] width 115 height 19
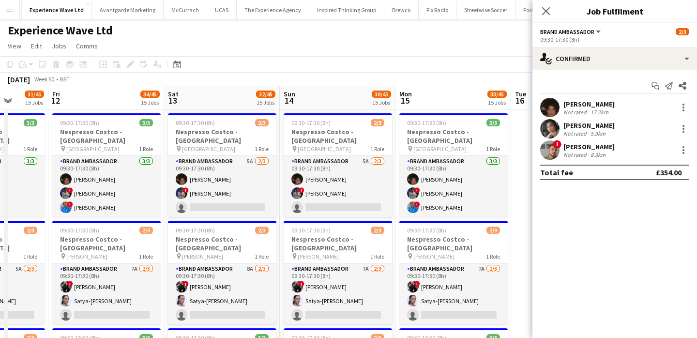
scroll to position [0, 420]
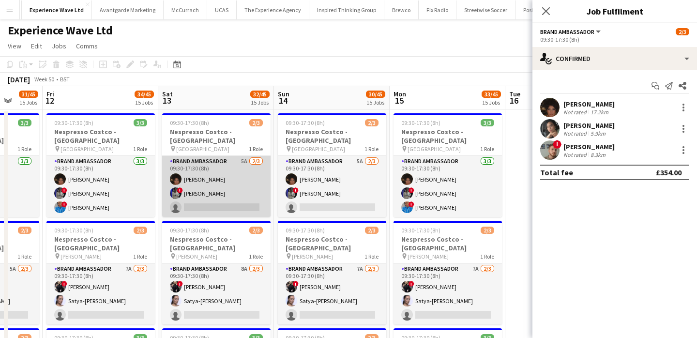
click at [221, 210] on app-card-role "Brand Ambassador 5A 2/3 09:30-17:30 (8h) Tarnjit Lally ! Aalia Nawaz single-neu…" at bounding box center [216, 186] width 108 height 61
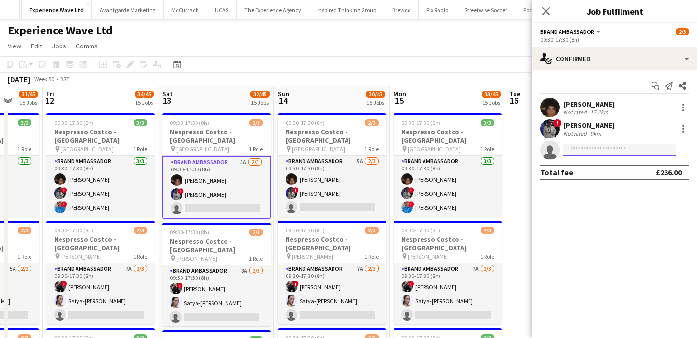
click at [636, 149] on input at bounding box center [619, 150] width 112 height 12
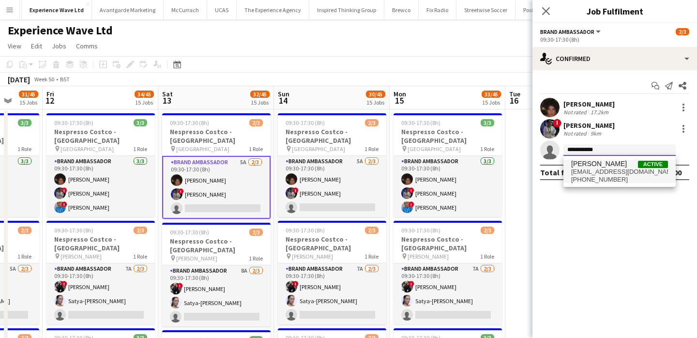
type input "**********"
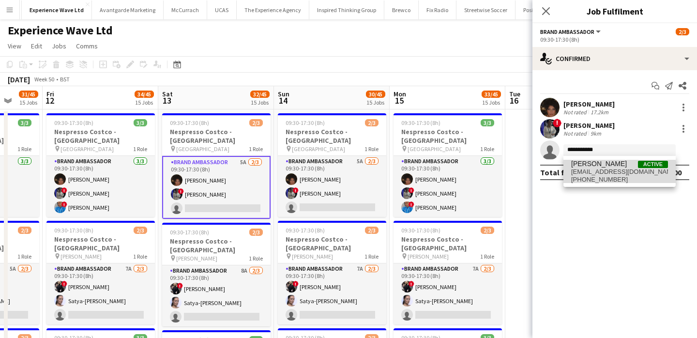
click at [612, 174] on span "elishalb@hotmail.co.uk" at bounding box center [619, 172] width 97 height 8
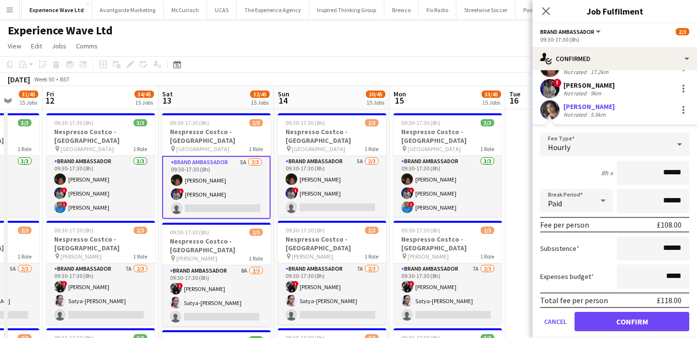
scroll to position [70, 0]
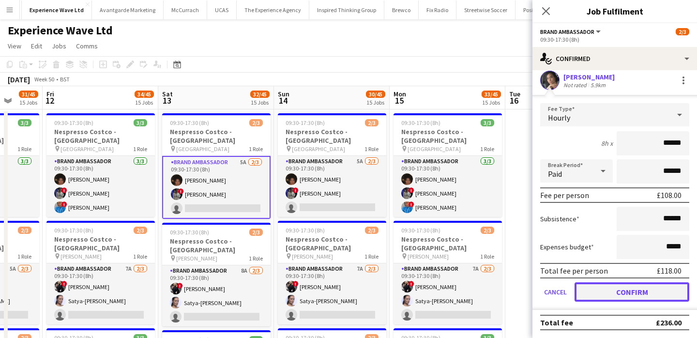
click at [617, 294] on button "Confirm" at bounding box center [631, 291] width 115 height 19
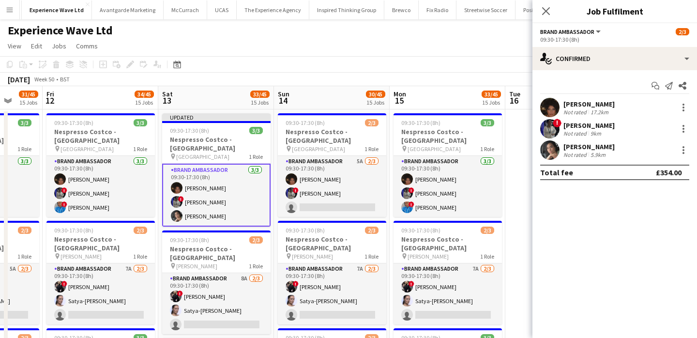
scroll to position [0, 0]
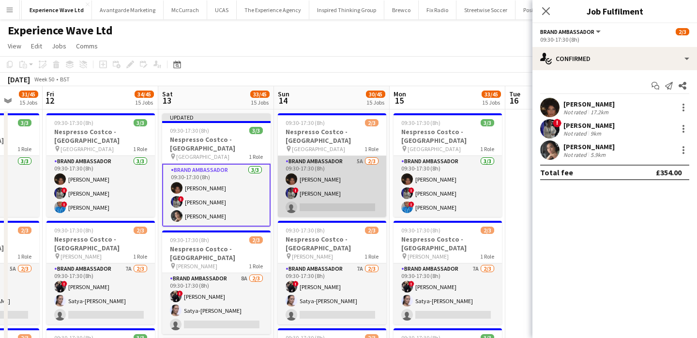
click at [334, 211] on app-card-role "Brand Ambassador 5A 2/3 09:30-17:30 (8h) Tarnjit Lally ! Aalia Nawaz single-neu…" at bounding box center [332, 186] width 108 height 61
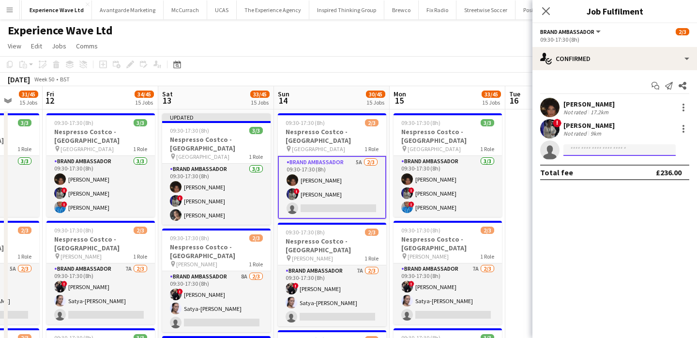
click at [613, 150] on input at bounding box center [619, 150] width 112 height 12
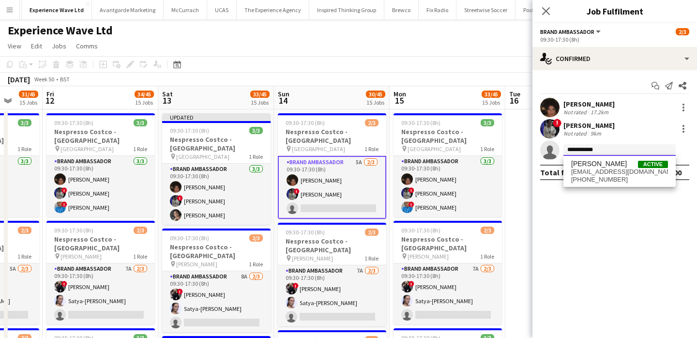
type input "**********"
click at [615, 183] on div "Elisha Bird Active elishalb@hotmail.co.uk +447939050517" at bounding box center [619, 171] width 112 height 31
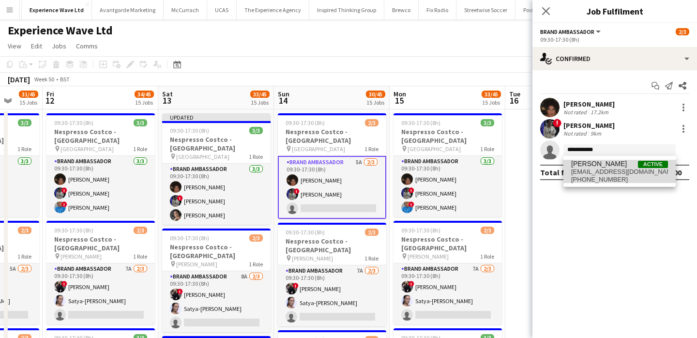
click at [614, 177] on span "+447939050517" at bounding box center [619, 180] width 97 height 8
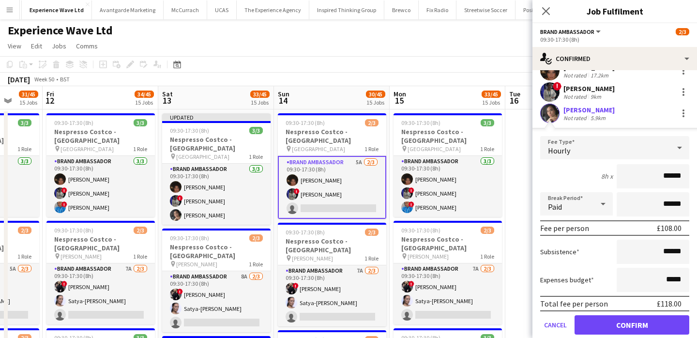
scroll to position [70, 0]
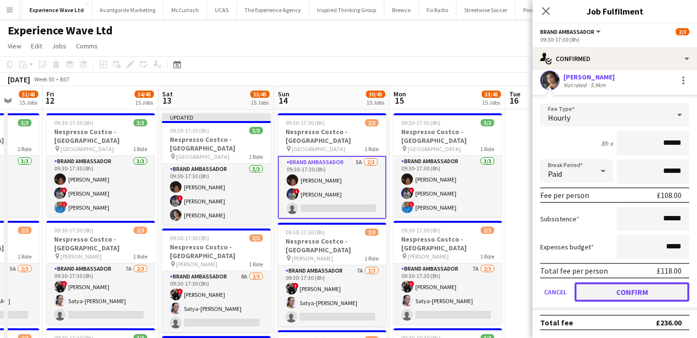
click at [631, 294] on button "Confirm" at bounding box center [631, 291] width 115 height 19
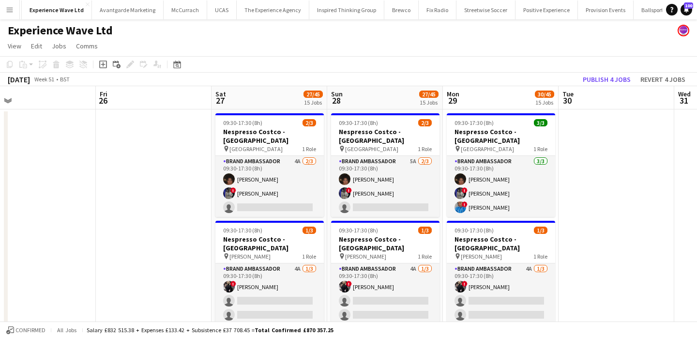
scroll to position [0, 307]
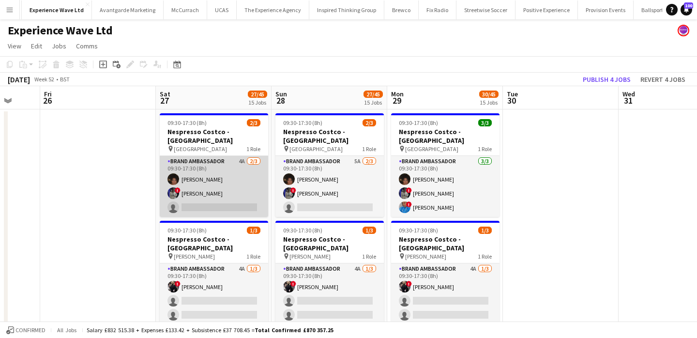
click at [244, 202] on app-card-role "Brand Ambassador 4A 2/3 09:30-17:30 (8h) Tarnjit Lally ! Aalia Nawaz single-neu…" at bounding box center [214, 186] width 108 height 61
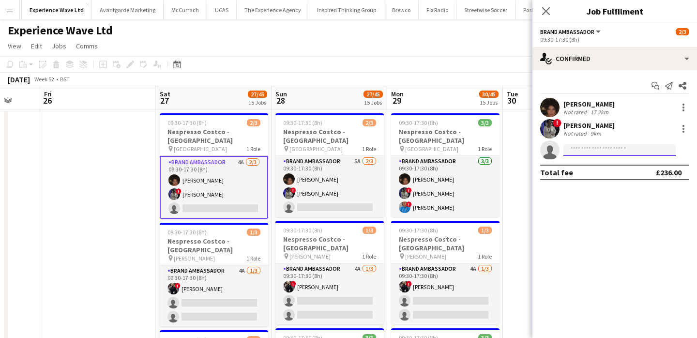
click at [602, 154] on input at bounding box center [619, 150] width 112 height 12
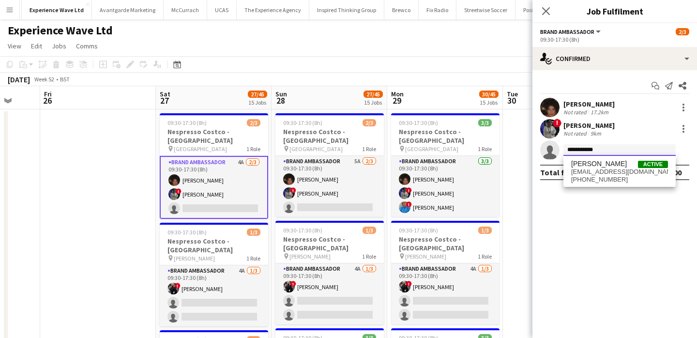
type input "**********"
click at [601, 174] on span "elishalb@hotmail.co.uk" at bounding box center [619, 172] width 97 height 8
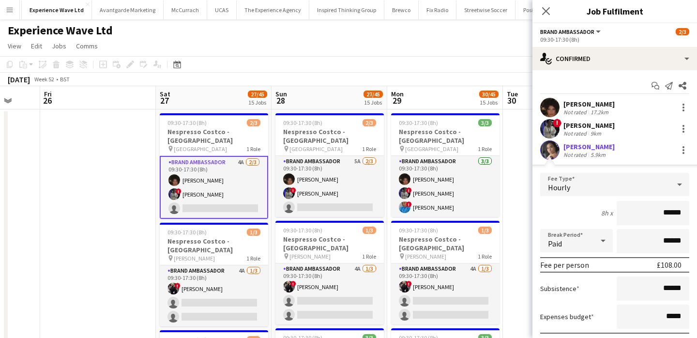
scroll to position [70, 0]
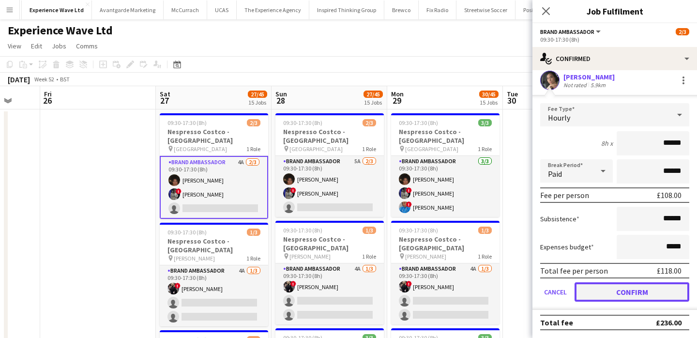
click at [623, 292] on button "Confirm" at bounding box center [631, 291] width 115 height 19
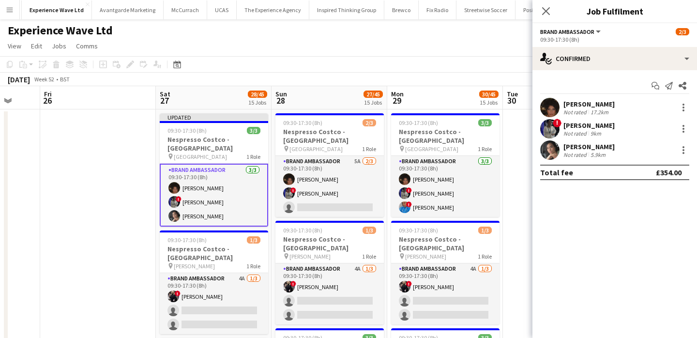
scroll to position [0, 0]
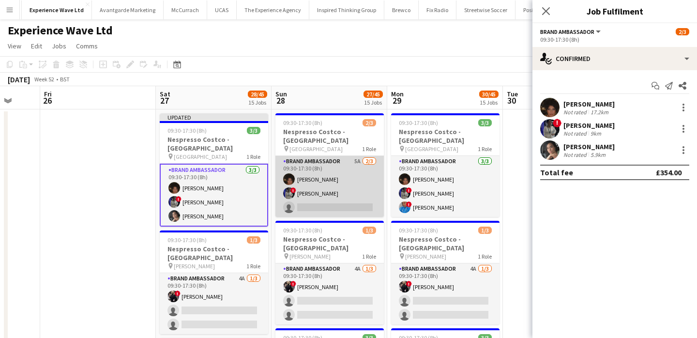
click at [349, 209] on app-card-role "Brand Ambassador 5A 2/3 09:30-17:30 (8h) Tarnjit Lally ! Aalia Nawaz single-neu…" at bounding box center [329, 186] width 108 height 61
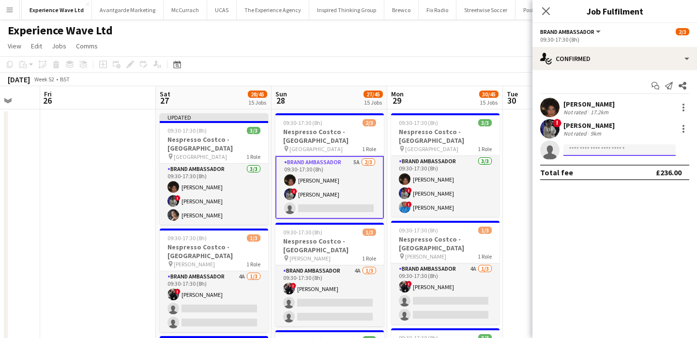
click at [576, 152] on input at bounding box center [619, 150] width 112 height 12
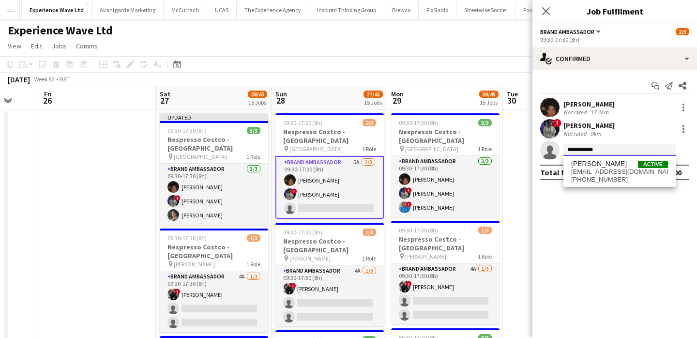
type input "**********"
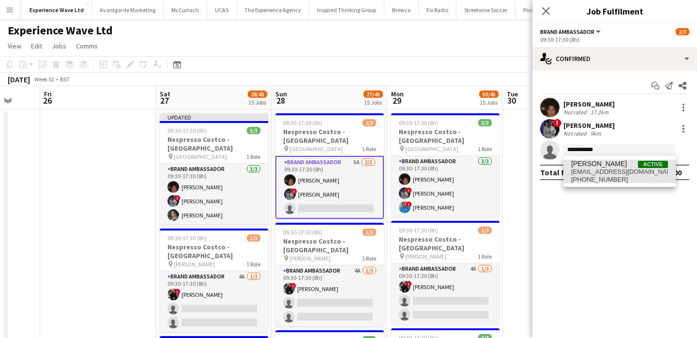
click at [580, 164] on span "Elisha Bird" at bounding box center [599, 164] width 56 height 8
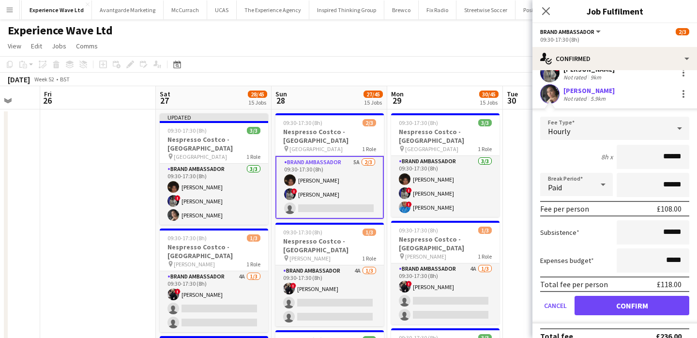
scroll to position [70, 0]
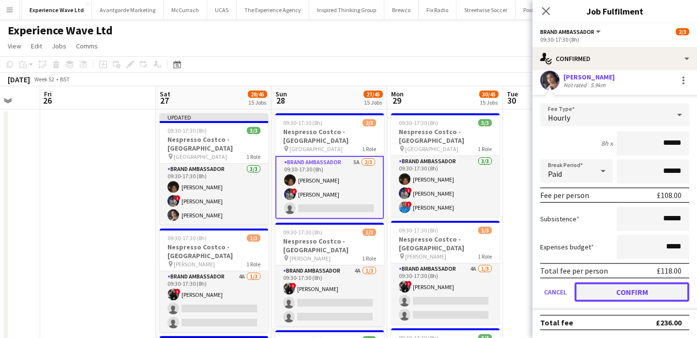
click at [599, 296] on button "Confirm" at bounding box center [631, 291] width 115 height 19
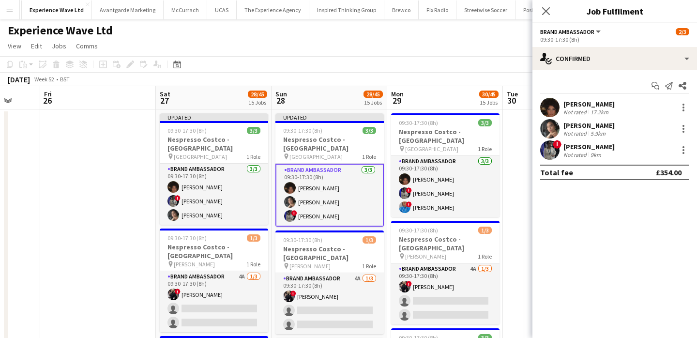
scroll to position [0, 0]
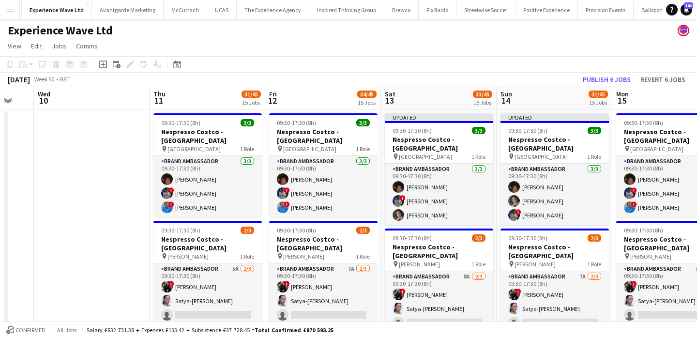
scroll to position [0, 311]
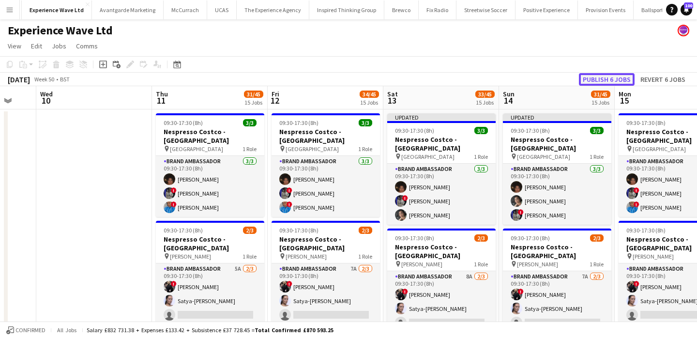
click at [595, 79] on button "Publish 6 jobs" at bounding box center [607, 79] width 56 height 13
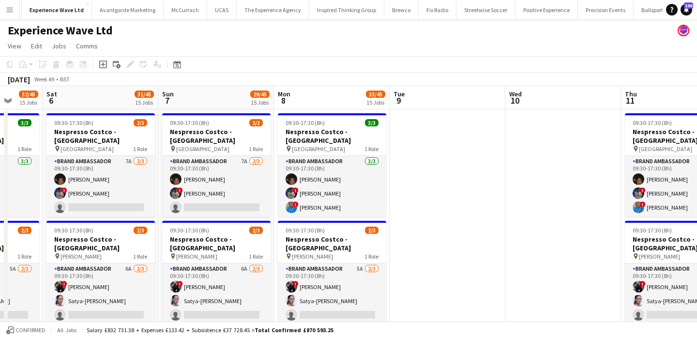
scroll to position [0, 220]
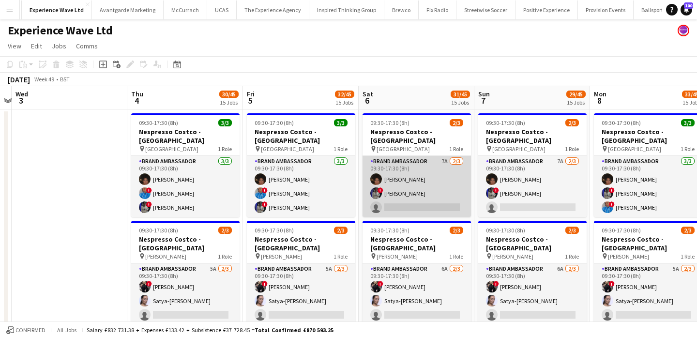
click at [427, 211] on app-card-role "Brand Ambassador 7A 2/3 09:30-17:30 (8h) Tarnjit Lally ! Aalia Nawaz single-neu…" at bounding box center [416, 186] width 108 height 61
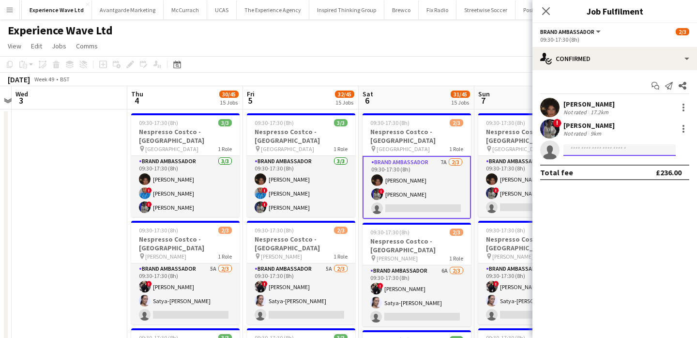
click at [634, 149] on input at bounding box center [619, 150] width 112 height 12
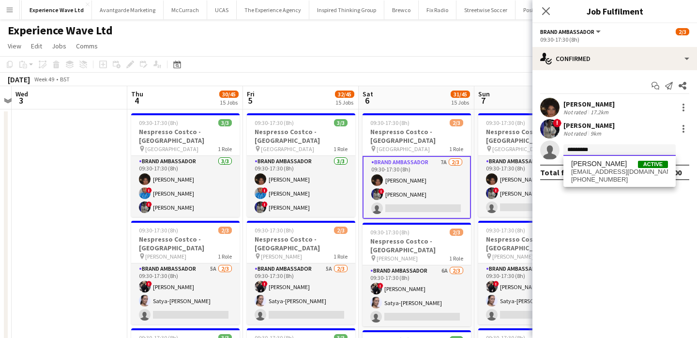
type input "*********"
click at [634, 168] on span "athenaroughton98@hotmail.com" at bounding box center [619, 172] width 97 height 8
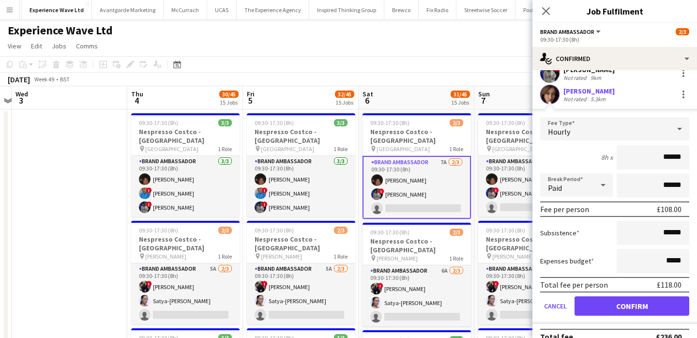
scroll to position [70, 0]
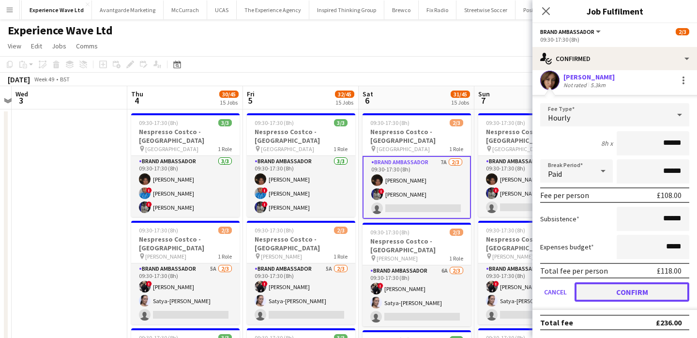
click at [637, 295] on button "Confirm" at bounding box center [631, 291] width 115 height 19
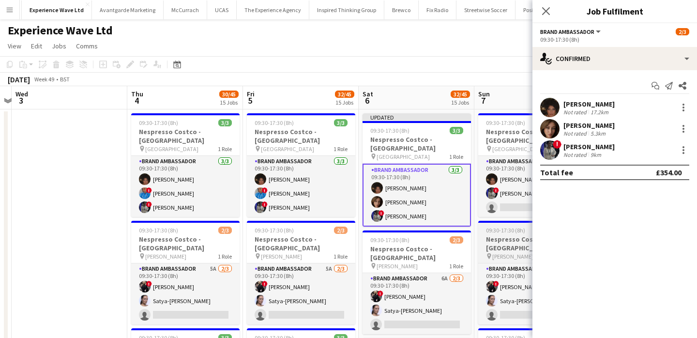
scroll to position [0, 0]
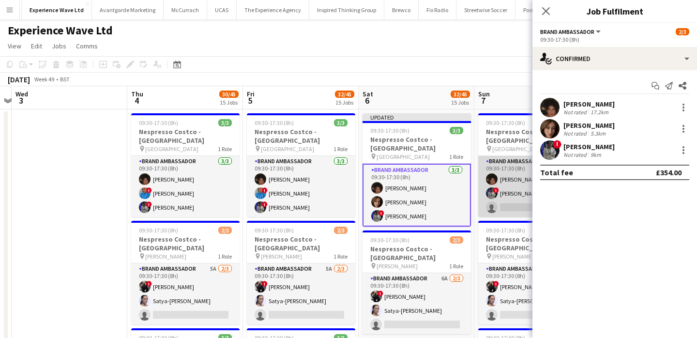
click at [526, 210] on app-card-role "Brand Ambassador 7A 2/3 09:30-17:30 (8h) Tarnjit Lally ! Aalia Nawaz single-neu…" at bounding box center [532, 186] width 108 height 61
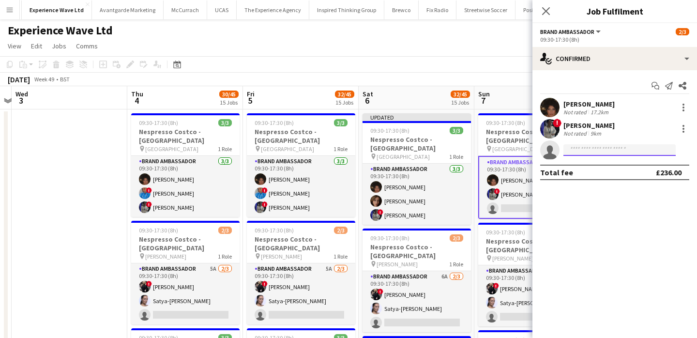
click at [593, 146] on input at bounding box center [619, 150] width 112 height 12
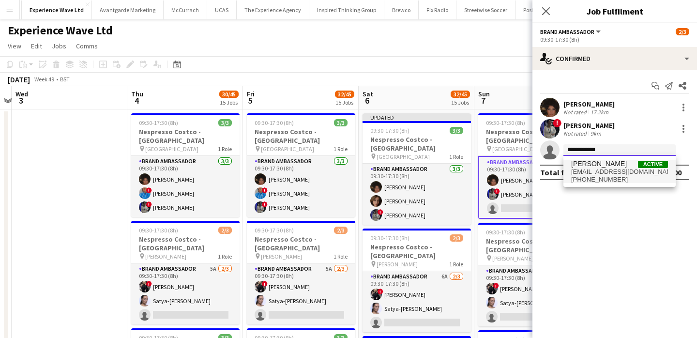
type input "**********"
click at [591, 170] on span "athenaroughton98@hotmail.com" at bounding box center [619, 172] width 97 height 8
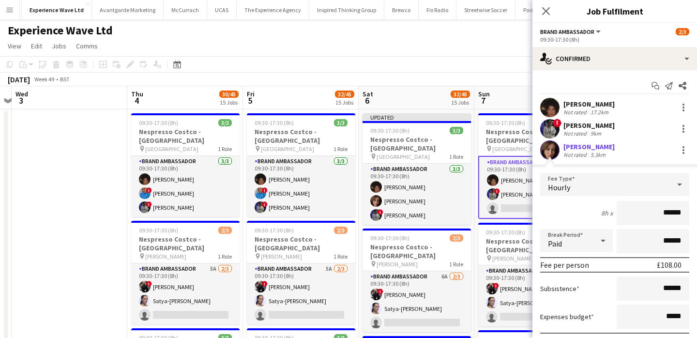
scroll to position [70, 0]
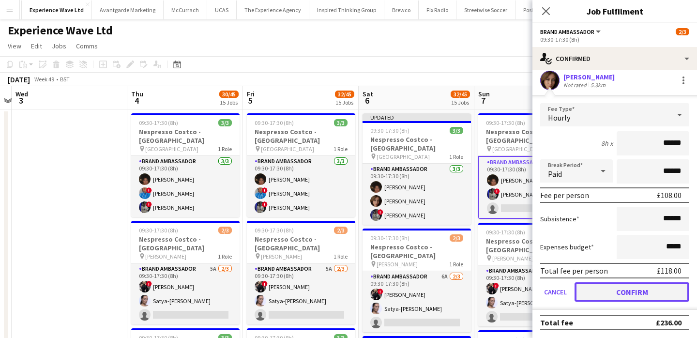
click at [628, 295] on button "Confirm" at bounding box center [631, 291] width 115 height 19
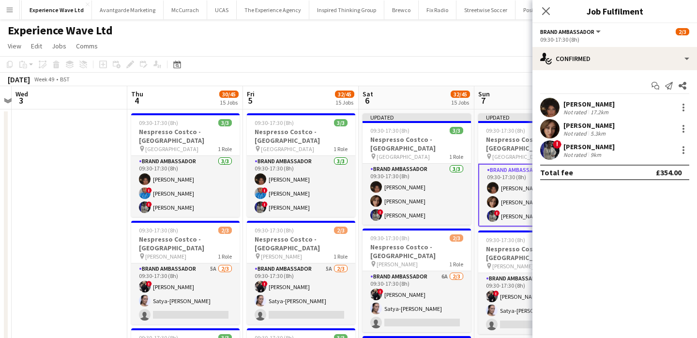
scroll to position [0, 0]
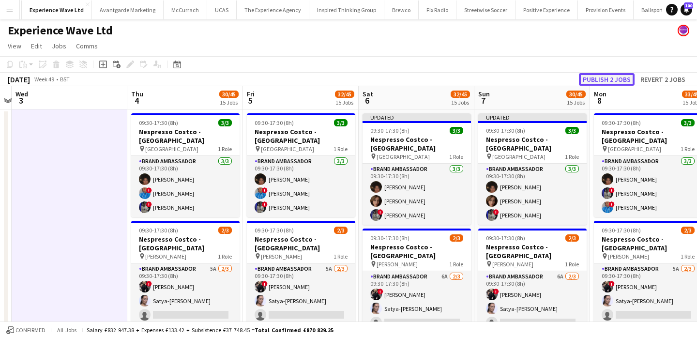
click at [603, 82] on button "Publish 2 jobs" at bounding box center [607, 79] width 56 height 13
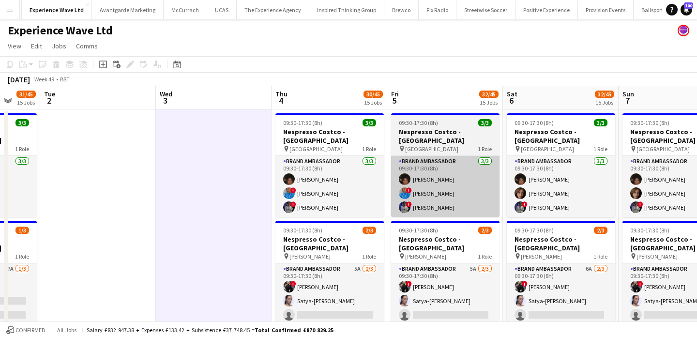
scroll to position [0, 308]
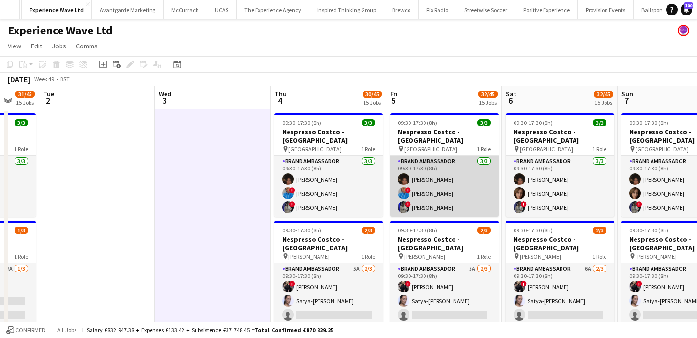
click at [467, 205] on app-card-role "Brand Ambassador 3/3 09:30-17:30 (8h) Tarnjit Lally ! Elaine Brazier ! Aalia Na…" at bounding box center [444, 186] width 108 height 61
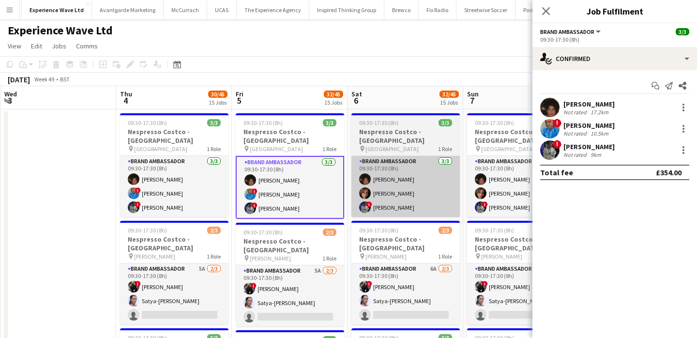
scroll to position [0, 477]
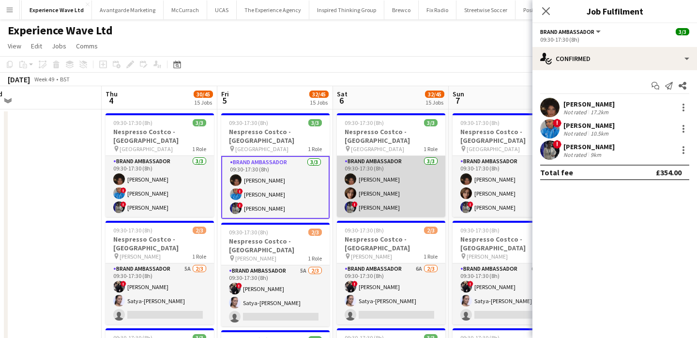
click at [416, 196] on app-card-role "Brand Ambassador 3/3 09:30-17:30 (8h) Tarnjit Lally Athena Roughton ! Aalia Naw…" at bounding box center [391, 186] width 108 height 61
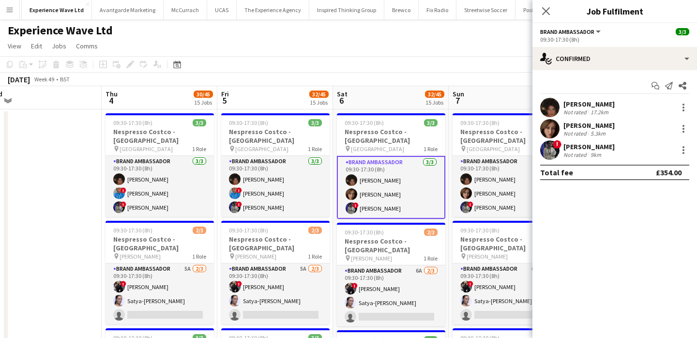
click at [573, 140] on div "Tarnjit Lally Not rated 17.2km Athena Roughton Not rated 5.3km ! Aalia Nawaz No…" at bounding box center [614, 129] width 165 height 62
click at [570, 136] on div "Not rated" at bounding box center [575, 133] width 25 height 7
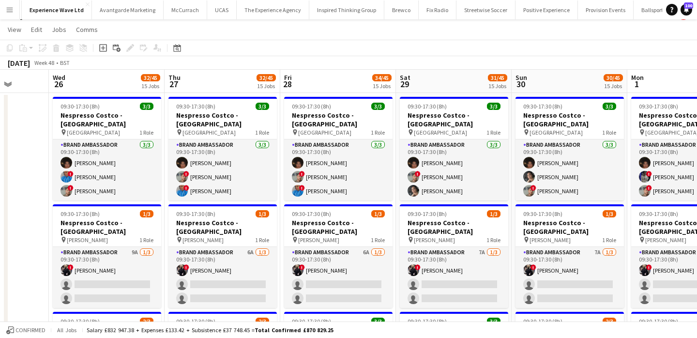
scroll to position [17, 0]
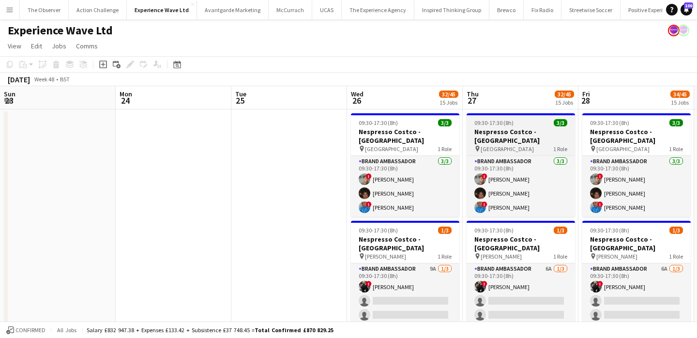
scroll to position [0, 298]
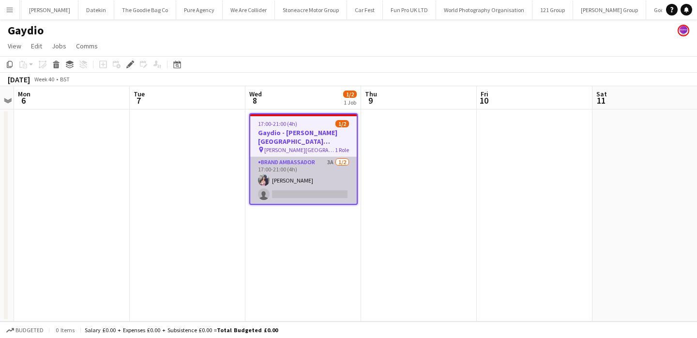
scroll to position [0, 1290]
click at [308, 194] on app-card-role "Brand Ambassador 3A [DATE] 17:00-21:00 (4h) [PERSON_NAME] single-neutral-actions" at bounding box center [303, 180] width 106 height 47
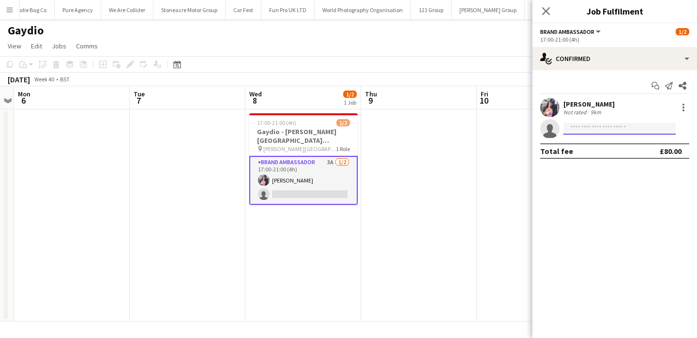
click at [608, 128] on input at bounding box center [619, 129] width 112 height 12
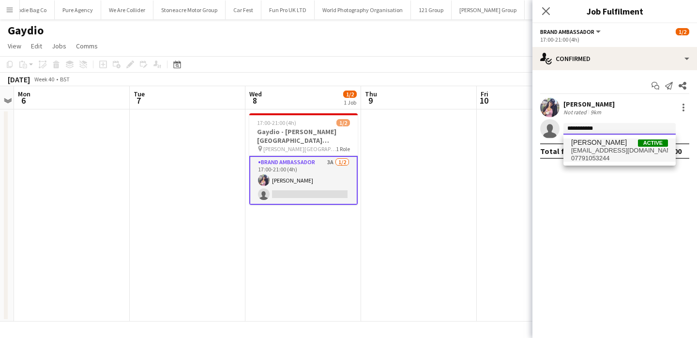
type input "**********"
click at [608, 140] on span "[PERSON_NAME]" at bounding box center [599, 142] width 56 height 8
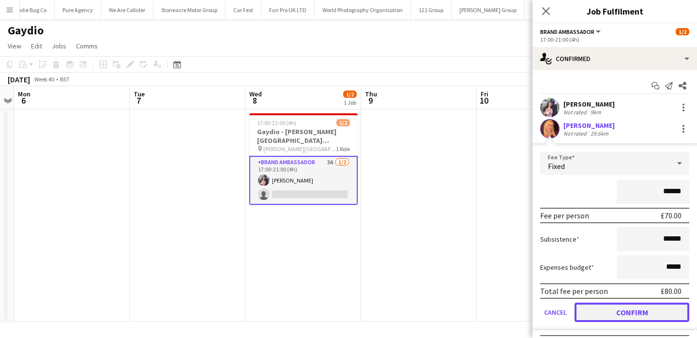
click at [621, 316] on button "Confirm" at bounding box center [631, 311] width 115 height 19
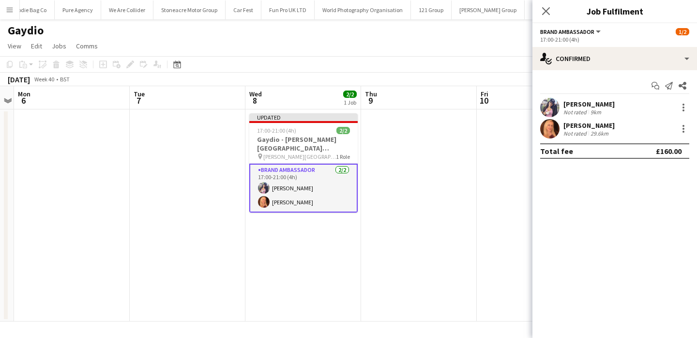
click at [433, 252] on app-date-cell at bounding box center [419, 215] width 116 height 212
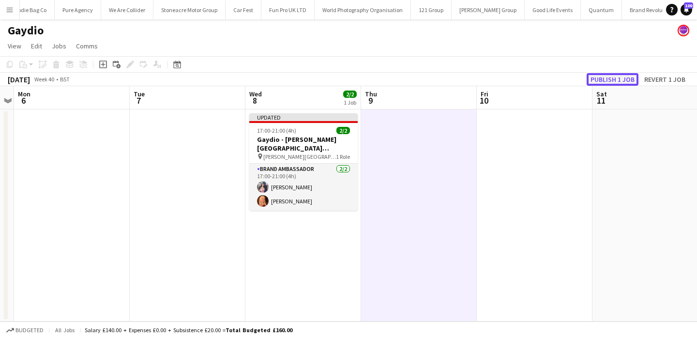
click at [613, 76] on button "Publish 1 job" at bounding box center [613, 79] width 52 height 13
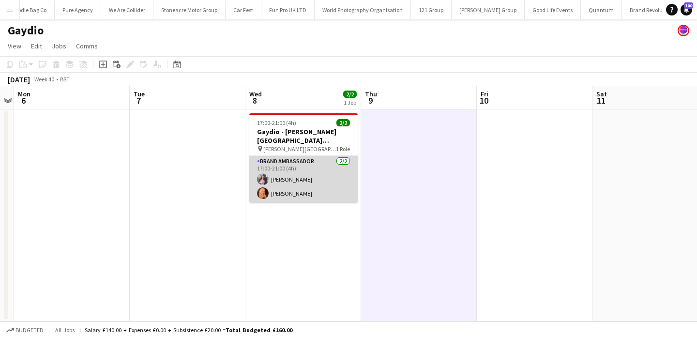
click at [338, 196] on app-card-role "Brand Ambassador [DATE] 17:00-21:00 (4h) [PERSON_NAME] [PERSON_NAME]" at bounding box center [303, 179] width 108 height 47
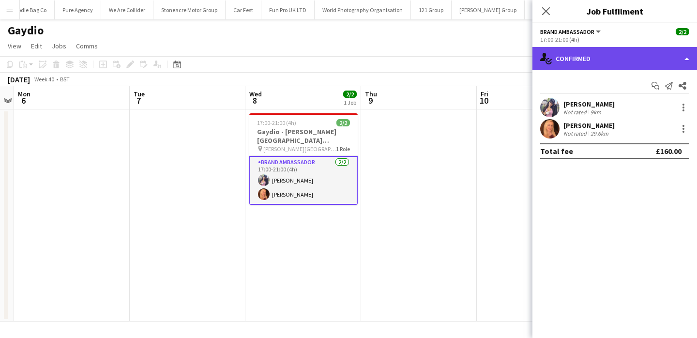
click at [642, 53] on div "single-neutral-actions-check-2 Confirmed" at bounding box center [614, 58] width 165 height 23
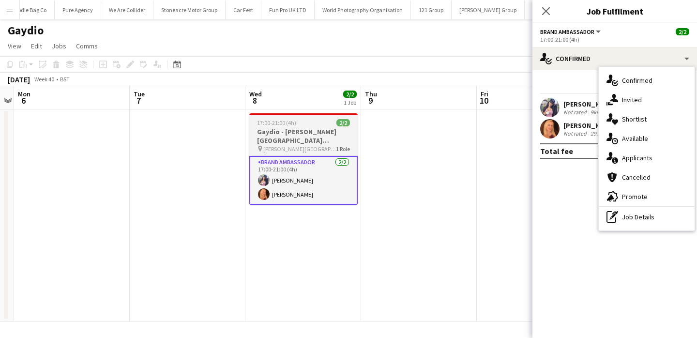
click at [316, 150] on span "[PERSON_NAME][GEOGRAPHIC_DATA]" at bounding box center [299, 148] width 73 height 7
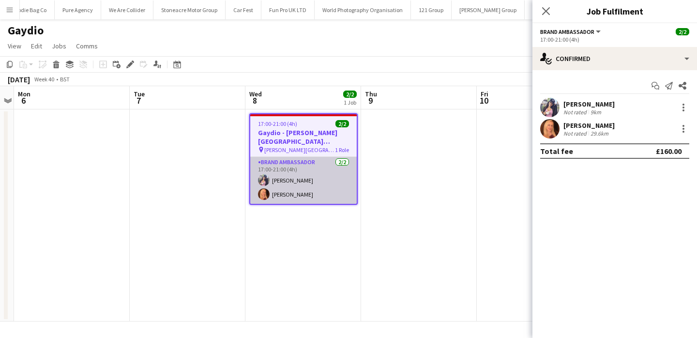
click at [316, 176] on app-card-role "Brand Ambassador [DATE] 17:00-21:00 (4h) [PERSON_NAME] [PERSON_NAME]" at bounding box center [303, 180] width 106 height 47
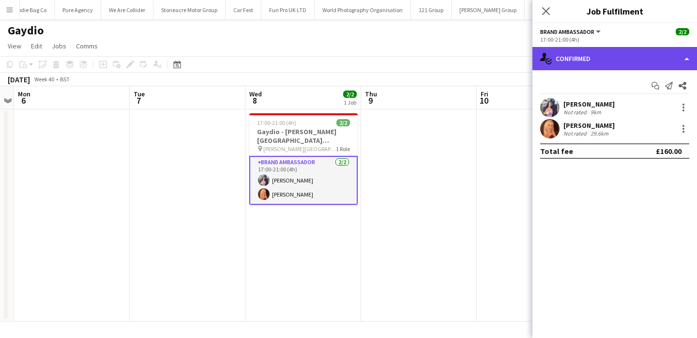
click at [602, 67] on div "single-neutral-actions-check-2 Confirmed" at bounding box center [614, 58] width 165 height 23
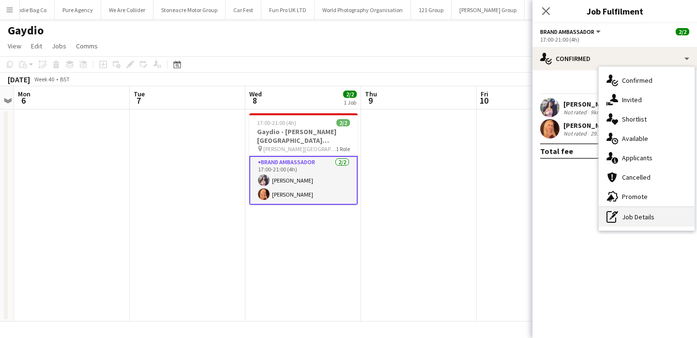
click at [640, 218] on div "pen-write Job Details" at bounding box center [647, 216] width 96 height 19
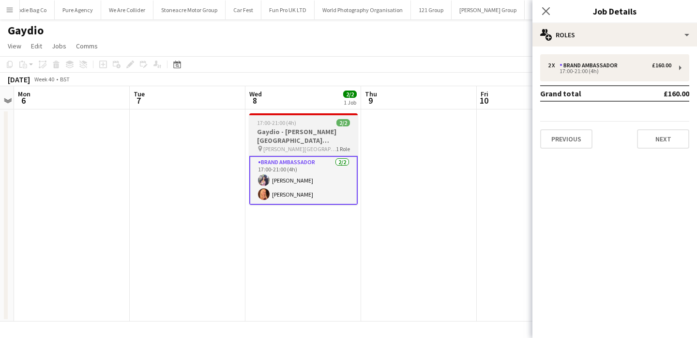
click at [314, 120] on div "17:00-21:00 (4h) 2/2" at bounding box center [303, 122] width 108 height 7
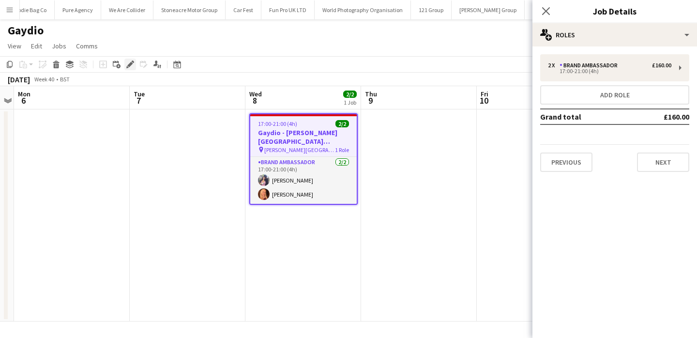
click at [125, 66] on div "Edit" at bounding box center [130, 65] width 12 height 12
click at [463, 175] on app-date-cell at bounding box center [419, 215] width 116 height 212
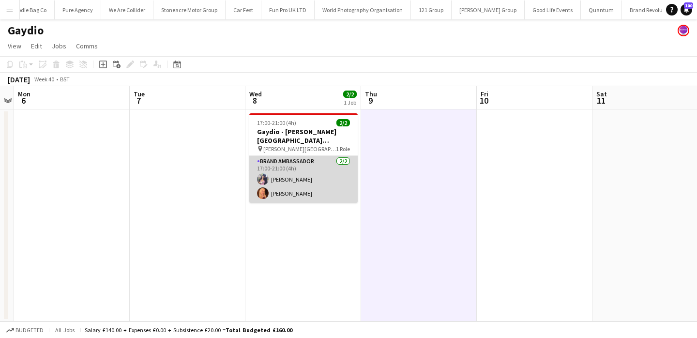
click at [325, 180] on app-card-role "Brand Ambassador [DATE] 17:00-21:00 (4h) [PERSON_NAME] [PERSON_NAME]" at bounding box center [303, 179] width 108 height 47
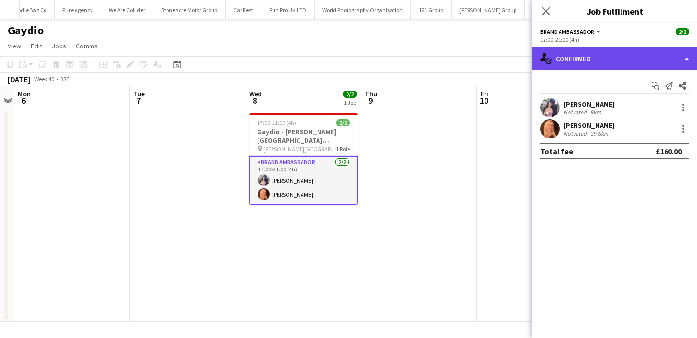
click at [684, 57] on div "single-neutral-actions-check-2 Confirmed" at bounding box center [614, 58] width 165 height 23
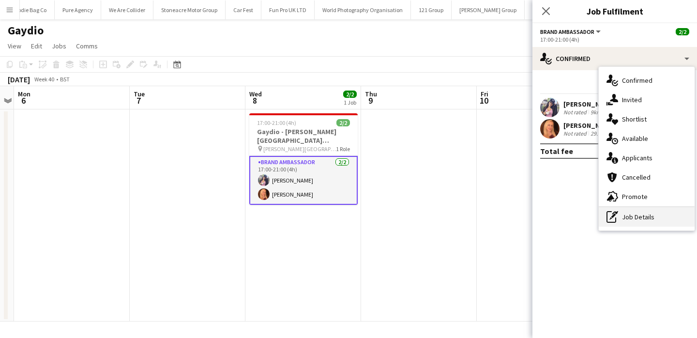
click at [651, 218] on div "pen-write Job Details" at bounding box center [647, 216] width 96 height 19
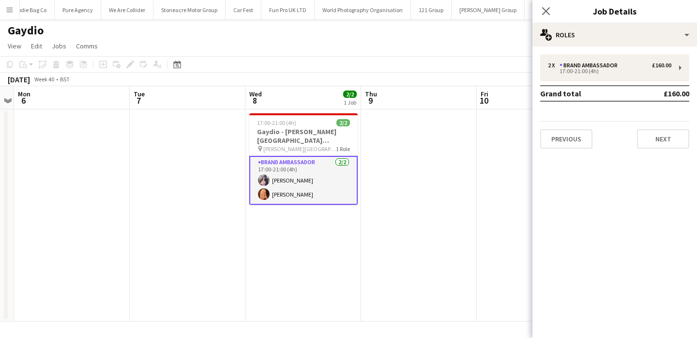
click at [427, 188] on app-date-cell at bounding box center [419, 215] width 116 height 212
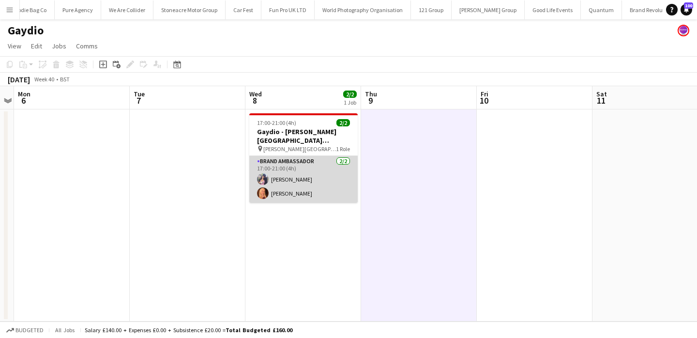
click at [327, 178] on app-card-role "Brand Ambassador [DATE] 17:00-21:00 (4h) [PERSON_NAME] [PERSON_NAME]" at bounding box center [303, 179] width 108 height 47
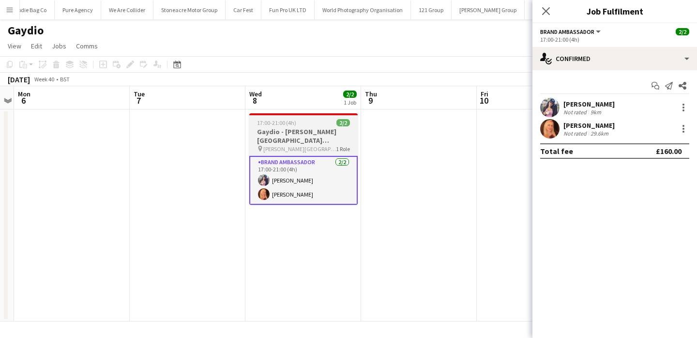
click at [326, 151] on span "[PERSON_NAME][GEOGRAPHIC_DATA]" at bounding box center [299, 148] width 73 height 7
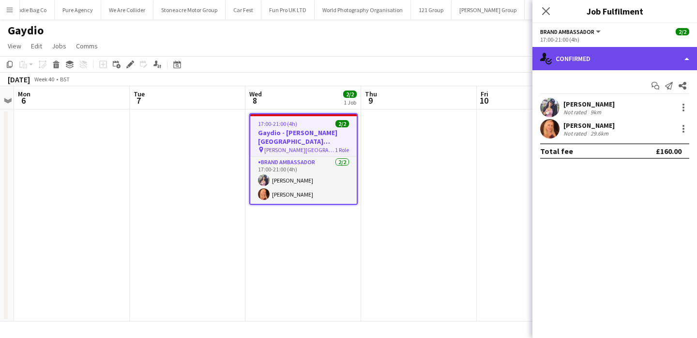
click at [583, 69] on div "single-neutral-actions-check-2 Confirmed" at bounding box center [614, 58] width 165 height 23
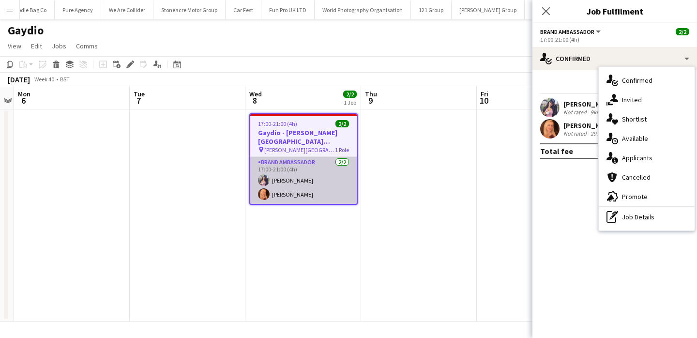
click at [341, 197] on app-card-role "Brand Ambassador [DATE] 17:00-21:00 (4h) [PERSON_NAME] [PERSON_NAME]" at bounding box center [303, 180] width 106 height 47
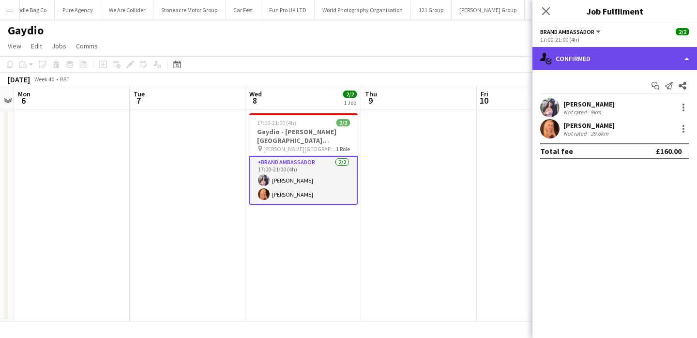
click at [626, 55] on div "single-neutral-actions-check-2 Confirmed" at bounding box center [614, 58] width 165 height 23
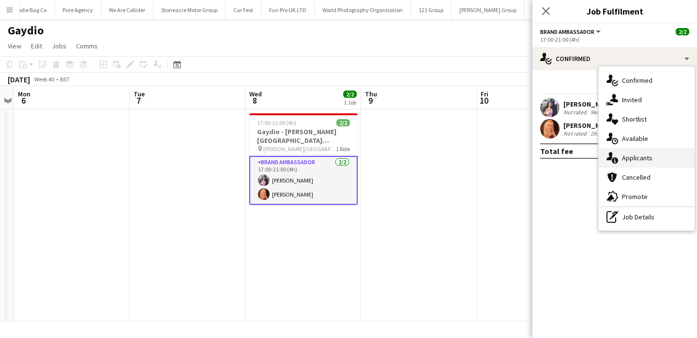
click at [657, 157] on div "single-neutral-actions-information Applicants" at bounding box center [647, 157] width 96 height 19
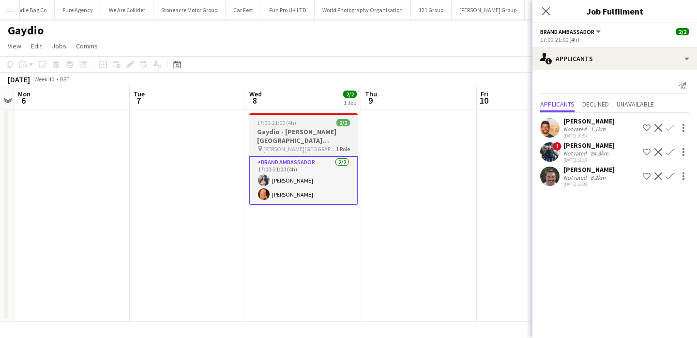
click at [296, 141] on h3 "Gaydio - [PERSON_NAME][GEOGRAPHIC_DATA] Student Shopping Night" at bounding box center [303, 135] width 108 height 17
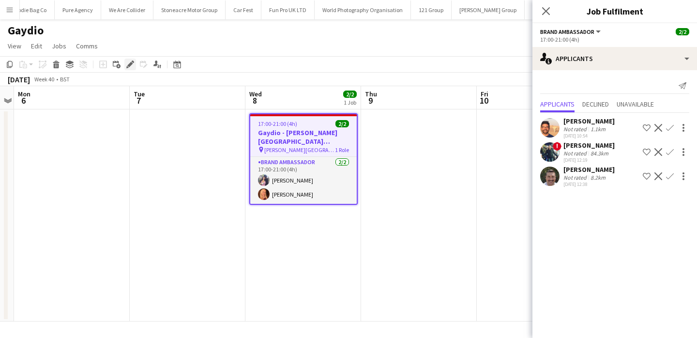
click at [131, 69] on div "Edit" at bounding box center [130, 65] width 12 height 12
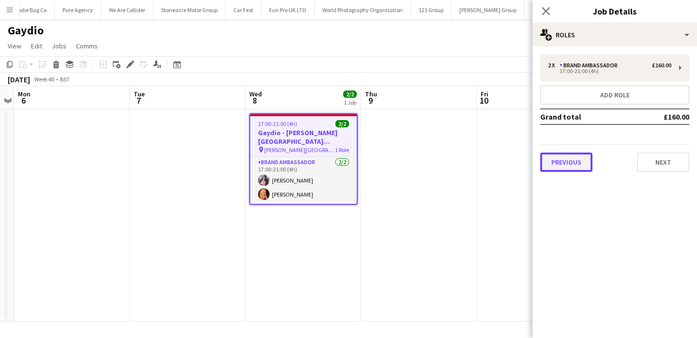
click at [567, 161] on button "Previous" at bounding box center [566, 161] width 52 height 19
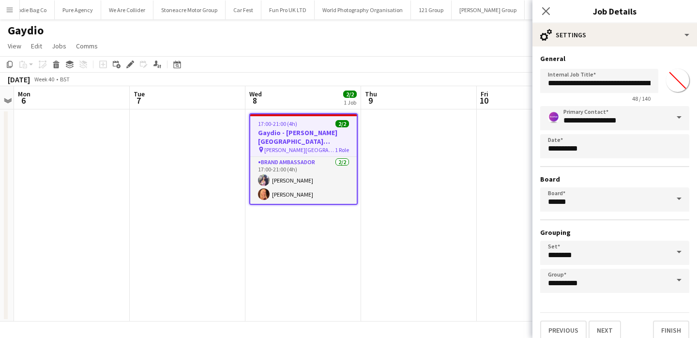
click at [374, 180] on app-date-cell at bounding box center [419, 215] width 116 height 212
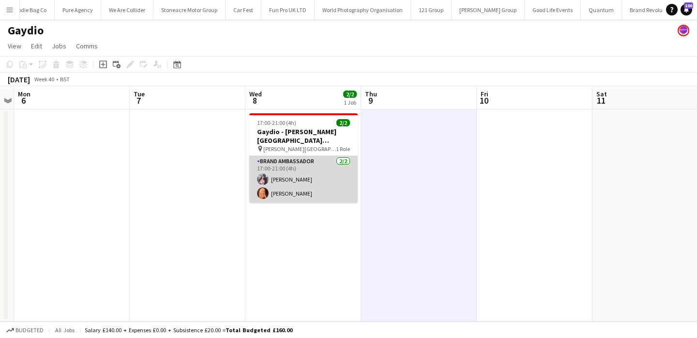
click at [309, 179] on app-card-role "Brand Ambassador [DATE] 17:00-21:00 (4h) [PERSON_NAME] [PERSON_NAME]" at bounding box center [303, 179] width 108 height 47
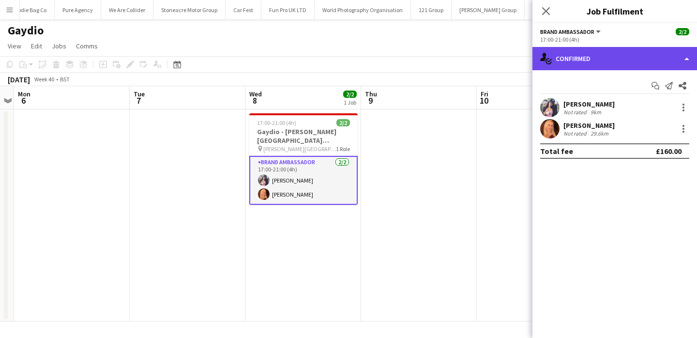
click at [672, 52] on div "single-neutral-actions-check-2 Confirmed" at bounding box center [614, 58] width 165 height 23
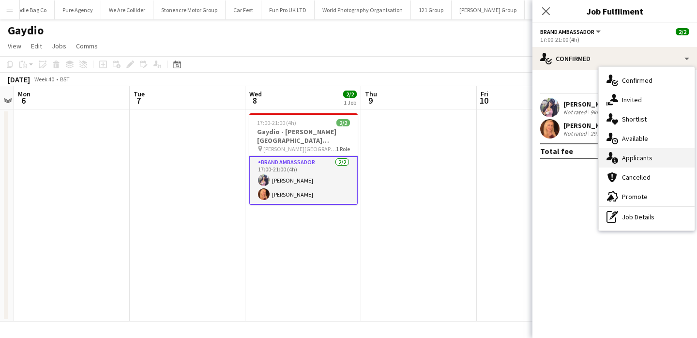
click at [663, 161] on div "single-neutral-actions-information Applicants" at bounding box center [647, 157] width 96 height 19
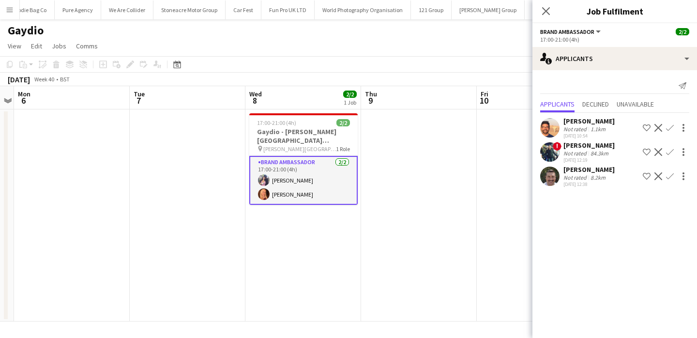
click at [312, 164] on app-card-role "Brand Ambassador [DATE] 17:00-21:00 (4h) [PERSON_NAME] [PERSON_NAME]" at bounding box center [303, 180] width 108 height 49
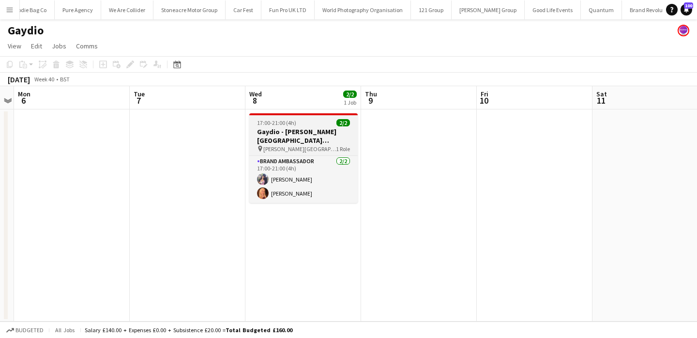
click at [316, 146] on span "[PERSON_NAME][GEOGRAPHIC_DATA]" at bounding box center [299, 148] width 73 height 7
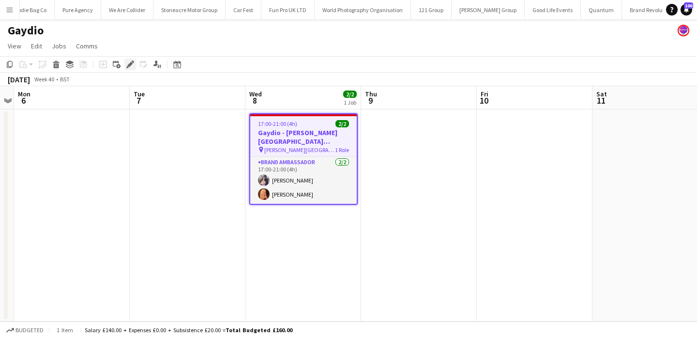
click at [127, 64] on icon "Edit" at bounding box center [130, 64] width 8 height 8
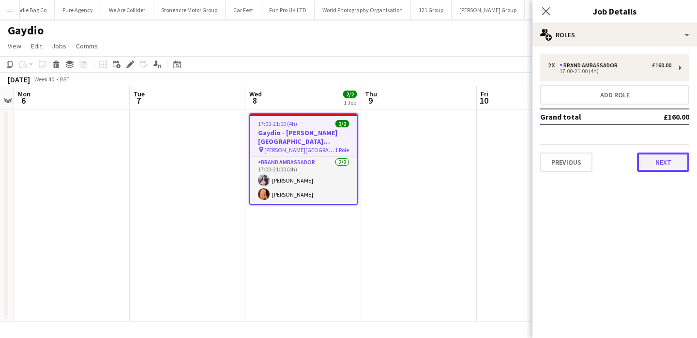
click at [649, 168] on button "Next" at bounding box center [663, 161] width 52 height 19
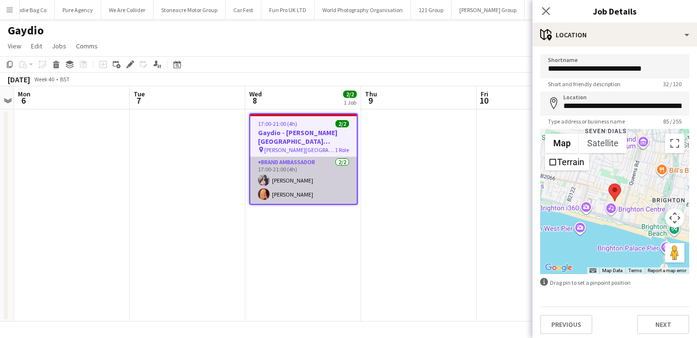
click at [297, 179] on app-card-role "Brand Ambassador [DATE] 17:00-21:00 (4h) [PERSON_NAME] [PERSON_NAME]" at bounding box center [303, 180] width 106 height 47
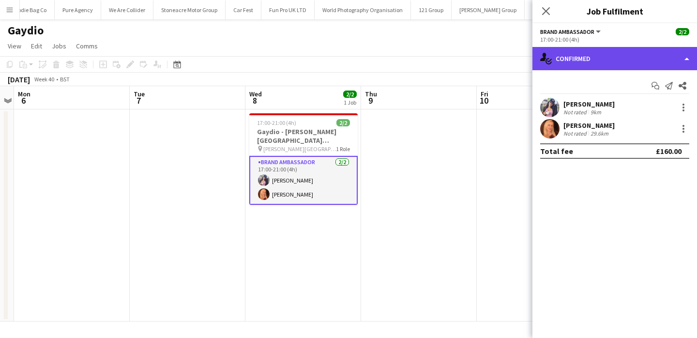
click at [629, 61] on div "single-neutral-actions-check-2 Confirmed" at bounding box center [614, 58] width 165 height 23
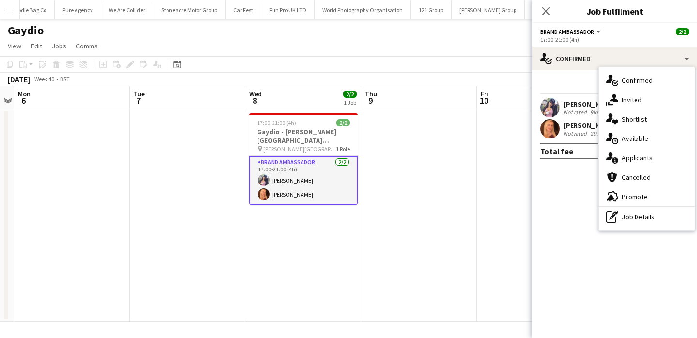
click at [329, 192] on app-card-role "Brand Ambassador [DATE] 17:00-21:00 (4h) [PERSON_NAME] [PERSON_NAME]" at bounding box center [303, 180] width 108 height 49
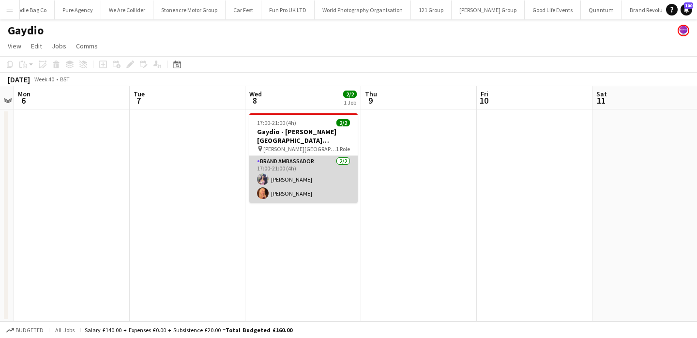
click at [329, 192] on app-card-role "Brand Ambassador [DATE] 17:00-21:00 (4h) [PERSON_NAME] [PERSON_NAME]" at bounding box center [303, 179] width 108 height 47
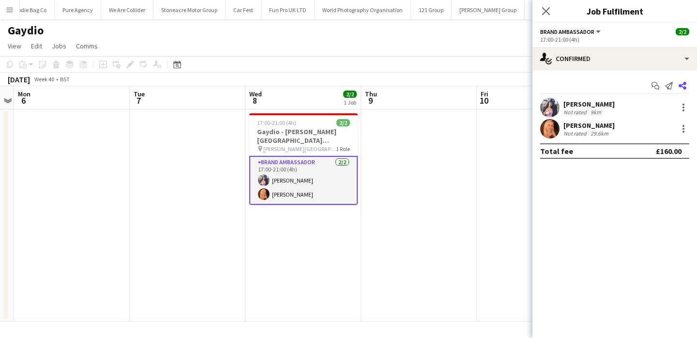
click at [684, 87] on icon at bounding box center [682, 86] width 8 height 8
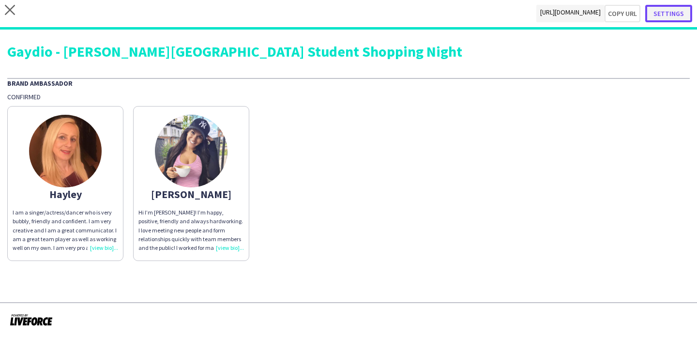
click at [682, 15] on button "Settings" at bounding box center [668, 13] width 47 height 17
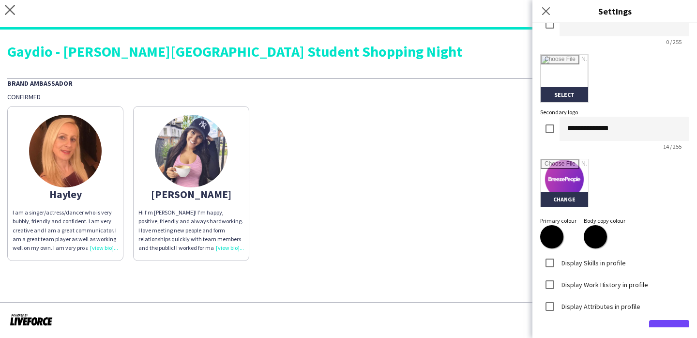
scroll to position [227, 0]
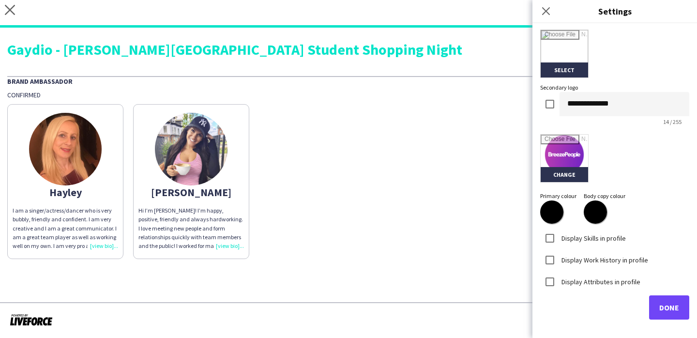
click at [545, 116] on mat-checkbox at bounding box center [549, 111] width 19 height 35
click at [679, 319] on div "**********" at bounding box center [614, 175] width 165 height 304
click at [640, 320] on div "**********" at bounding box center [614, 175] width 165 height 304
click at [660, 308] on span "Done" at bounding box center [669, 307] width 20 height 10
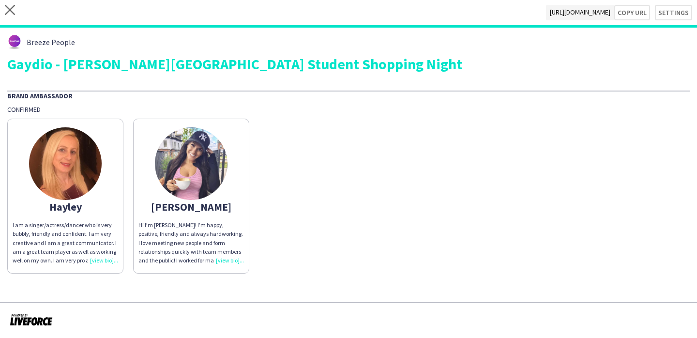
click at [97, 192] on app-share-pages-crew-card "[PERSON_NAME] I am a singer/actress/dancer who is very bubbly, friendly and con…" at bounding box center [65, 196] width 116 height 155
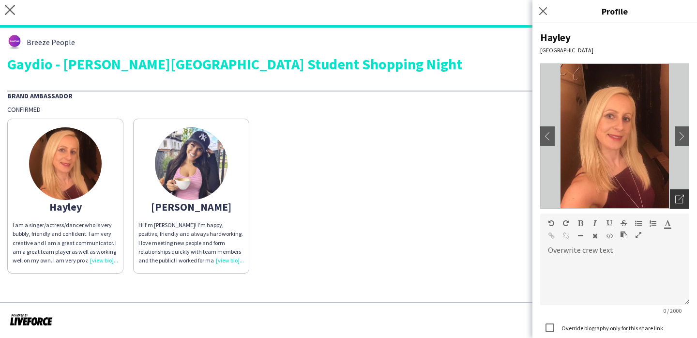
click at [682, 198] on icon "Open photos pop-in" at bounding box center [679, 199] width 9 height 9
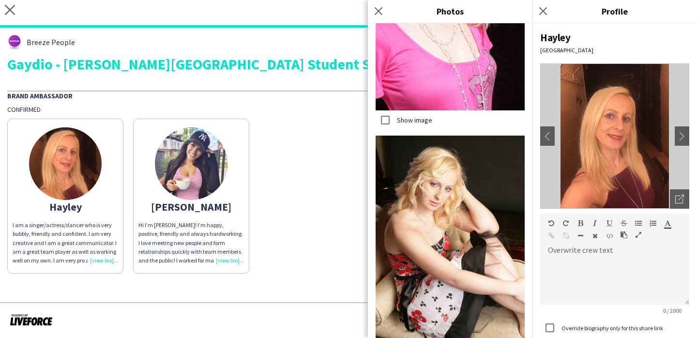
scroll to position [898, 0]
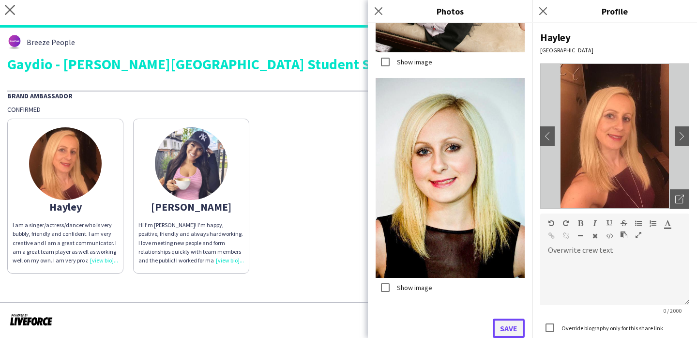
click at [509, 327] on button "Save" at bounding box center [509, 327] width 32 height 19
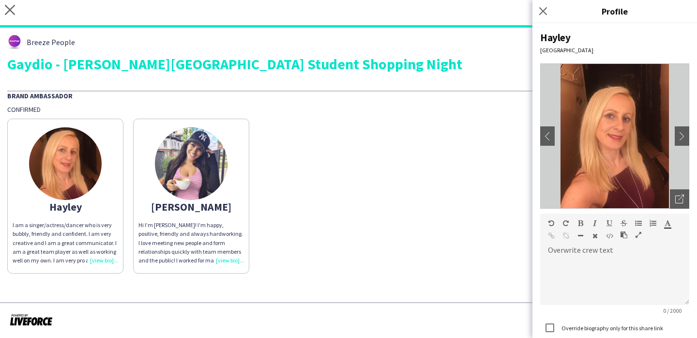
click at [73, 252] on div "I am a singer/actress/dancer who is very bubbly, friendly and confident. I am v…" at bounding box center [65, 243] width 105 height 44
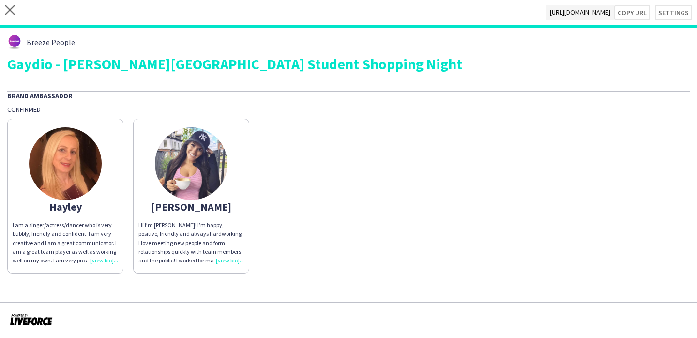
click at [116, 252] on div "I am a singer/actress/dancer who is very bubbly, friendly and confident. I am v…" at bounding box center [65, 243] width 105 height 44
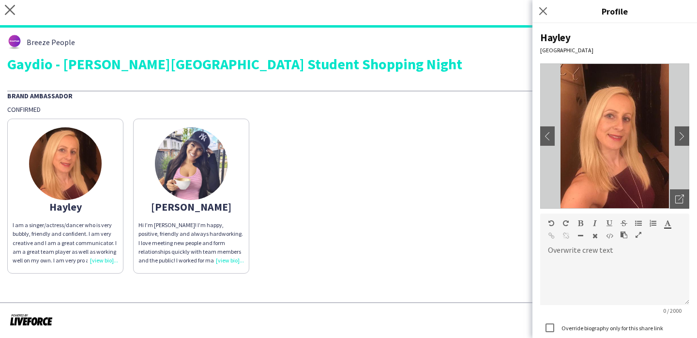
scroll to position [71, 0]
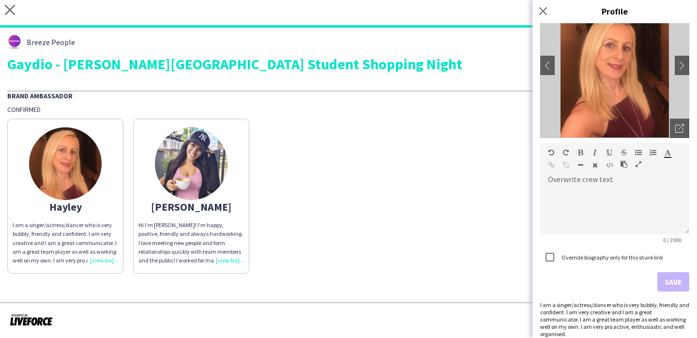
click at [610, 315] on div "I am a singer/actress/dancer who is very bubbly, friendly and confident. I am v…" at bounding box center [614, 319] width 149 height 36
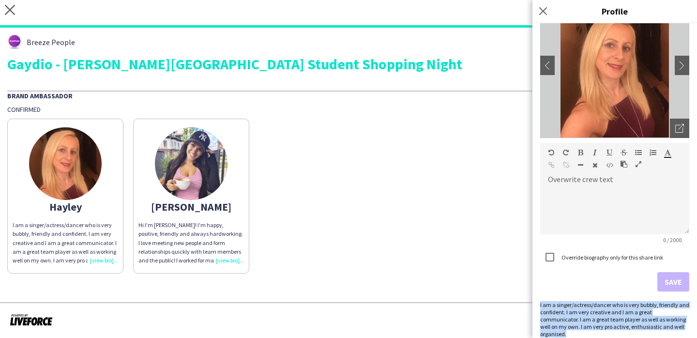
click at [610, 315] on div "I am a singer/actress/dancer who is very bubbly, friendly and confident. I am v…" at bounding box center [614, 319] width 149 height 36
copy div "I am a singer/actress/dancer who is very bubbly, friendly and confident. I am v…"
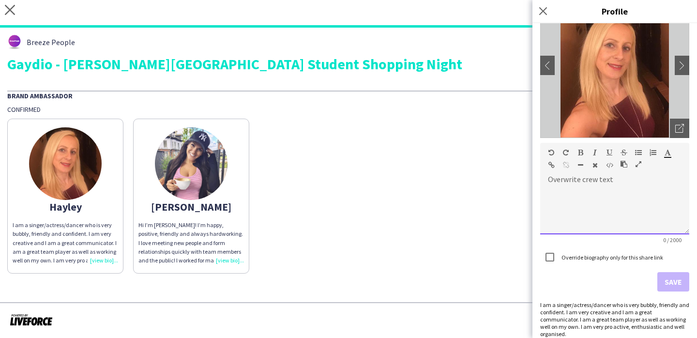
click at [553, 210] on div at bounding box center [614, 210] width 149 height 48
paste div
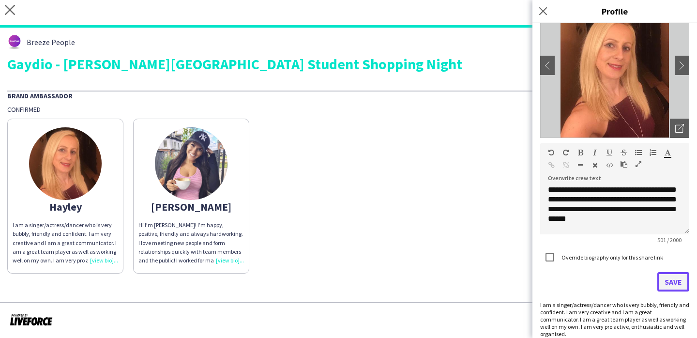
click at [665, 283] on button "Save" at bounding box center [673, 281] width 32 height 19
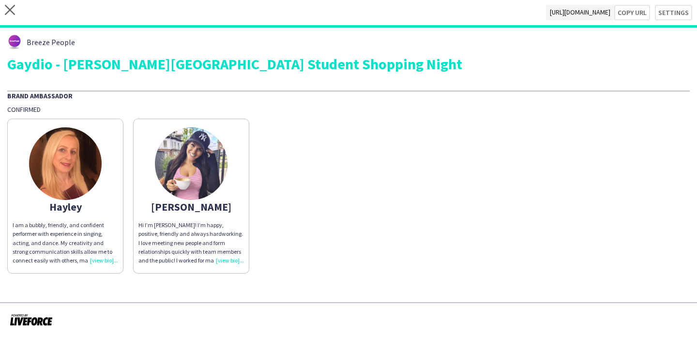
click at [236, 247] on div "Hi I’m [PERSON_NAME]! I’m happy, positive, friendly and always hardworking. I l…" at bounding box center [190, 243] width 105 height 44
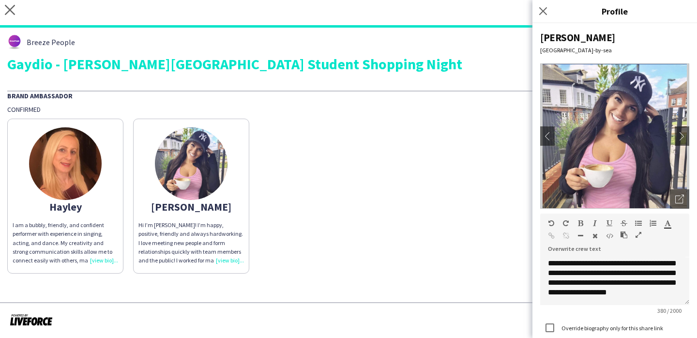
scroll to position [56, 0]
click at [430, 231] on div "[PERSON_NAME] I am a bubbly, friendly, and confident performer with experience …" at bounding box center [348, 194] width 682 height 160
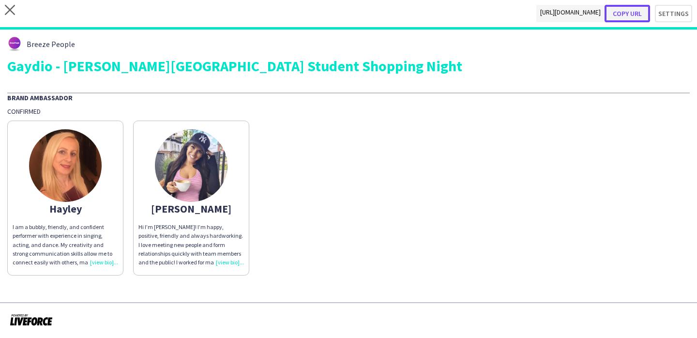
click at [633, 12] on button "Copy url" at bounding box center [626, 13] width 45 height 17
click at [637, 14] on button "Copy url" at bounding box center [626, 13] width 45 height 17
click at [623, 19] on button "Copy url" at bounding box center [626, 13] width 45 height 17
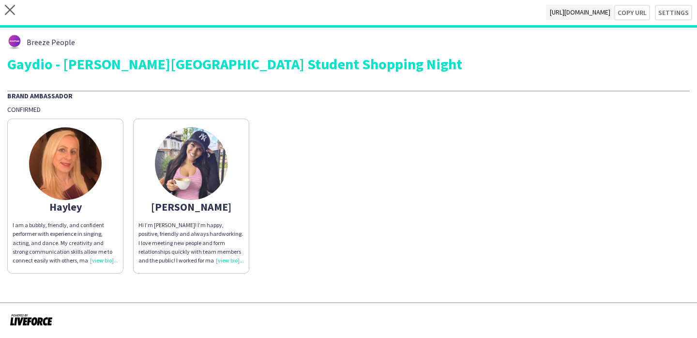
click at [232, 116] on div "[PERSON_NAME] I am a bubbly, friendly, and confident performer with experience …" at bounding box center [348, 194] width 682 height 160
click at [217, 135] on app-share-pages-crew-card "[PERSON_NAME] Hi I’m [PERSON_NAME]! I’m happy, positive, friendly and always ha…" at bounding box center [191, 196] width 116 height 155
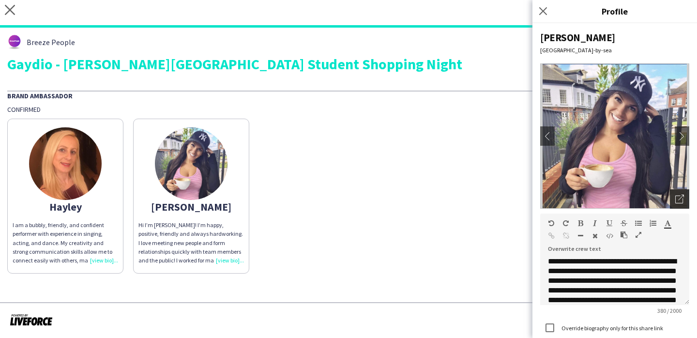
click at [679, 201] on icon "Open photos pop-in" at bounding box center [679, 199] width 9 height 9
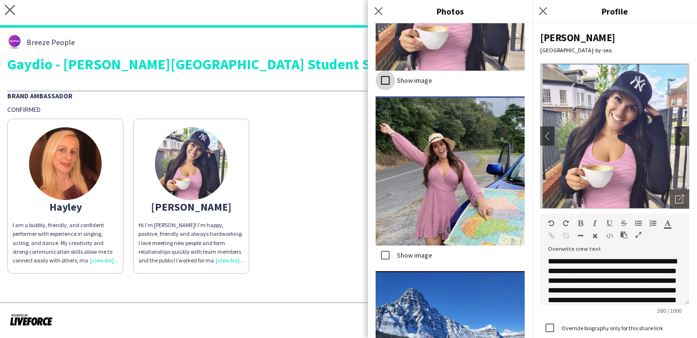
scroll to position [434, 0]
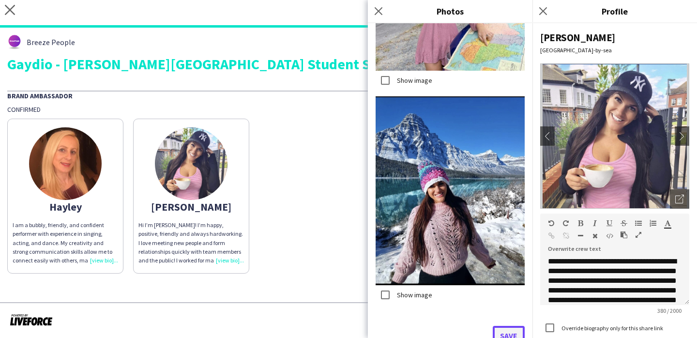
click at [505, 332] on button "Save" at bounding box center [509, 335] width 32 height 19
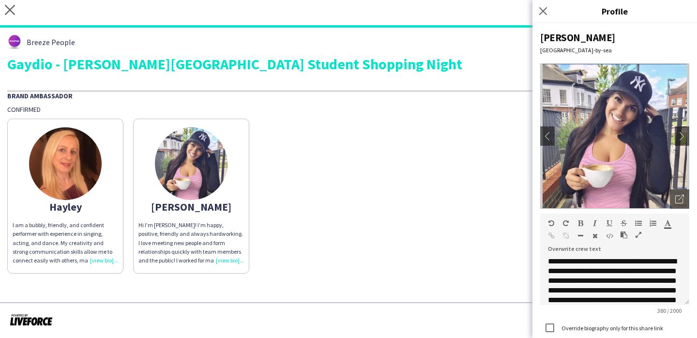
click at [351, 185] on div "[PERSON_NAME] I am a bubbly, friendly, and confident performer with experience …" at bounding box center [348, 194] width 682 height 160
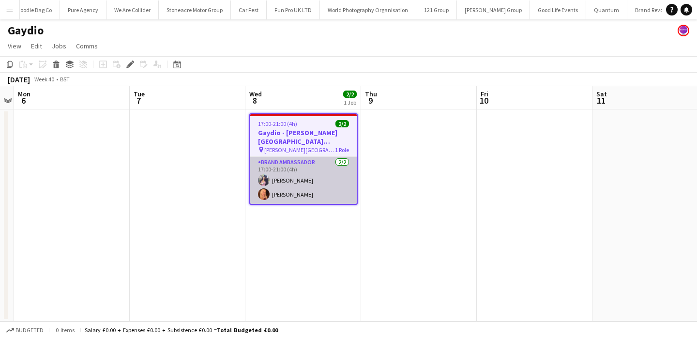
scroll to position [0, 1290]
click at [312, 182] on app-card-role "Brand Ambassador [DATE] 17:00-21:00 (4h) [PERSON_NAME] [PERSON_NAME]" at bounding box center [303, 180] width 106 height 47
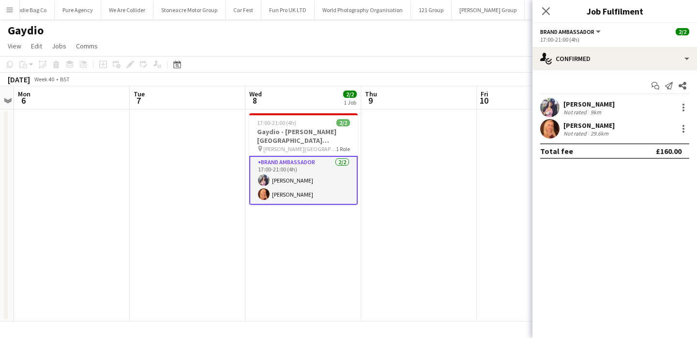
click at [572, 104] on div "[PERSON_NAME]" at bounding box center [588, 104] width 51 height 9
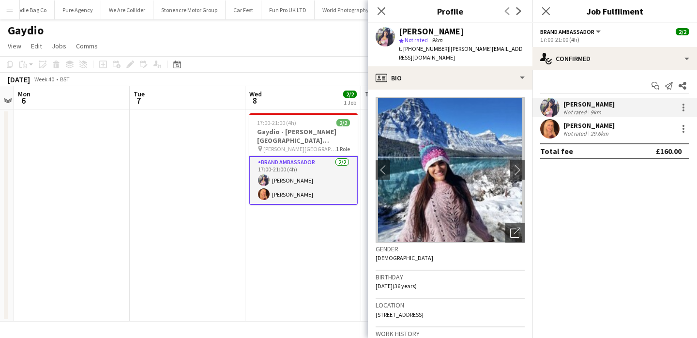
click at [447, 51] on span "| [PERSON_NAME][EMAIL_ADDRESS][DOMAIN_NAME]" at bounding box center [461, 53] width 124 height 16
drag, startPoint x: 447, startPoint y: 51, endPoint x: 444, endPoint y: 43, distance: 8.6
click at [444, 44] on div "[PERSON_NAME] star Not rated 9km t. [PHONE_NUMBER] | [PERSON_NAME][EMAIL_ADDRES…" at bounding box center [462, 44] width 126 height 35
click at [441, 31] on div "[PERSON_NAME]" at bounding box center [431, 31] width 65 height 9
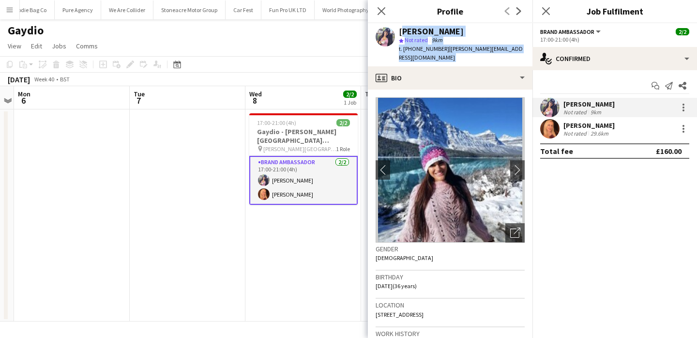
drag, startPoint x: 441, startPoint y: 31, endPoint x: 448, endPoint y: 48, distance: 18.5
click at [448, 48] on div "[PERSON_NAME] star Not rated 9km t. [PHONE_NUMBER] | [PERSON_NAME][EMAIL_ADDRES…" at bounding box center [462, 44] width 126 height 35
copy app-crew-profile "[PERSON_NAME] star Not rated 9km t. [PHONE_NUMBER] | [PERSON_NAME][EMAIL_ADDRES…"
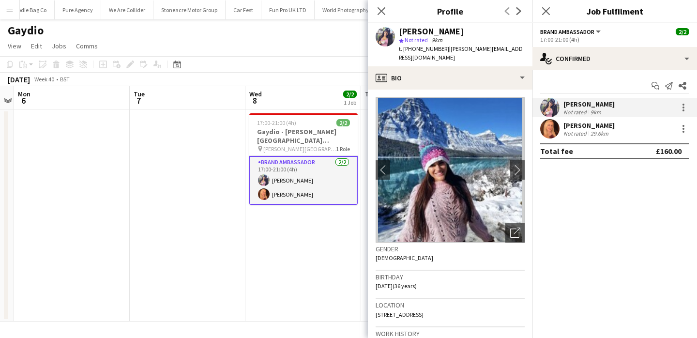
click at [565, 131] on div "Not rated" at bounding box center [575, 133] width 25 height 7
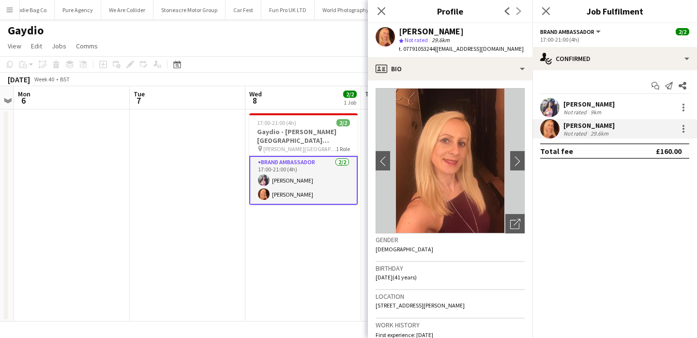
click at [463, 50] on span "| [EMAIL_ADDRESS][DOMAIN_NAME]" at bounding box center [479, 48] width 89 height 7
drag, startPoint x: 463, startPoint y: 50, endPoint x: 456, endPoint y: 32, distance: 19.4
click at [456, 32] on div "[PERSON_NAME] star Not rated 29.6km t. 07791053244 | [EMAIL_ADDRESS][DOMAIN_NAM…" at bounding box center [461, 40] width 125 height 26
copy app-crew-profile "[PERSON_NAME] star Not rated 29.6km t. 07791053244 | [EMAIL_ADDRESS][DOMAIN_NAM…"
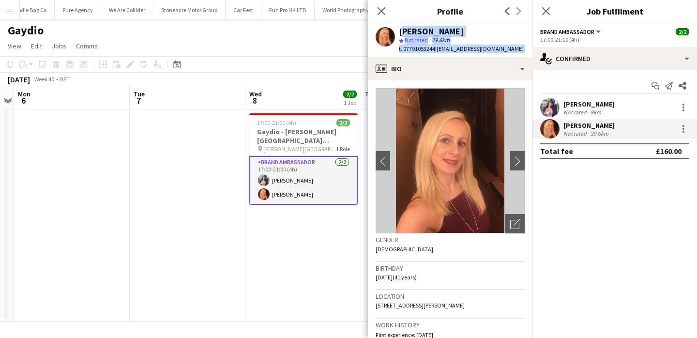
click at [329, 222] on app-date-cell "17:00-21:00 (4h) 2/2 Gaydio - [PERSON_NAME][GEOGRAPHIC_DATA] Student Shopping N…" at bounding box center [303, 215] width 116 height 212
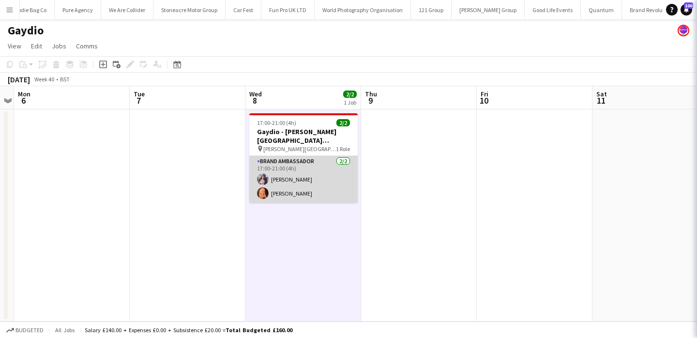
click at [328, 182] on app-card-role "Brand Ambassador [DATE] 17:00-21:00 (4h) [PERSON_NAME] [PERSON_NAME]" at bounding box center [303, 179] width 108 height 47
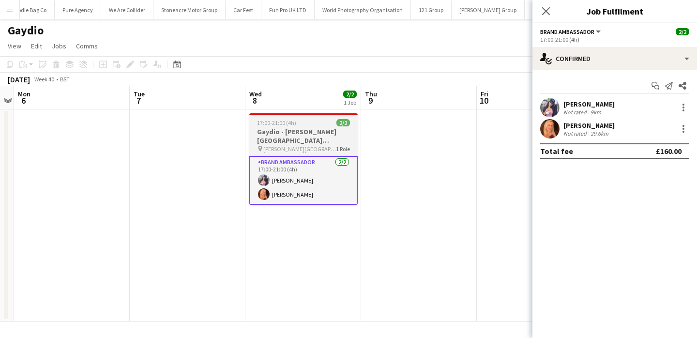
click at [322, 144] on h3 "Gaydio - [PERSON_NAME][GEOGRAPHIC_DATA] Student Shopping Night" at bounding box center [303, 135] width 108 height 17
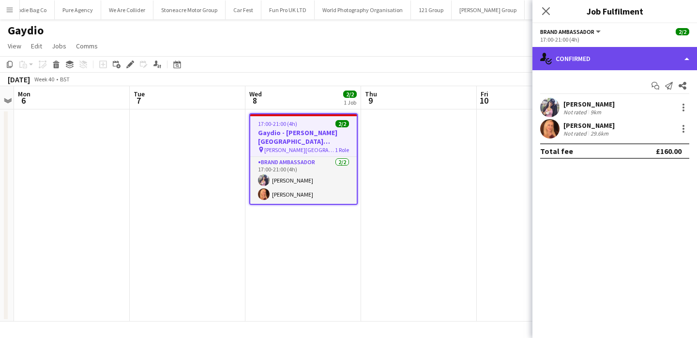
click at [631, 60] on div "single-neutral-actions-check-2 Confirmed" at bounding box center [614, 58] width 165 height 23
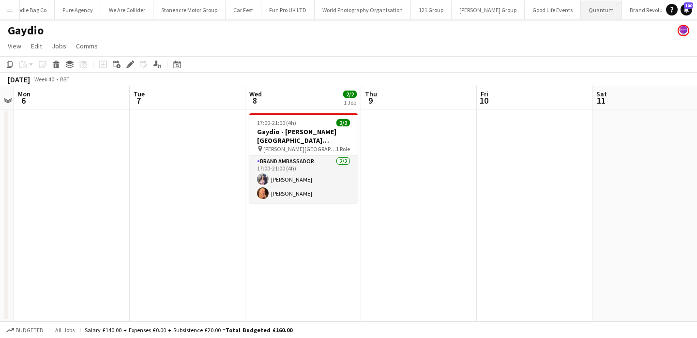
scroll to position [0, 1368]
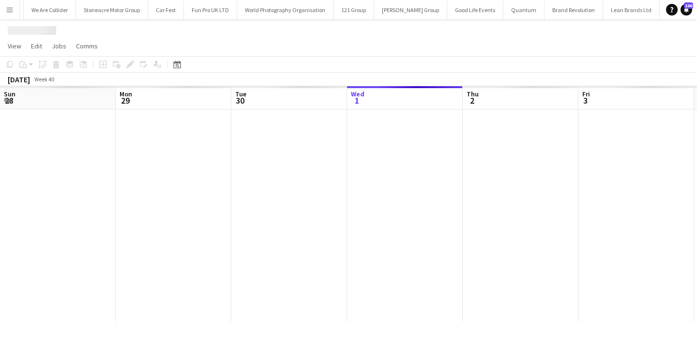
scroll to position [0, 231]
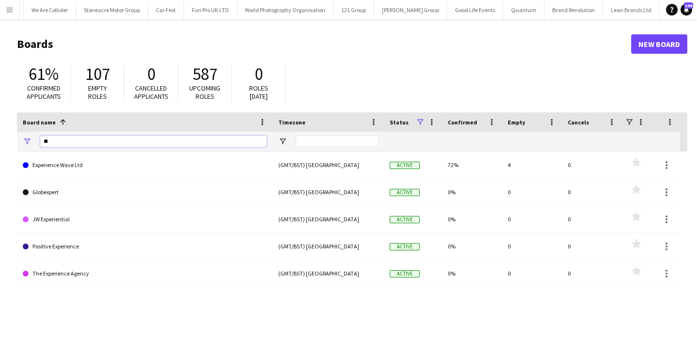
click at [117, 141] on input "**" at bounding box center [153, 141] width 226 height 12
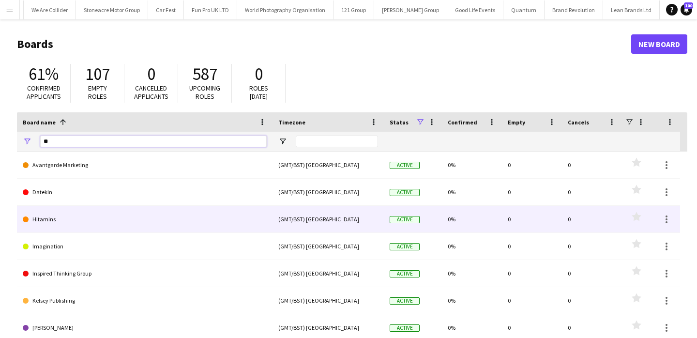
type input "*"
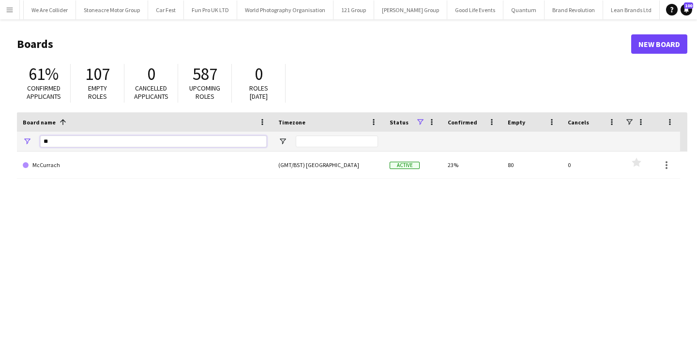
type input "**"
click at [121, 151] on div "**" at bounding box center [153, 141] width 226 height 19
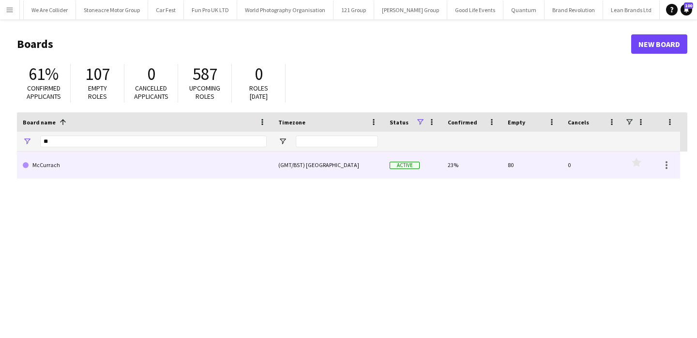
click at [124, 165] on link "McCurrach" at bounding box center [145, 164] width 244 height 27
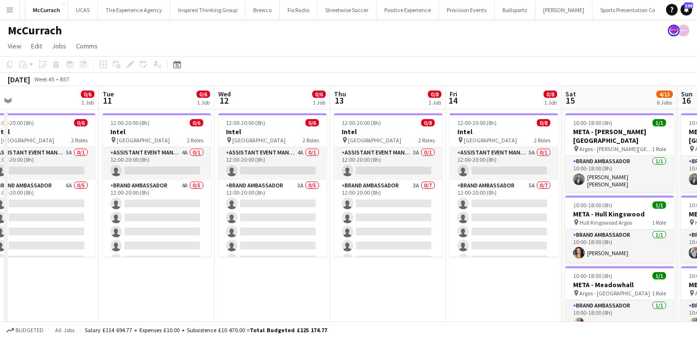
scroll to position [0, 267]
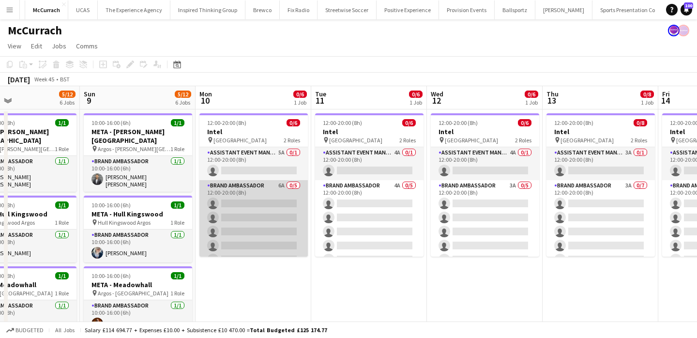
click at [264, 203] on app-card-role "Brand Ambassador 6A 0/5 12:00-20:00 (8h) single-neutral-actions single-neutral-…" at bounding box center [253, 224] width 108 height 89
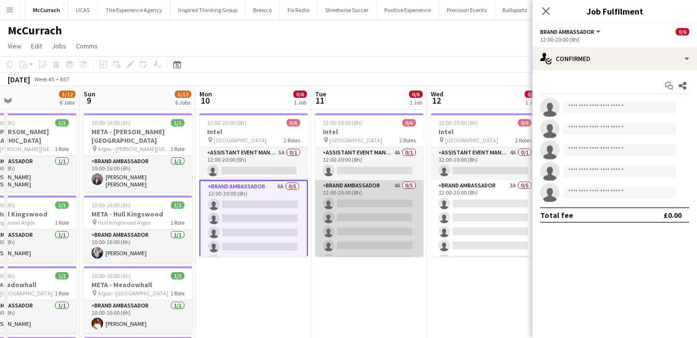
click at [342, 212] on app-card-role "Brand Ambassador 4A 0/5 12:00-20:00 (8h) single-neutral-actions single-neutral-…" at bounding box center [369, 224] width 108 height 89
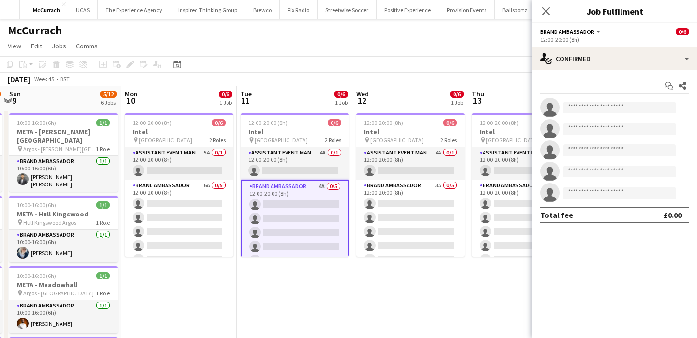
scroll to position [0, 344]
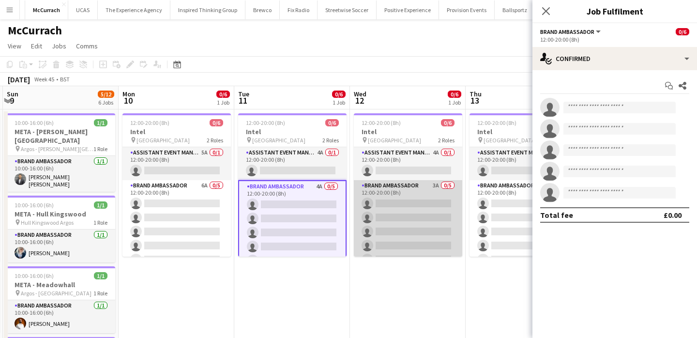
click at [375, 213] on app-card-role "Brand Ambassador 3A 0/5 12:00-20:00 (8h) single-neutral-actions single-neutral-…" at bounding box center [408, 224] width 108 height 89
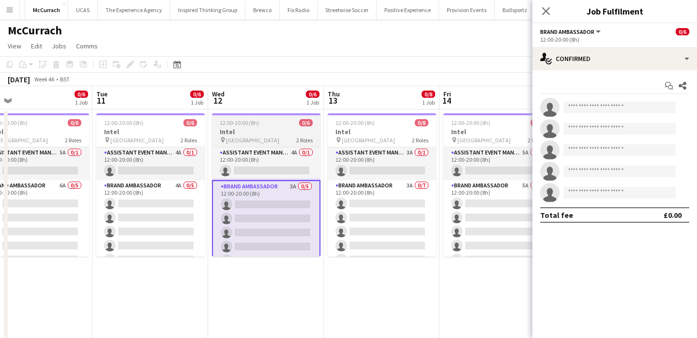
scroll to position [0, 493]
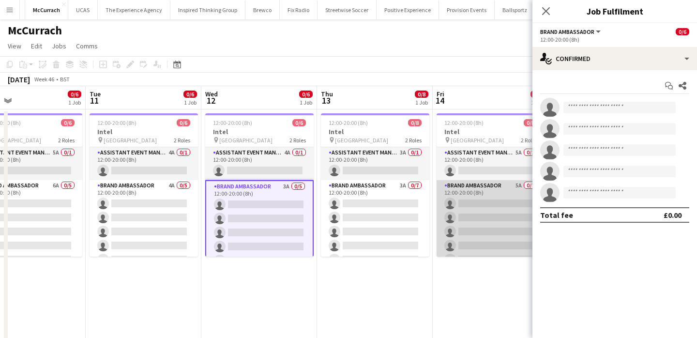
click at [522, 223] on app-card-role "Brand Ambassador 5A 0/7 12:00-20:00 (8h) single-neutral-actions single-neutral-…" at bounding box center [490, 238] width 108 height 117
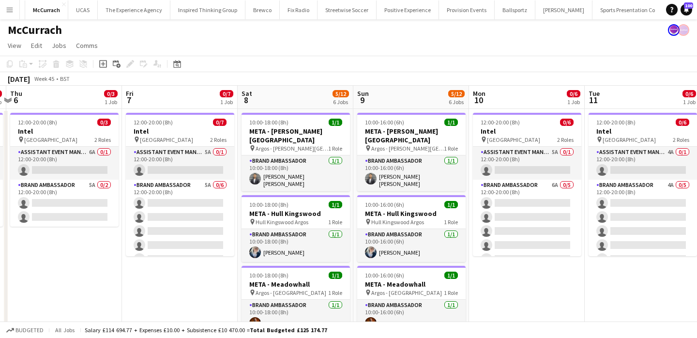
scroll to position [0, 282]
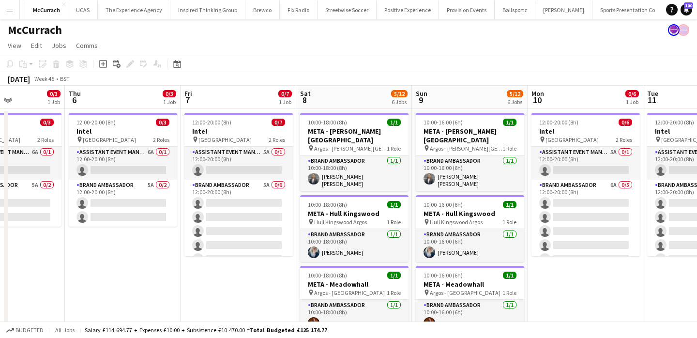
click at [267, 220] on app-card-role "Brand Ambassador 5A 0/6 12:00-20:00 (8h) single-neutral-actions single-neutral-…" at bounding box center [238, 231] width 108 height 103
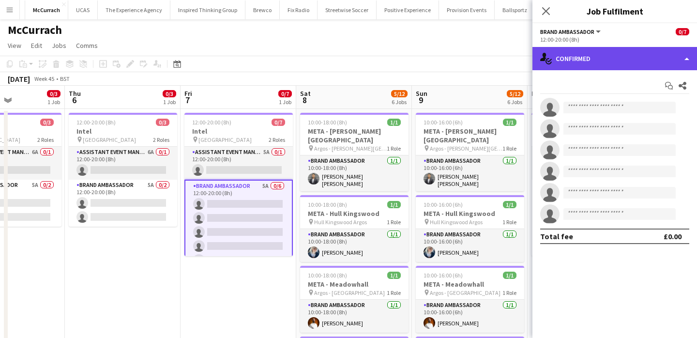
click at [599, 60] on div "single-neutral-actions-check-2 Confirmed" at bounding box center [614, 58] width 165 height 23
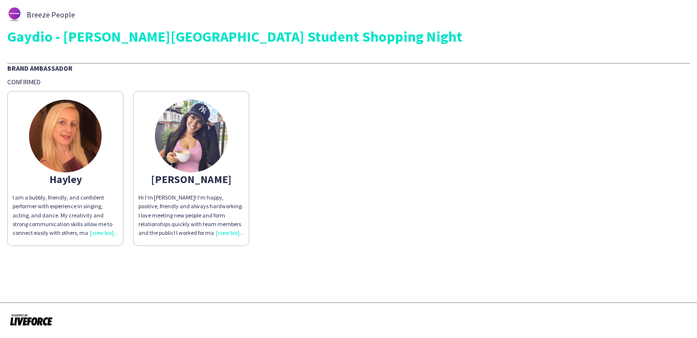
click at [184, 139] on img at bounding box center [191, 136] width 73 height 73
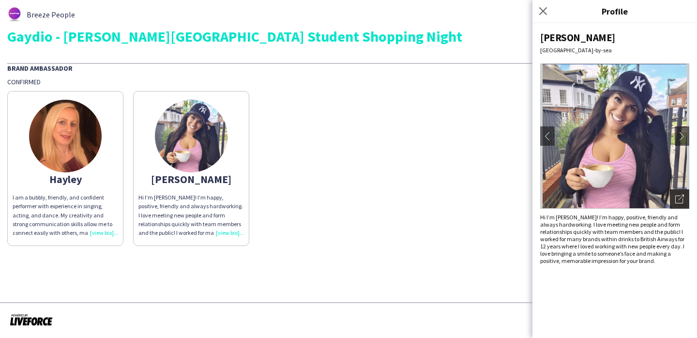
click at [680, 198] on icon "Open photos pop-in" at bounding box center [679, 199] width 9 height 9
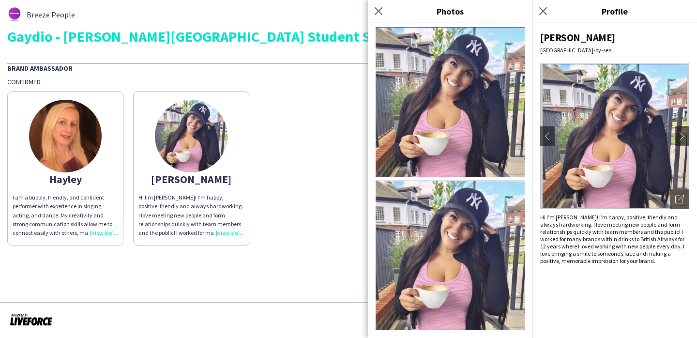
click at [85, 183] on div "Hayley" at bounding box center [65, 179] width 105 height 9
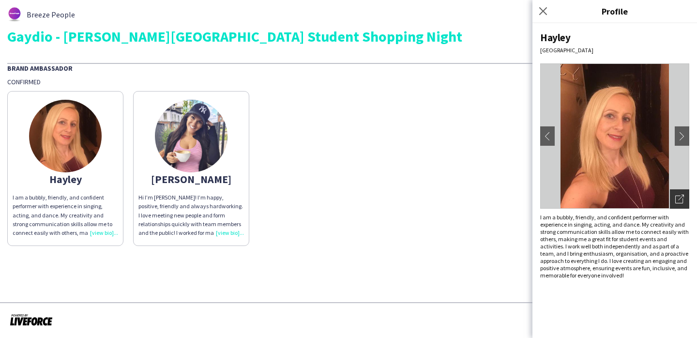
click at [681, 203] on icon at bounding box center [679, 200] width 8 height 8
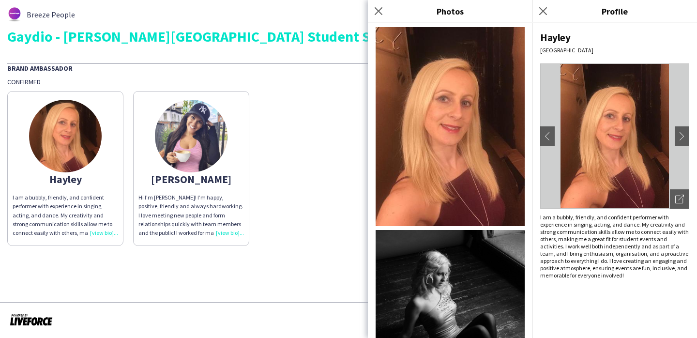
scroll to position [115, 0]
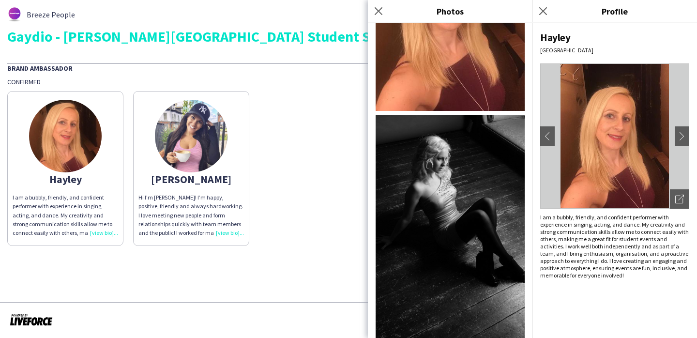
click at [312, 196] on div "[PERSON_NAME] I am a bubbly, friendly, and confident performer with experience …" at bounding box center [348, 166] width 682 height 160
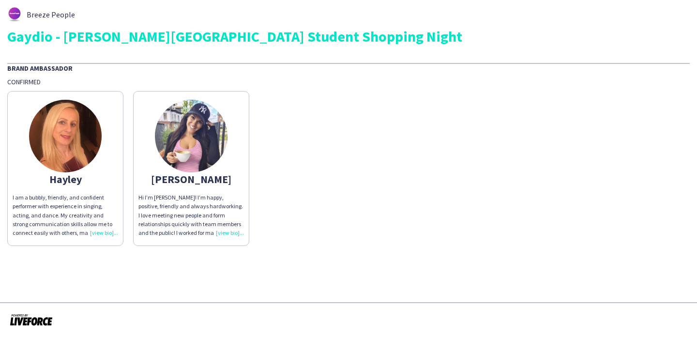
click at [216, 129] on img at bounding box center [191, 136] width 73 height 73
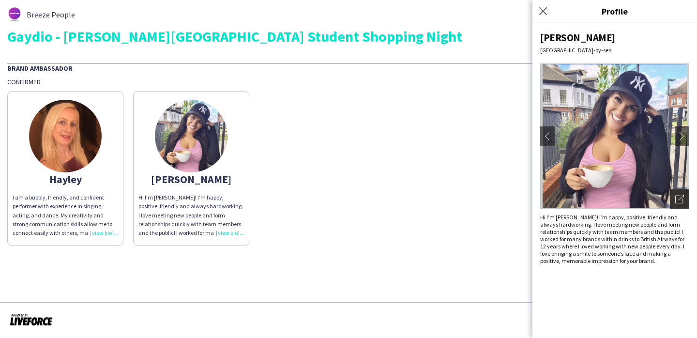
click at [680, 206] on div "Open photos pop-in" at bounding box center [679, 198] width 19 height 19
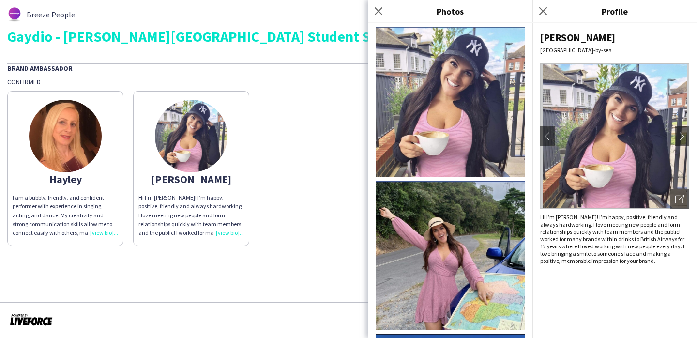
click at [98, 142] on img at bounding box center [65, 136] width 73 height 73
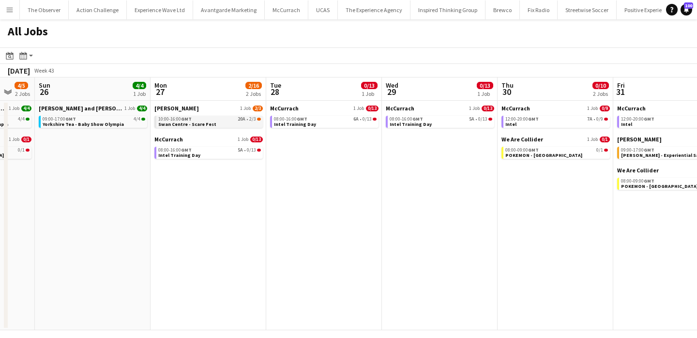
scroll to position [0, 308]
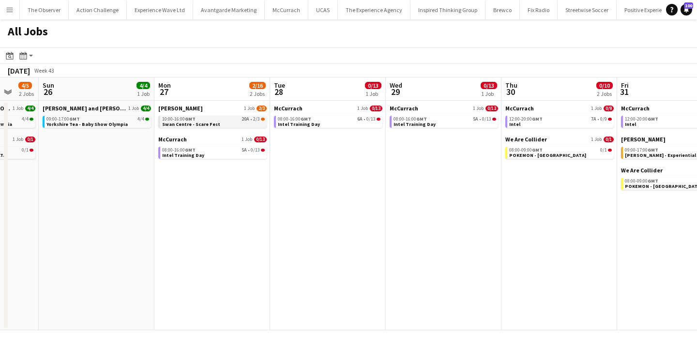
click at [217, 123] on link "10:00-16:00 GMT 20A • 2/3 [GEOGRAPHIC_DATA] - Scare Fest" at bounding box center [213, 121] width 103 height 11
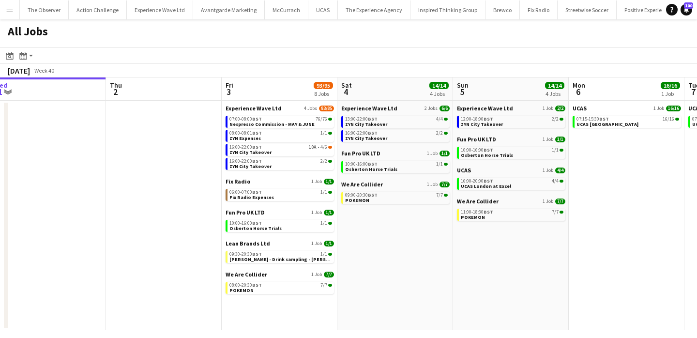
scroll to position [0, 473]
click at [275, 166] on link "16:00-22:00 BST 2/2 ZYN City Takeover" at bounding box center [280, 163] width 103 height 11
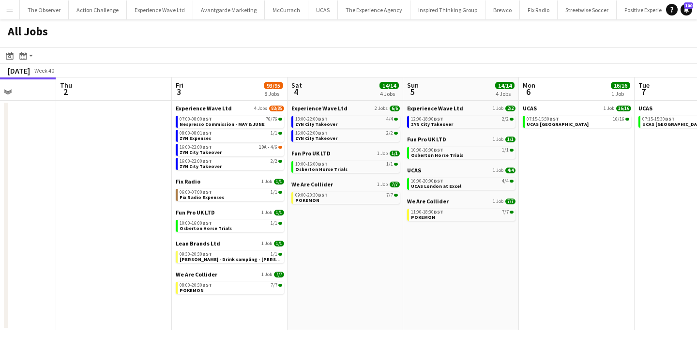
scroll to position [0, 284]
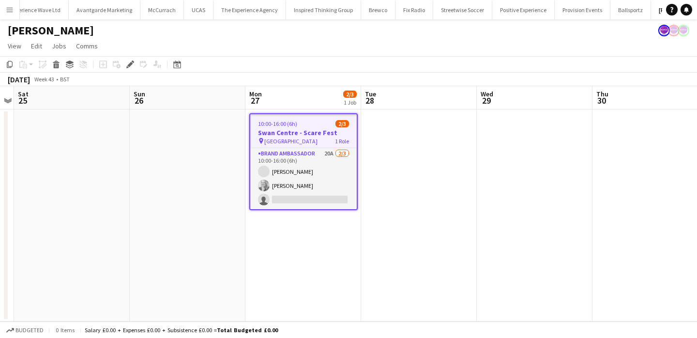
scroll to position [0, 147]
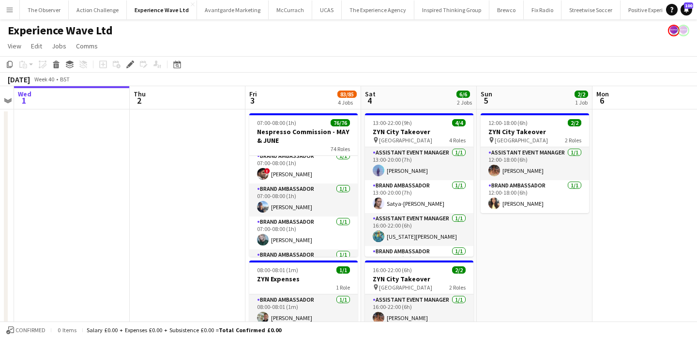
click at [13, 12] on app-icon "Menu" at bounding box center [10, 10] width 8 height 8
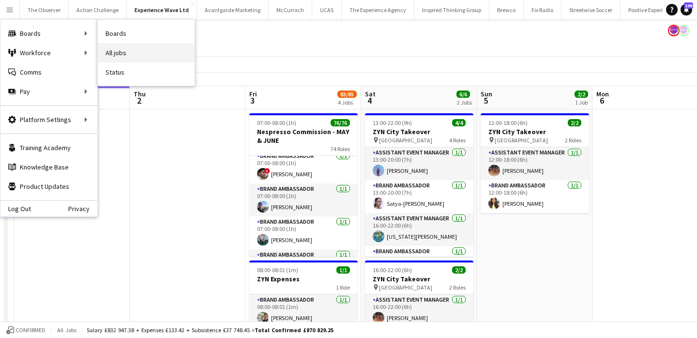
click at [128, 52] on link "All jobs" at bounding box center [146, 52] width 97 height 19
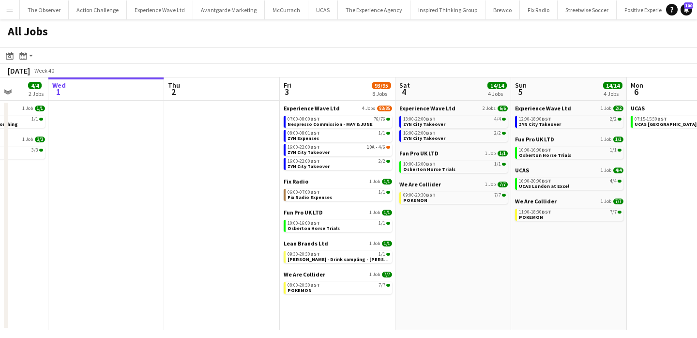
scroll to position [0, 415]
